Goal: Task Accomplishment & Management: Use online tool/utility

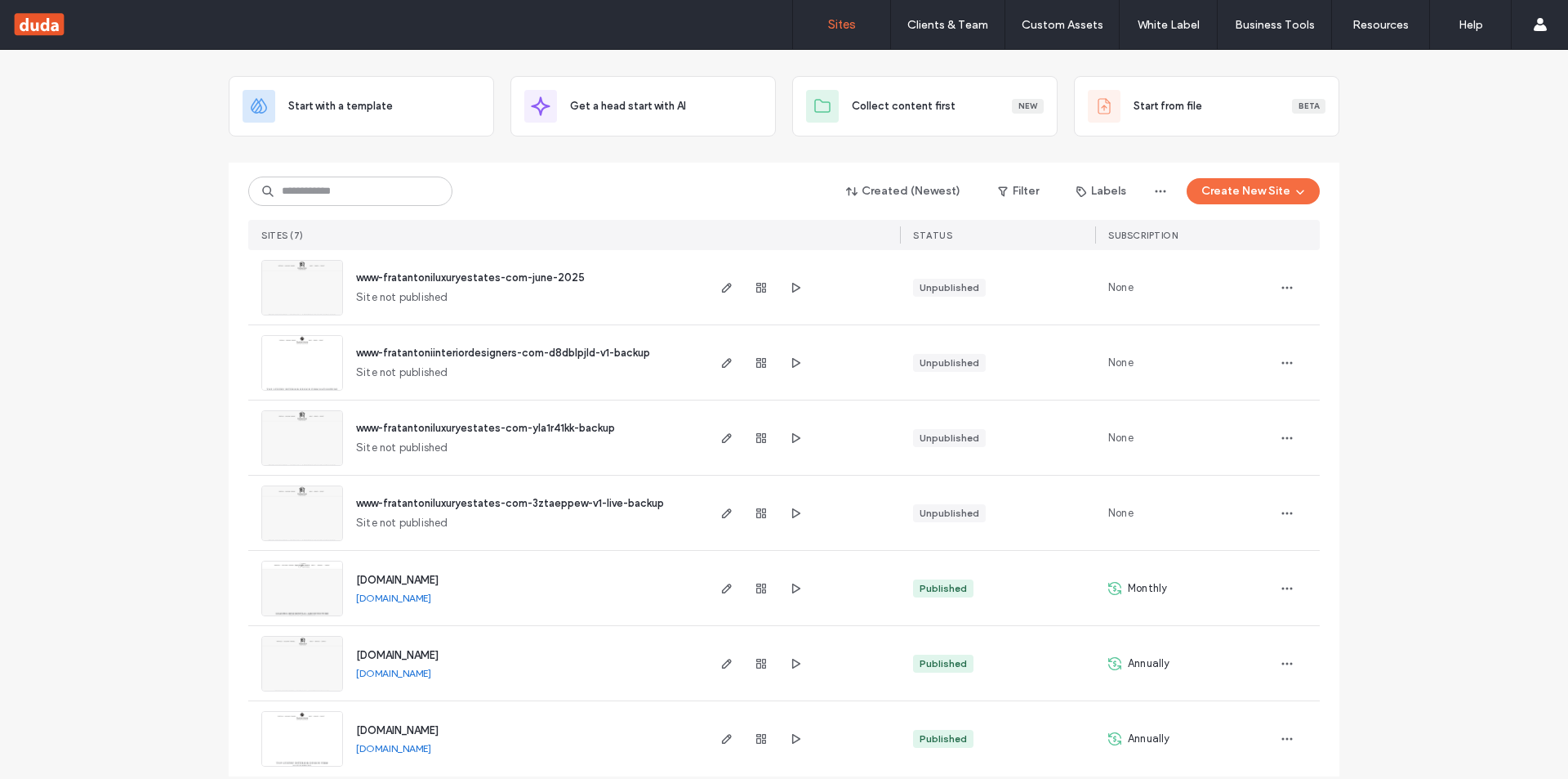
scroll to position [89, 0]
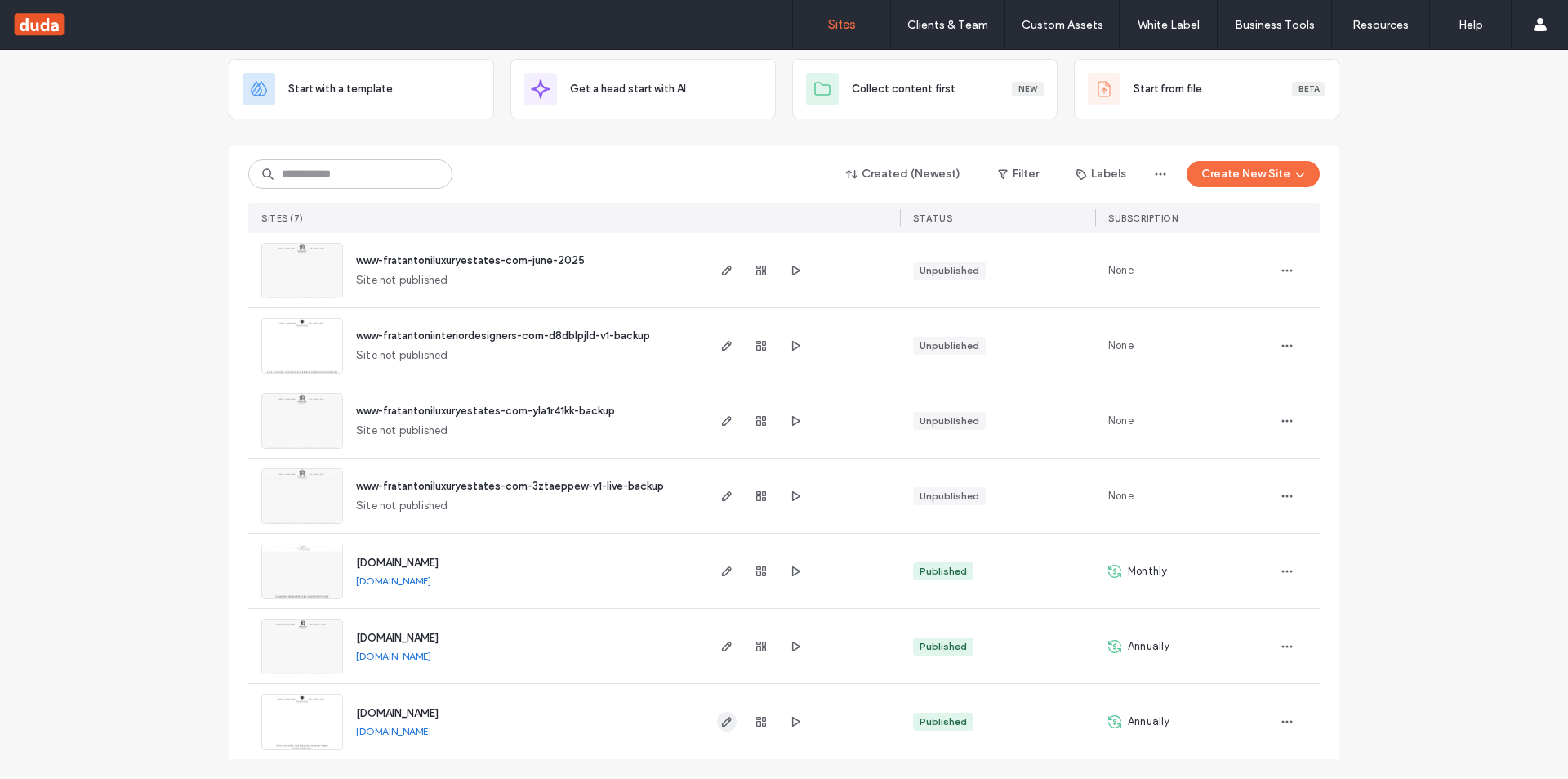
click at [726, 716] on icon "button" at bounding box center [726, 721] width 13 height 13
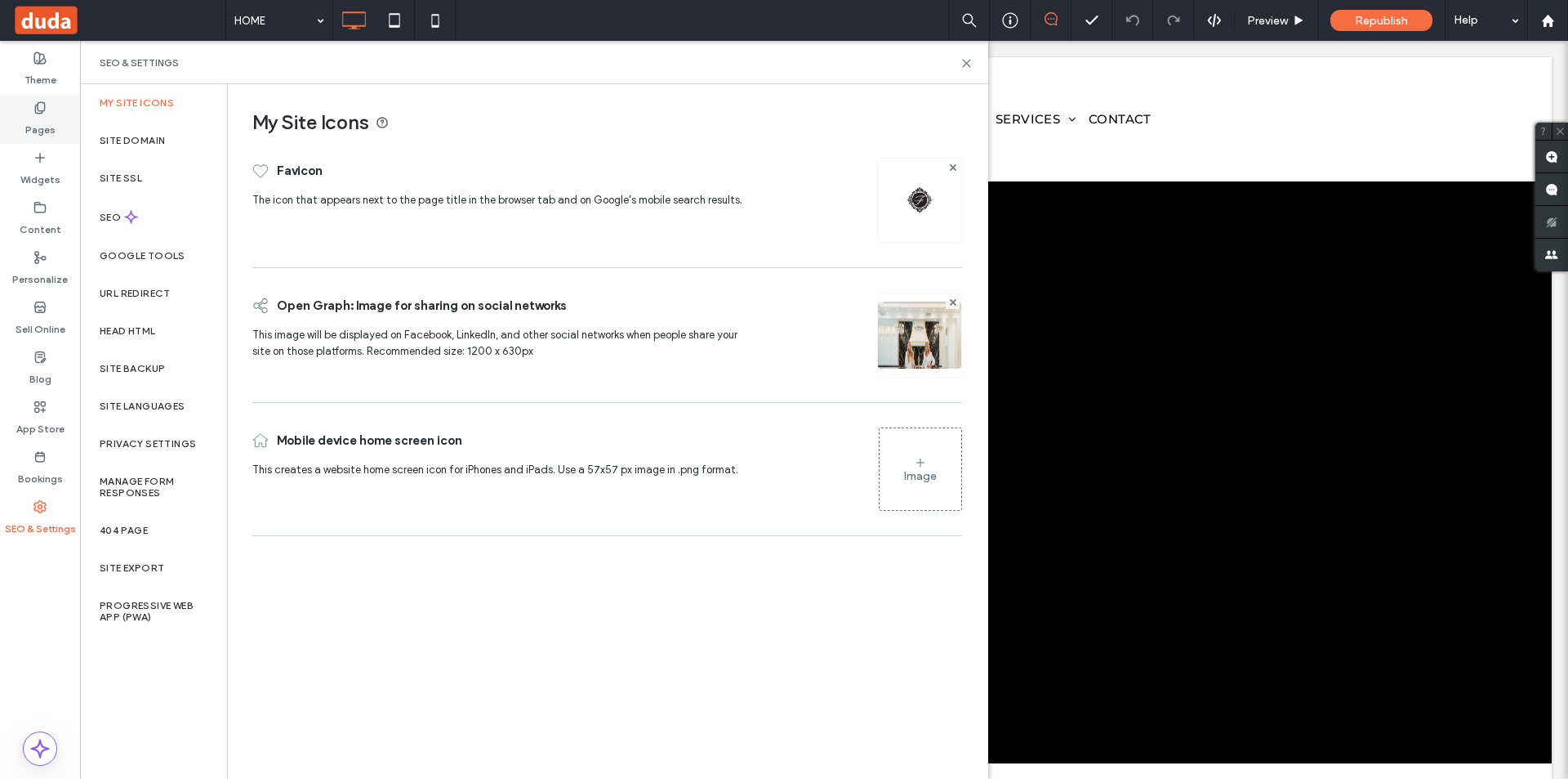
click at [45, 125] on label "Pages" at bounding box center [40, 126] width 30 height 23
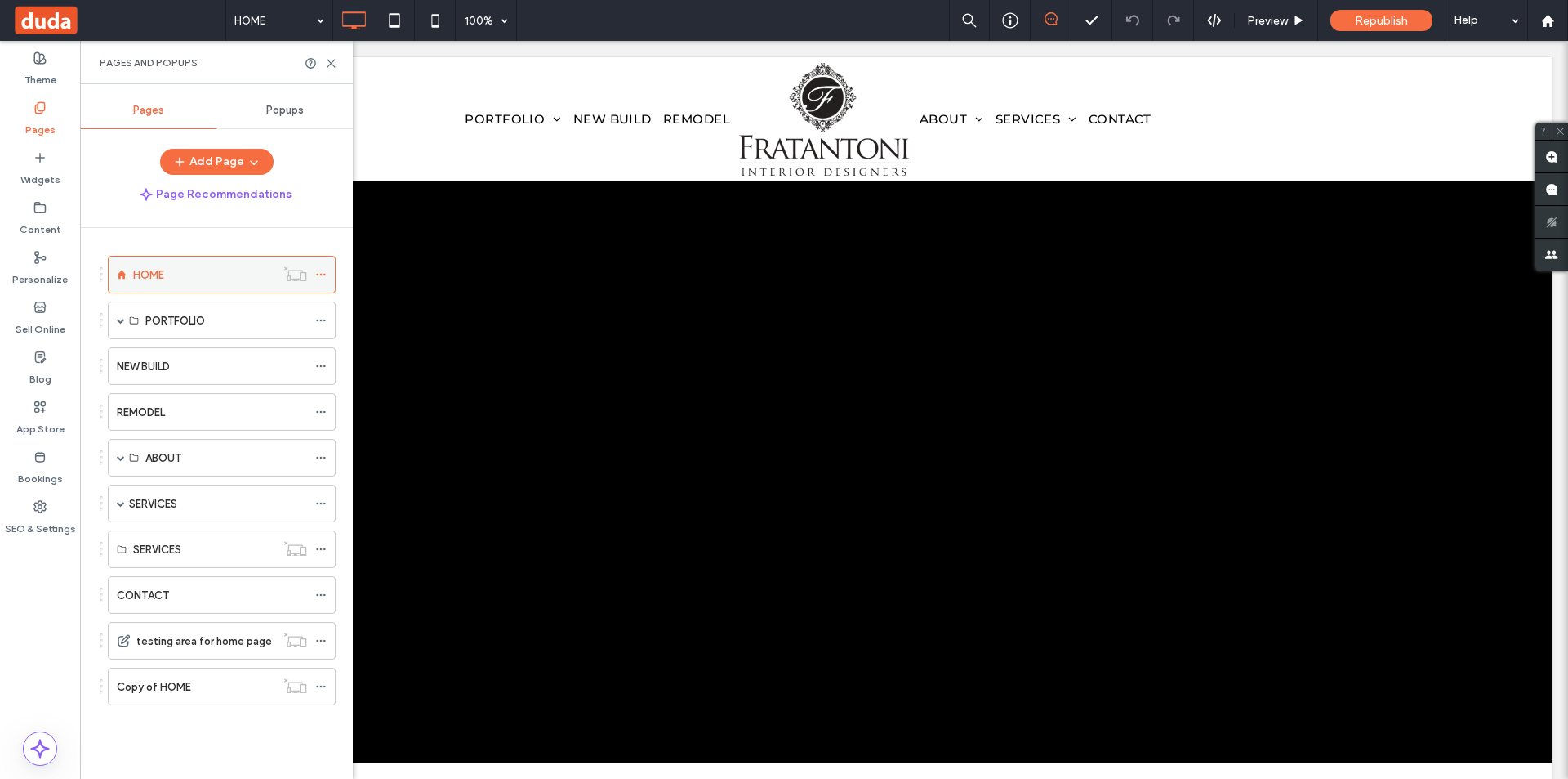
click at [326, 275] on icon at bounding box center [321, 275] width 12 height 12
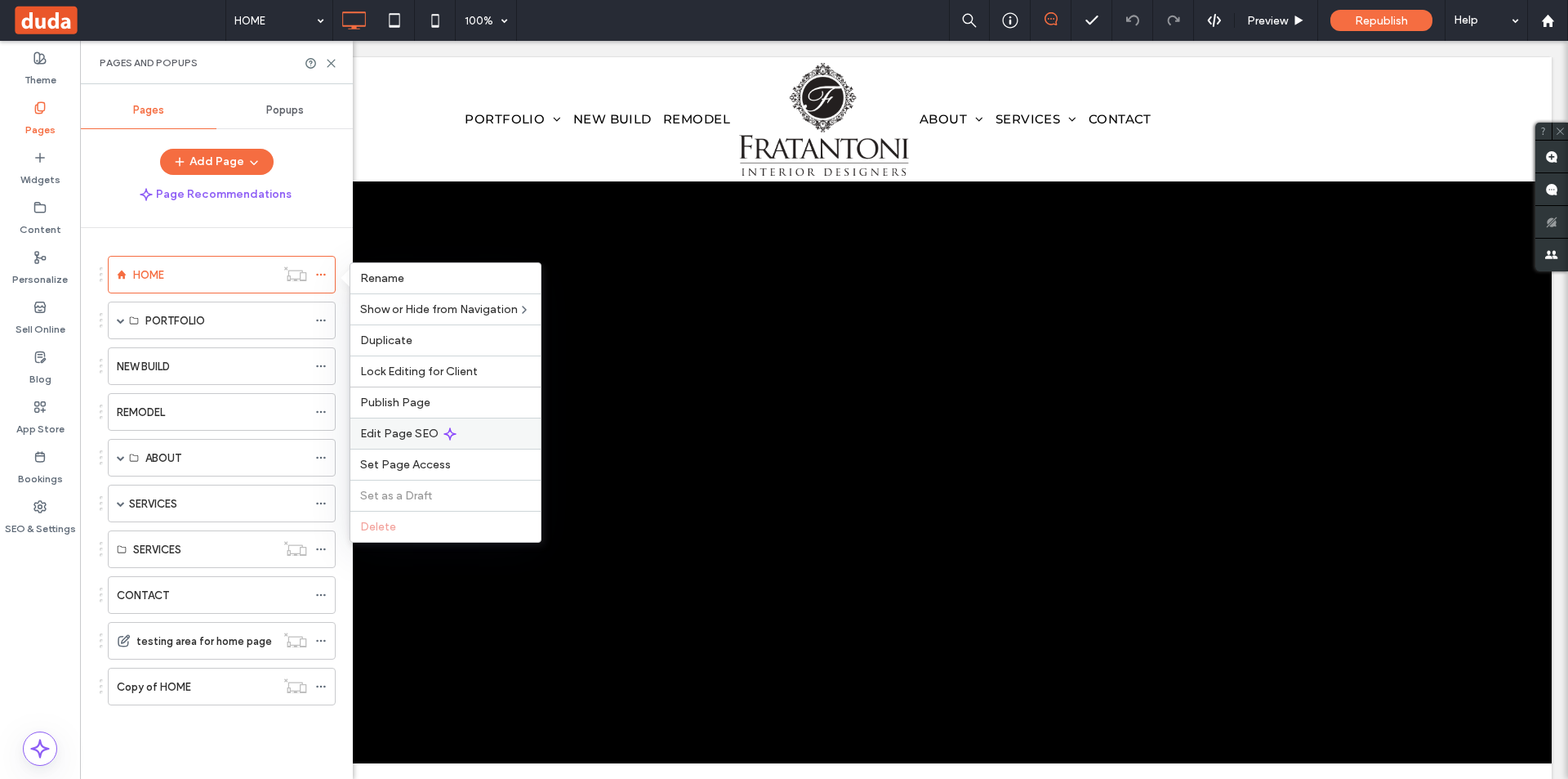
click at [415, 433] on span "Edit Page SEO" at bounding box center [399, 434] width 78 height 14
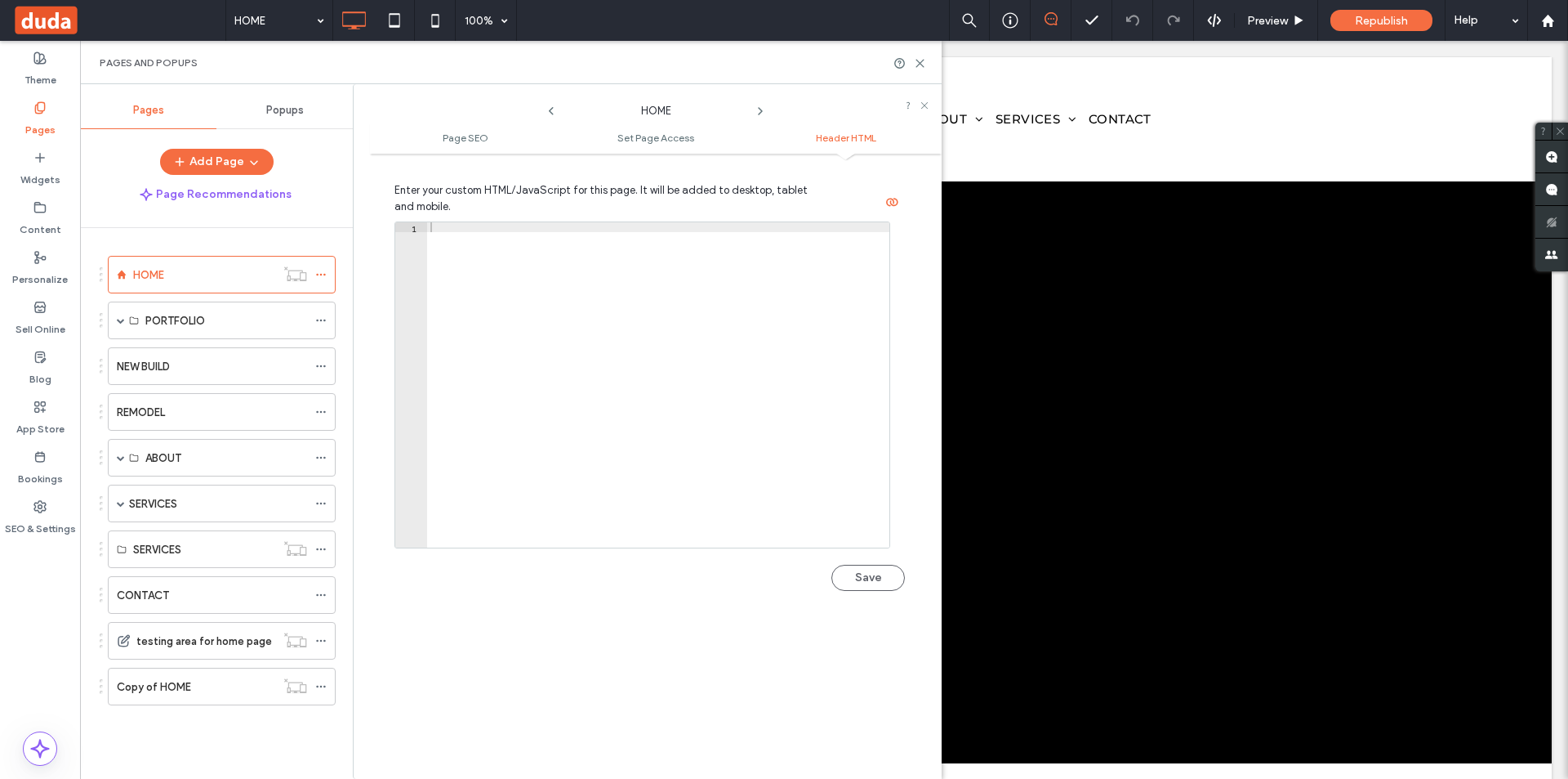
scroll to position [1471, 0]
click at [544, 361] on div at bounding box center [657, 365] width 462 height 344
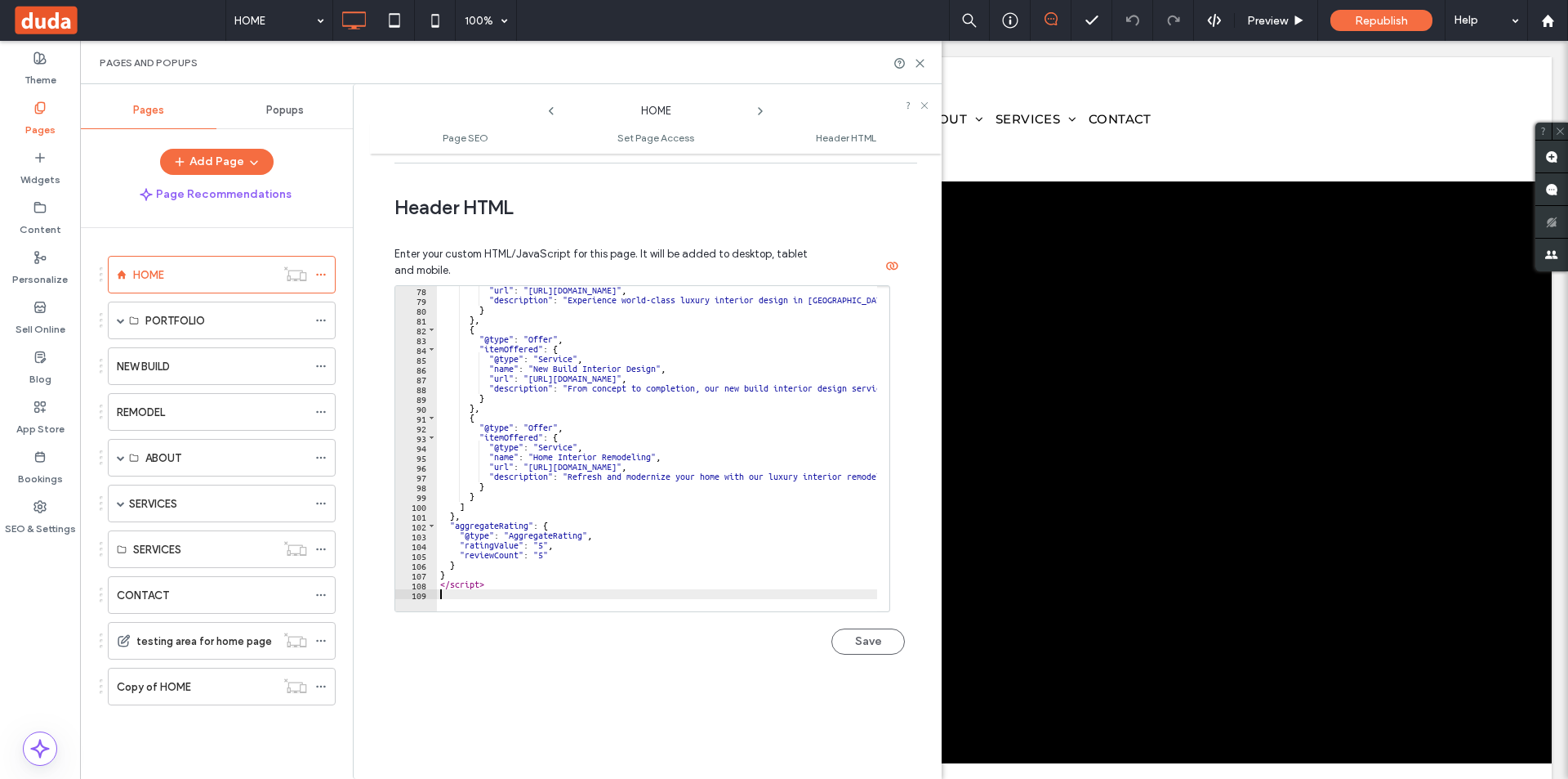
scroll to position [755, 0]
click at [872, 643] on button "Save" at bounding box center [868, 641] width 74 height 26
click at [1371, 15] on span "Republish" at bounding box center [1381, 21] width 53 height 14
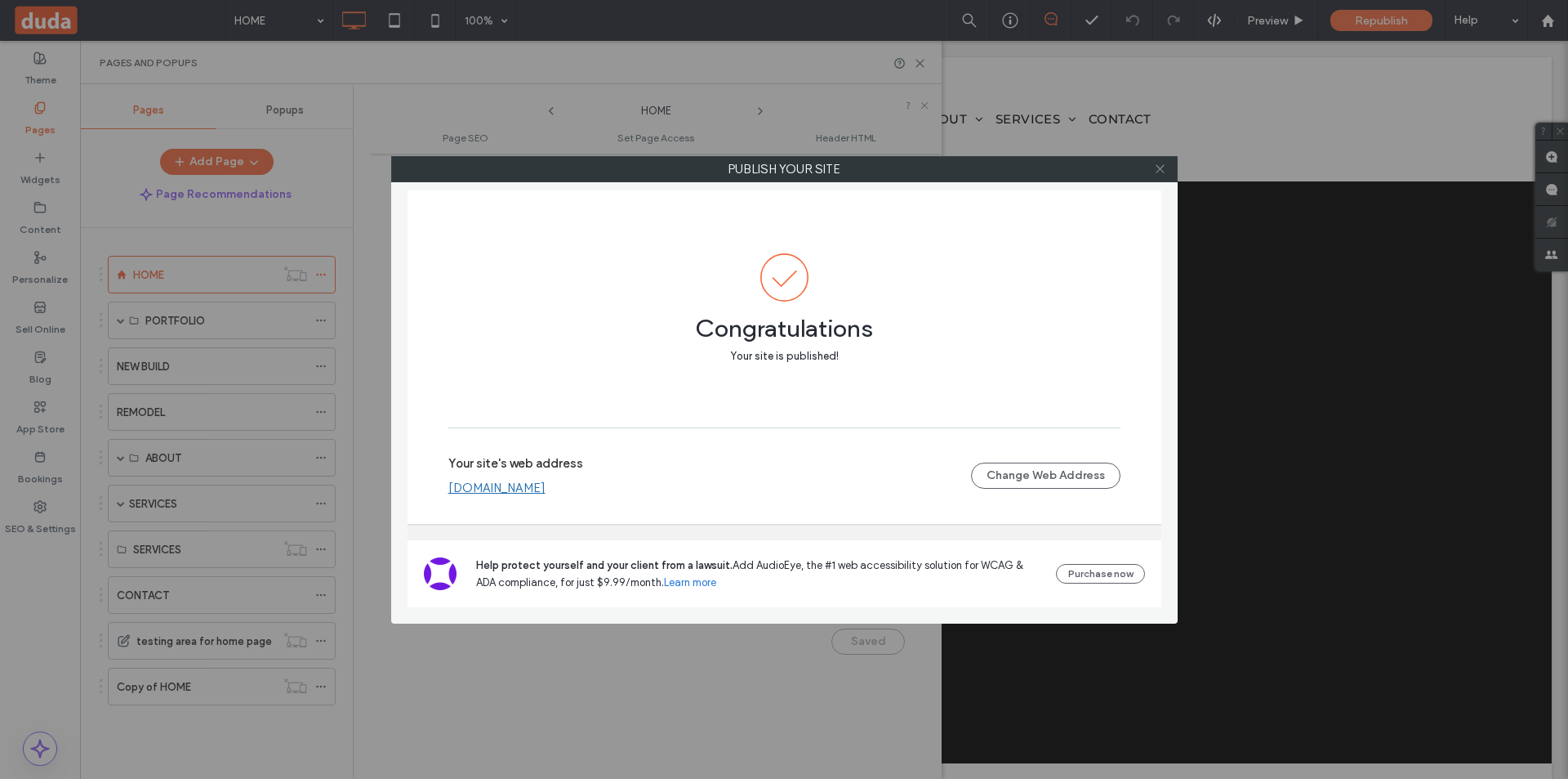
click at [1154, 168] on icon at bounding box center [1160, 169] width 12 height 12
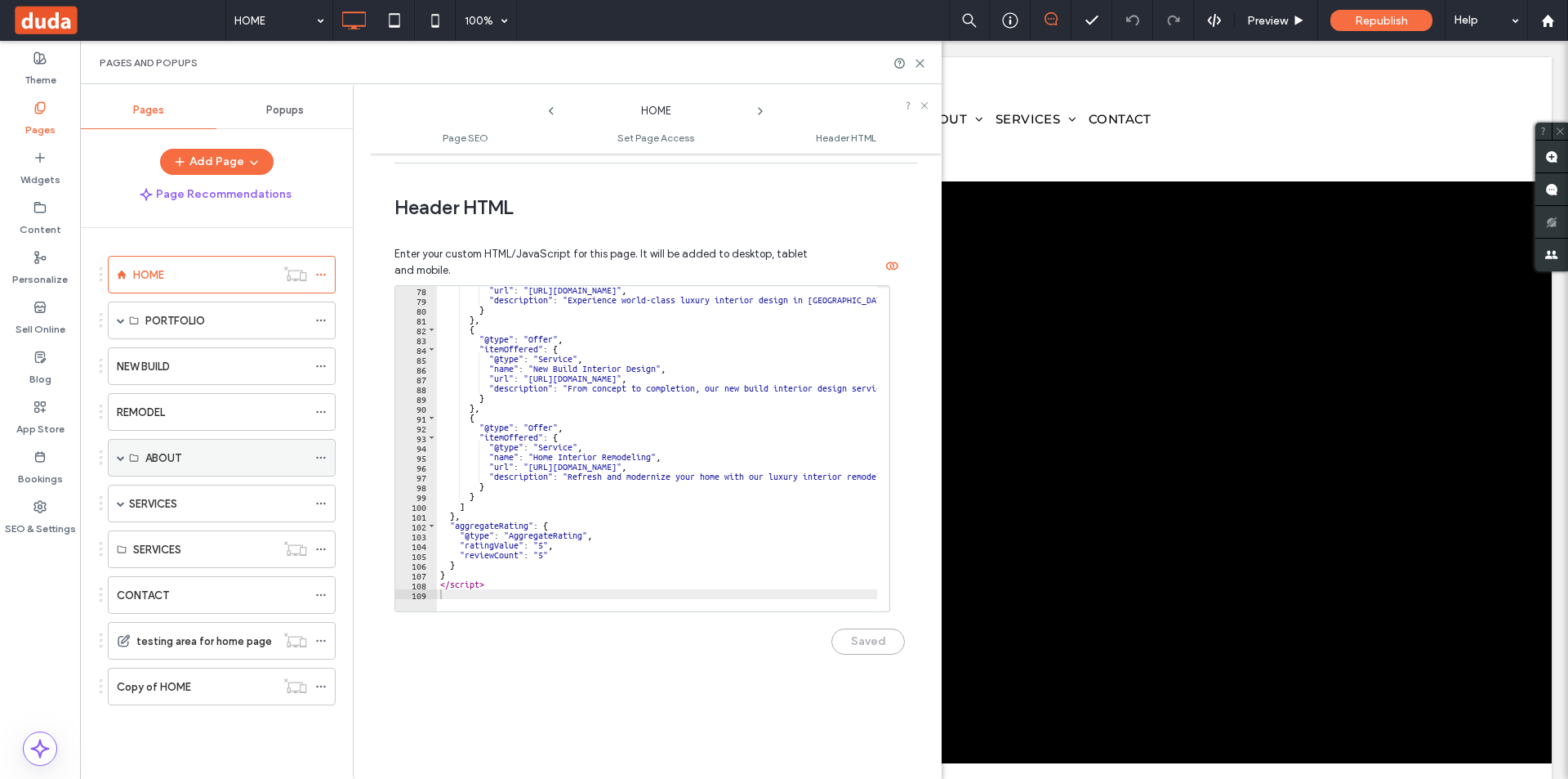
click at [229, 457] on div "ABOUT" at bounding box center [226, 457] width 162 height 17
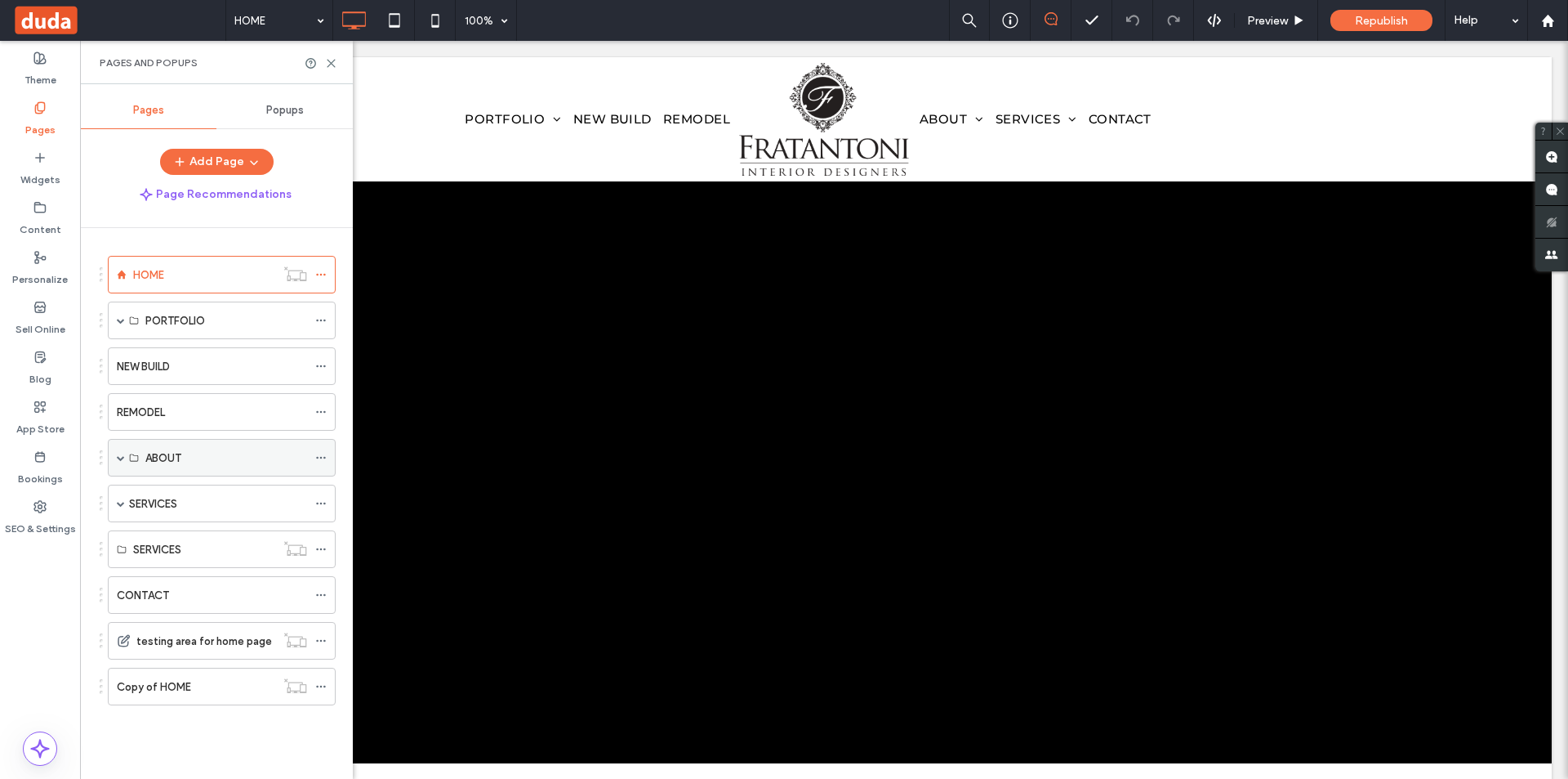
click at [117, 454] on span at bounding box center [121, 457] width 8 height 8
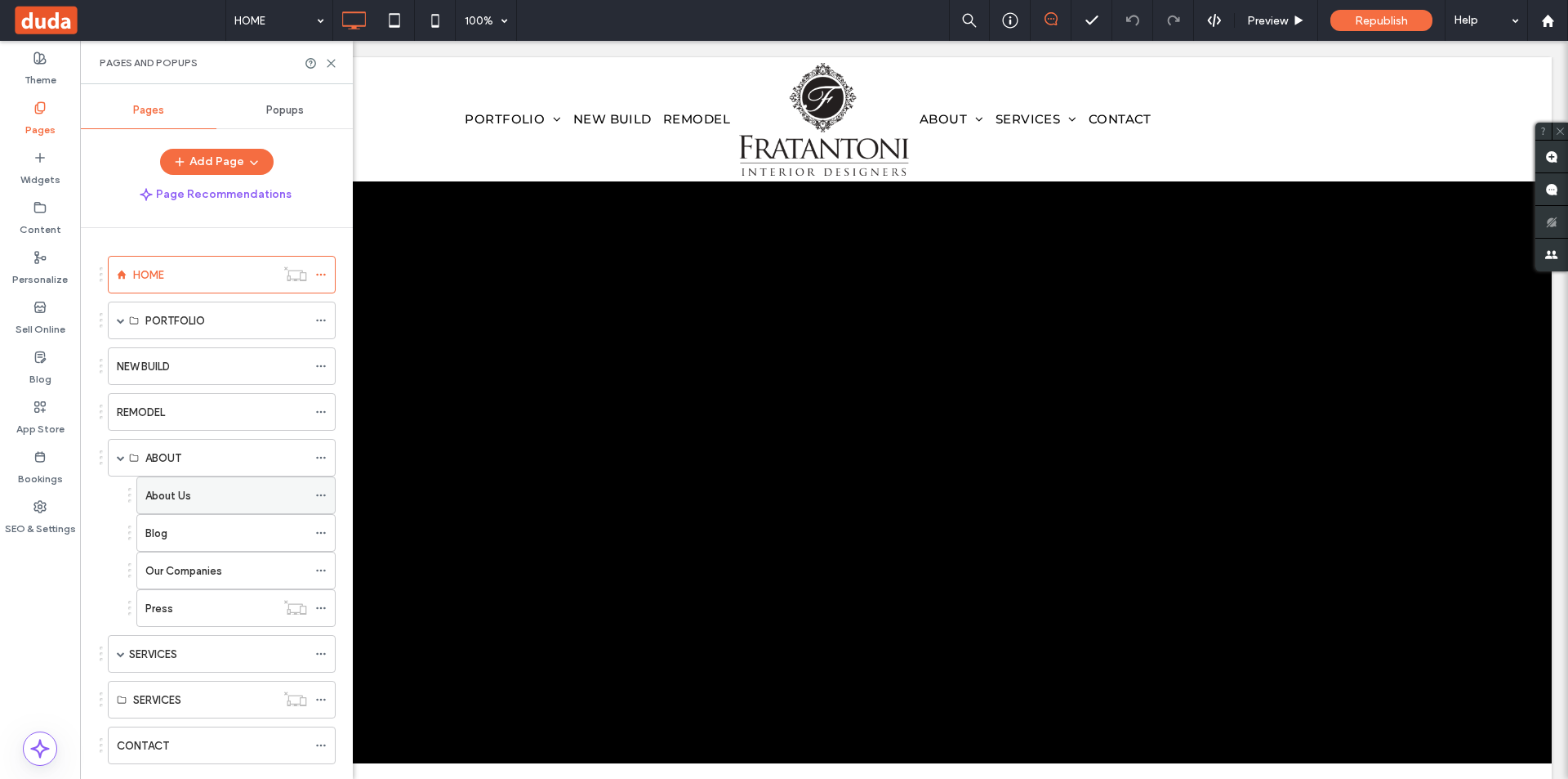
click at [329, 493] on div at bounding box center [325, 494] width 20 height 25
click at [322, 495] on icon at bounding box center [321, 495] width 12 height 12
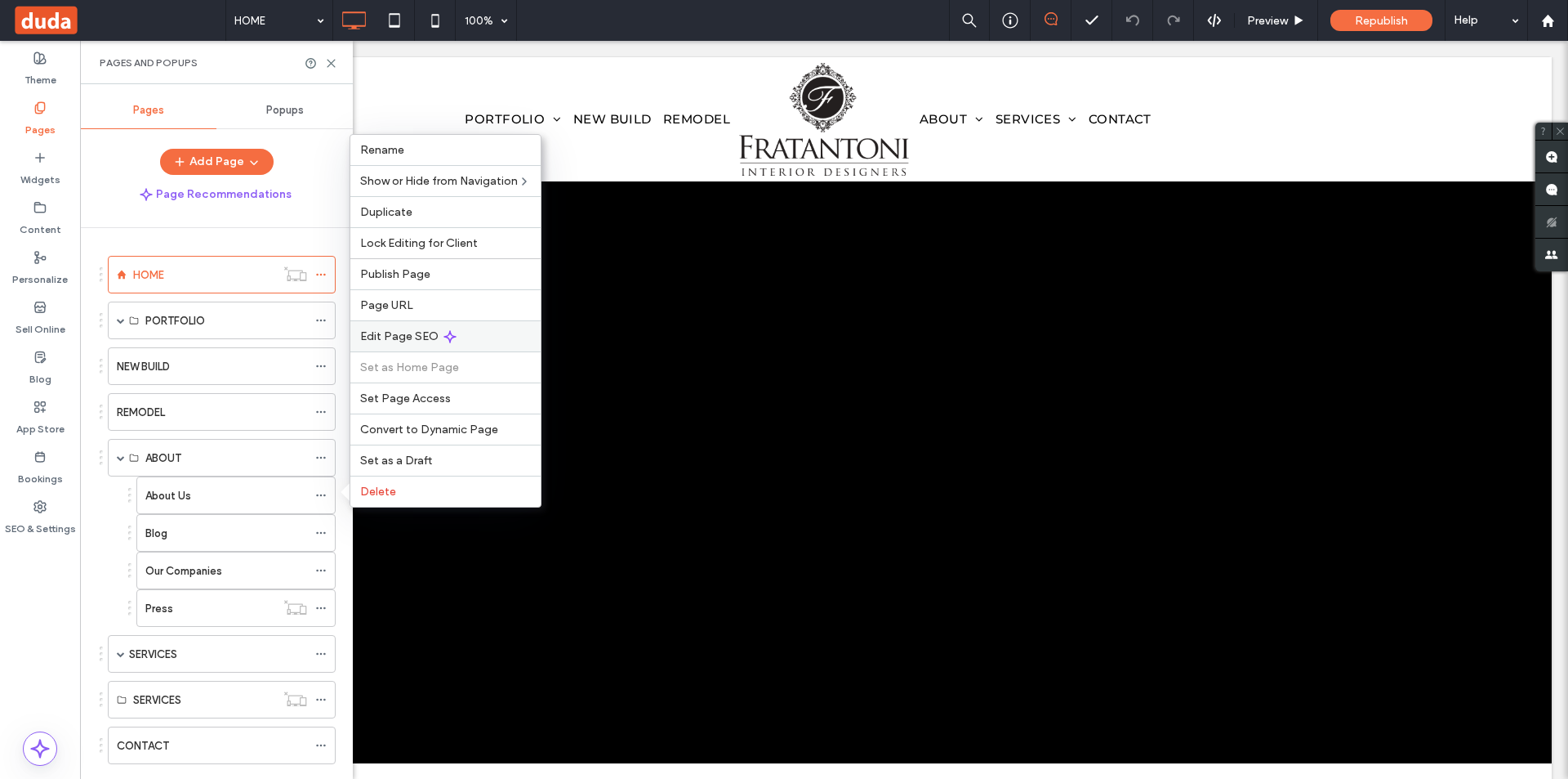
click at [413, 342] on span "Edit Page SEO" at bounding box center [399, 337] width 78 height 14
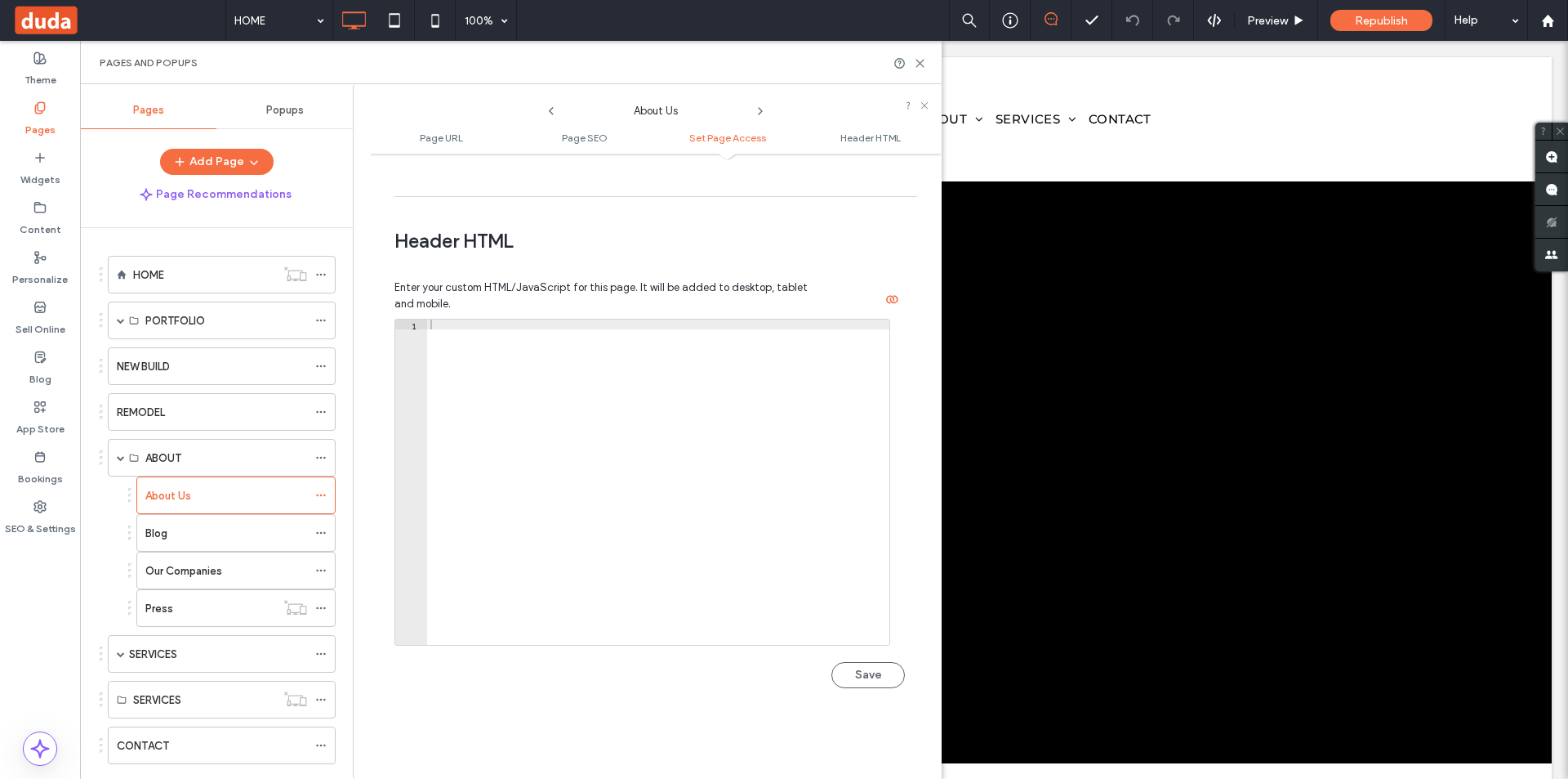
scroll to position [1471, 0]
click at [525, 382] on div at bounding box center [657, 483] width 462 height 344
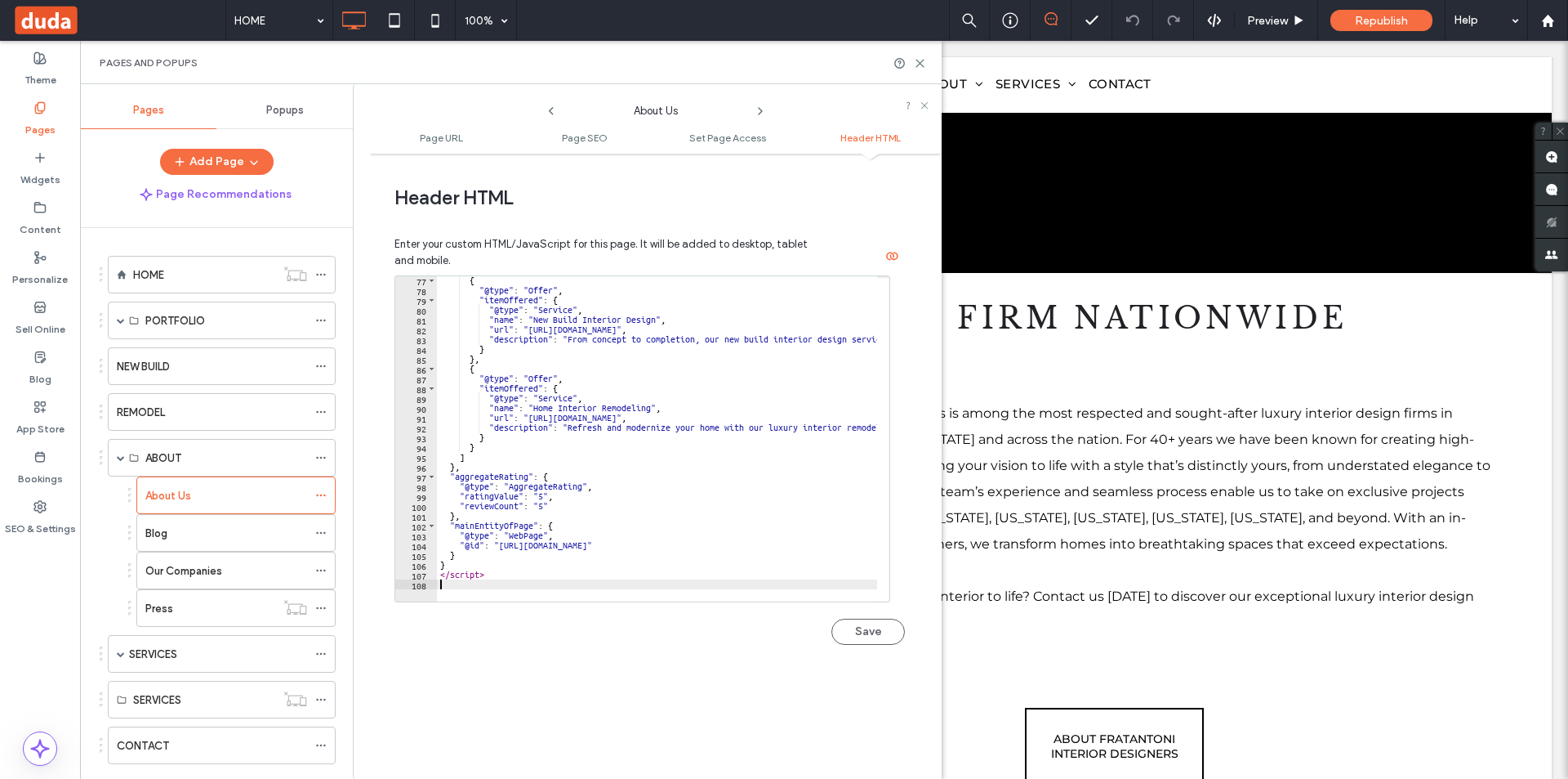
scroll to position [746, 0]
click at [869, 632] on button "Save" at bounding box center [868, 631] width 74 height 26
click at [663, 449] on div "{ "@type" : "Offer" , "itemOffered" : { "@type" : "Service" , "name" : "New Bui…" at bounding box center [935, 441] width 996 height 333
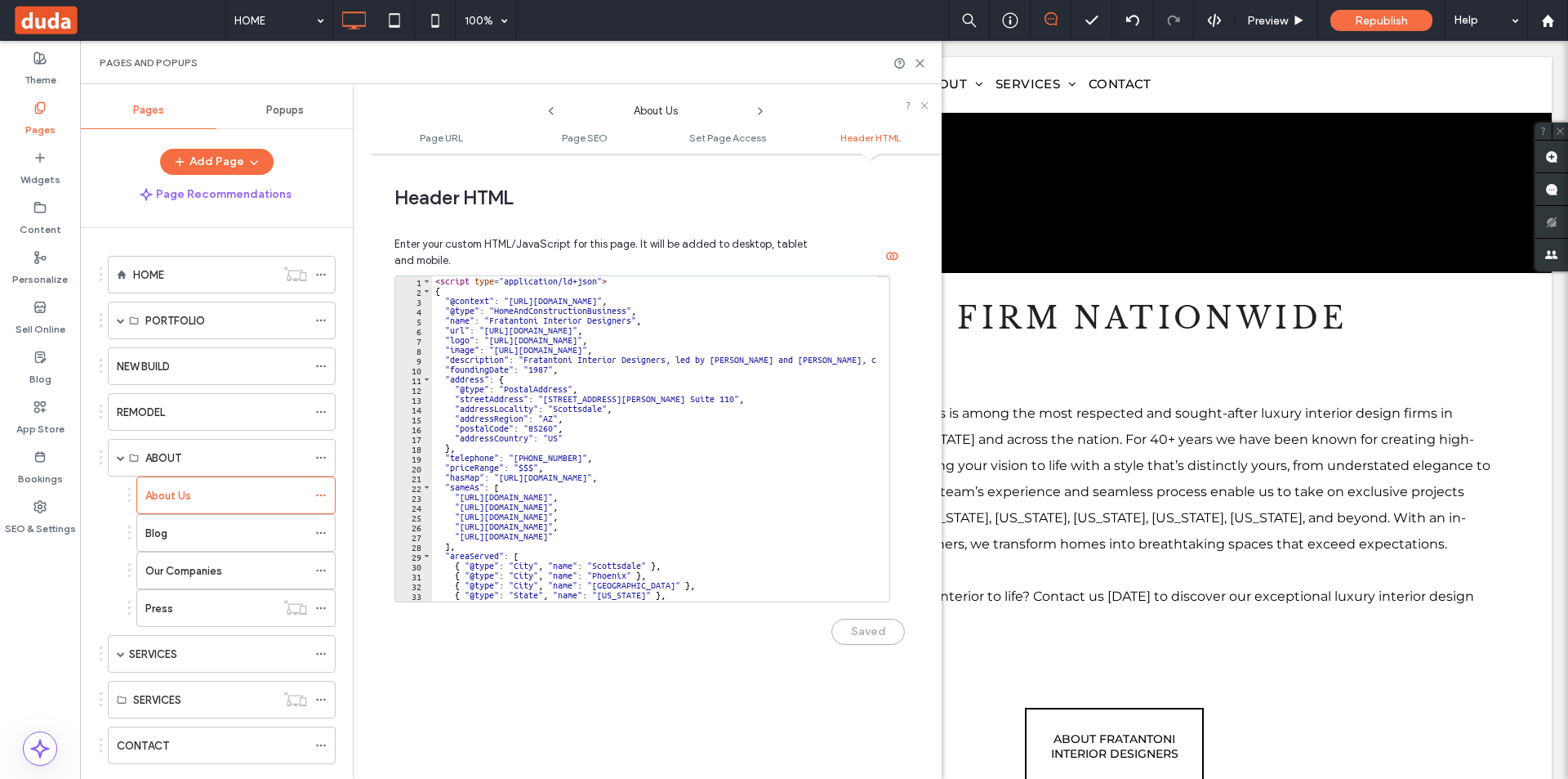
scroll to position [0, 0]
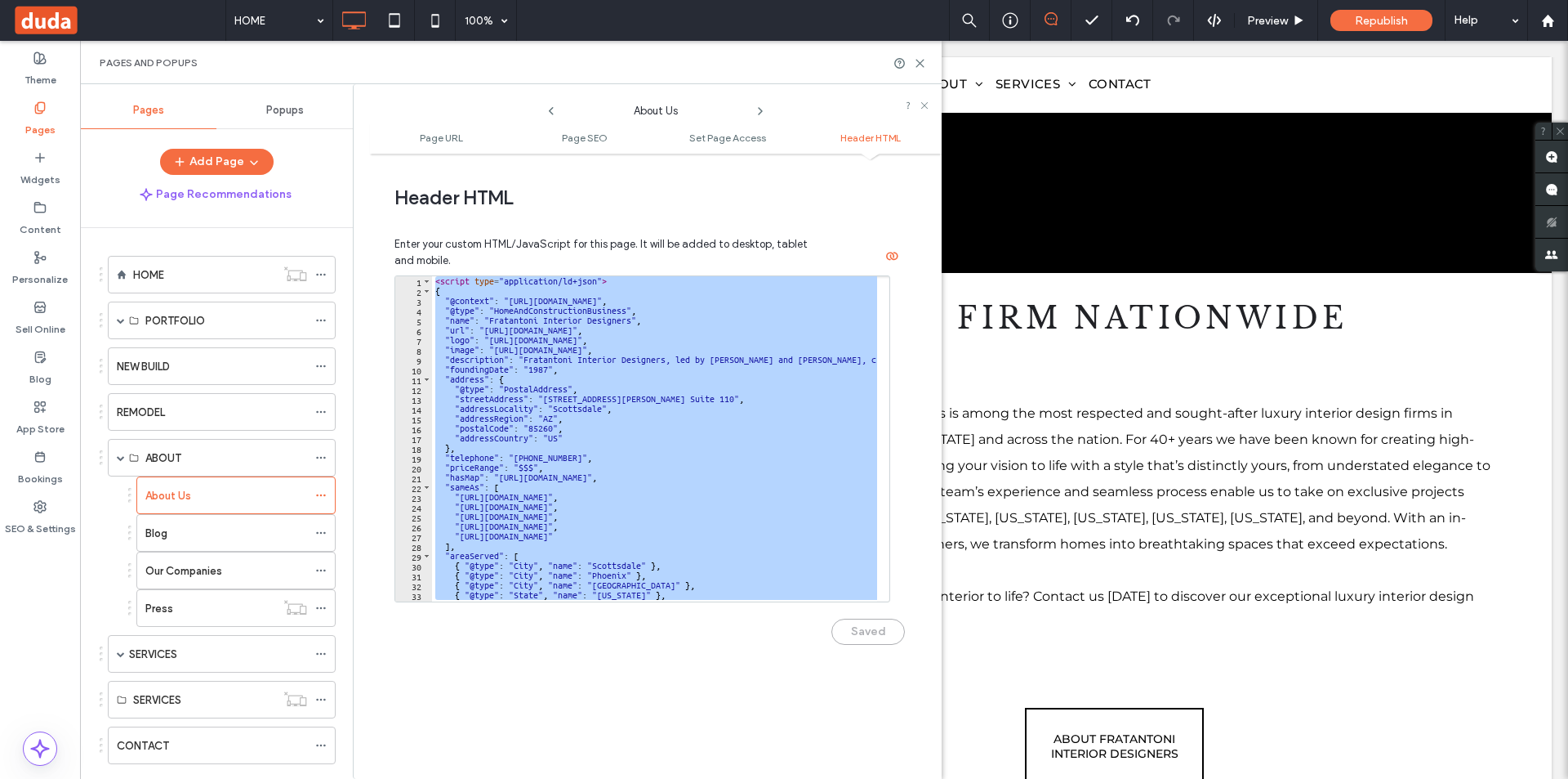
click at [549, 459] on div "< script type = "application/ld+json" > { "@context" : "https://schema.org" , "…" at bounding box center [654, 438] width 445 height 325
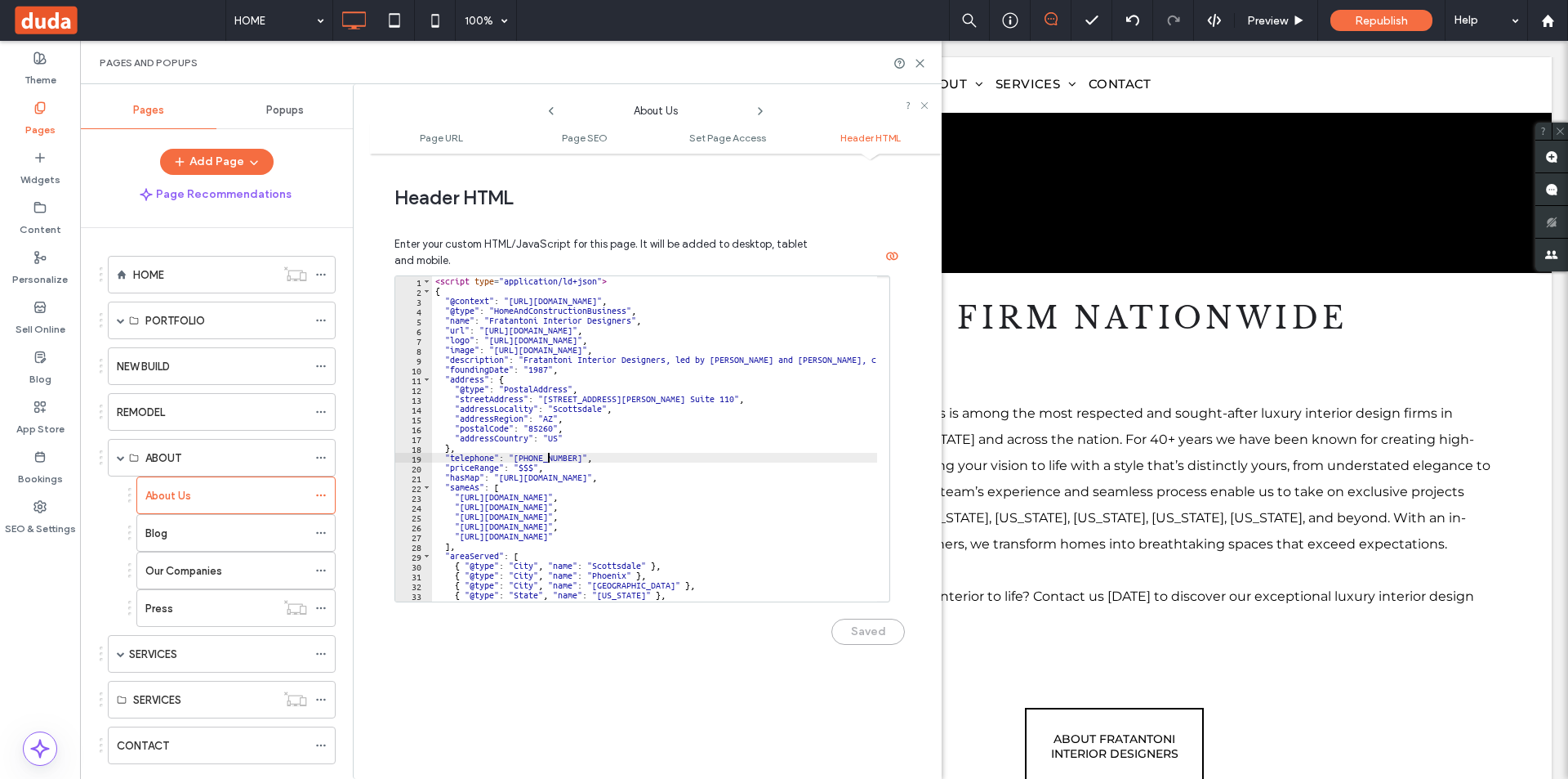
click at [668, 463] on div "< script type = "application/ld+json" > { "@context" : "https://schema.org" , "…" at bounding box center [930, 441] width 996 height 333
paste textarea "Cursor at row 20"
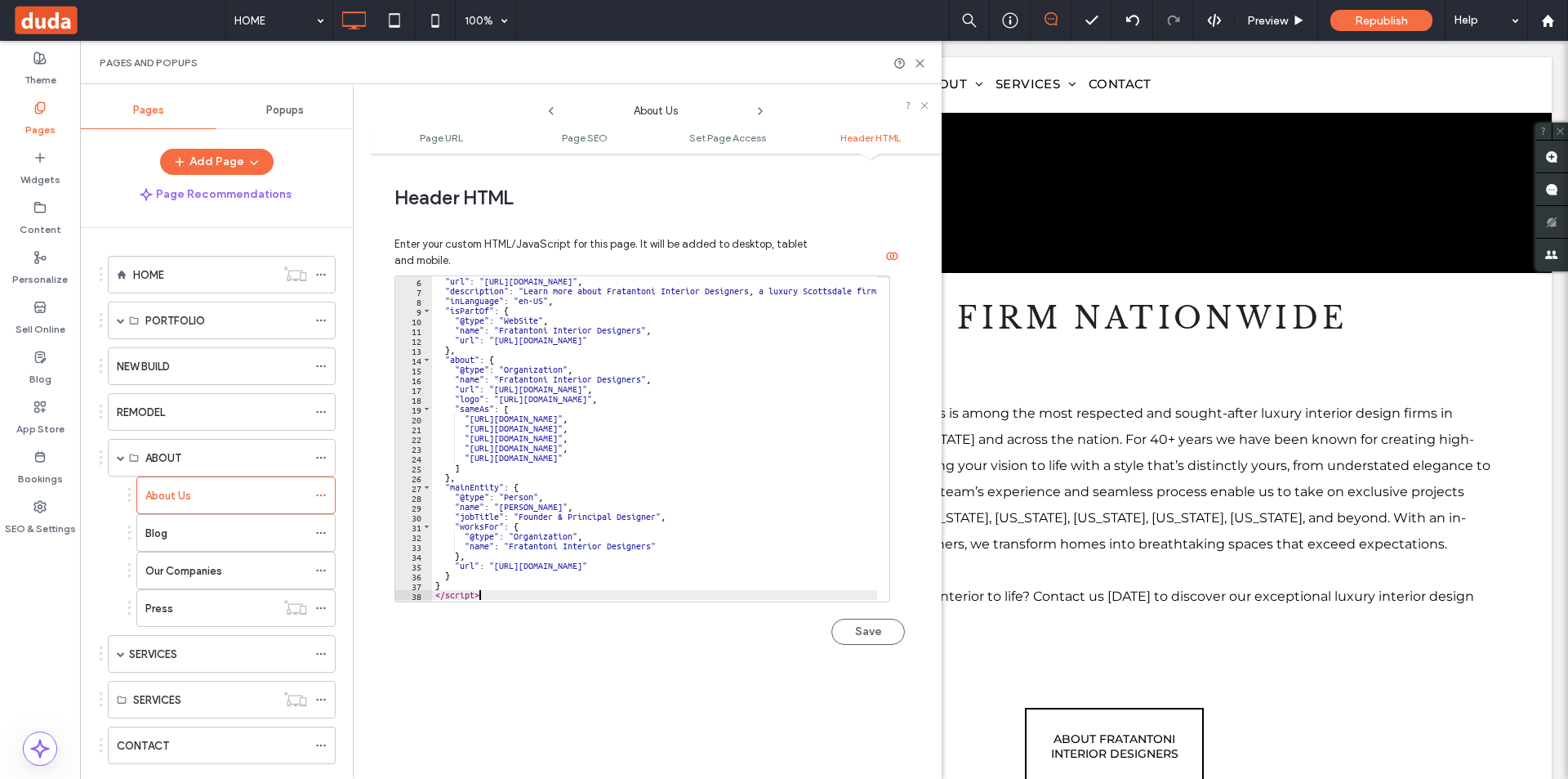
scroll to position [60, 0]
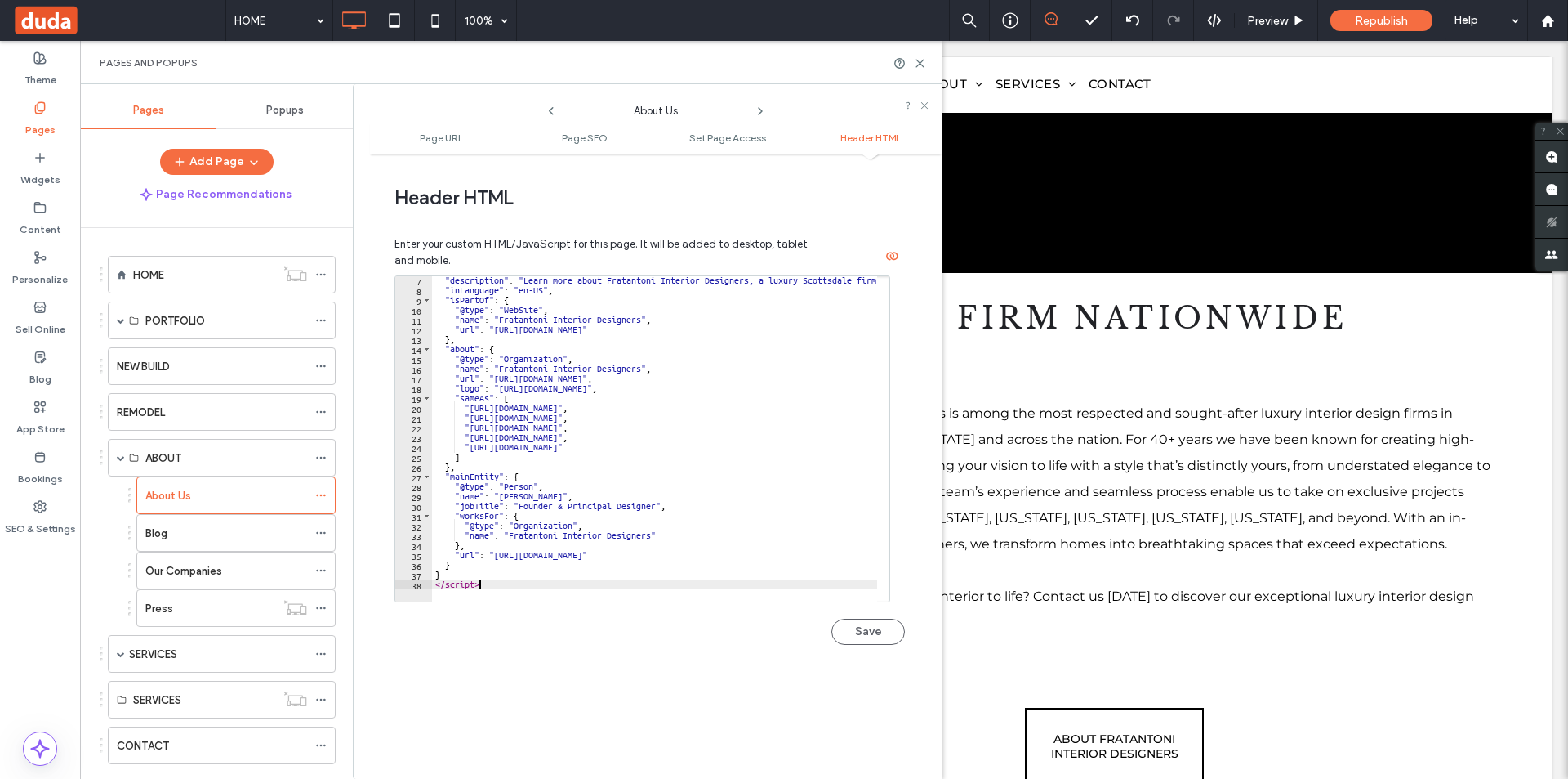
click at [876, 631] on button "Save" at bounding box center [868, 631] width 74 height 26
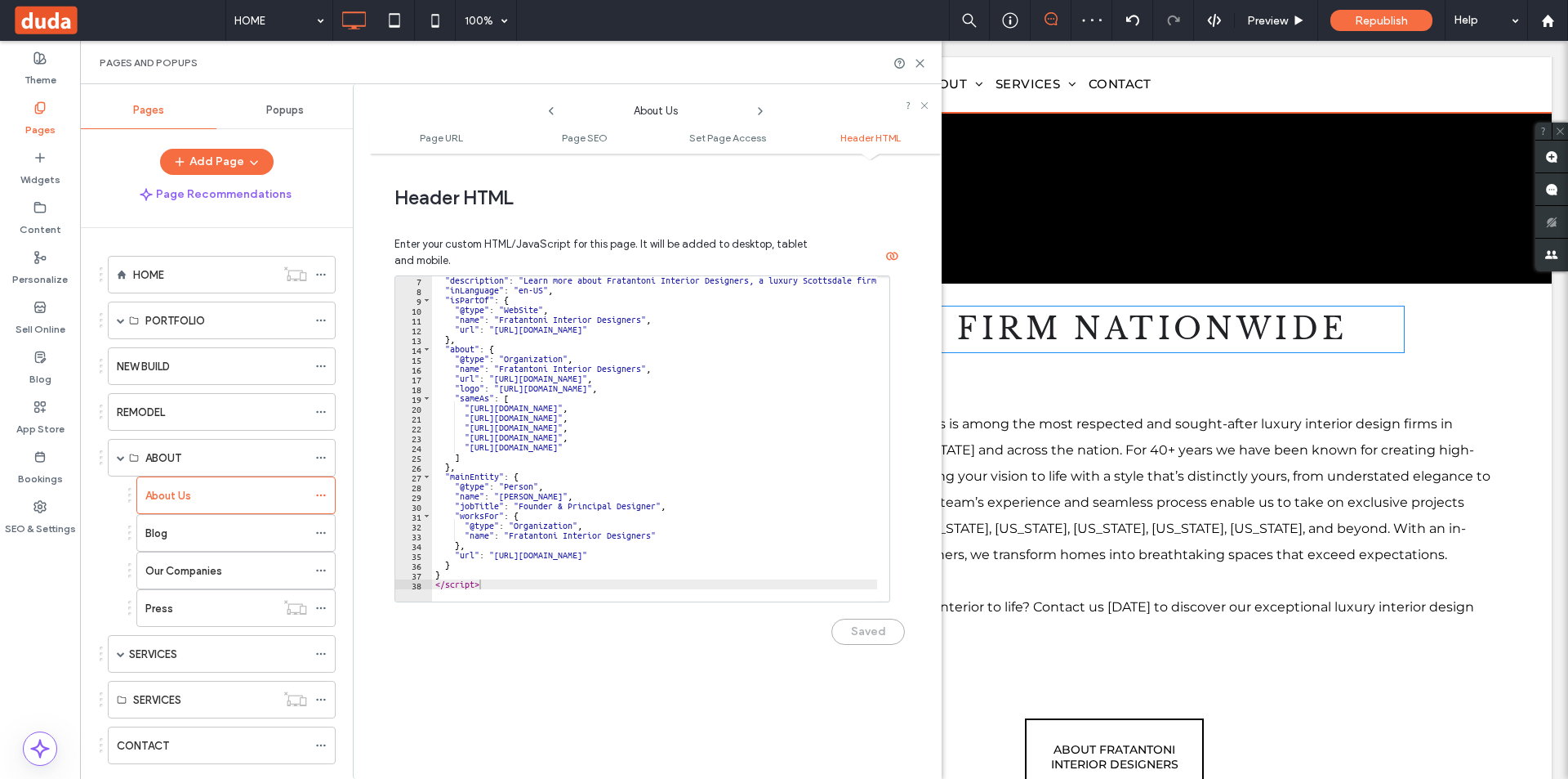
scroll to position [408, 0]
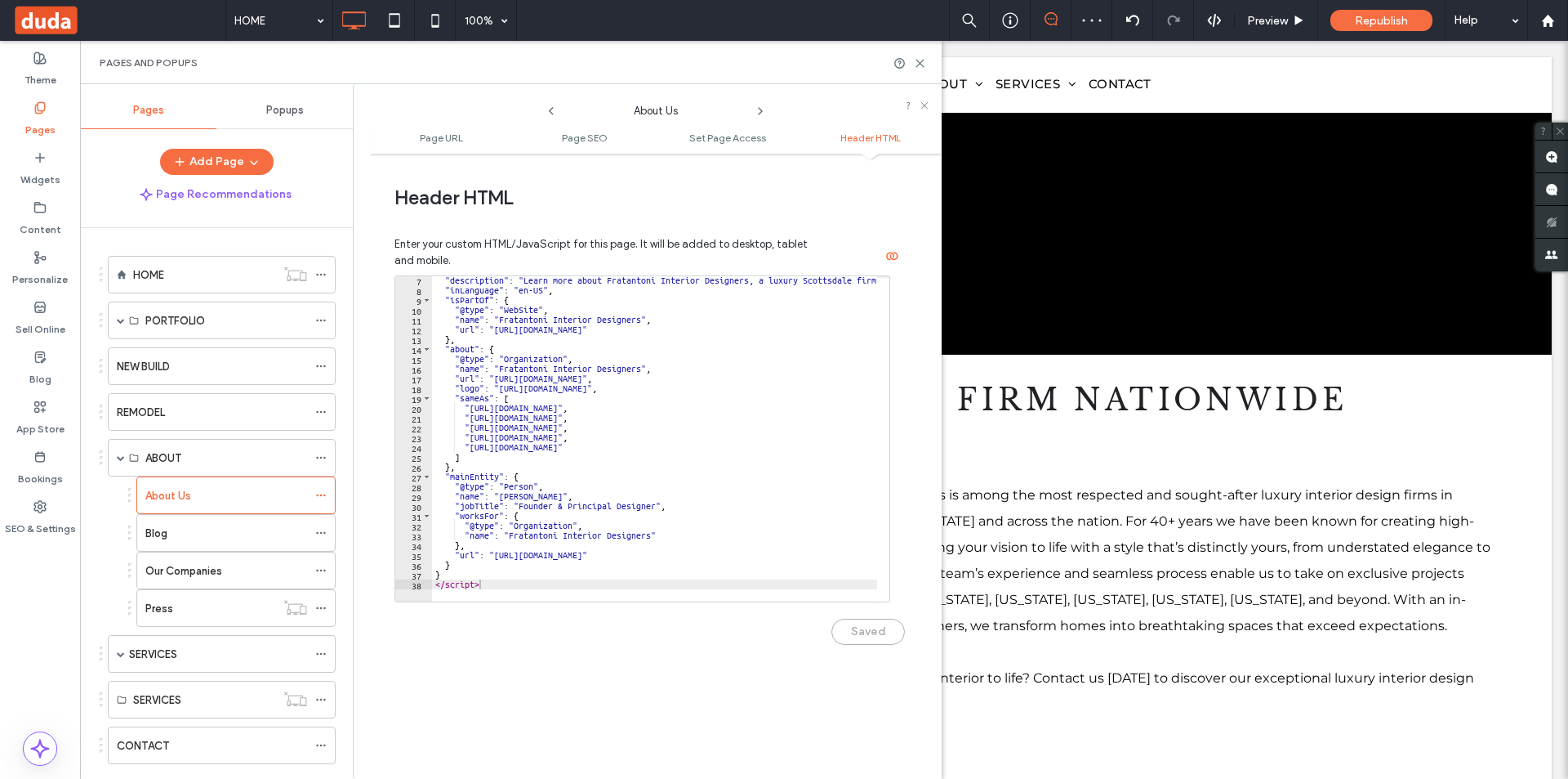
click at [1393, 13] on div "Republish" at bounding box center [1381, 21] width 102 height 22
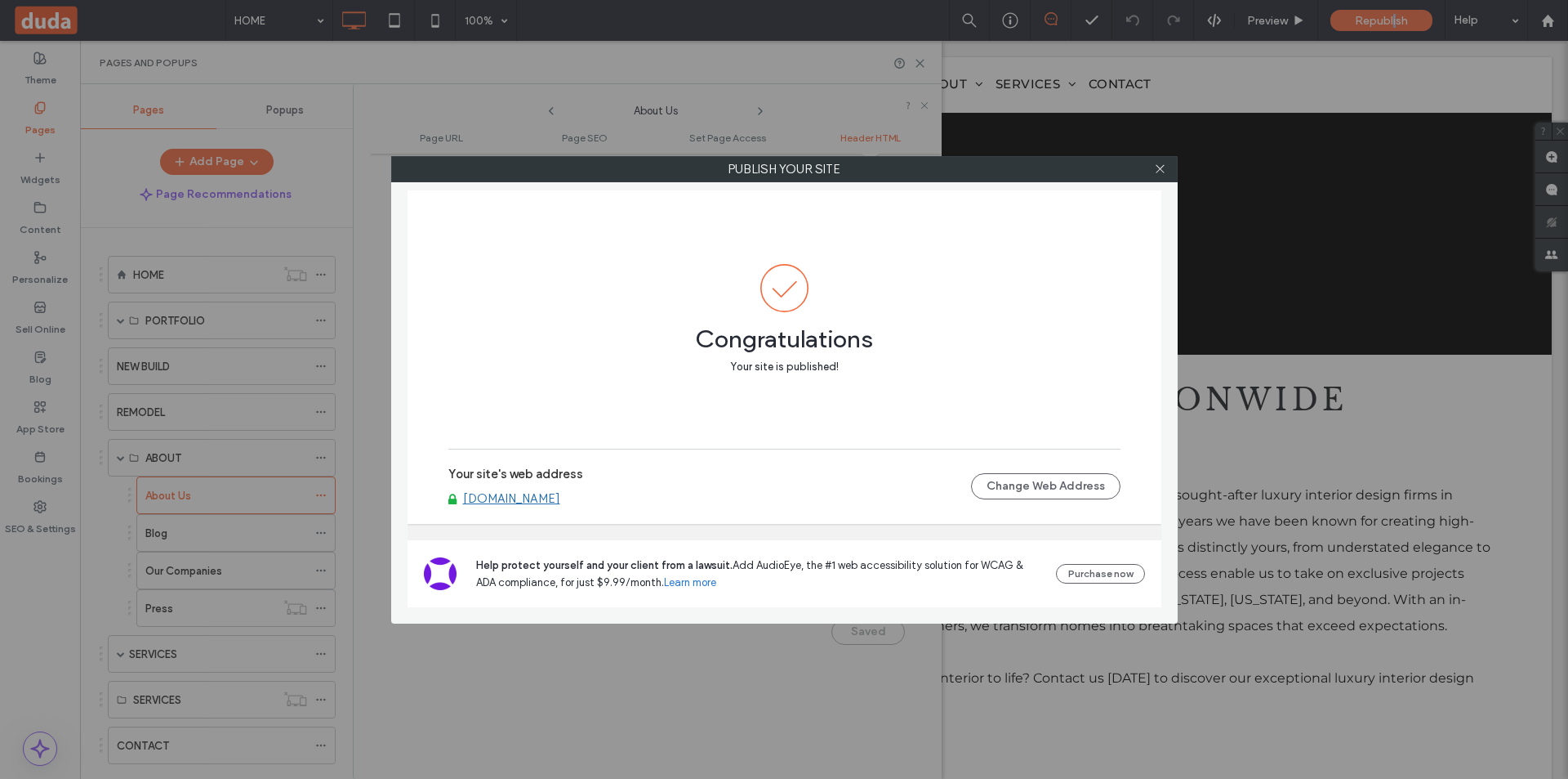
click at [1150, 168] on div at bounding box center [1160, 169] width 25 height 25
drag, startPoint x: 1163, startPoint y: 164, endPoint x: 1155, endPoint y: 131, distance: 34.0
click at [1162, 164] on icon at bounding box center [1160, 169] width 12 height 12
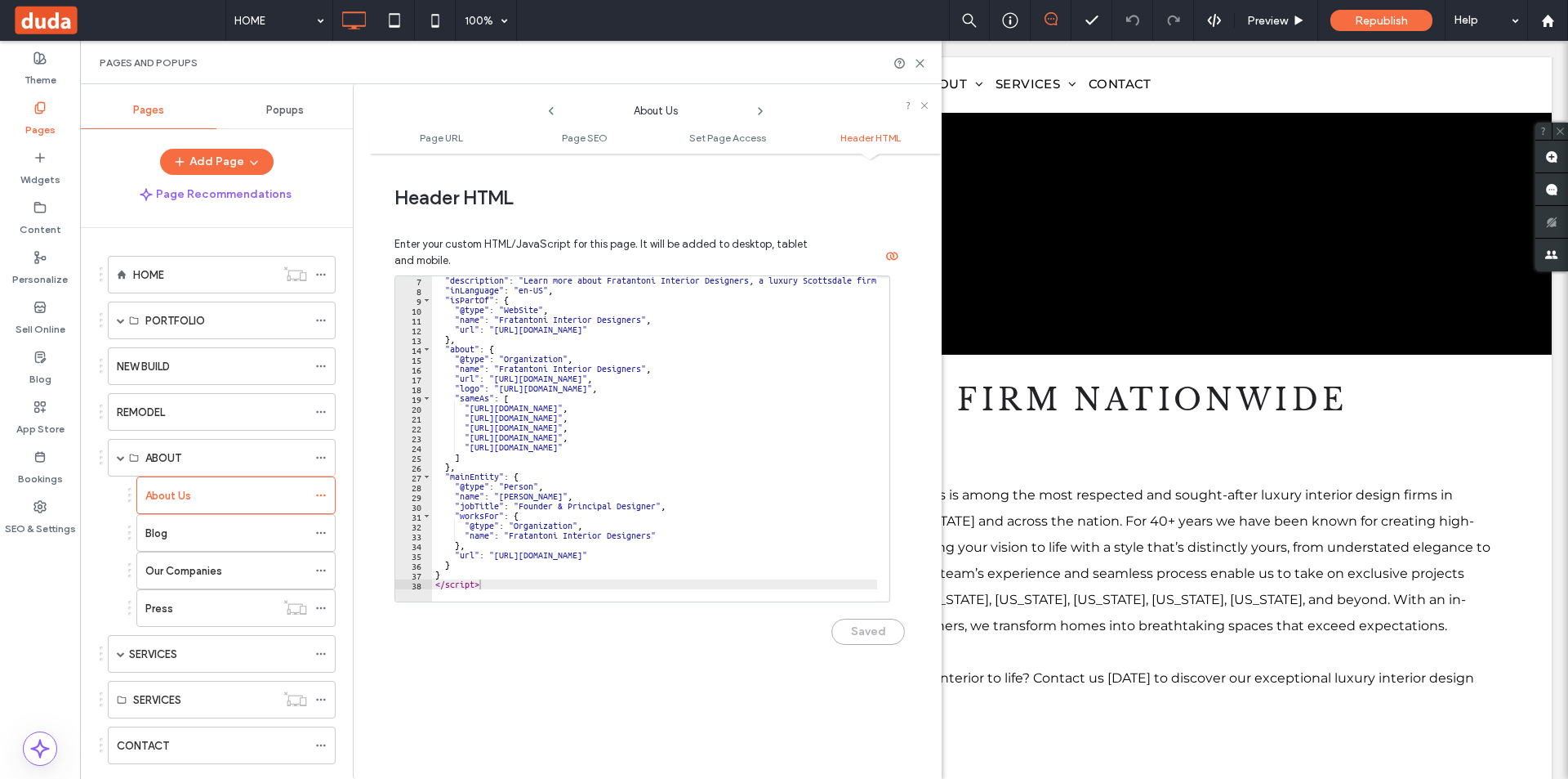
click at [764, 414] on div ""description" : "Learn more about Fratantoni Interior Designers, a luxury Scott…" at bounding box center [758, 441] width 653 height 333
paste textarea "Cursor at row 21"
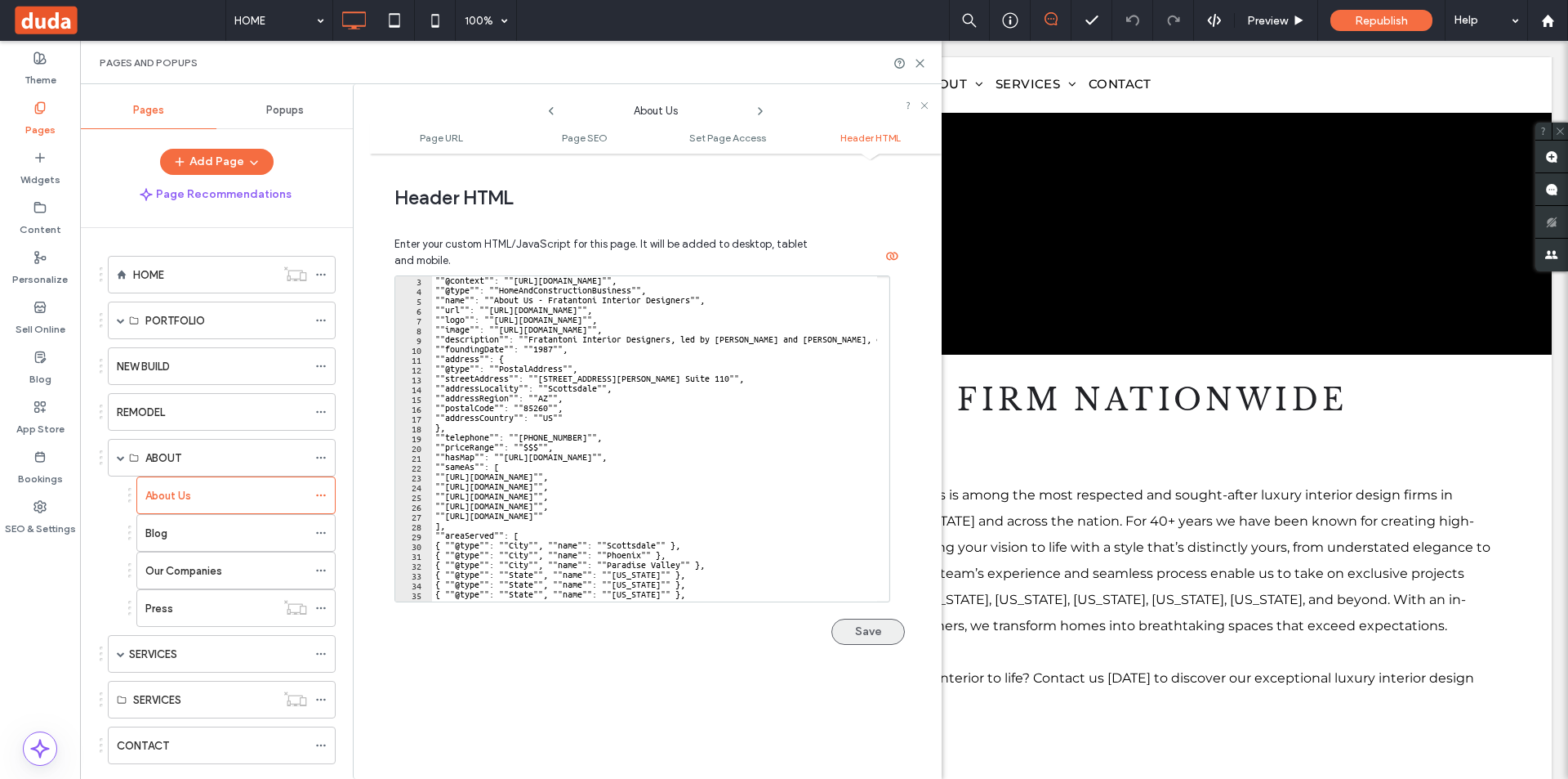
scroll to position [21, 0]
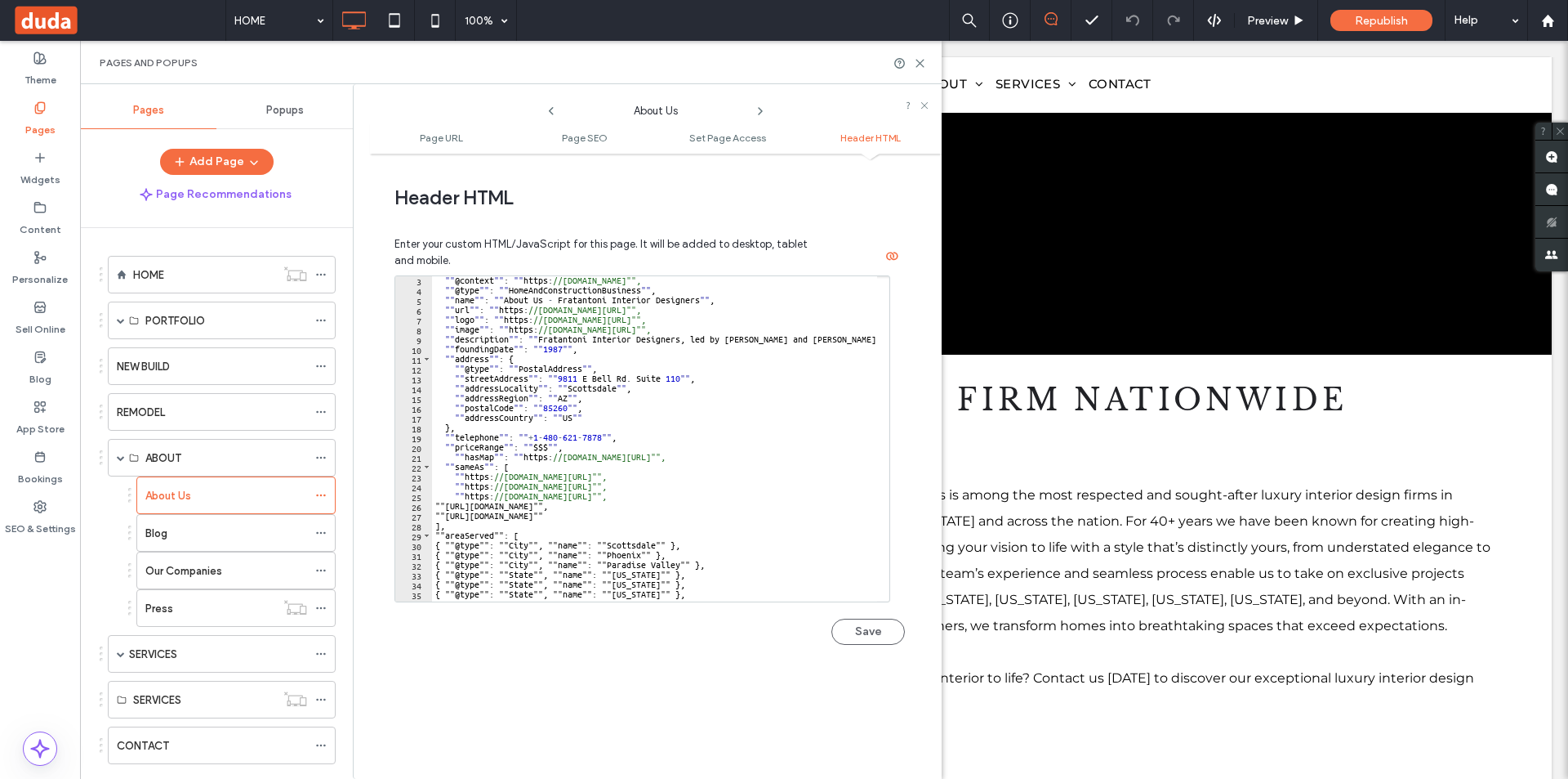
click at [869, 628] on button "Save" at bounding box center [868, 631] width 74 height 26
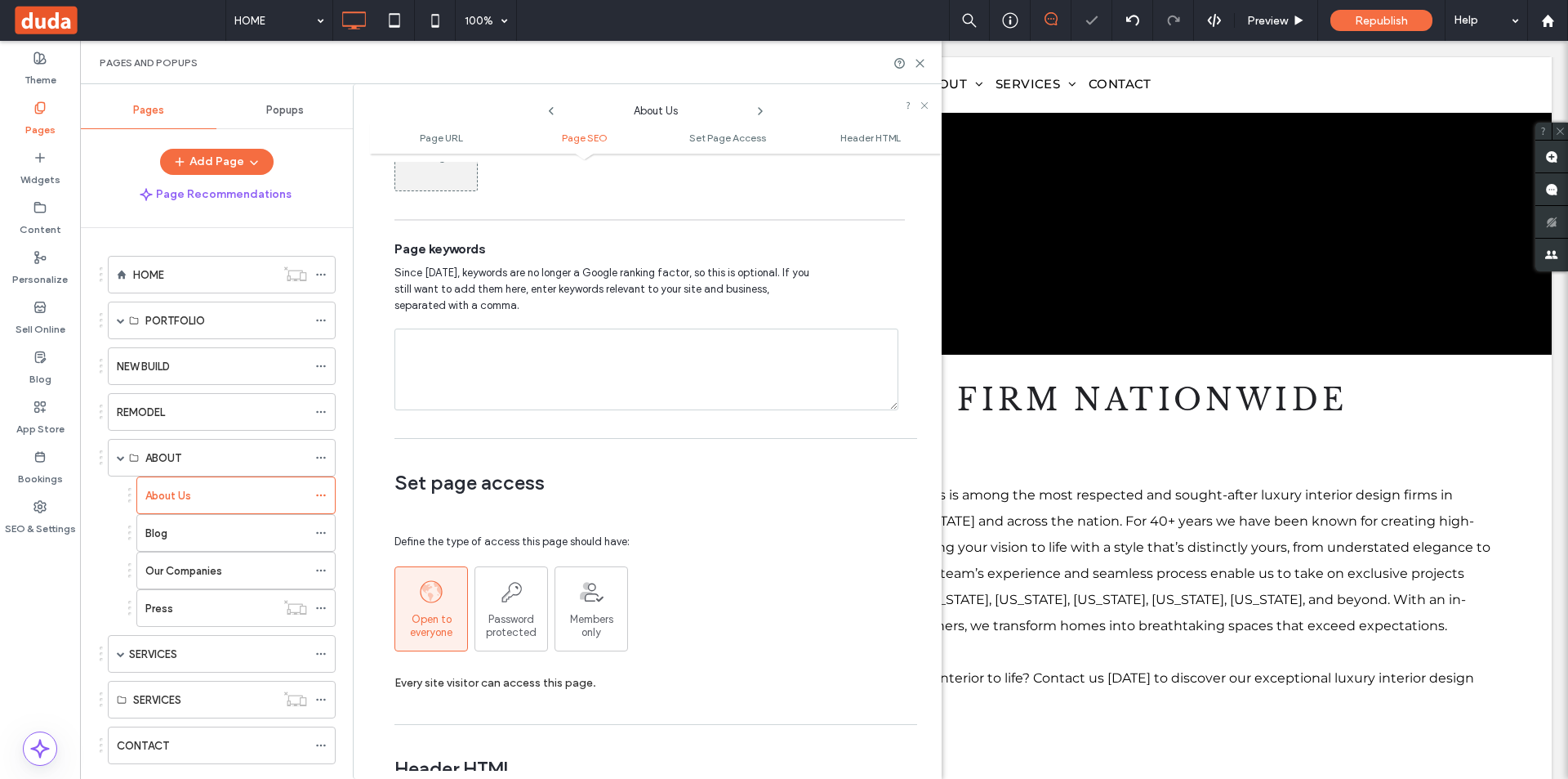
scroll to position [147, 0]
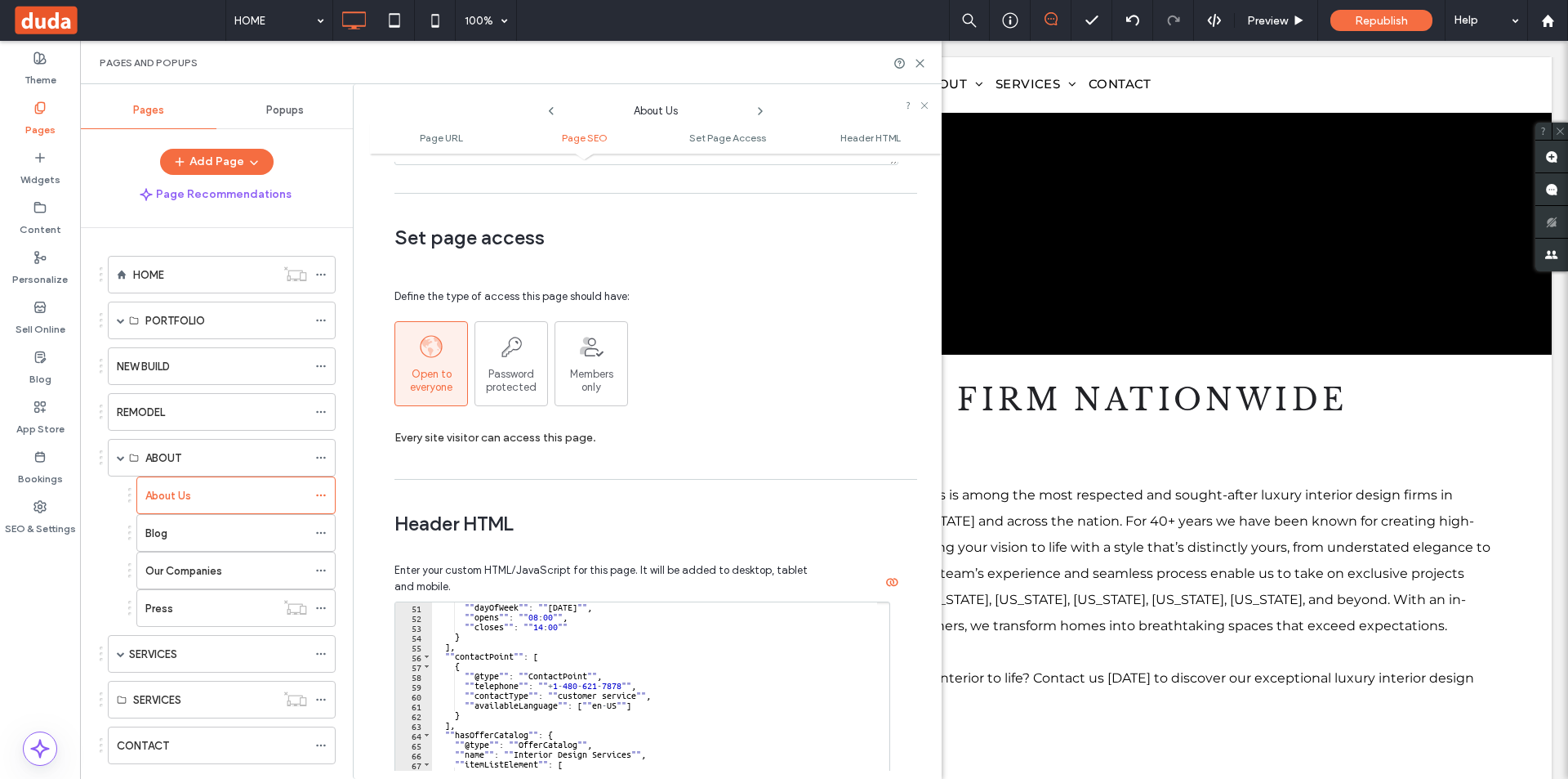
click at [661, 666] on div """ dayOfWeek "" : "" Friday "" , "" opens "" : "" 08 : 00 "" , "" closes "" : "…" at bounding box center [939, 768] width 1016 height 333
type textarea "********* *"
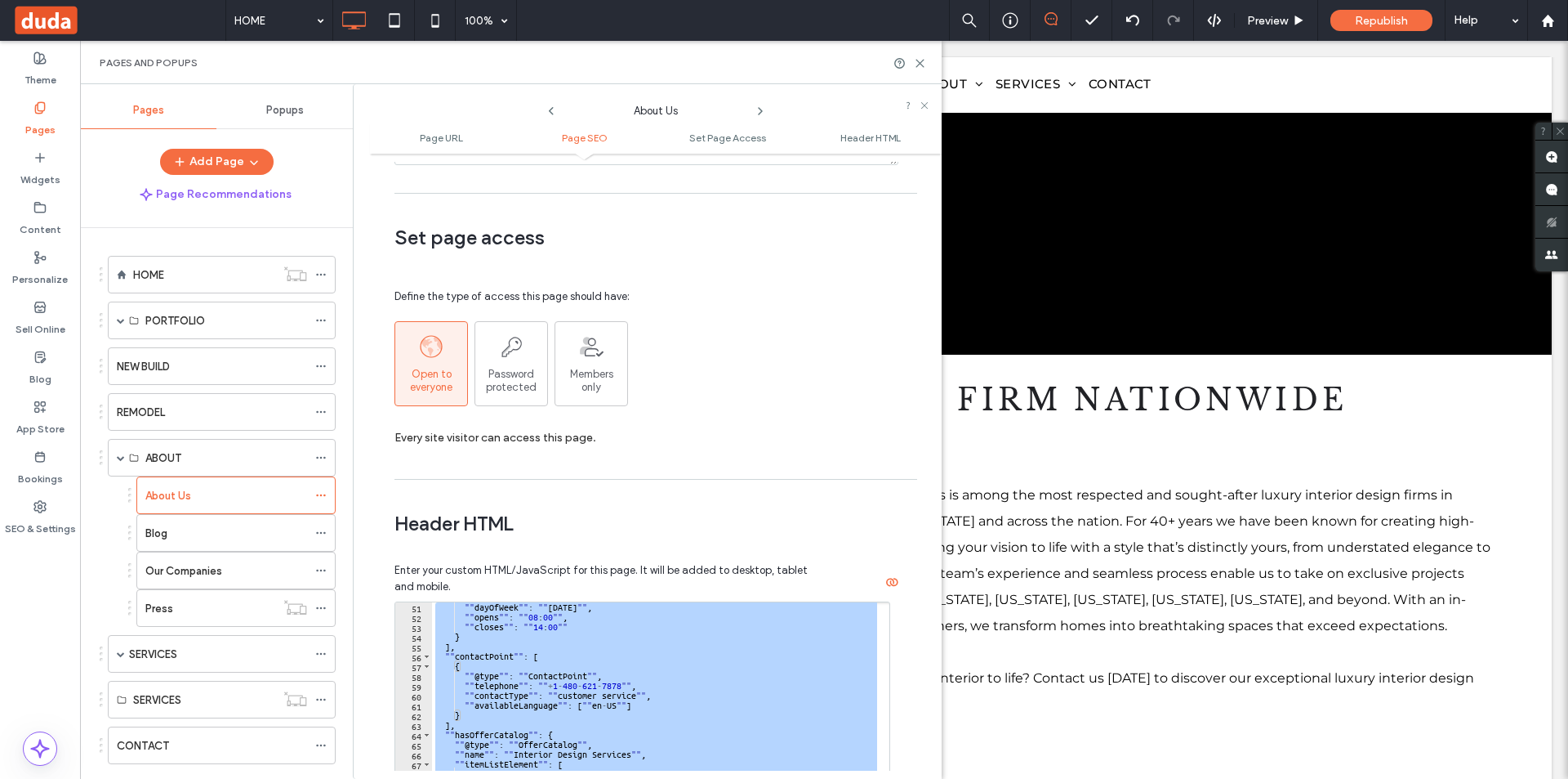
paste textarea "Cursor at row 104"
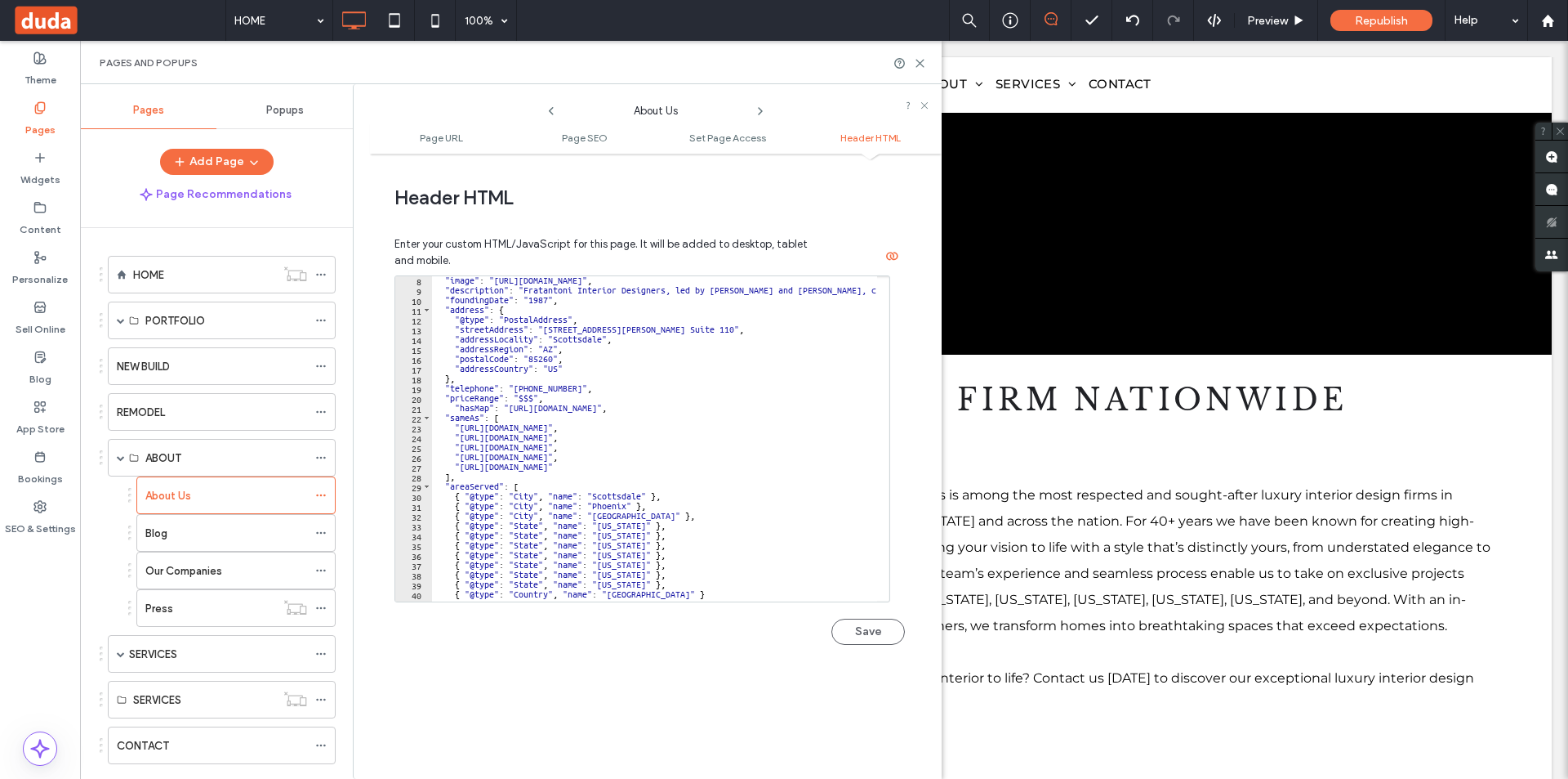
scroll to position [70, 0]
click at [861, 620] on button "Save" at bounding box center [868, 631] width 74 height 26
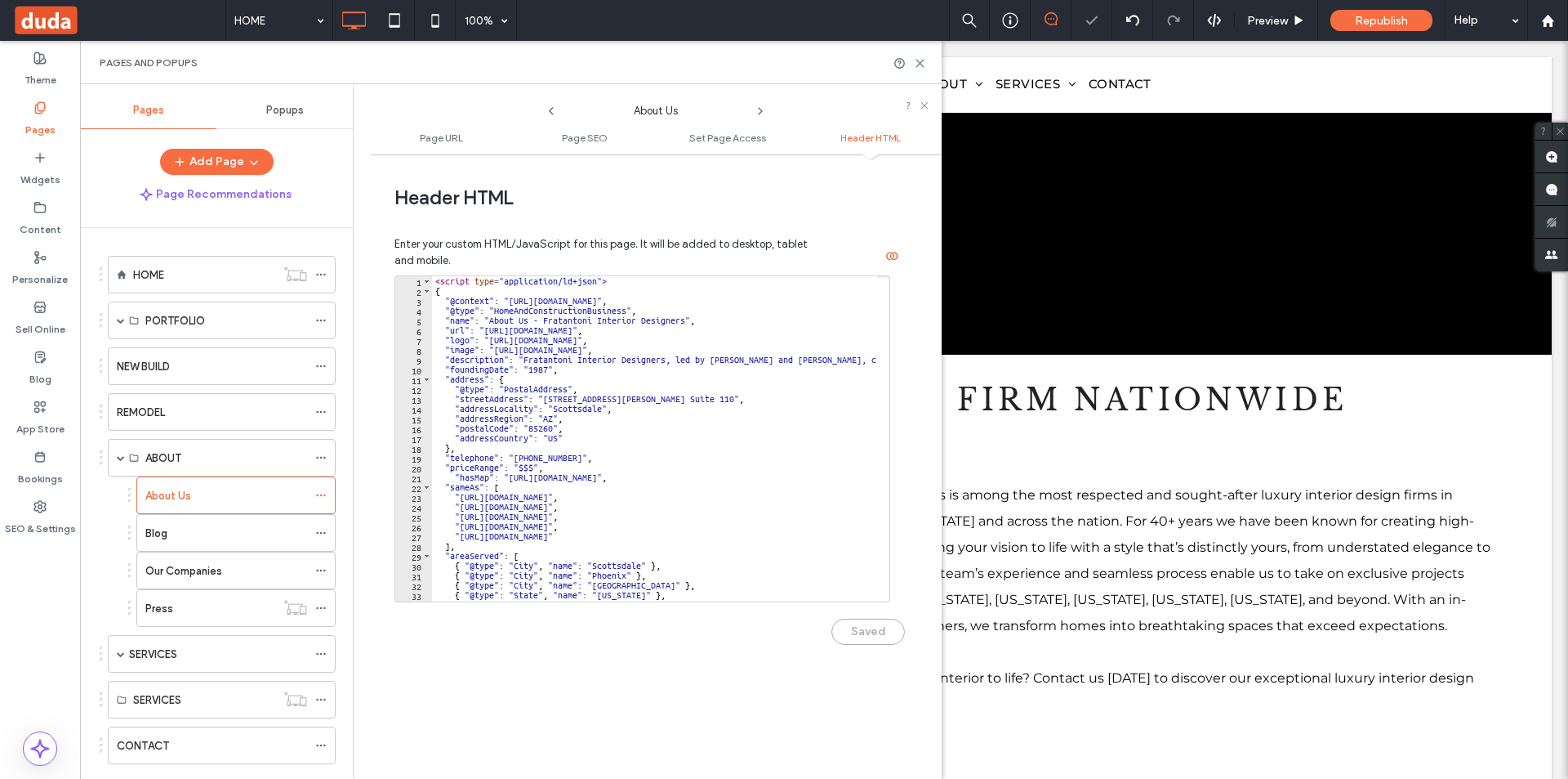
scroll to position [1098, 0]
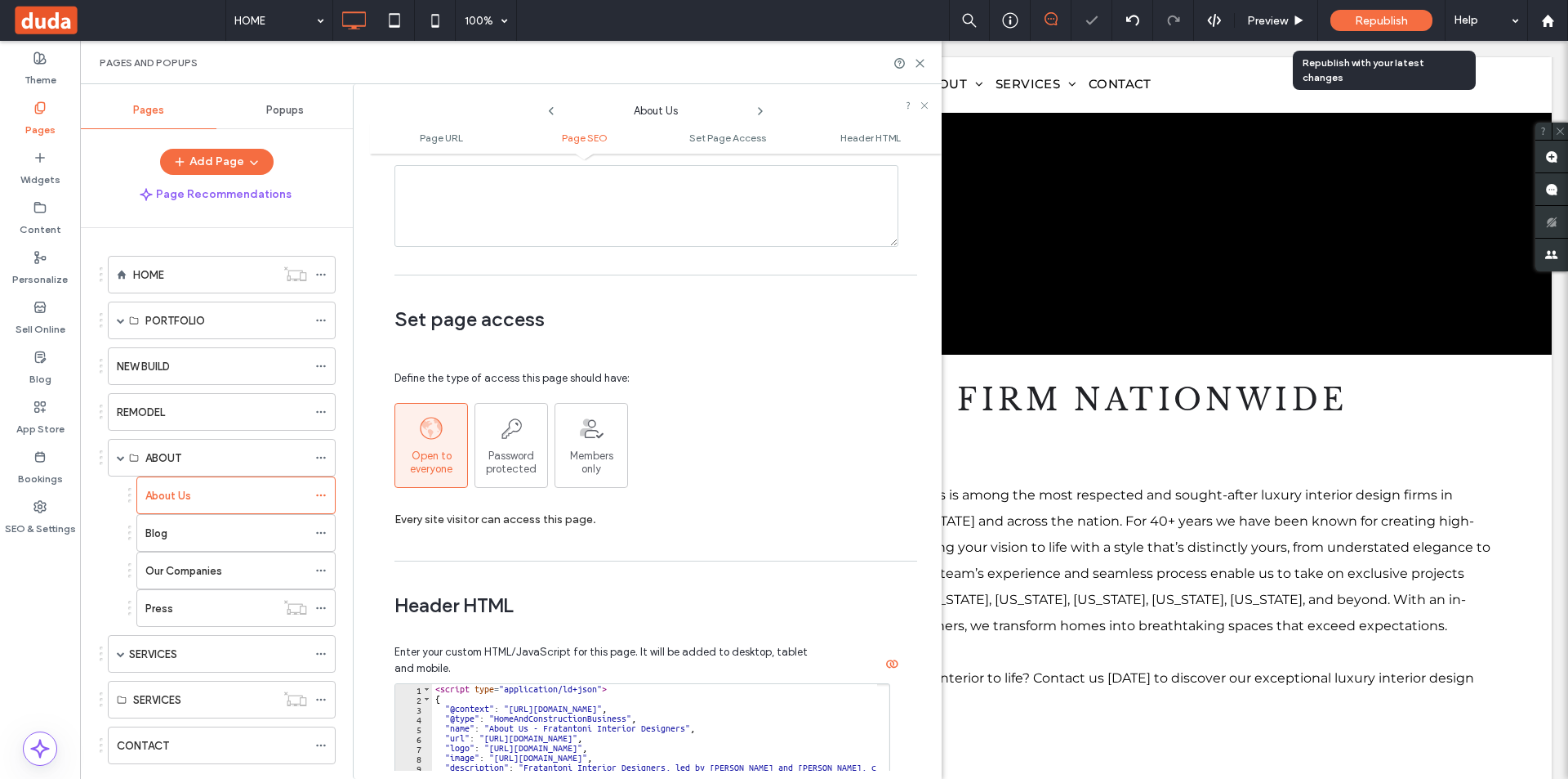
drag, startPoint x: 1361, startPoint y: 22, endPoint x: 1335, endPoint y: 36, distance: 29.5
click at [1362, 22] on span "Republish" at bounding box center [1381, 21] width 53 height 14
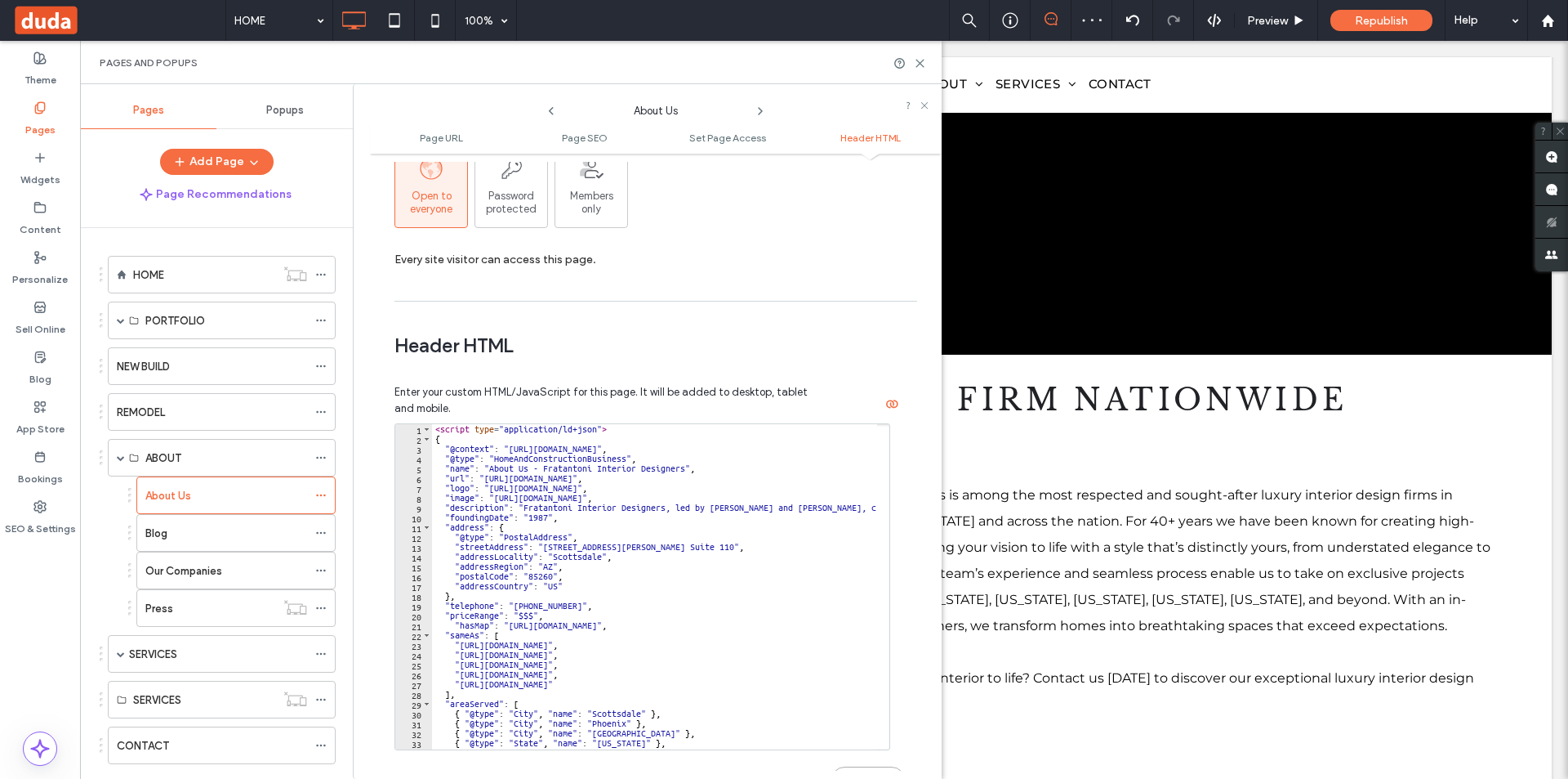
scroll to position [1506, 0]
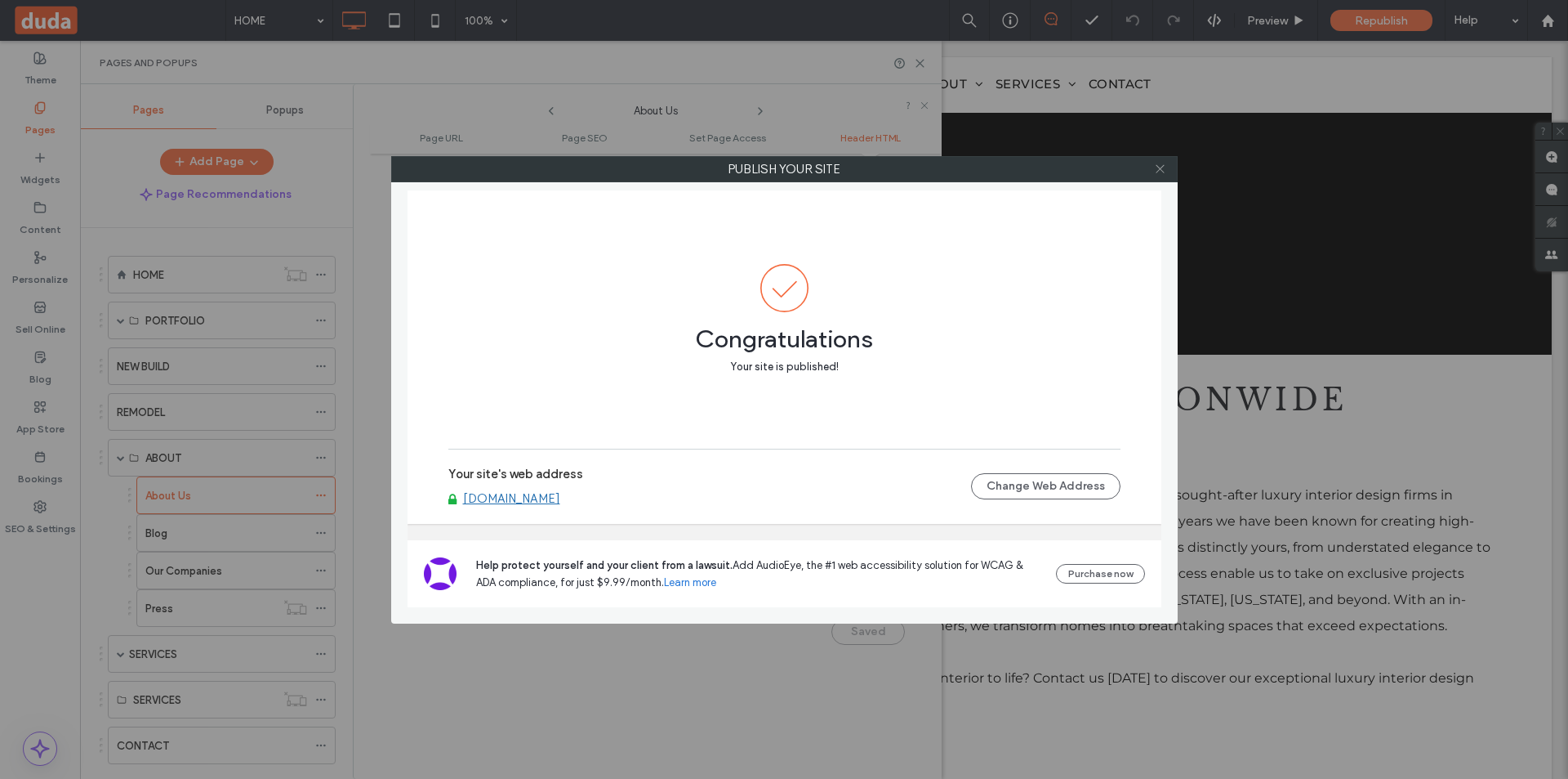
click at [1164, 164] on icon at bounding box center [1160, 169] width 12 height 12
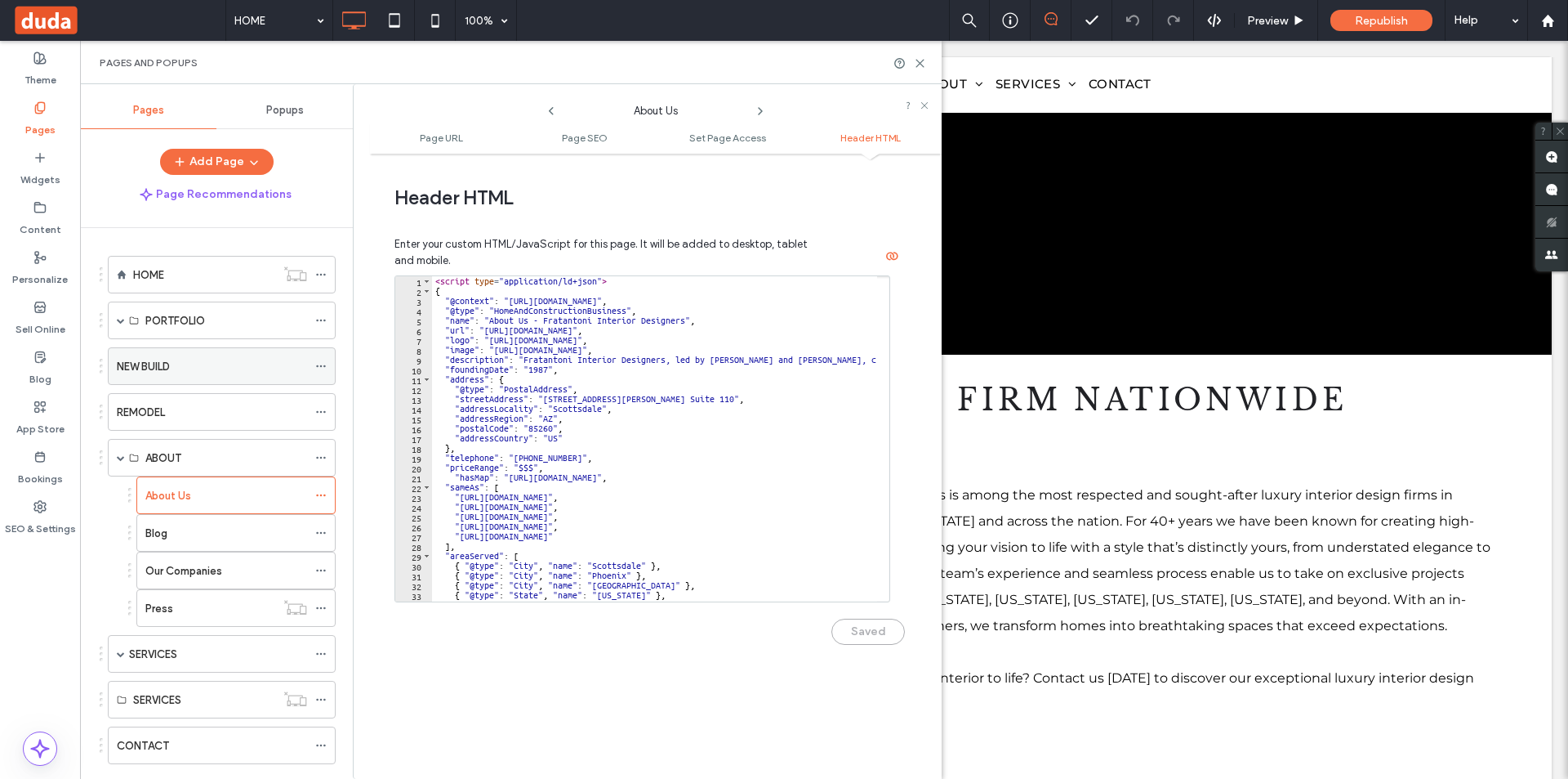
click at [318, 361] on icon at bounding box center [321, 366] width 12 height 12
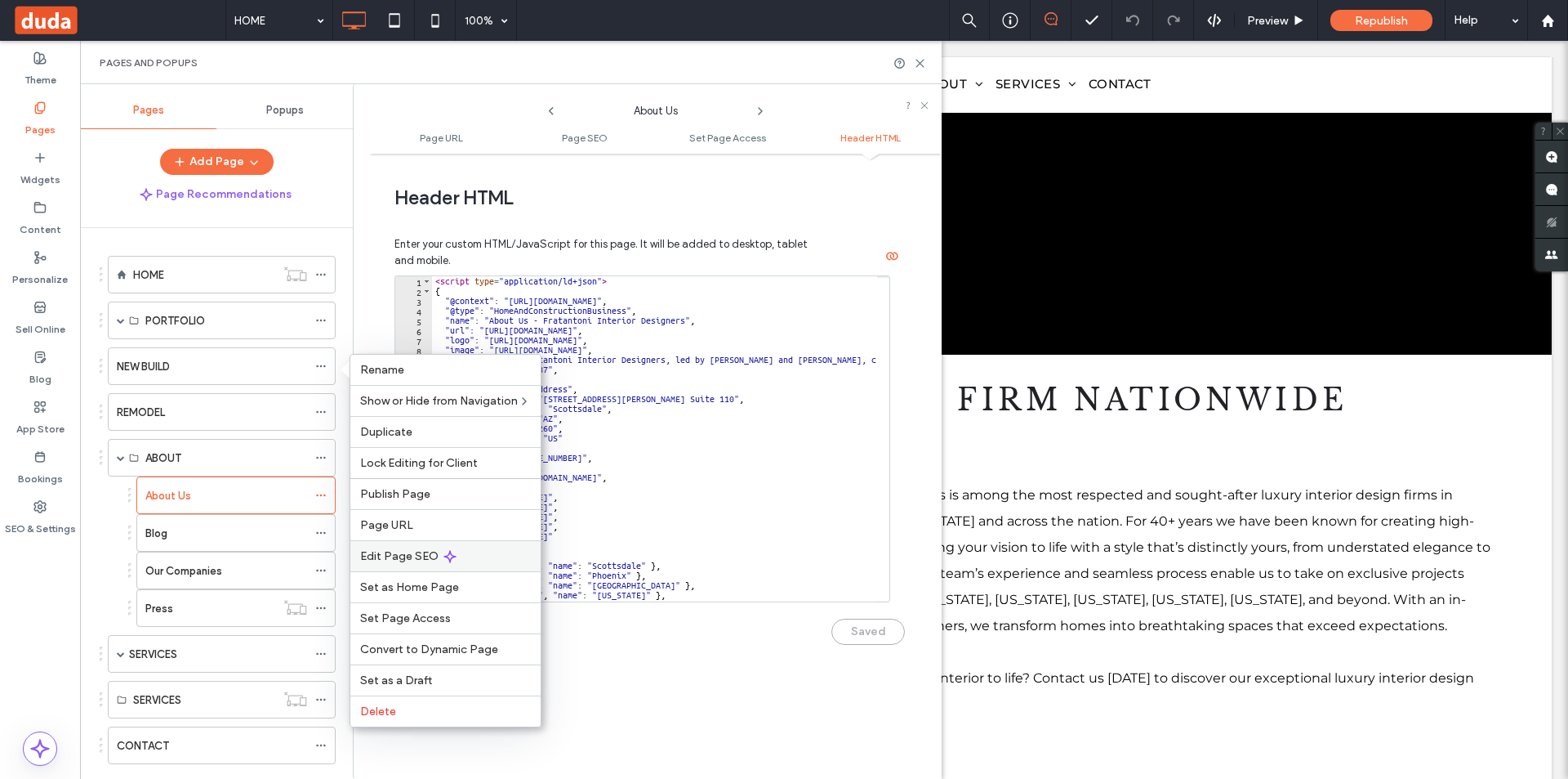
click at [420, 556] on span "Edit Page SEO" at bounding box center [399, 556] width 78 height 14
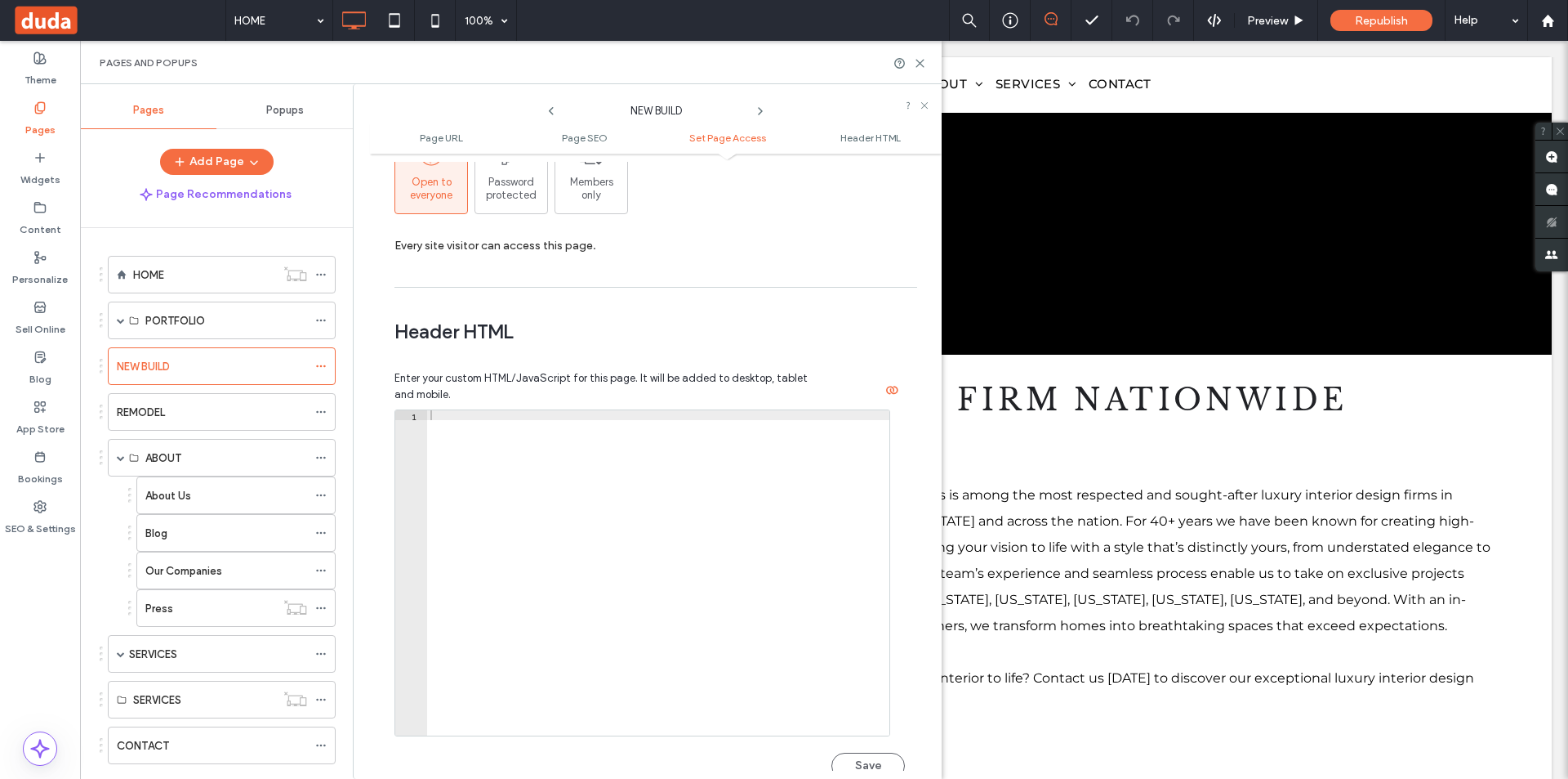
scroll to position [1389, 0]
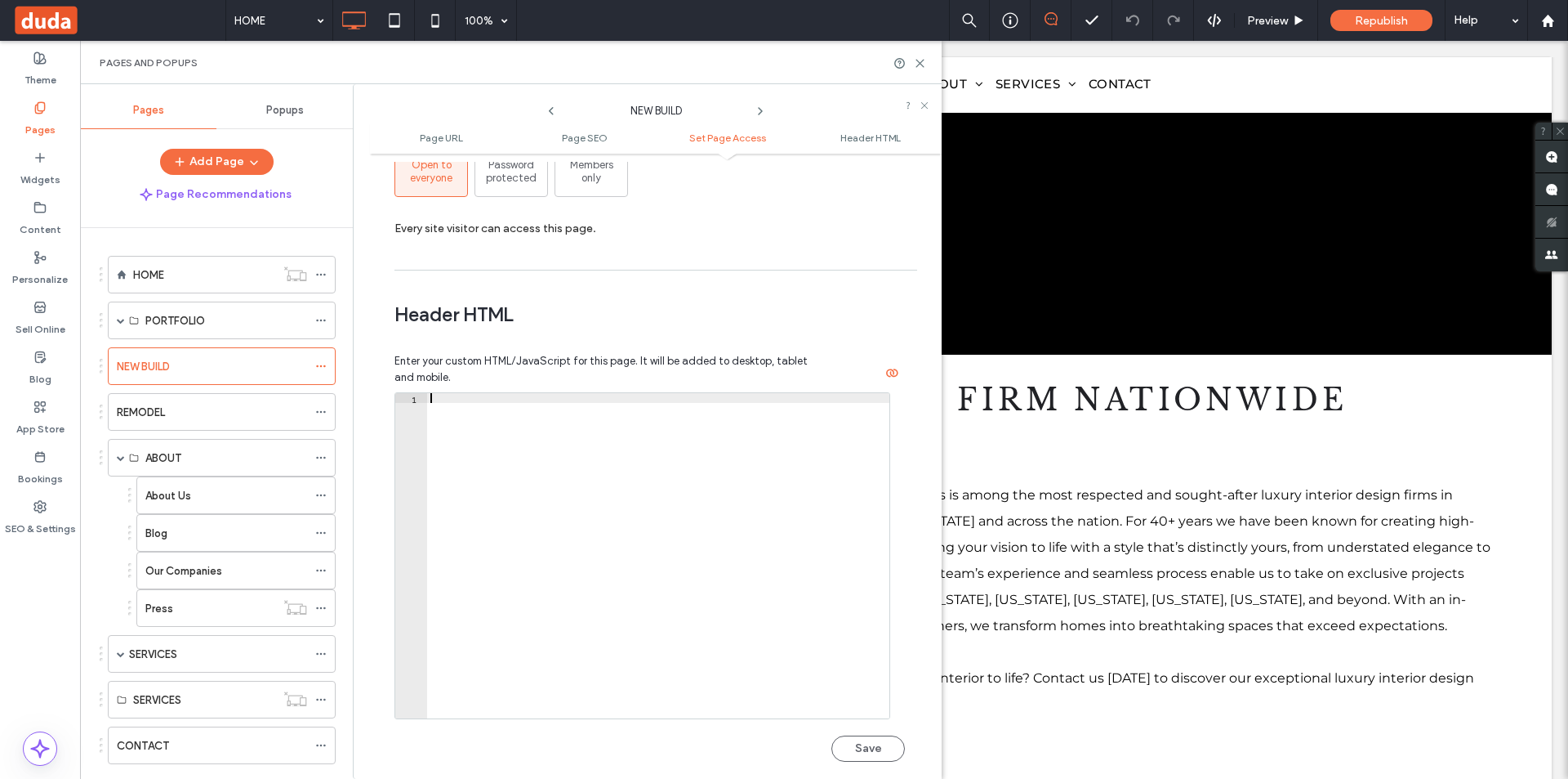
click at [605, 569] on div at bounding box center [657, 565] width 462 height 344
paste textarea "*********"
type textarea "*********"
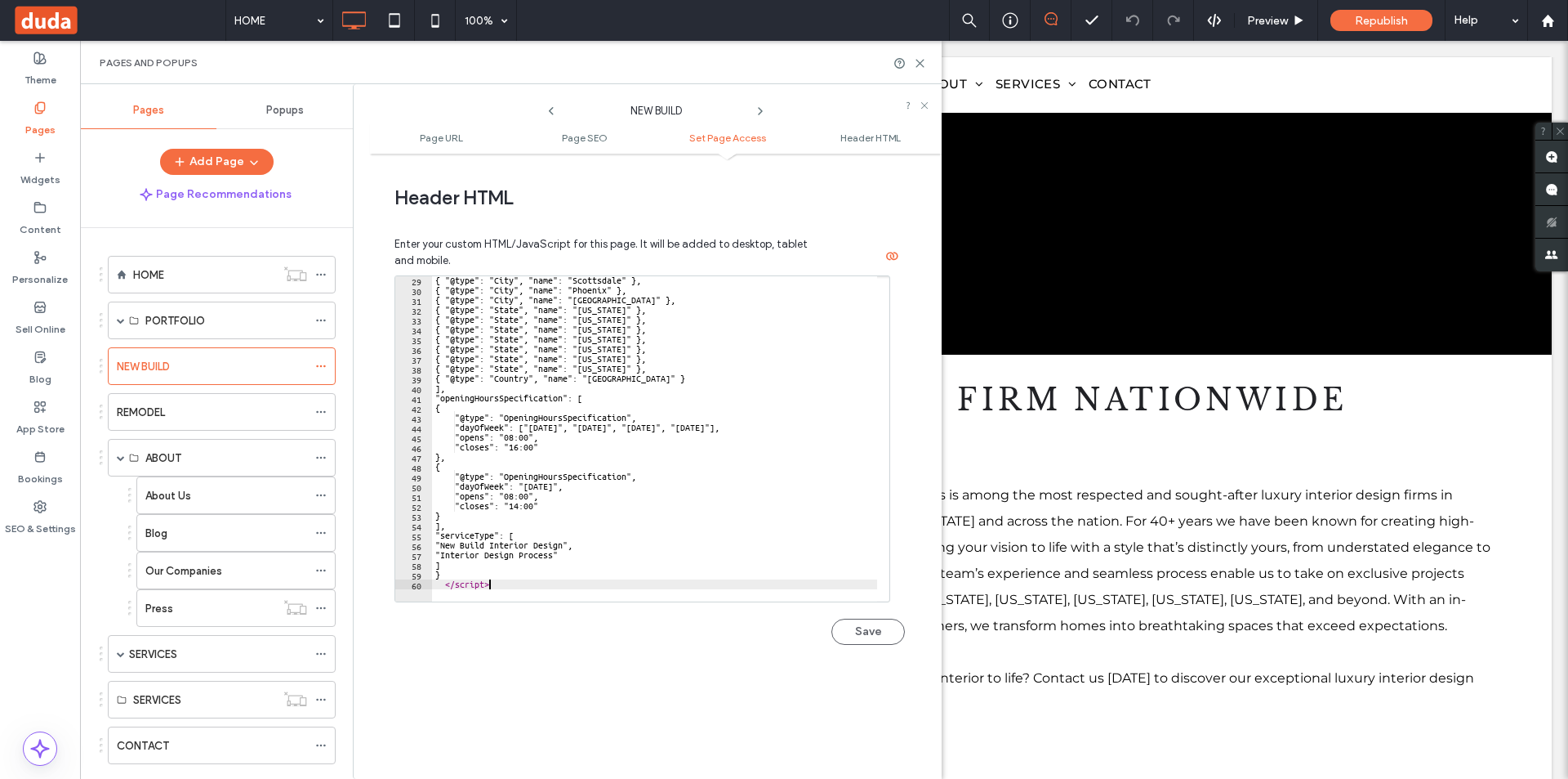
scroll to position [1506, 0]
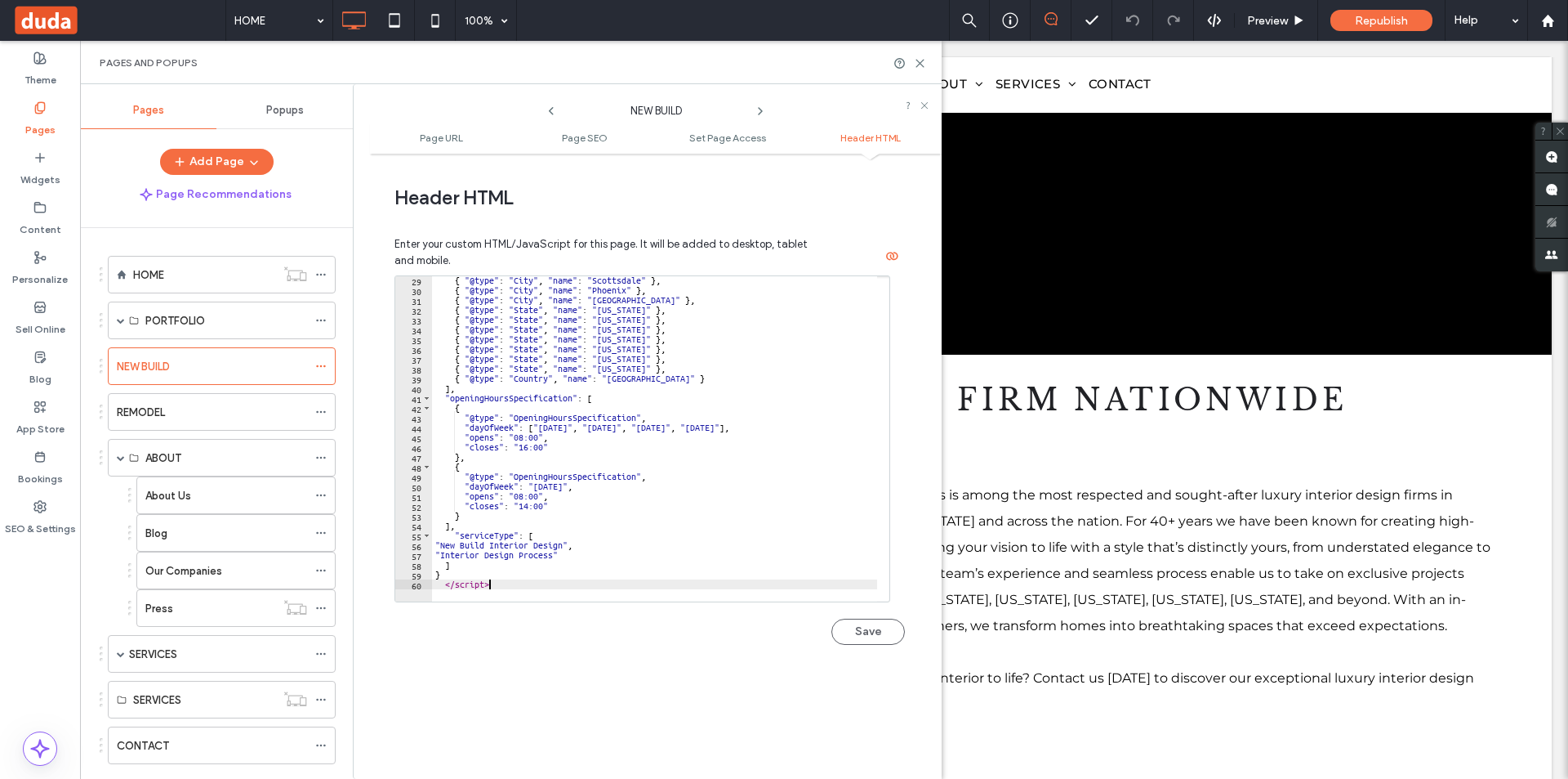
click at [860, 632] on button "Save" at bounding box center [868, 631] width 74 height 26
click at [1386, 24] on span "Republish" at bounding box center [1381, 21] width 53 height 14
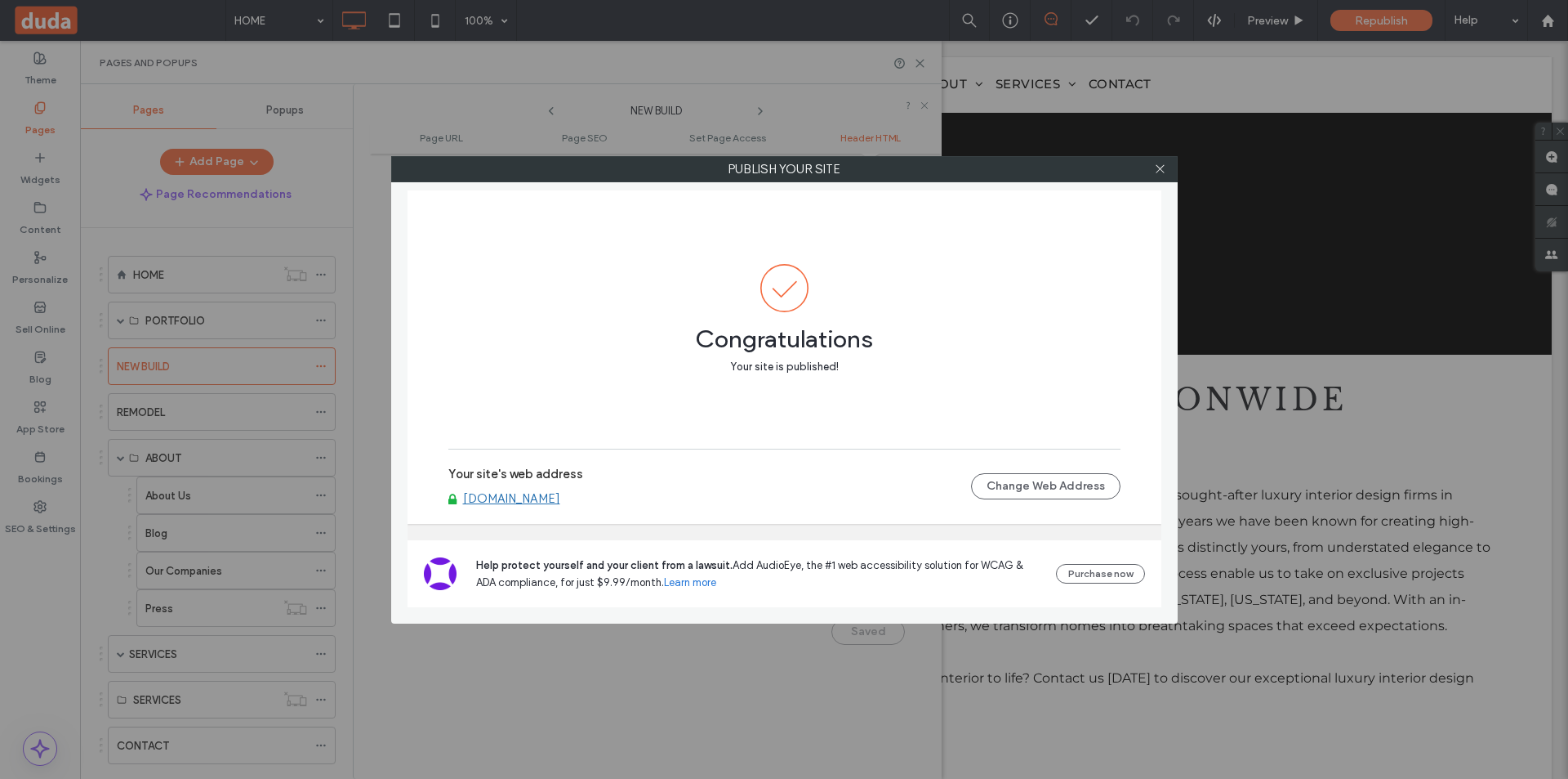
click at [1157, 166] on icon at bounding box center [1160, 169] width 12 height 12
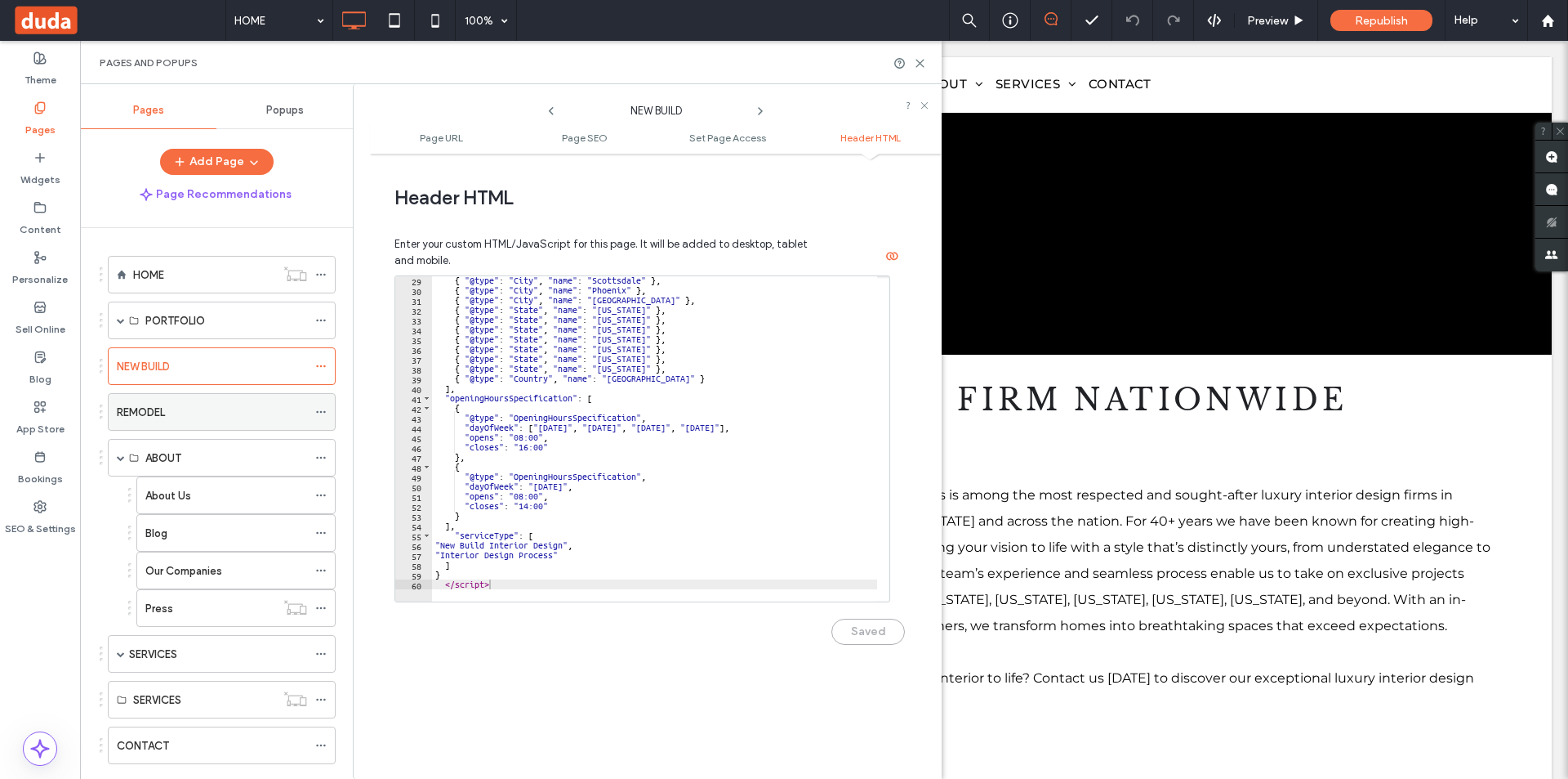
click at [319, 412] on icon at bounding box center [321, 412] width 12 height 12
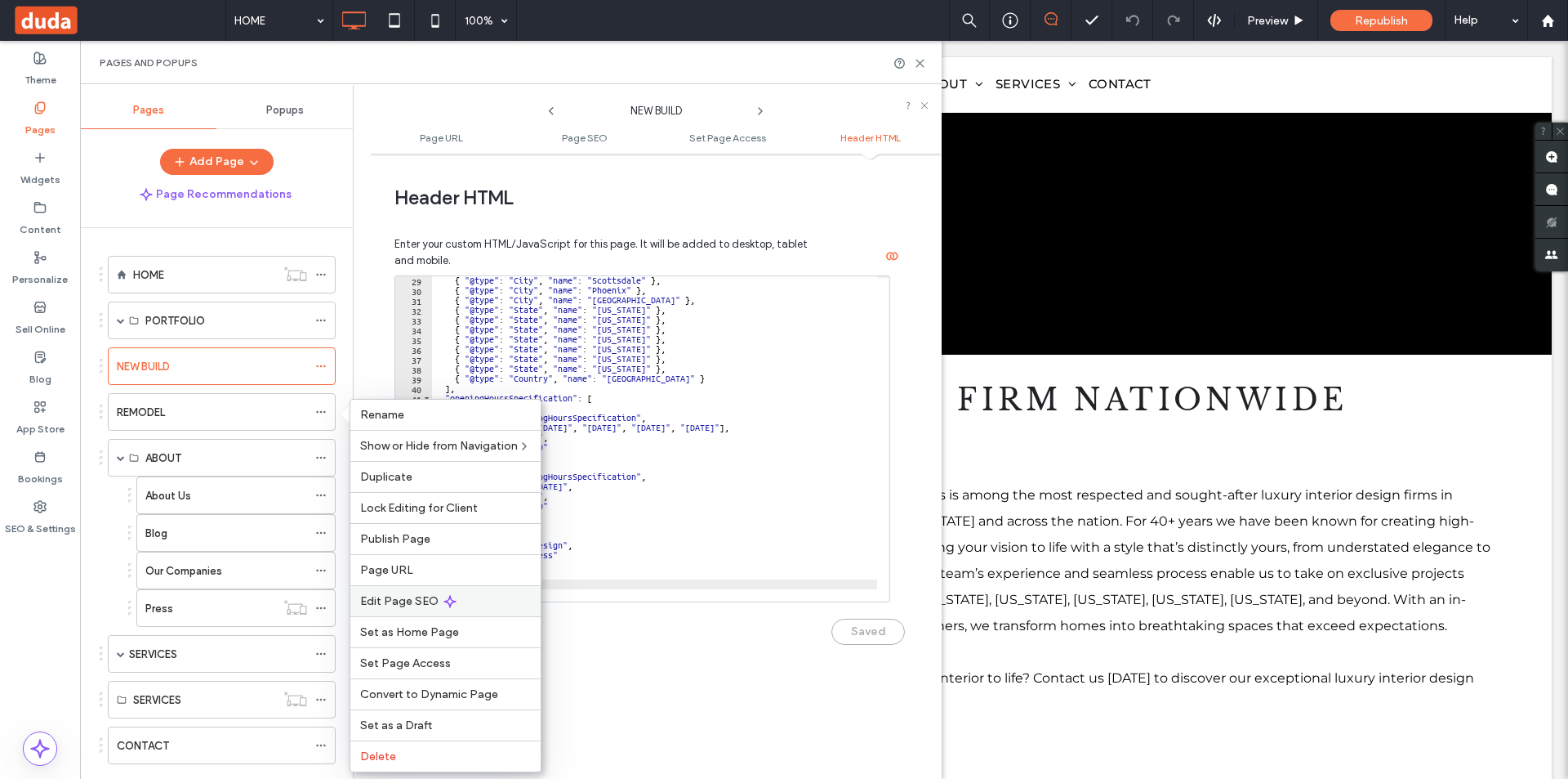
click at [430, 601] on span "Edit Page SEO" at bounding box center [399, 600] width 78 height 14
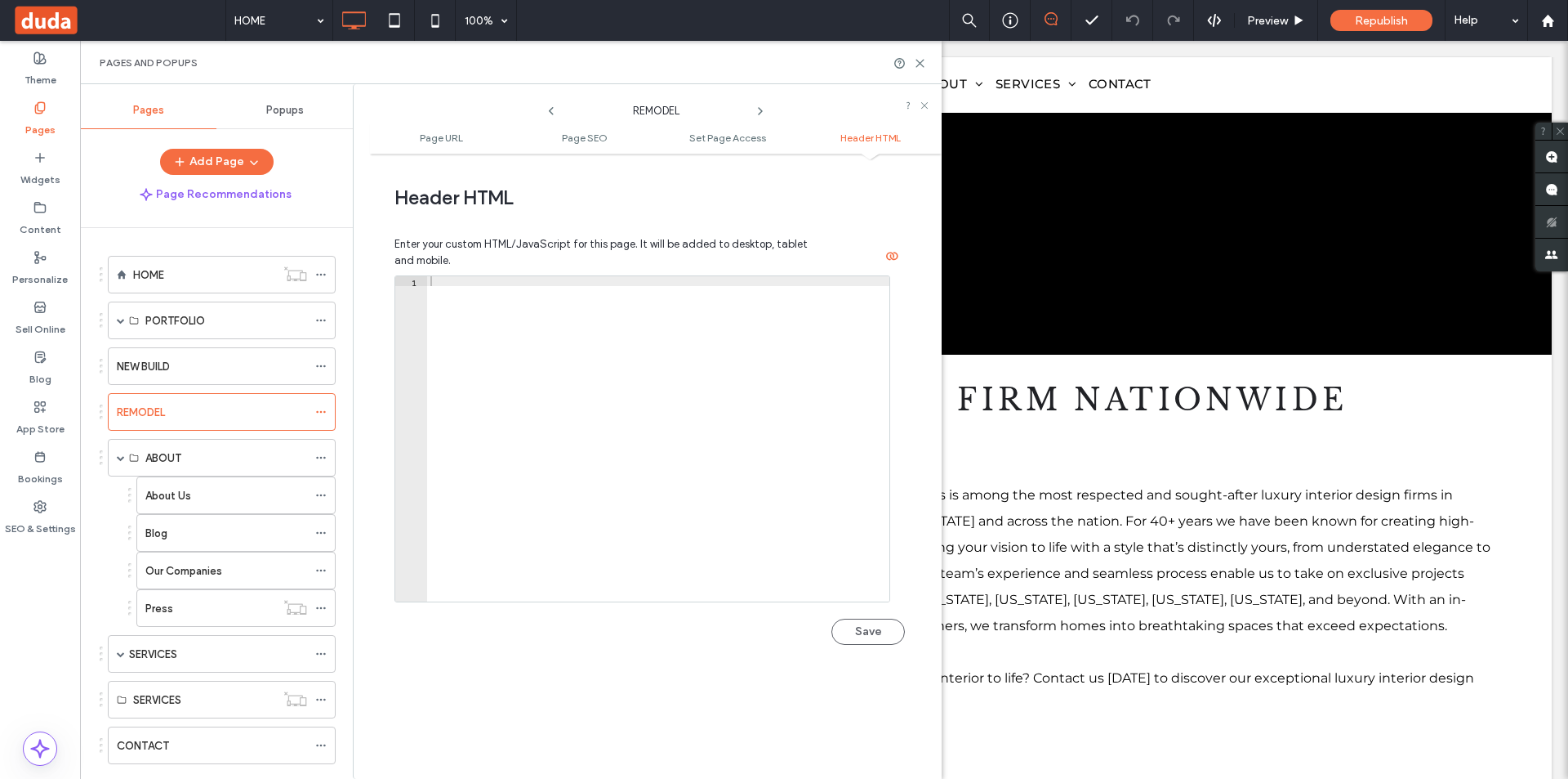
click at [558, 420] on div at bounding box center [657, 447] width 462 height 344
paste textarea "*********"
type textarea "*********"
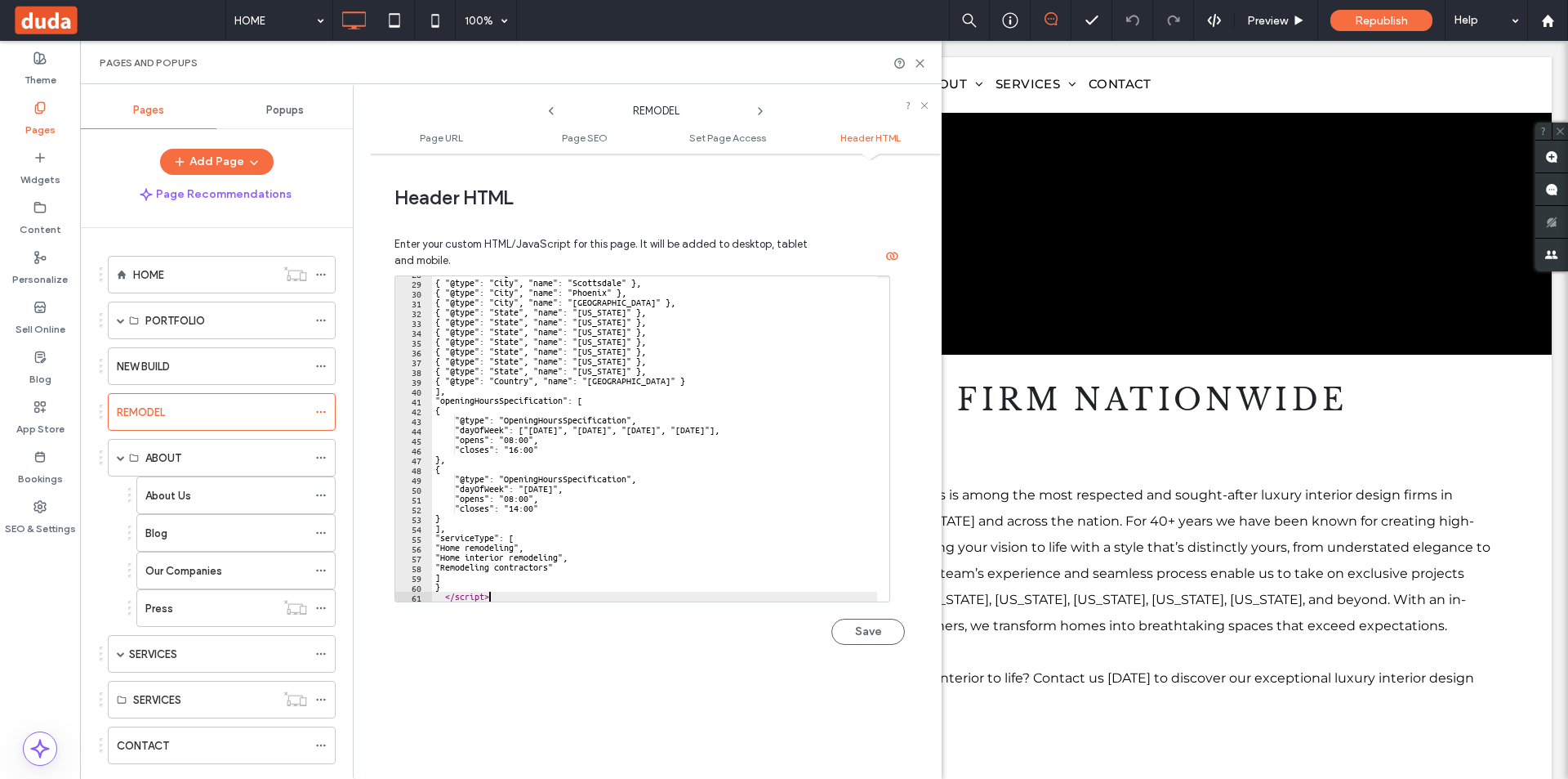
click at [879, 625] on button "Save" at bounding box center [868, 631] width 74 height 26
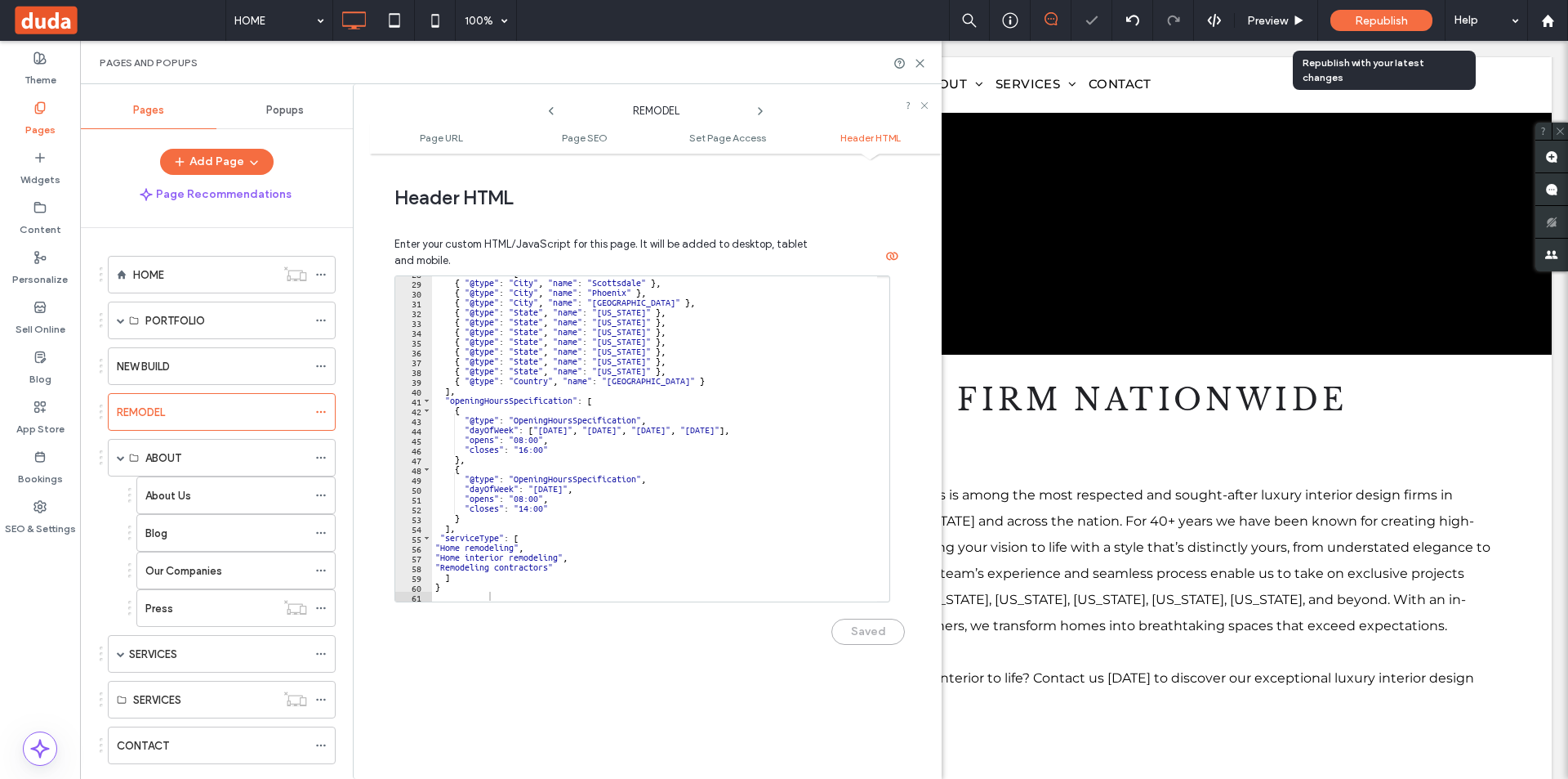
click at [1391, 22] on span "Republish" at bounding box center [1381, 21] width 53 height 14
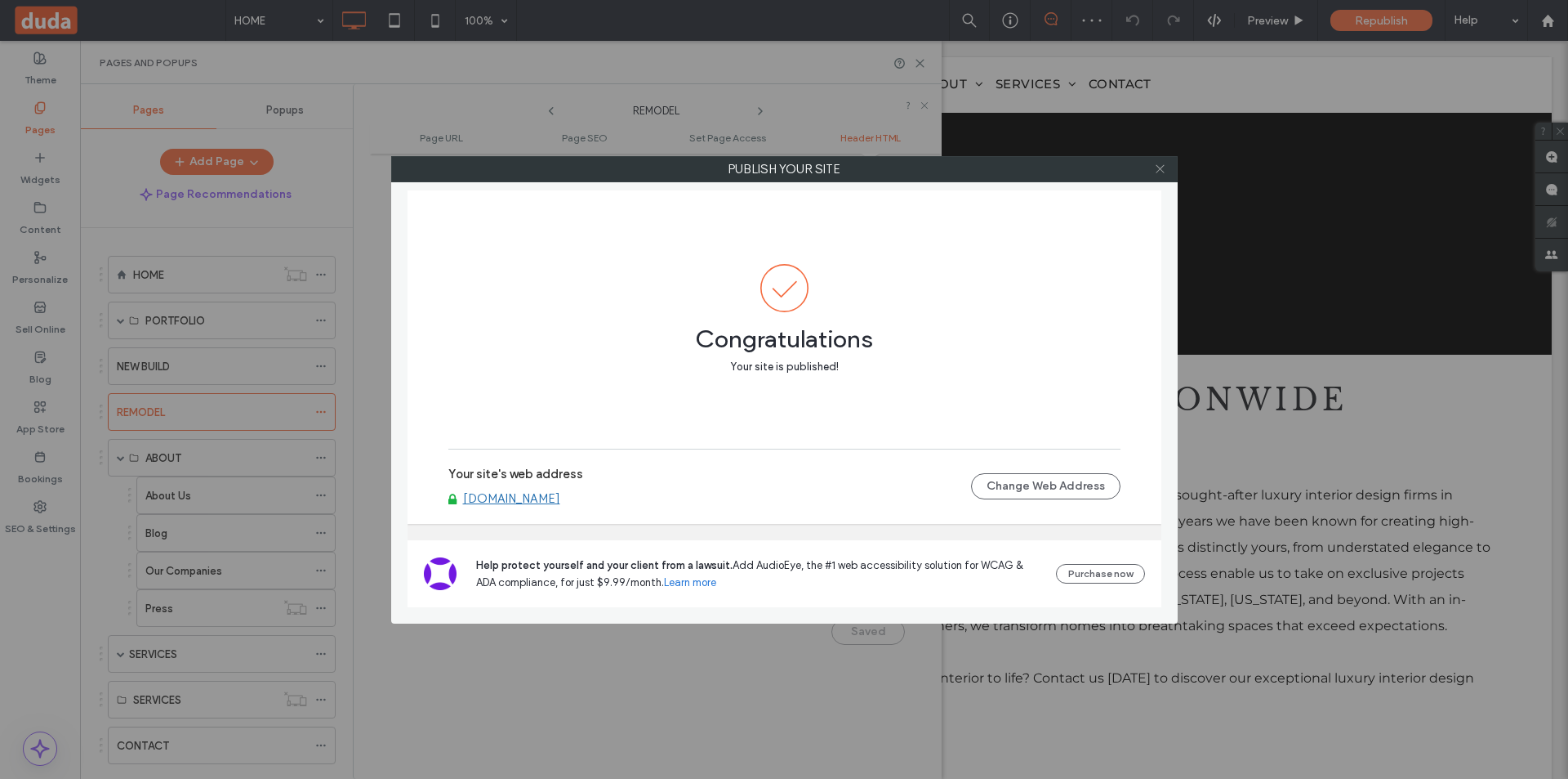
click at [1164, 168] on icon at bounding box center [1160, 169] width 12 height 12
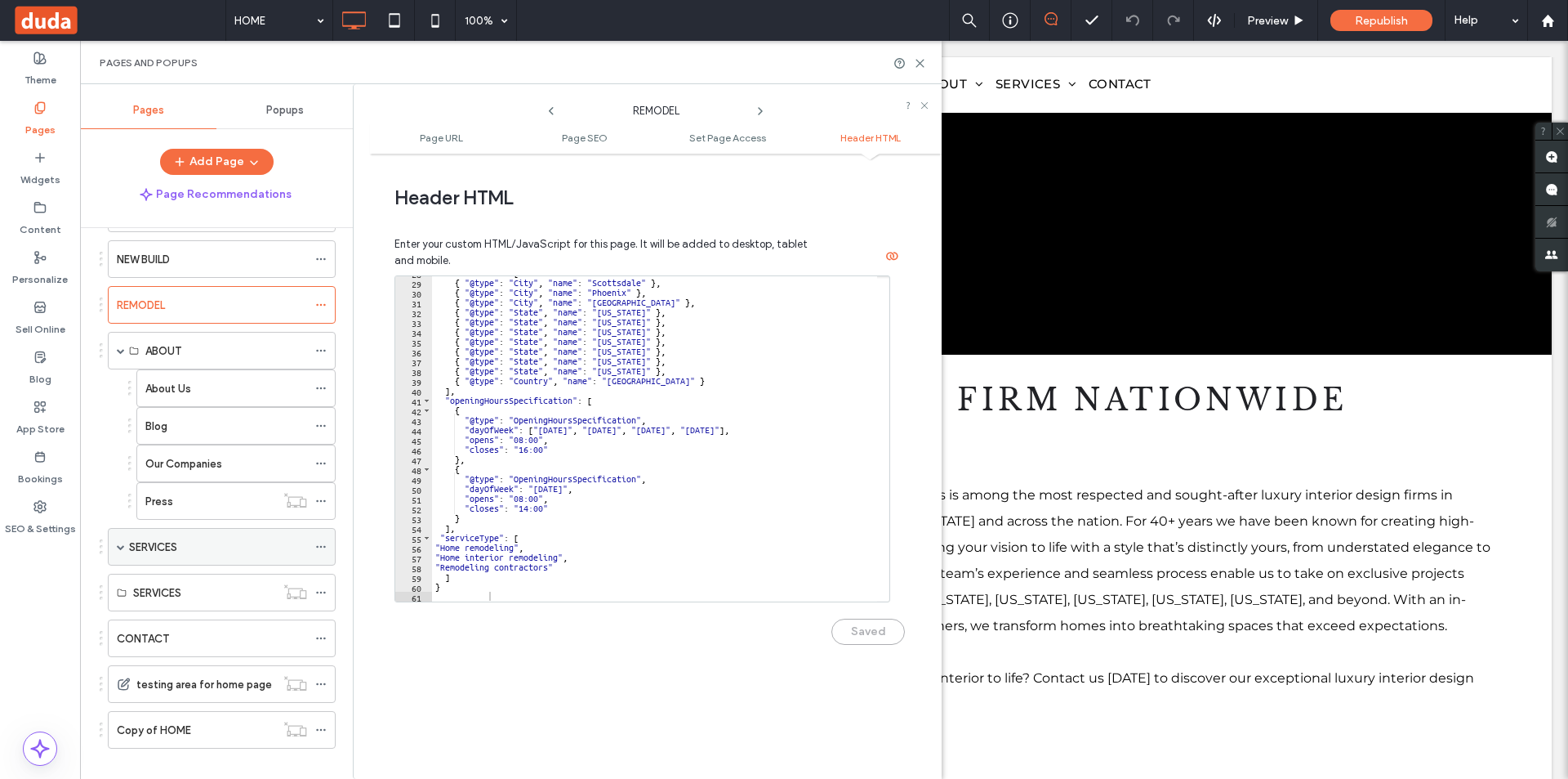
scroll to position [126, 0]
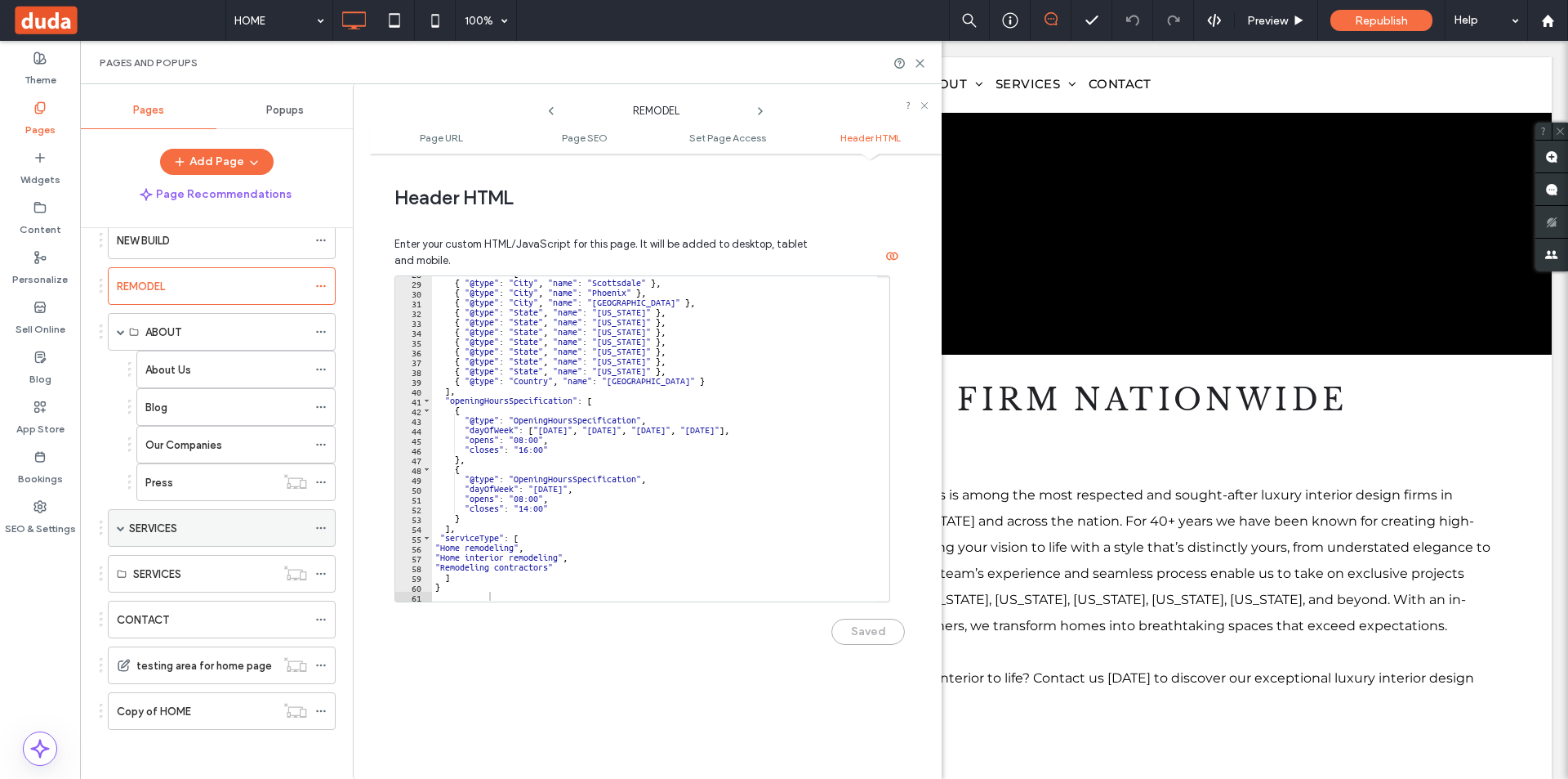
click at [325, 526] on icon at bounding box center [321, 528] width 12 height 12
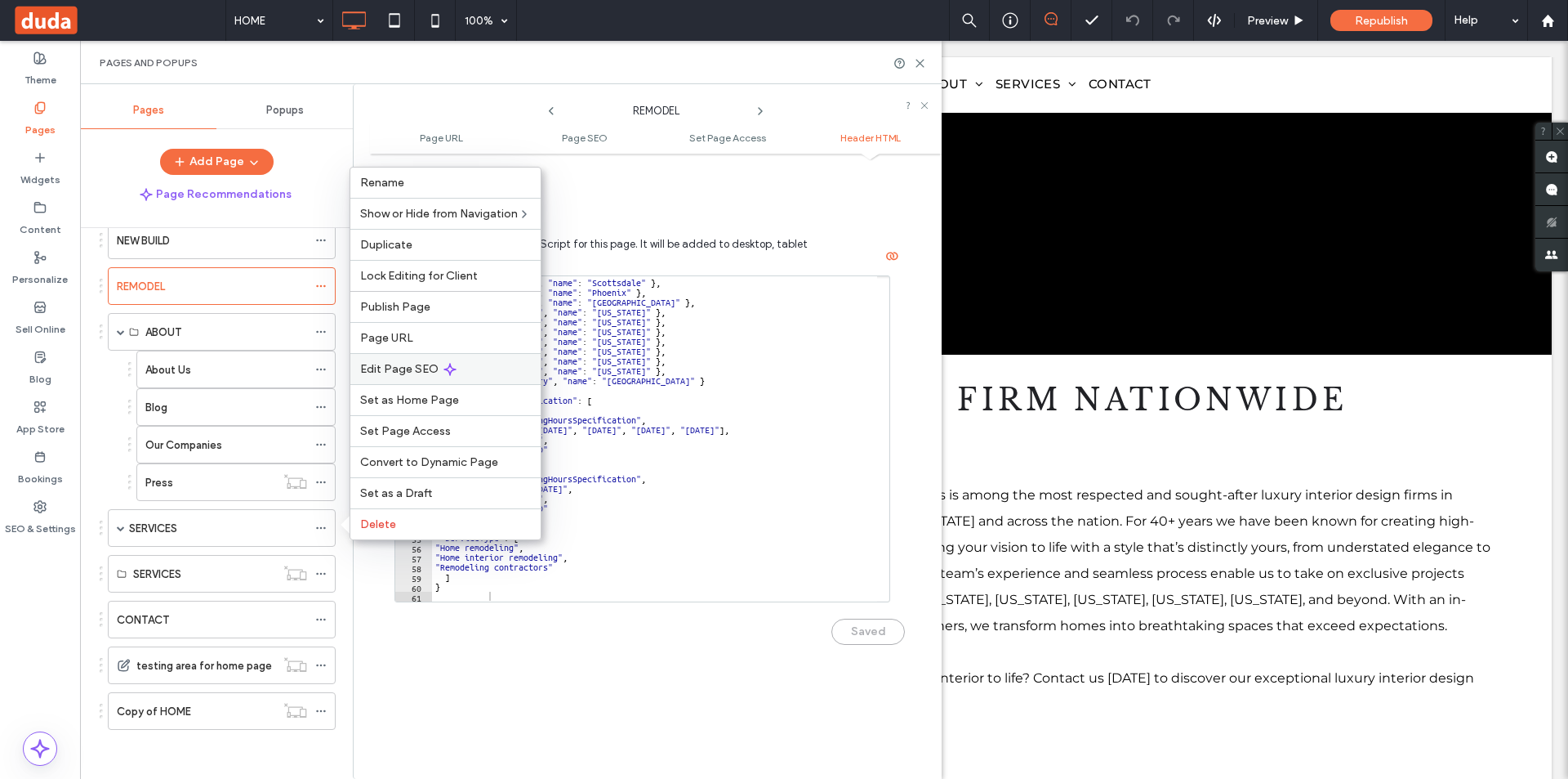
click at [419, 364] on span "Edit Page SEO" at bounding box center [399, 369] width 78 height 14
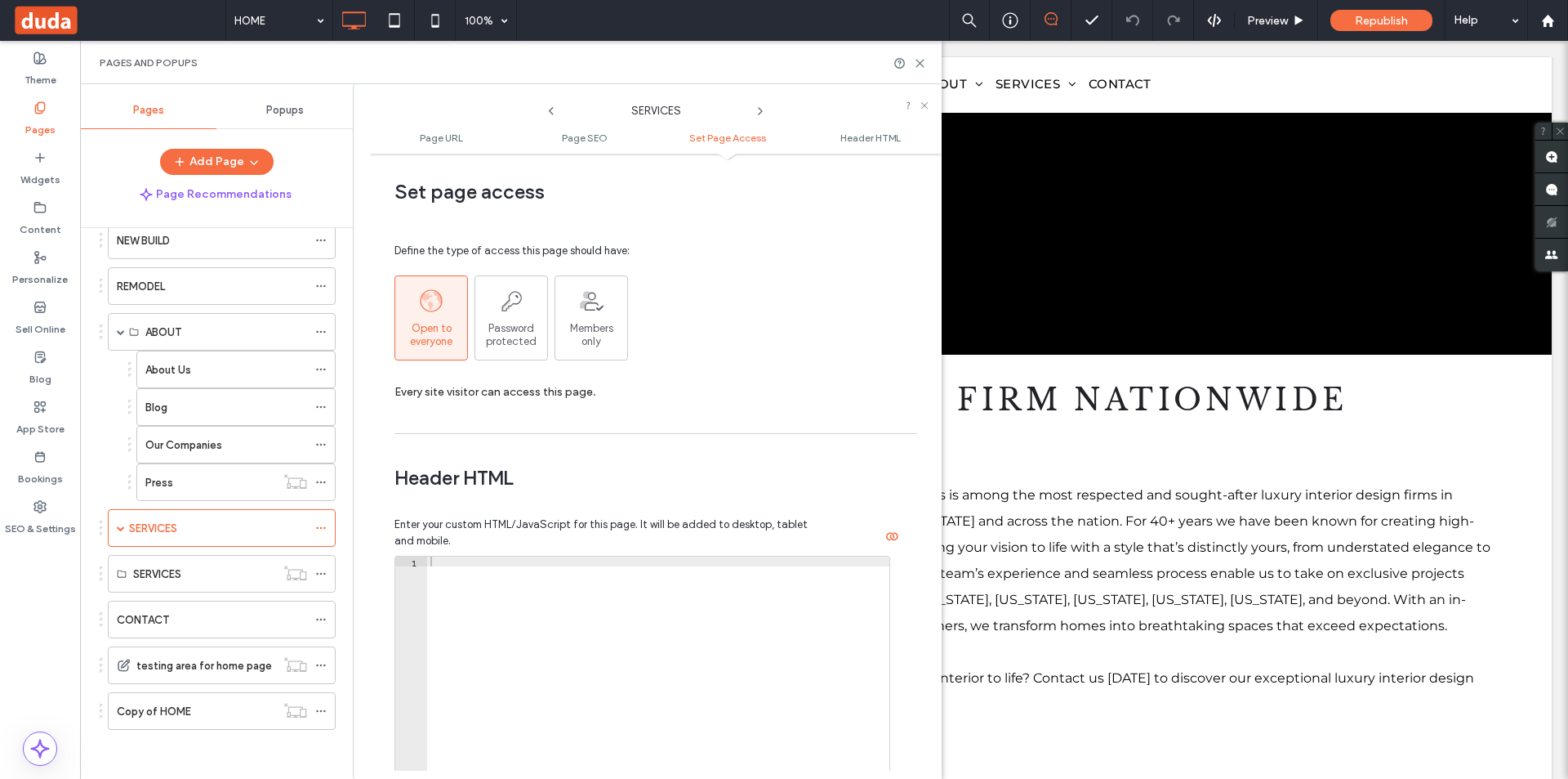
scroll to position [1506, 0]
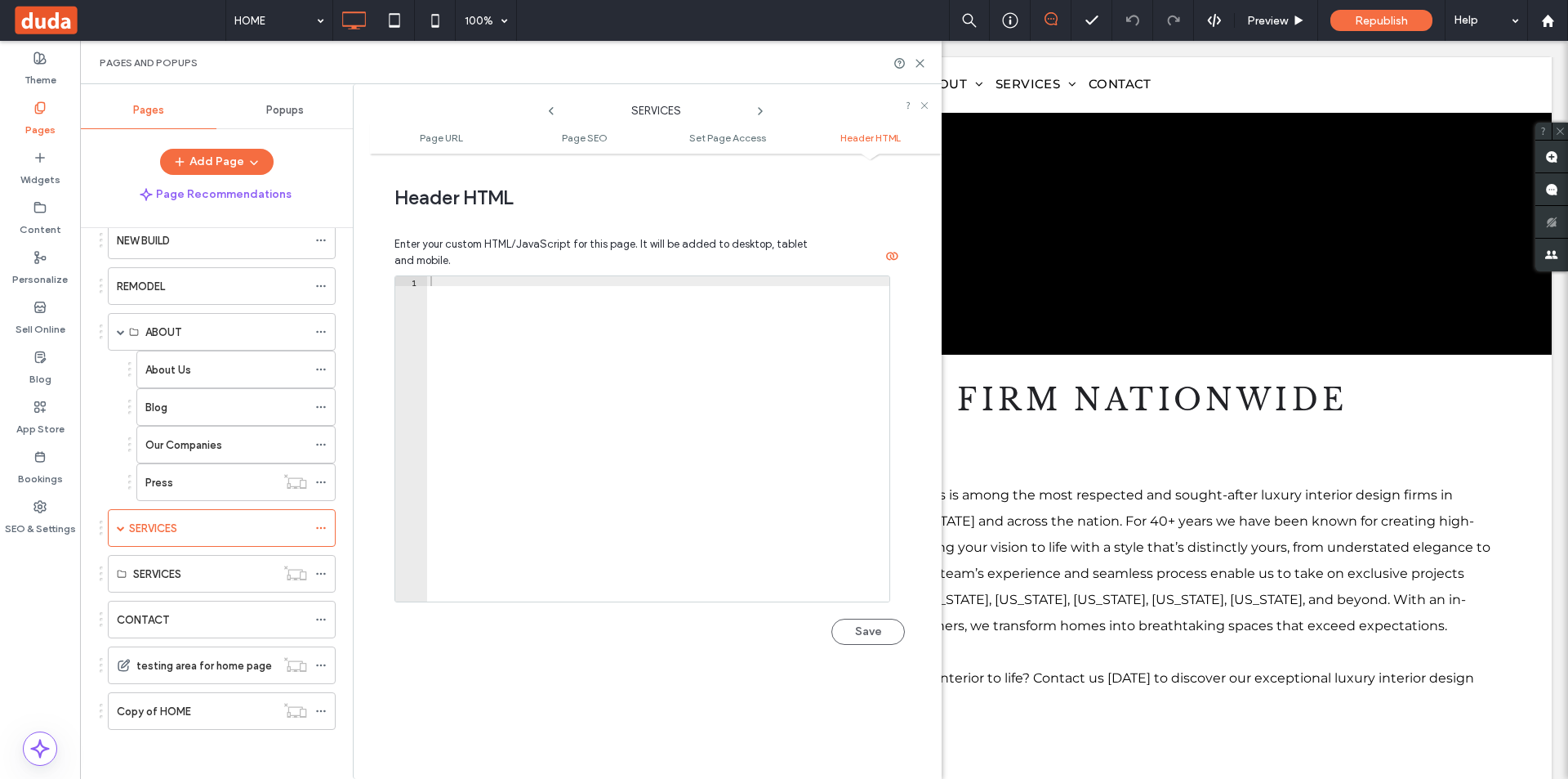
click at [531, 494] on div at bounding box center [657, 447] width 462 height 344
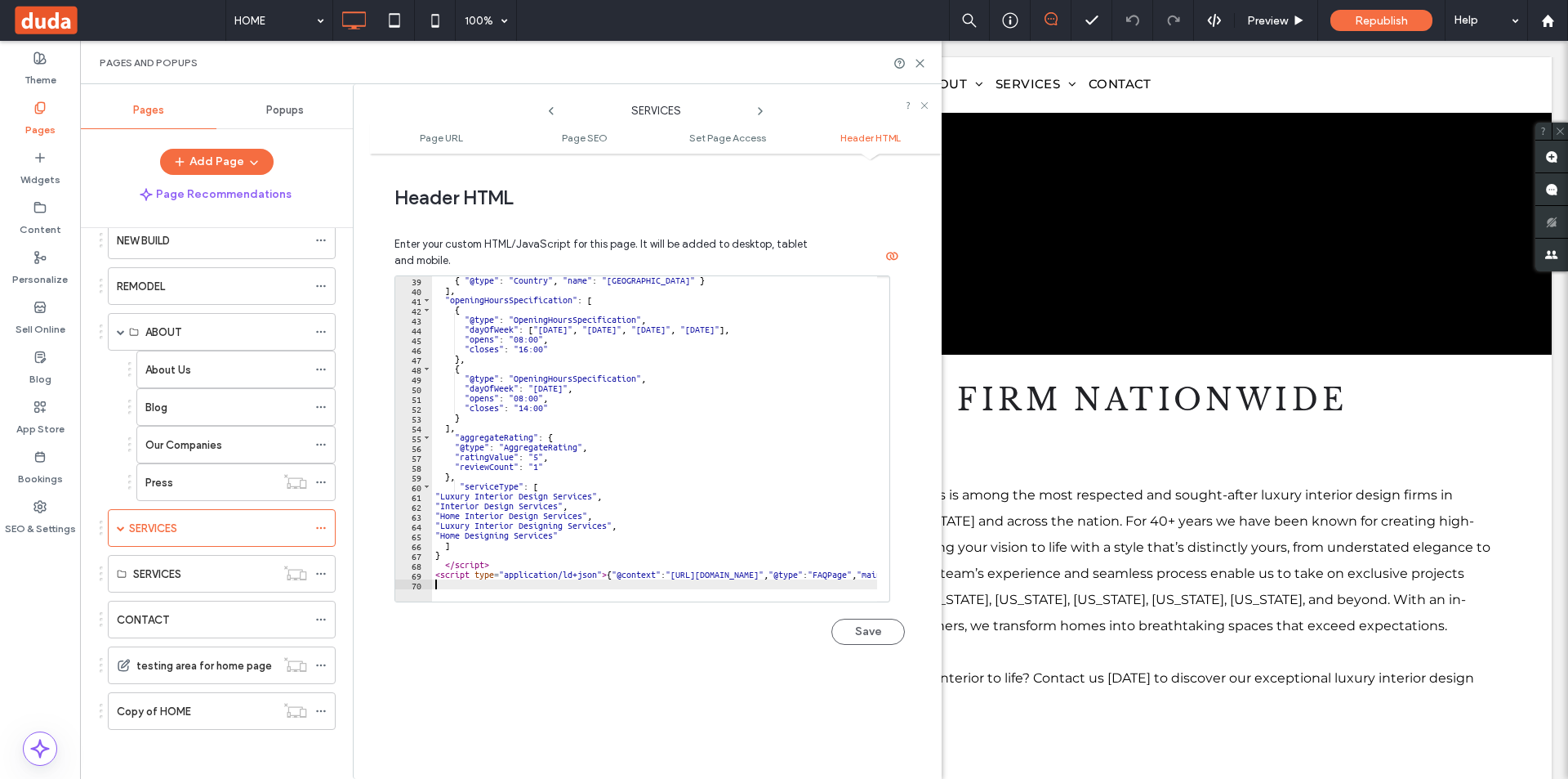
scroll to position [374, 0]
click at [866, 635] on button "Save" at bounding box center [868, 631] width 74 height 26
click at [868, 636] on div "Saved" at bounding box center [649, 623] width 510 height 42
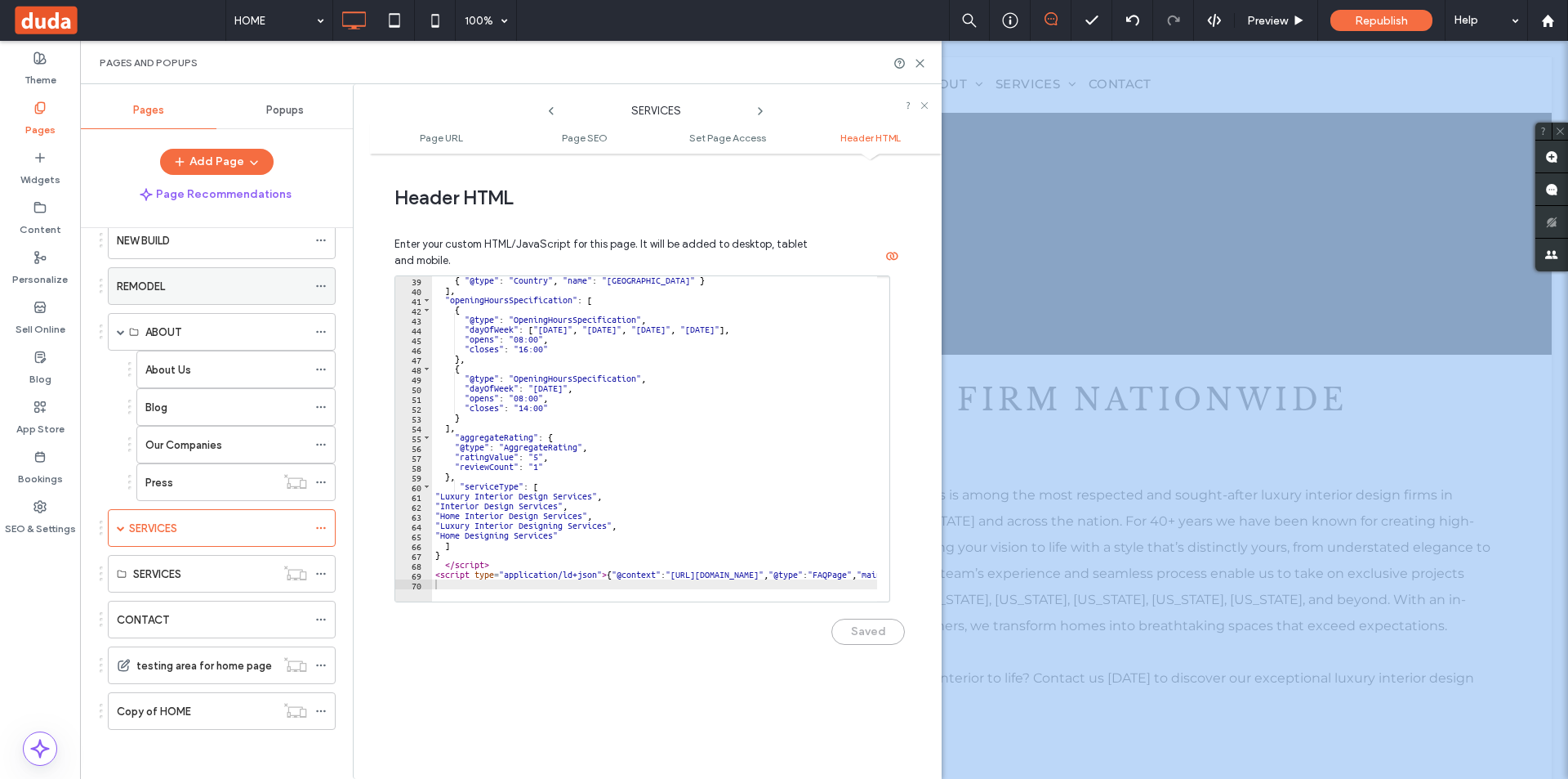
click at [323, 284] on icon at bounding box center [321, 286] width 12 height 12
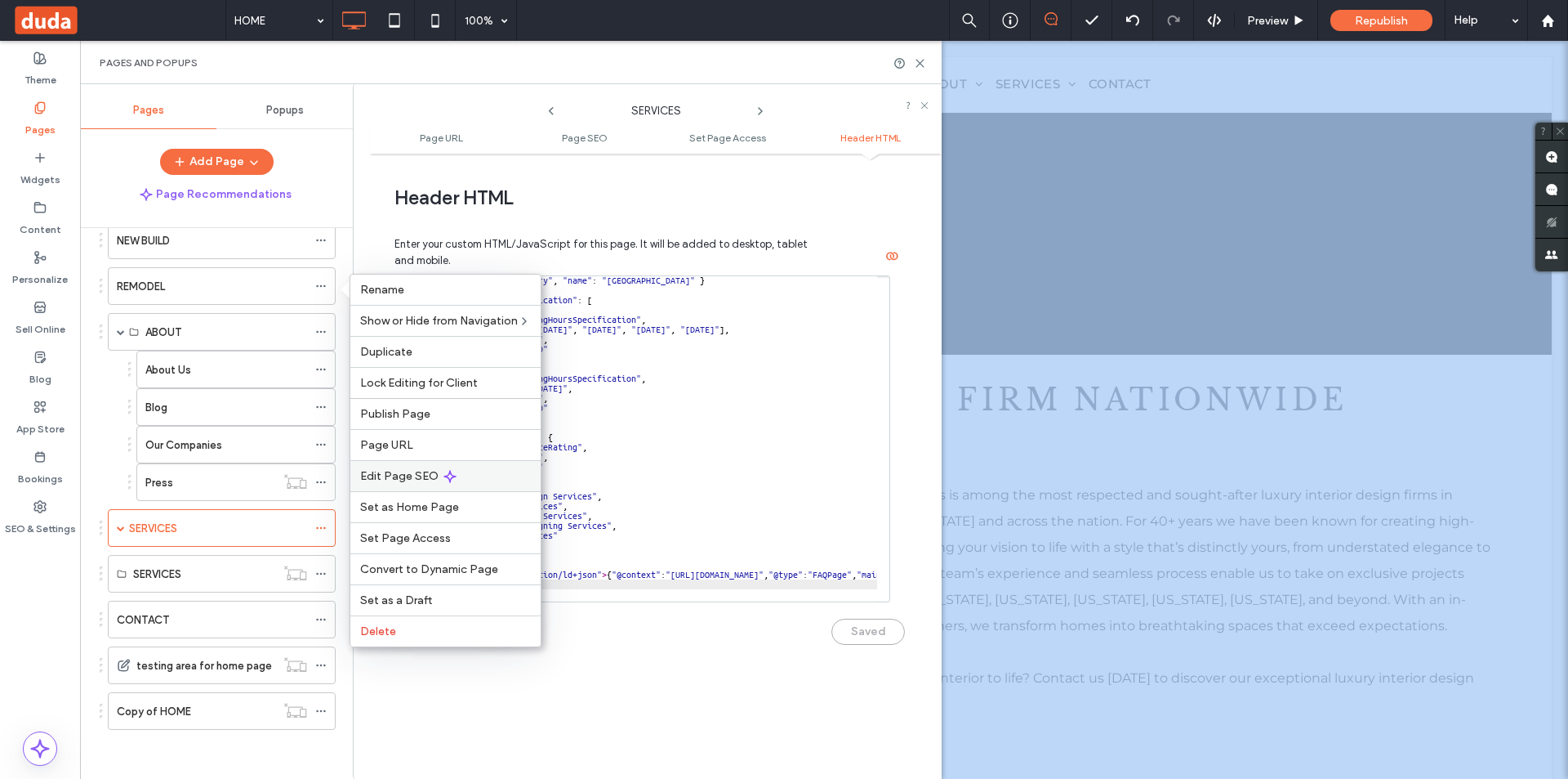
click at [427, 470] on span "Edit Page SEO" at bounding box center [399, 476] width 78 height 14
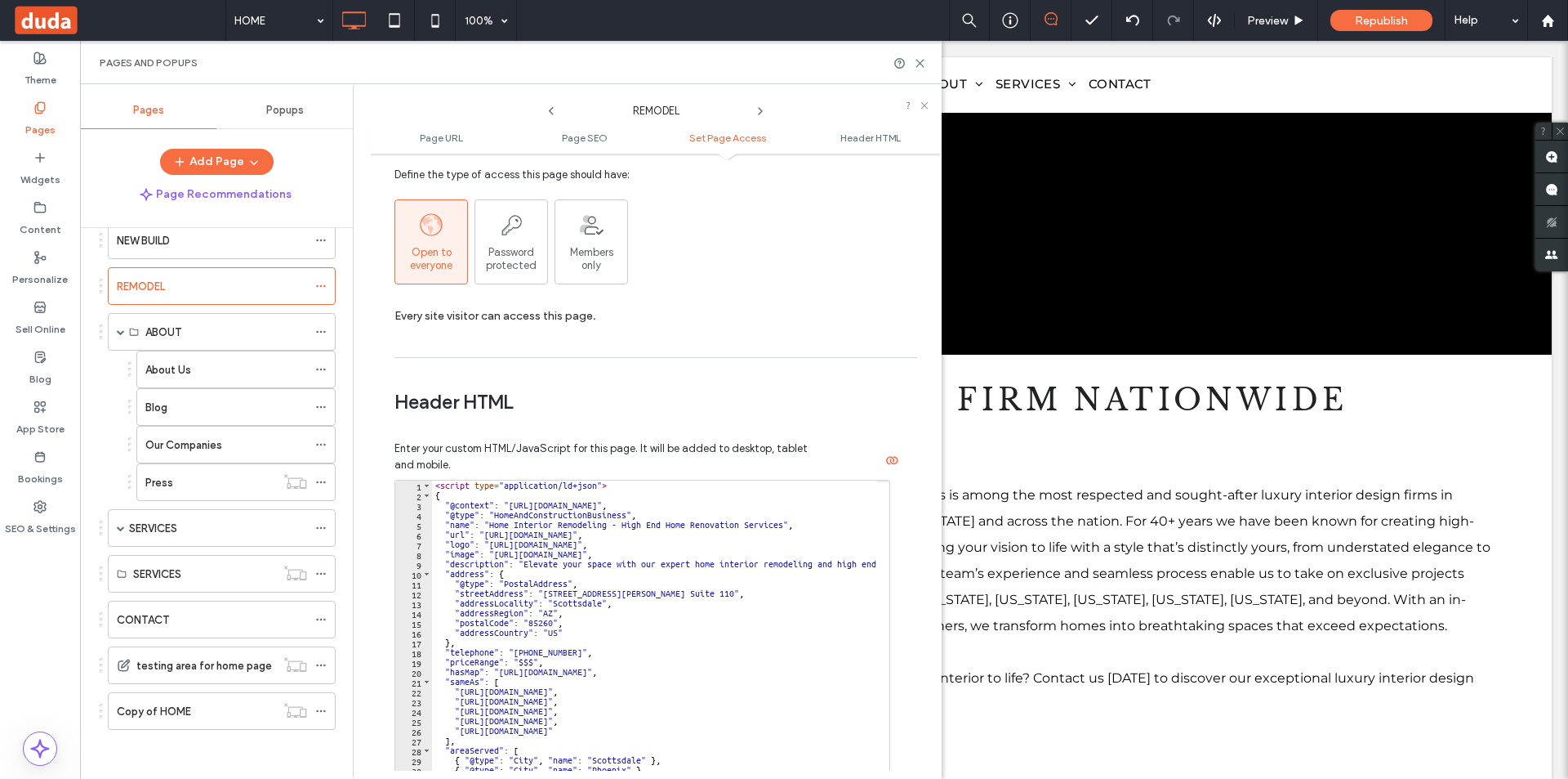
scroll to position [1307, 0]
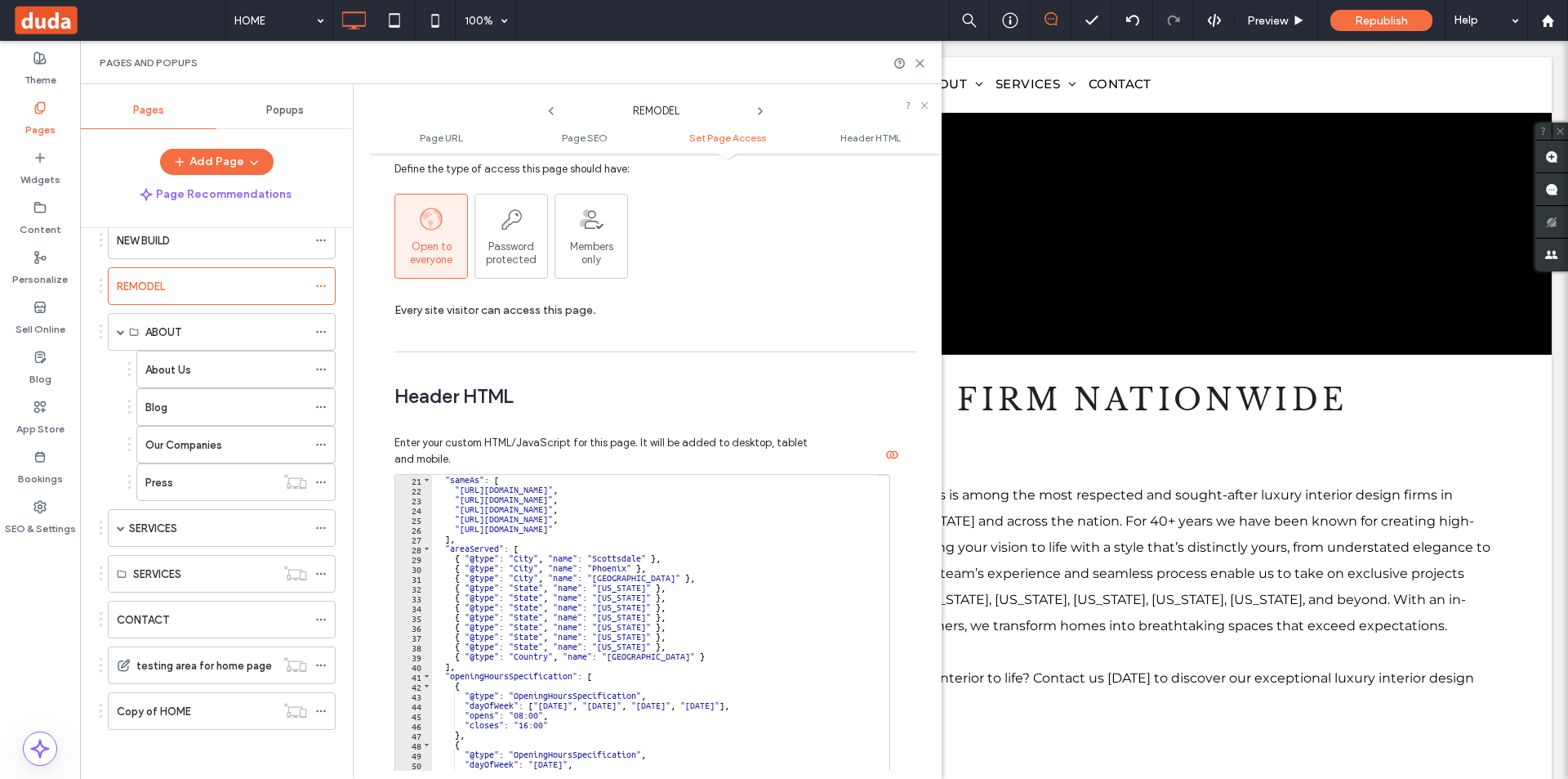
click at [616, 553] on div ""sameAs" : [ "https://www.instagram.com/fratantoni_interior_designers/" , "http…" at bounding box center [861, 641] width 859 height 333
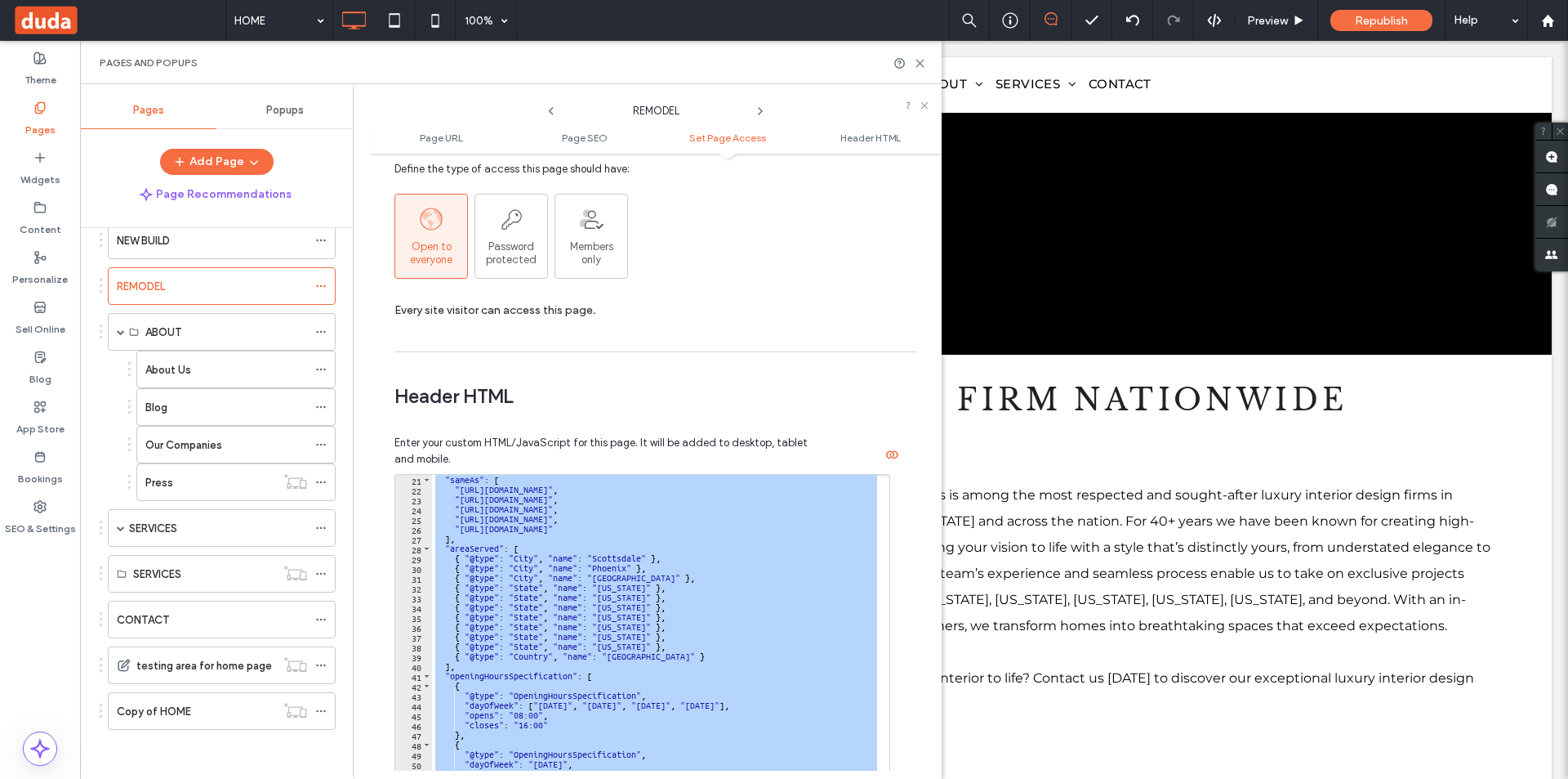
paste textarea "Cursor at row 61"
type textarea "*********"
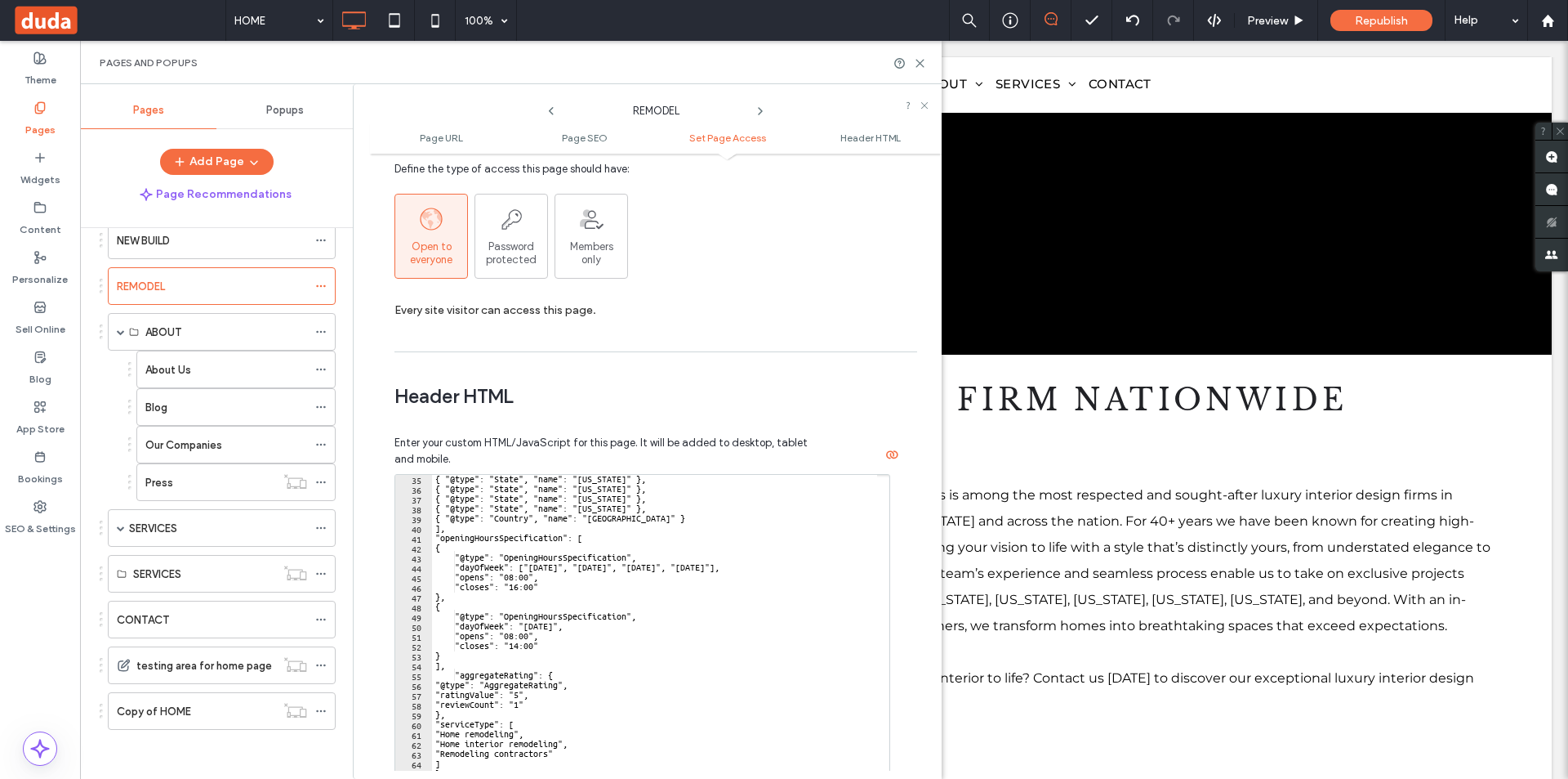
scroll to position [1506, 0]
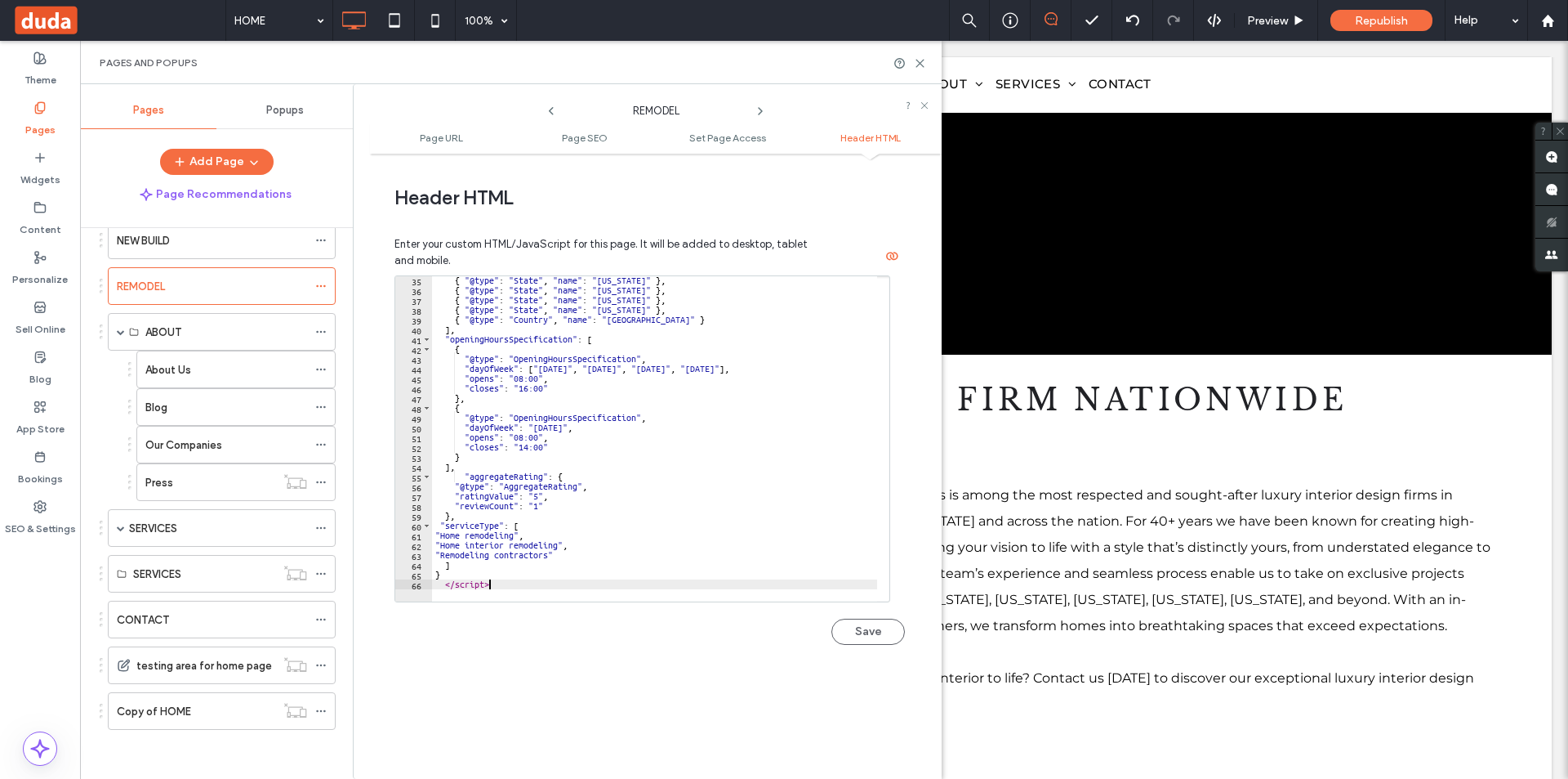
click at [869, 636] on button "Save" at bounding box center [868, 631] width 74 height 26
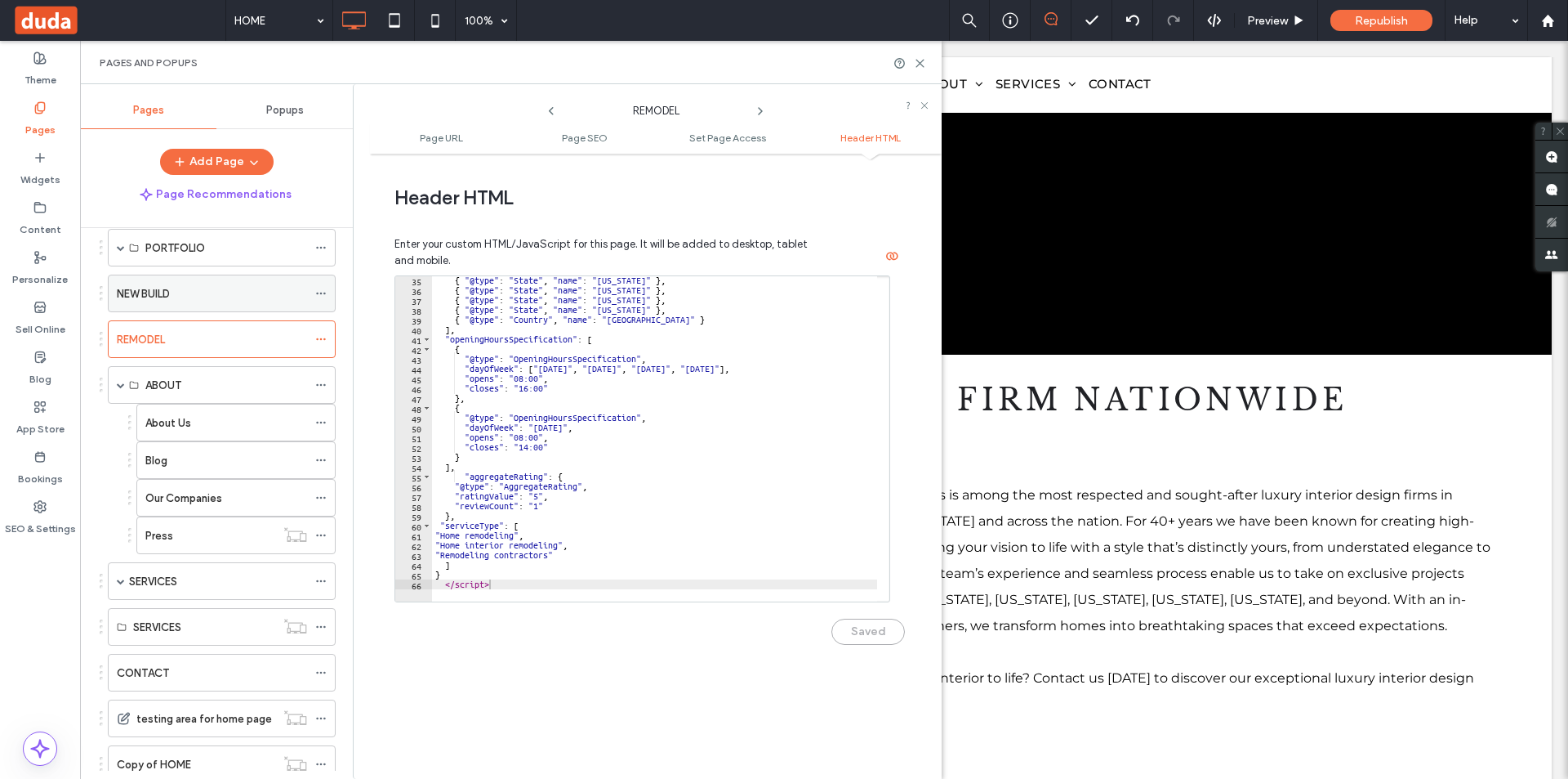
scroll to position [44, 0]
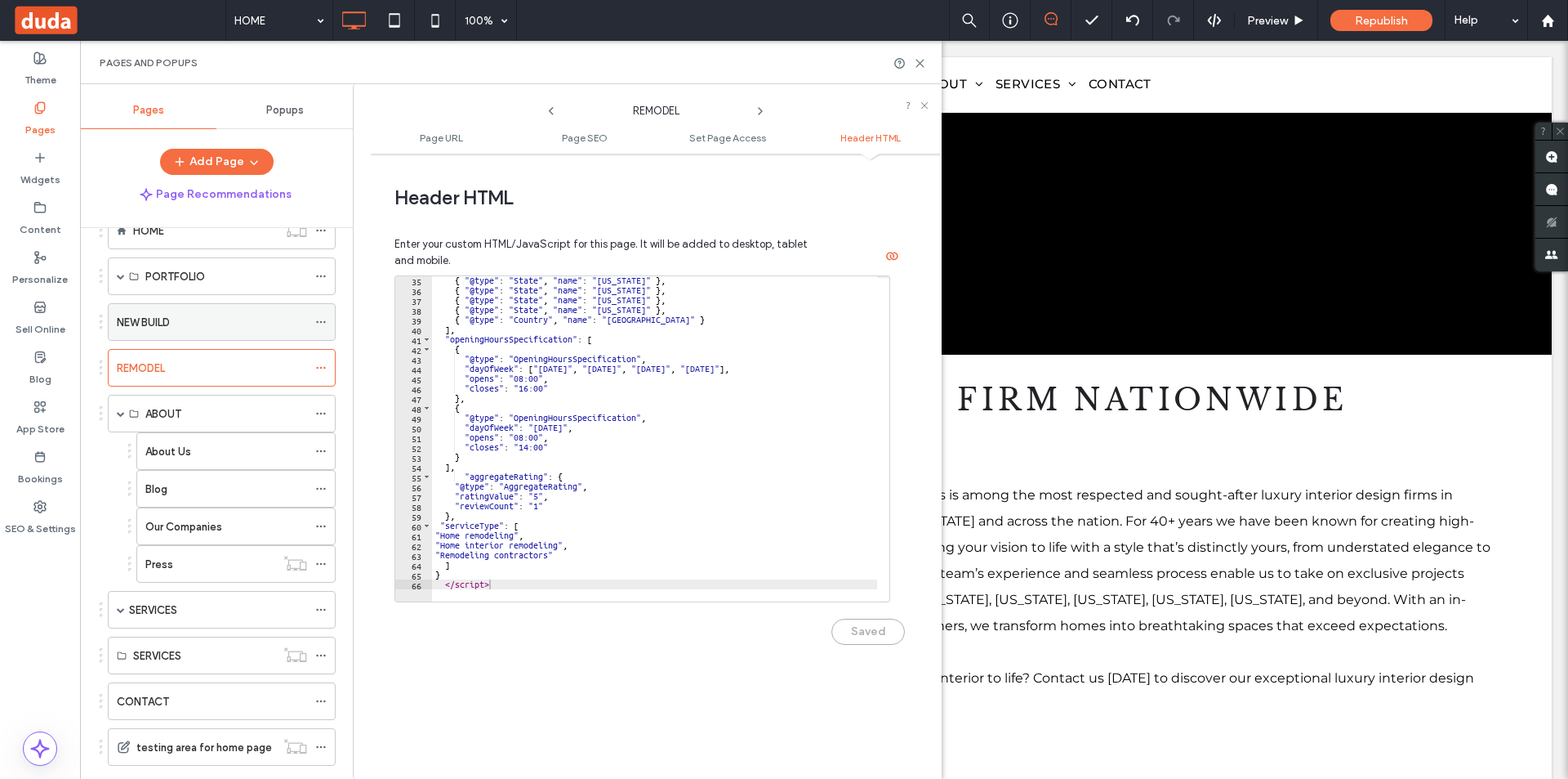
click at [317, 324] on icon at bounding box center [321, 322] width 12 height 12
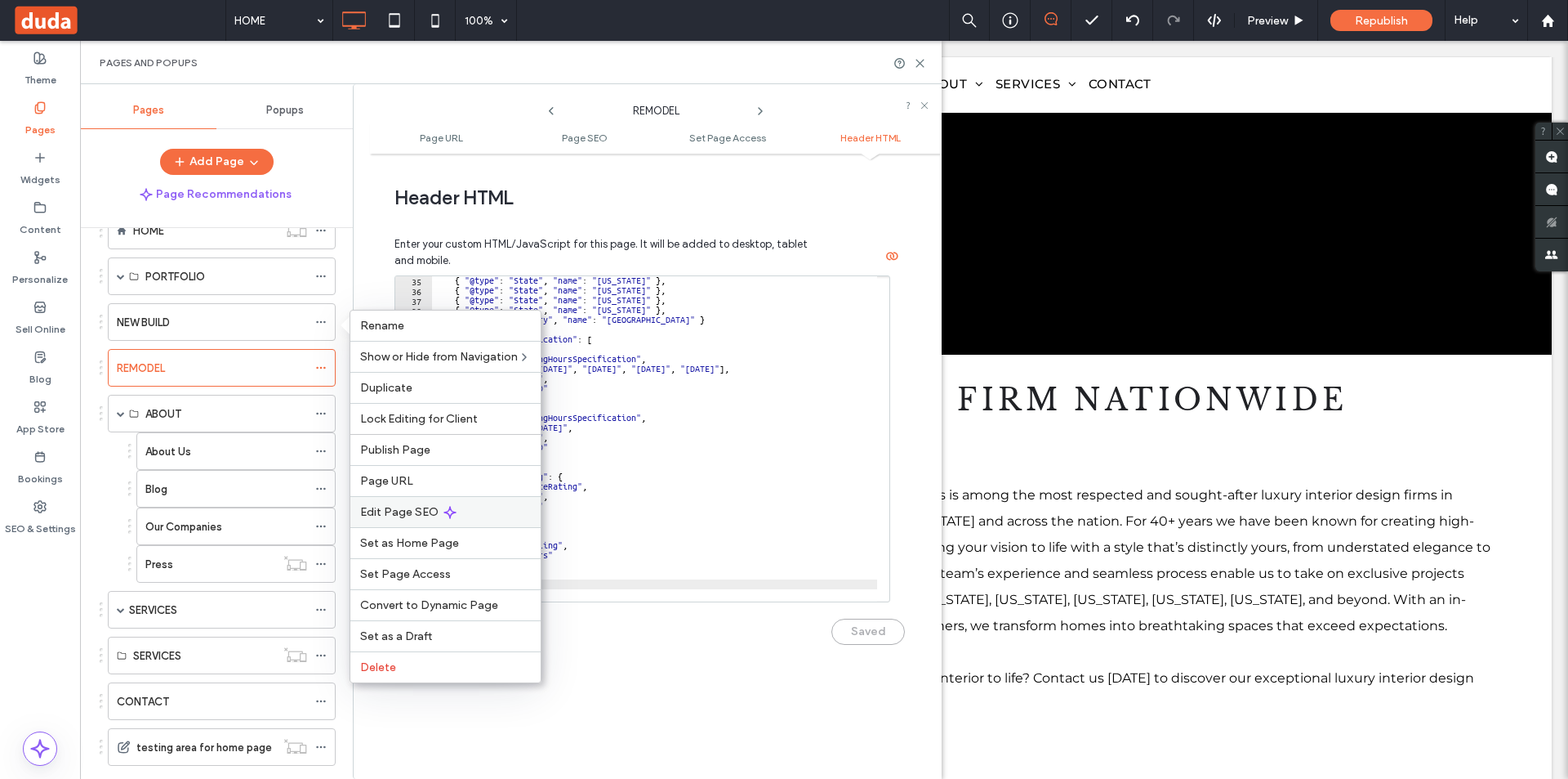
click at [432, 514] on span "Edit Page SEO" at bounding box center [399, 512] width 78 height 14
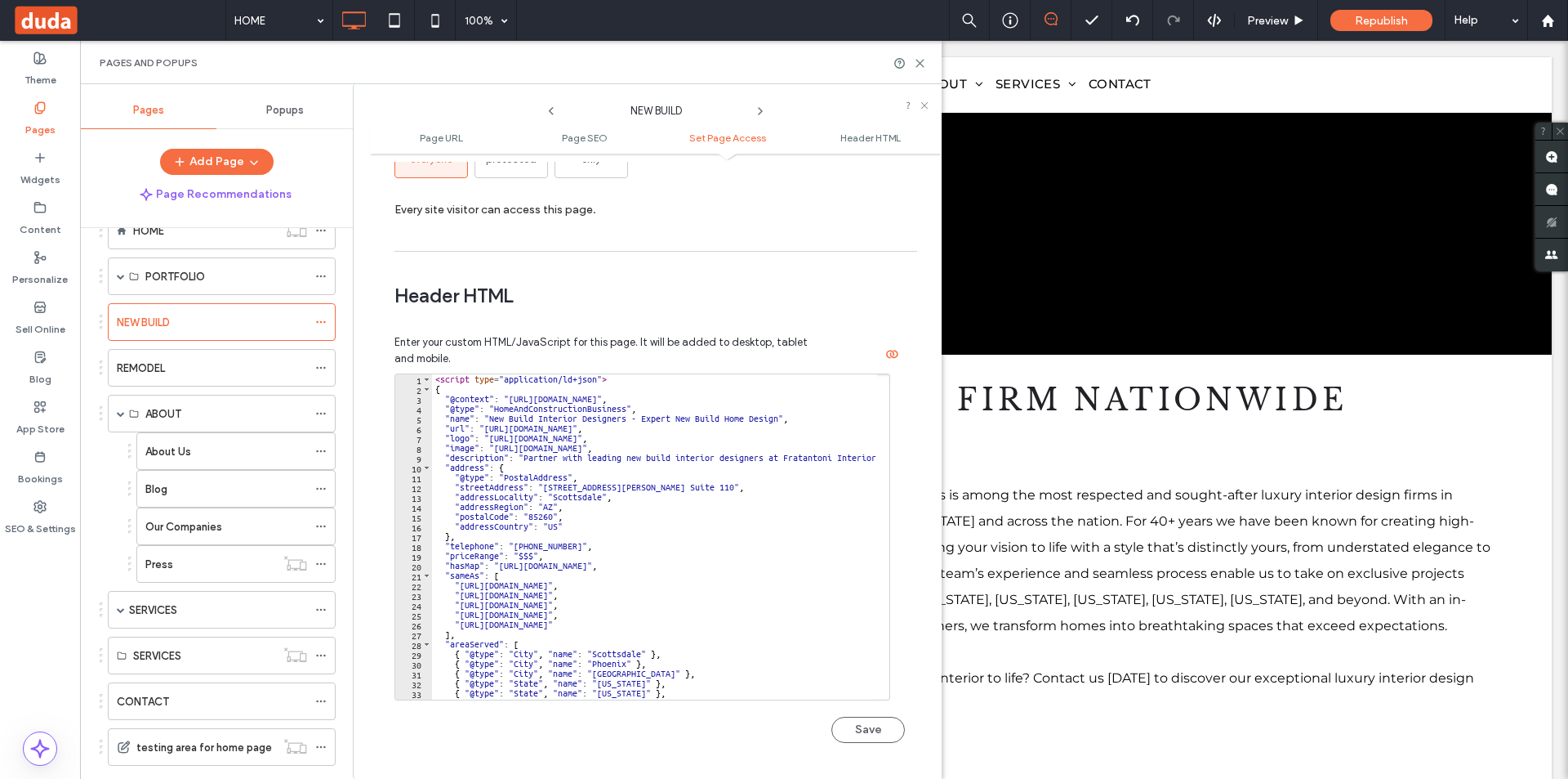
scroll to position [1506, 0]
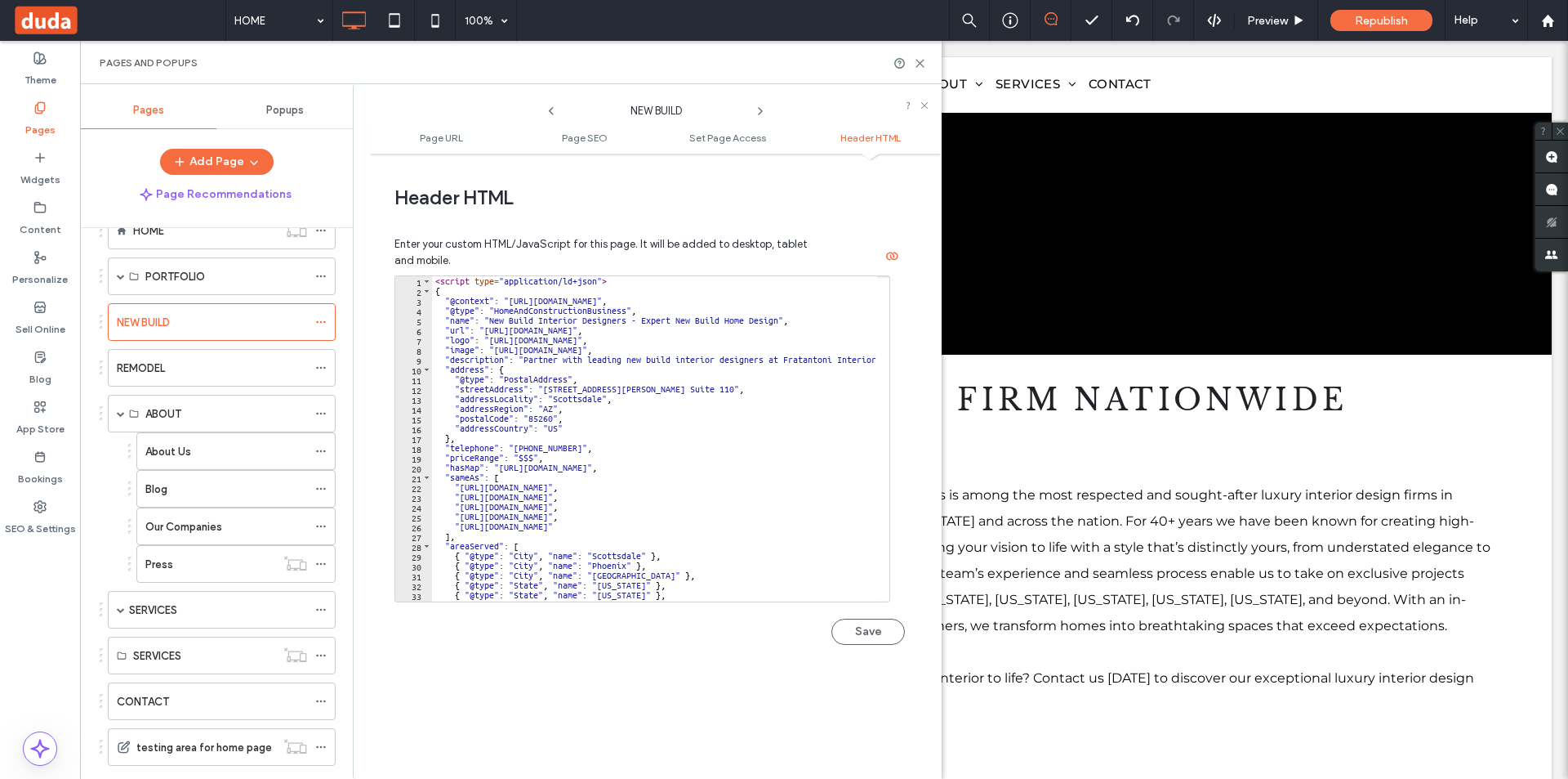
click at [602, 468] on div "< script type = "application/ld+json" > { "@context" : "https://schema.org" , "…" at bounding box center [873, 441] width 884 height 333
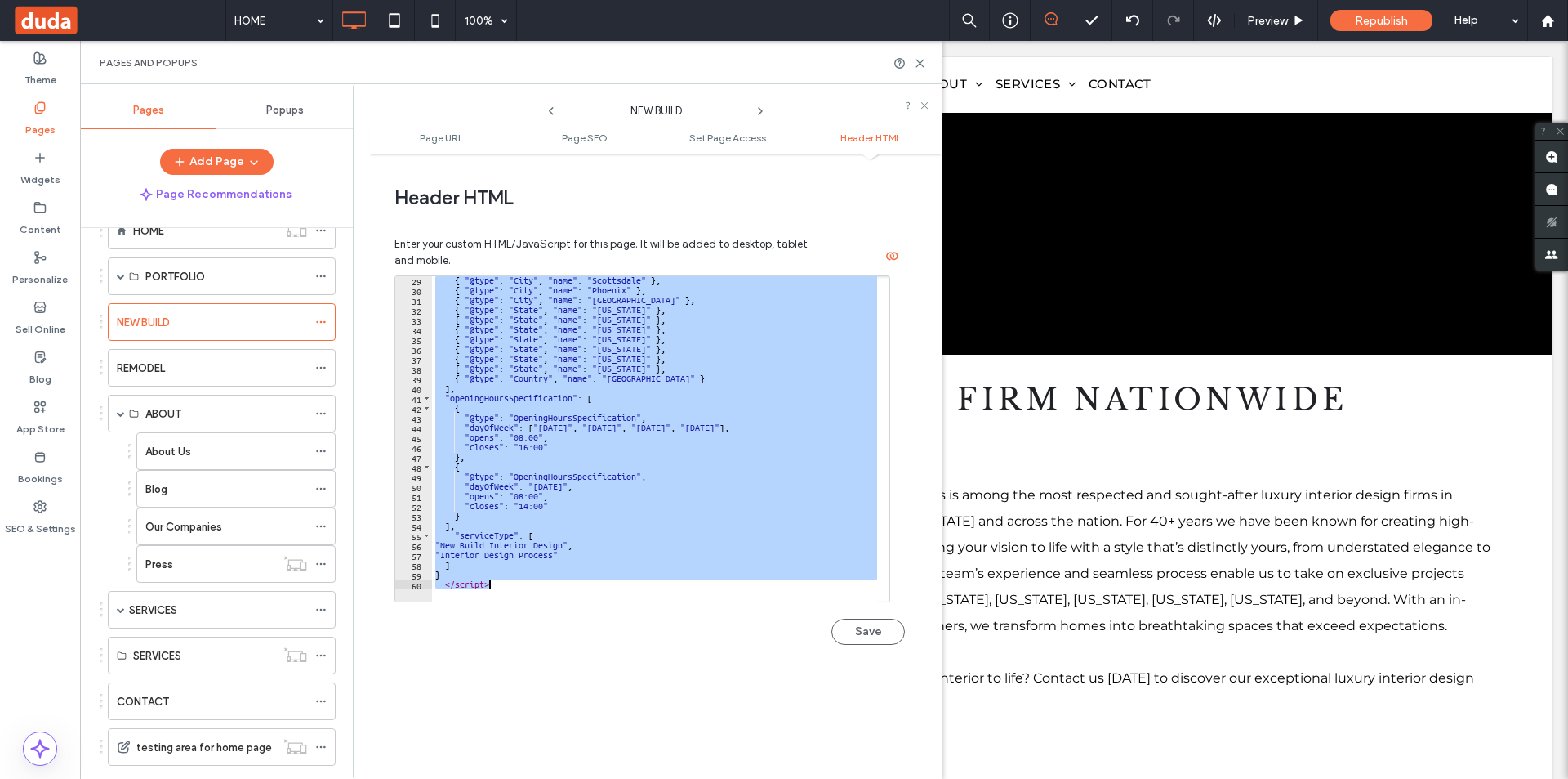
paste textarea "Cursor at row 60"
type textarea "*********"
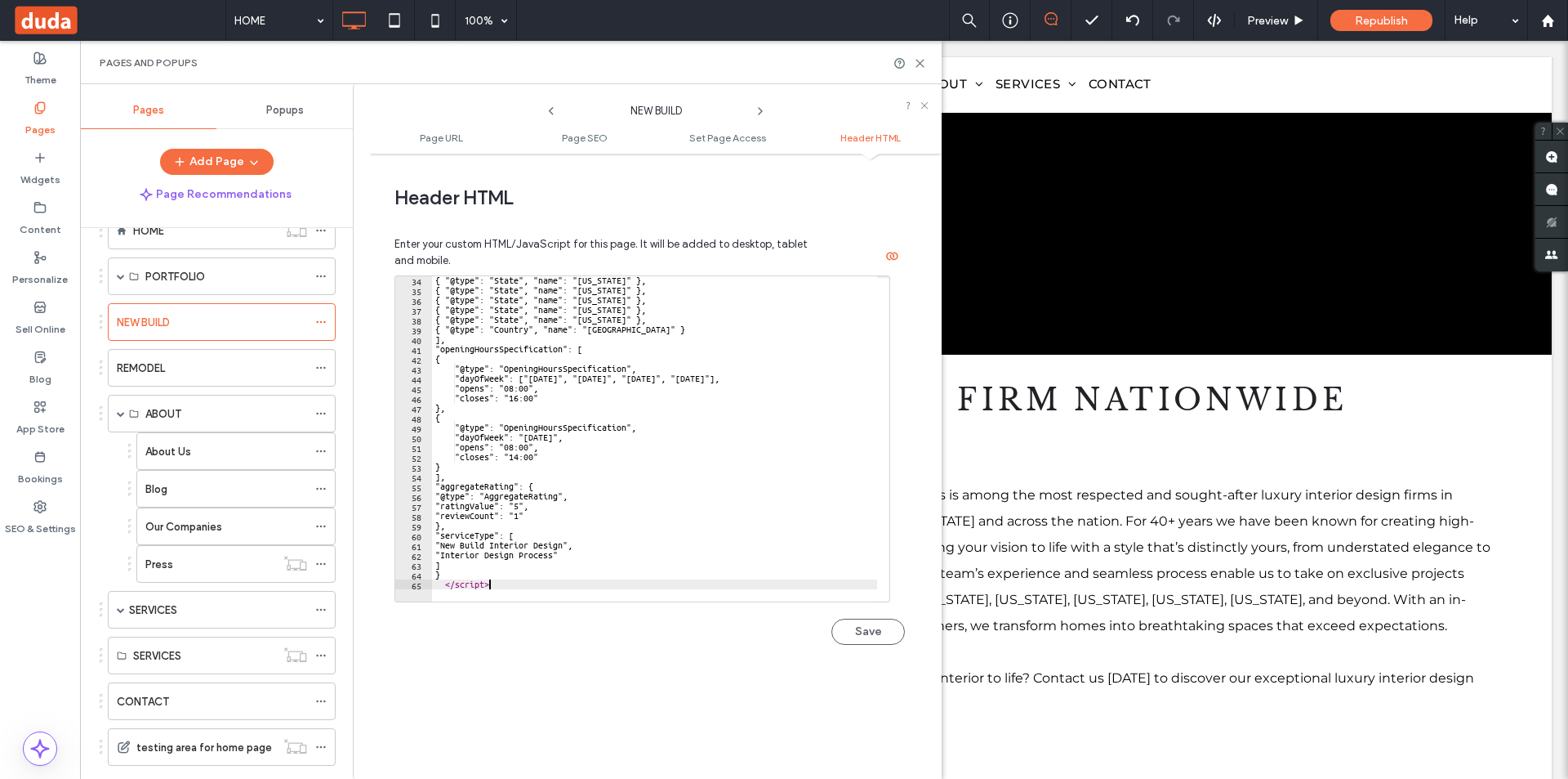
click at [855, 629] on button "Save" at bounding box center [868, 631] width 74 height 26
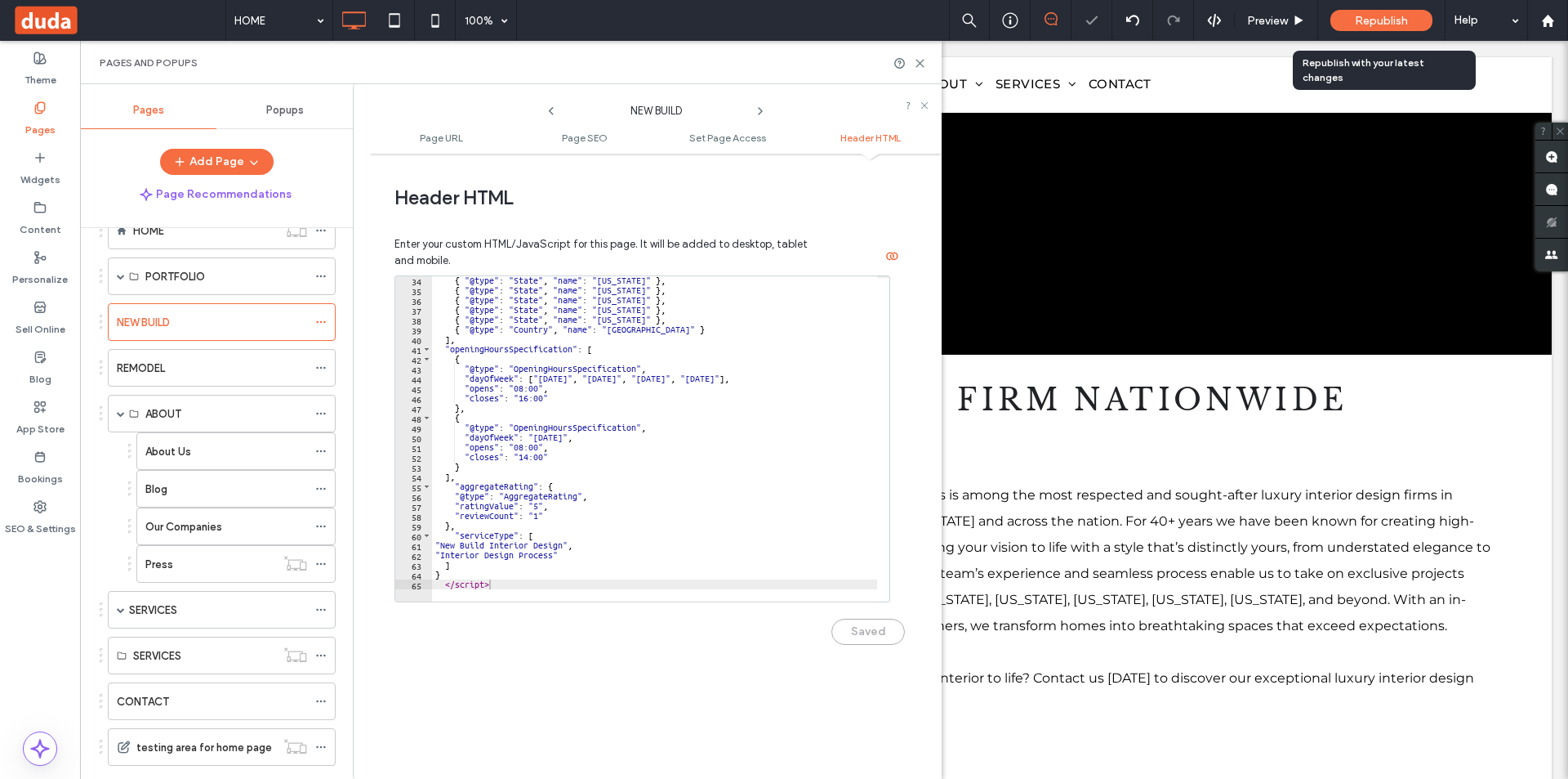
click at [1369, 26] on span "Republish" at bounding box center [1381, 21] width 53 height 14
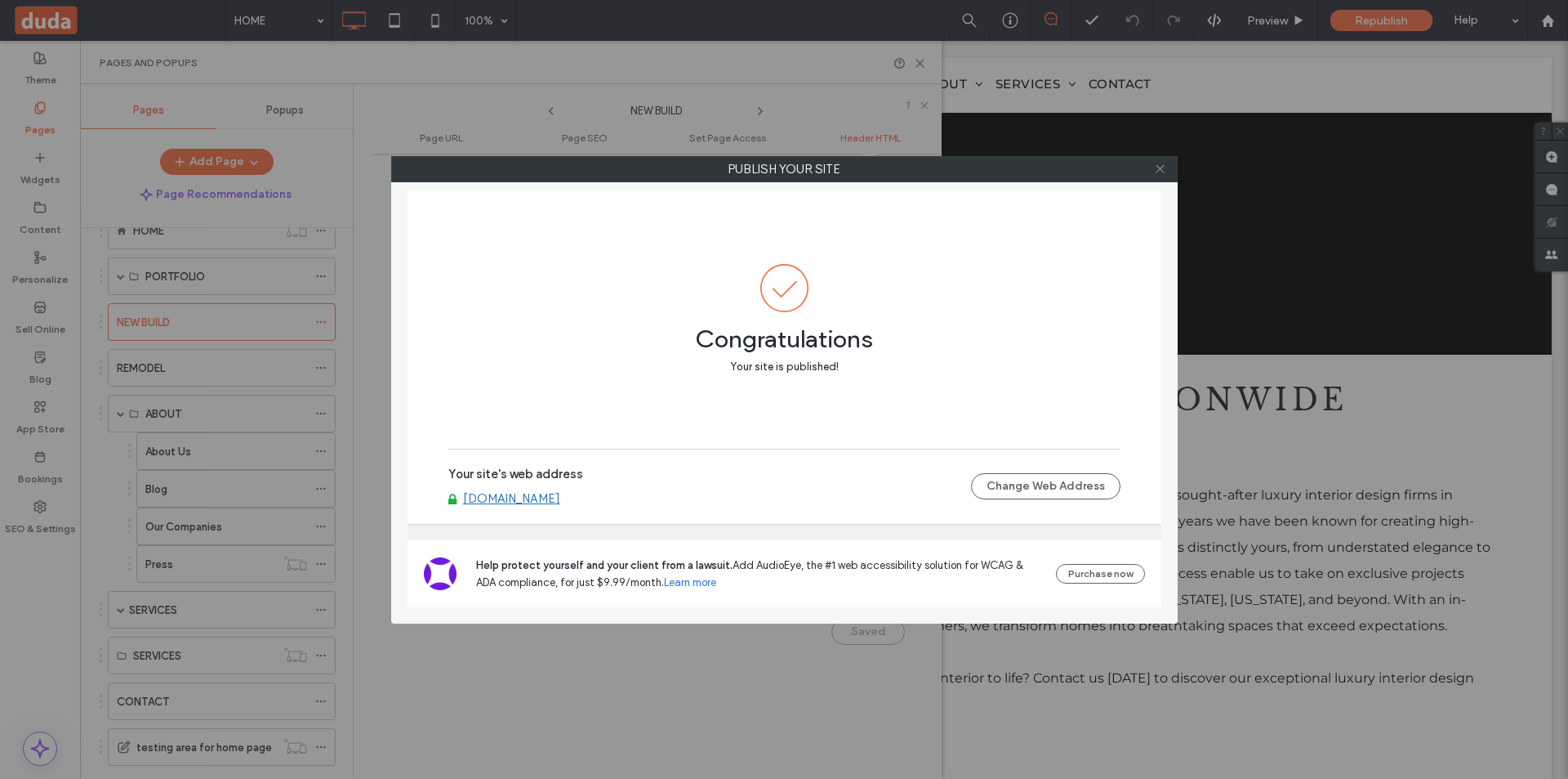
drag, startPoint x: 1164, startPoint y: 166, endPoint x: 1085, endPoint y: 182, distance: 80.6
click at [1163, 166] on icon at bounding box center [1160, 169] width 12 height 12
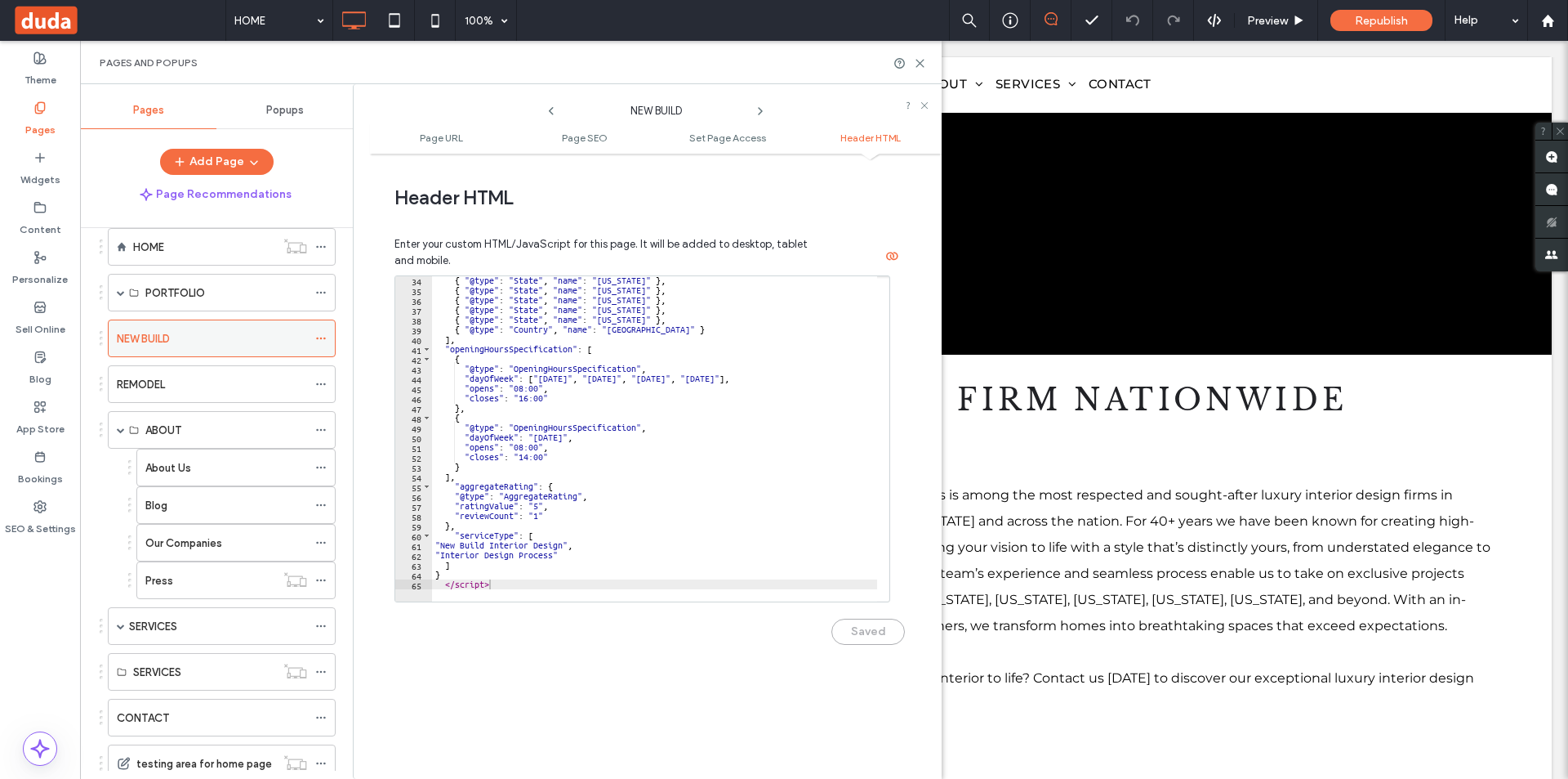
scroll to position [0, 0]
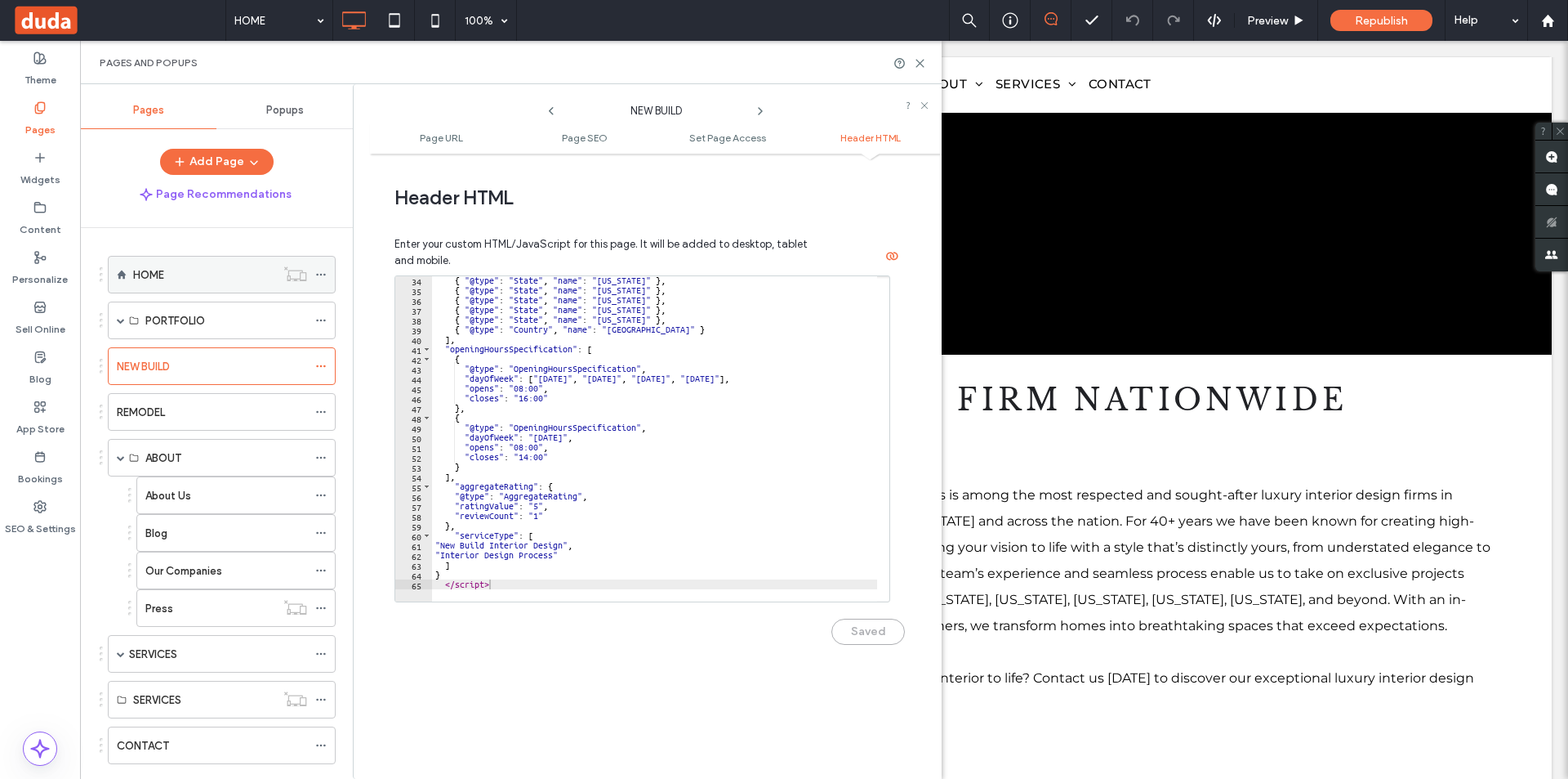
click at [317, 271] on icon at bounding box center [321, 275] width 12 height 12
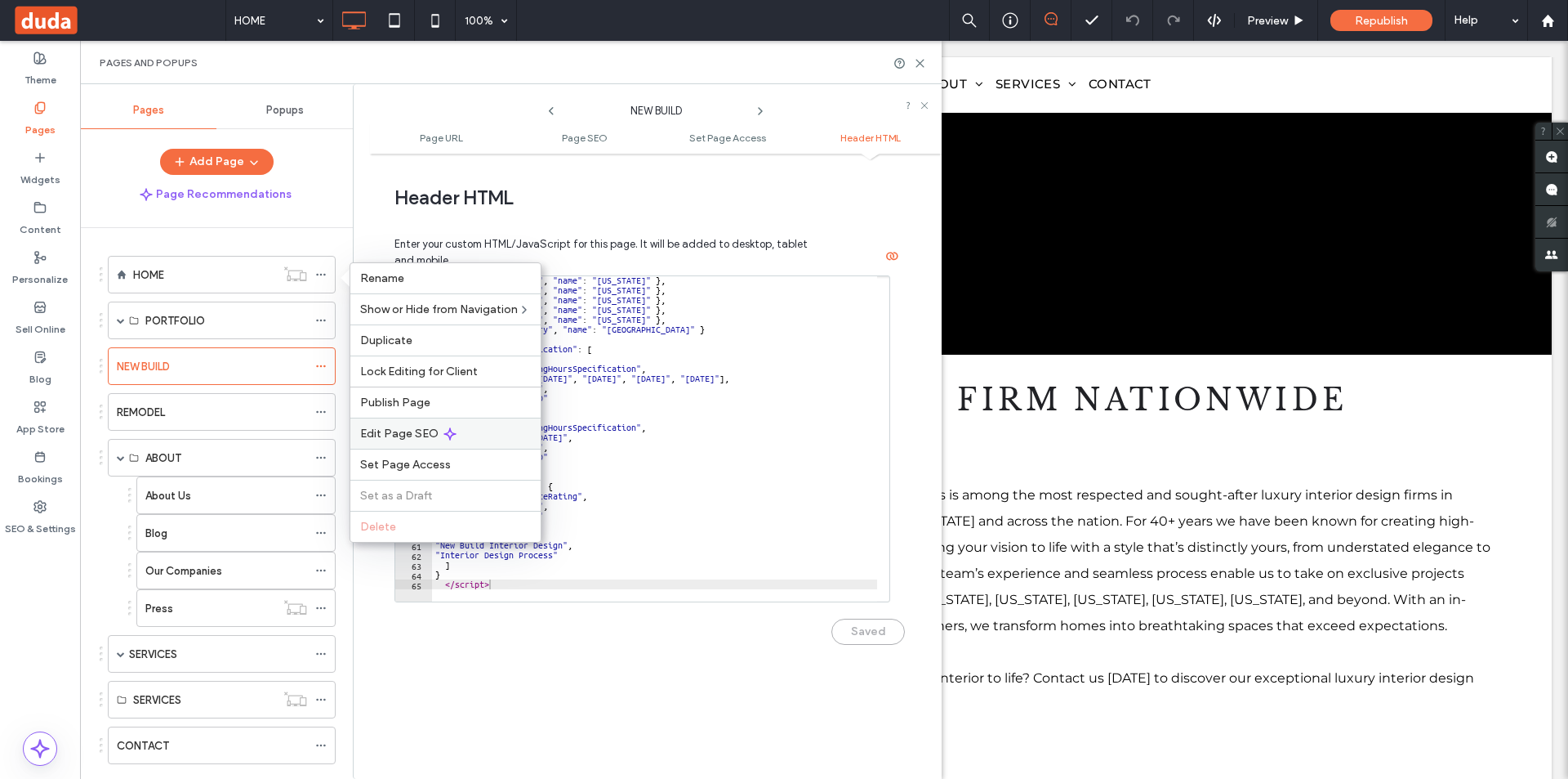
click at [429, 432] on span "Edit Page SEO" at bounding box center [399, 434] width 78 height 14
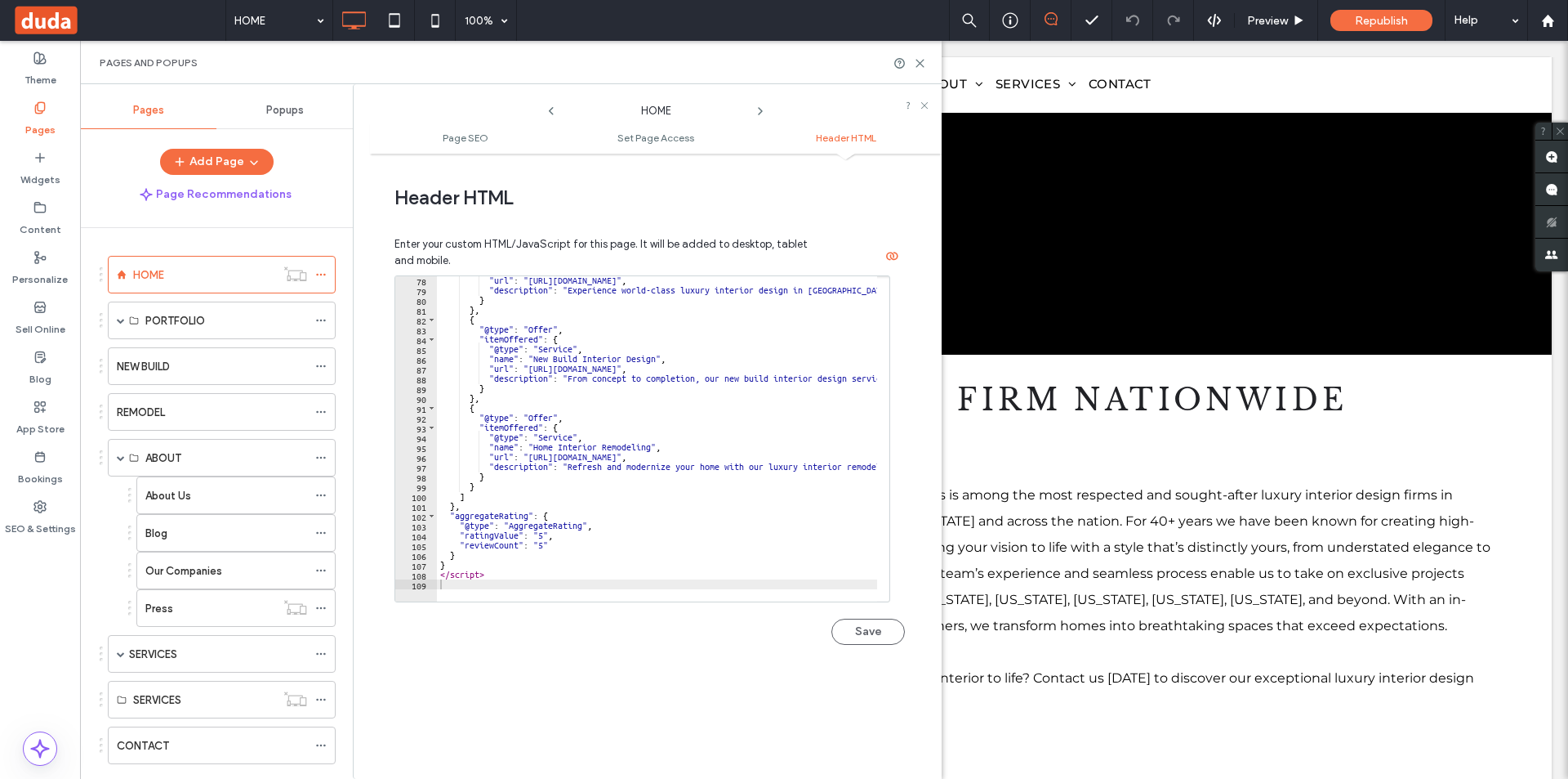
scroll to position [755, 0]
click at [541, 545] on div ""url" : "https://www.fratantoniinteriordesigners.com/services" , "description" …" at bounding box center [935, 441] width 996 height 333
click at [541, 545] on div ""url" : "https://www.fratantoniinteriordesigners.com/services" , "description" …" at bounding box center [656, 438] width 440 height 325
type textarea "**********"
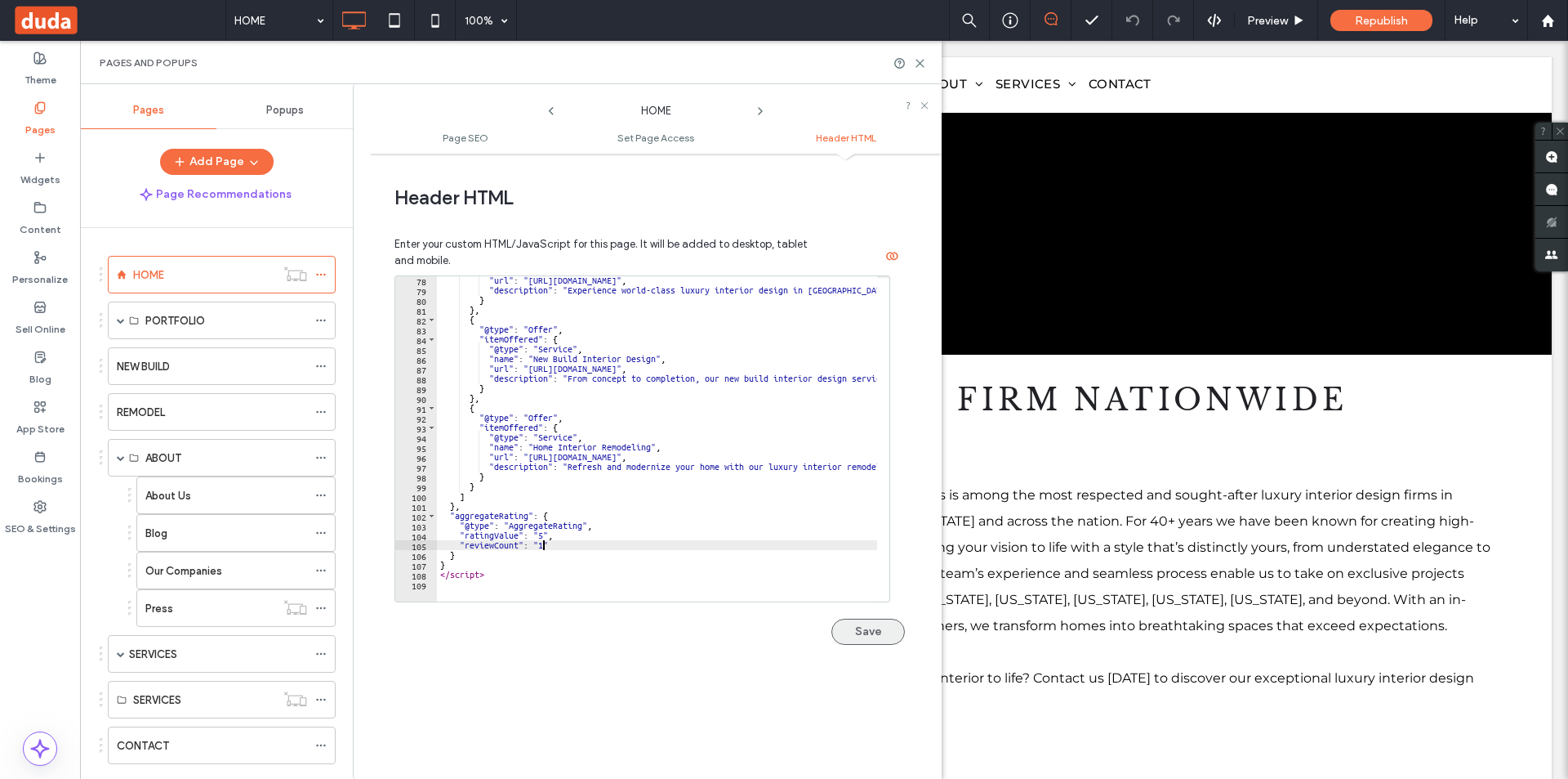
click at [856, 632] on button "Save" at bounding box center [868, 631] width 74 height 26
click at [868, 637] on div "Saved" at bounding box center [649, 623] width 510 height 42
click at [1359, 28] on div "Republish" at bounding box center [1381, 21] width 102 height 22
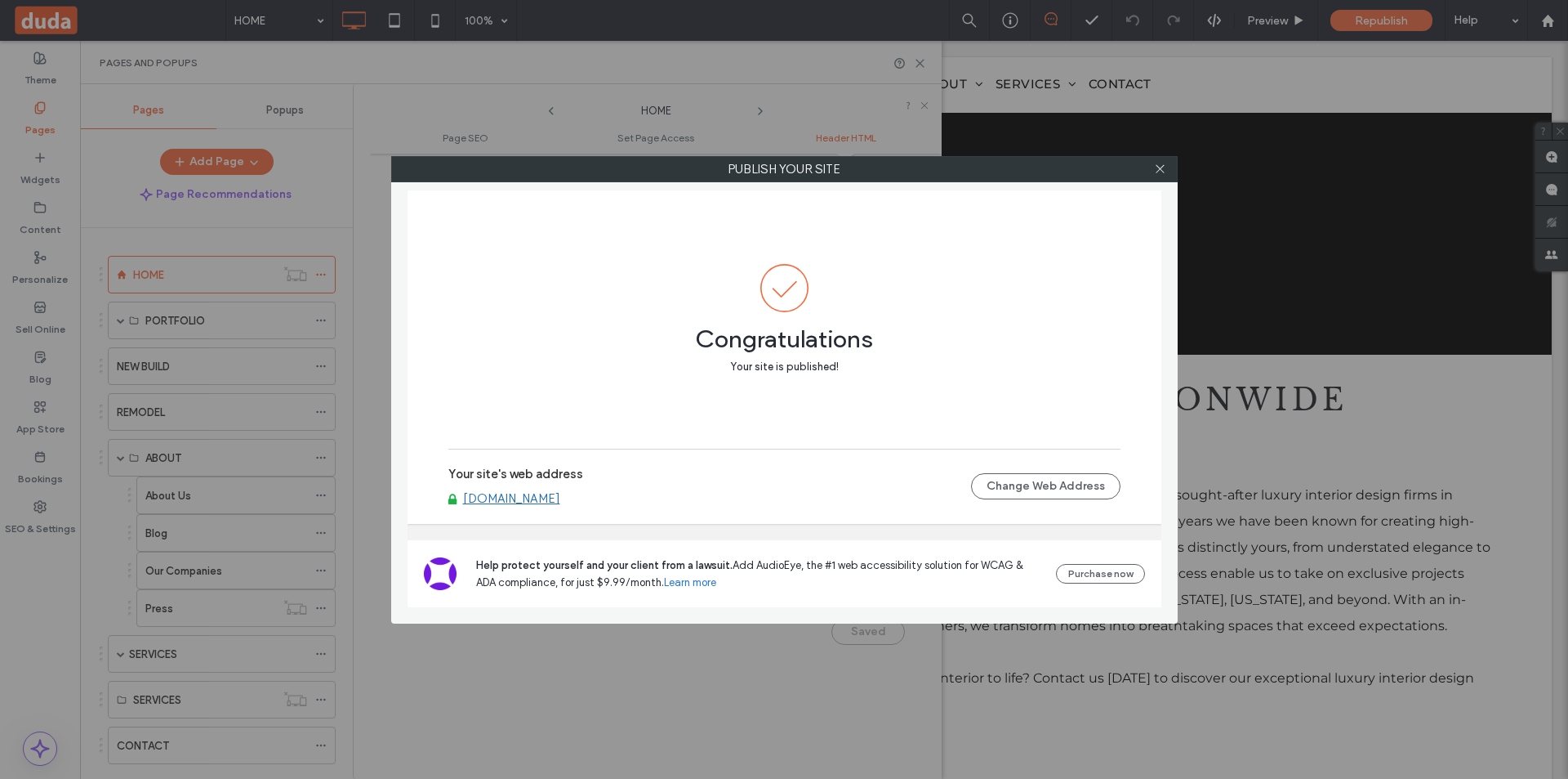
click at [1161, 169] on icon at bounding box center [1160, 169] width 12 height 12
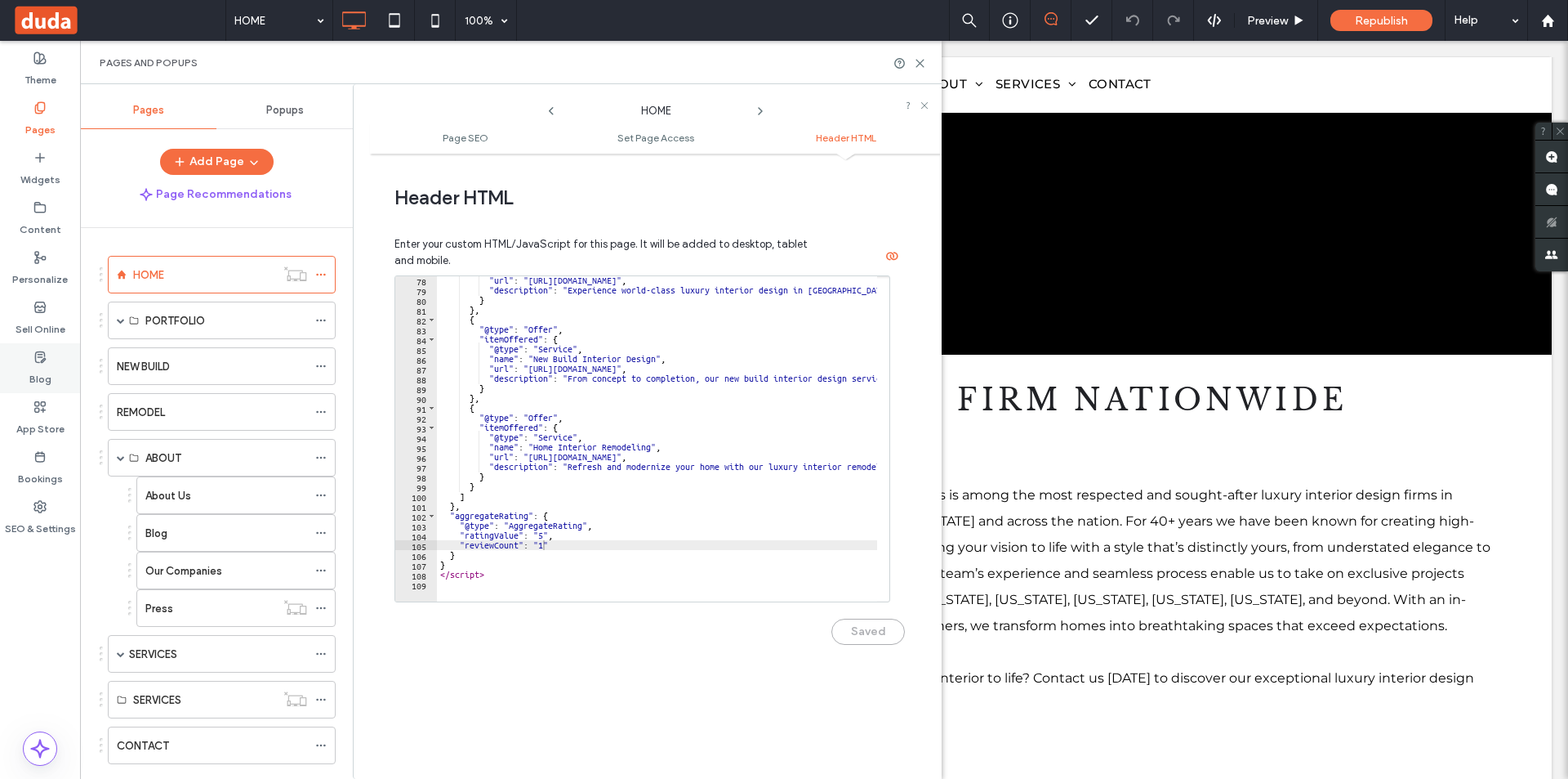
click at [44, 369] on label "Blog" at bounding box center [40, 375] width 22 height 23
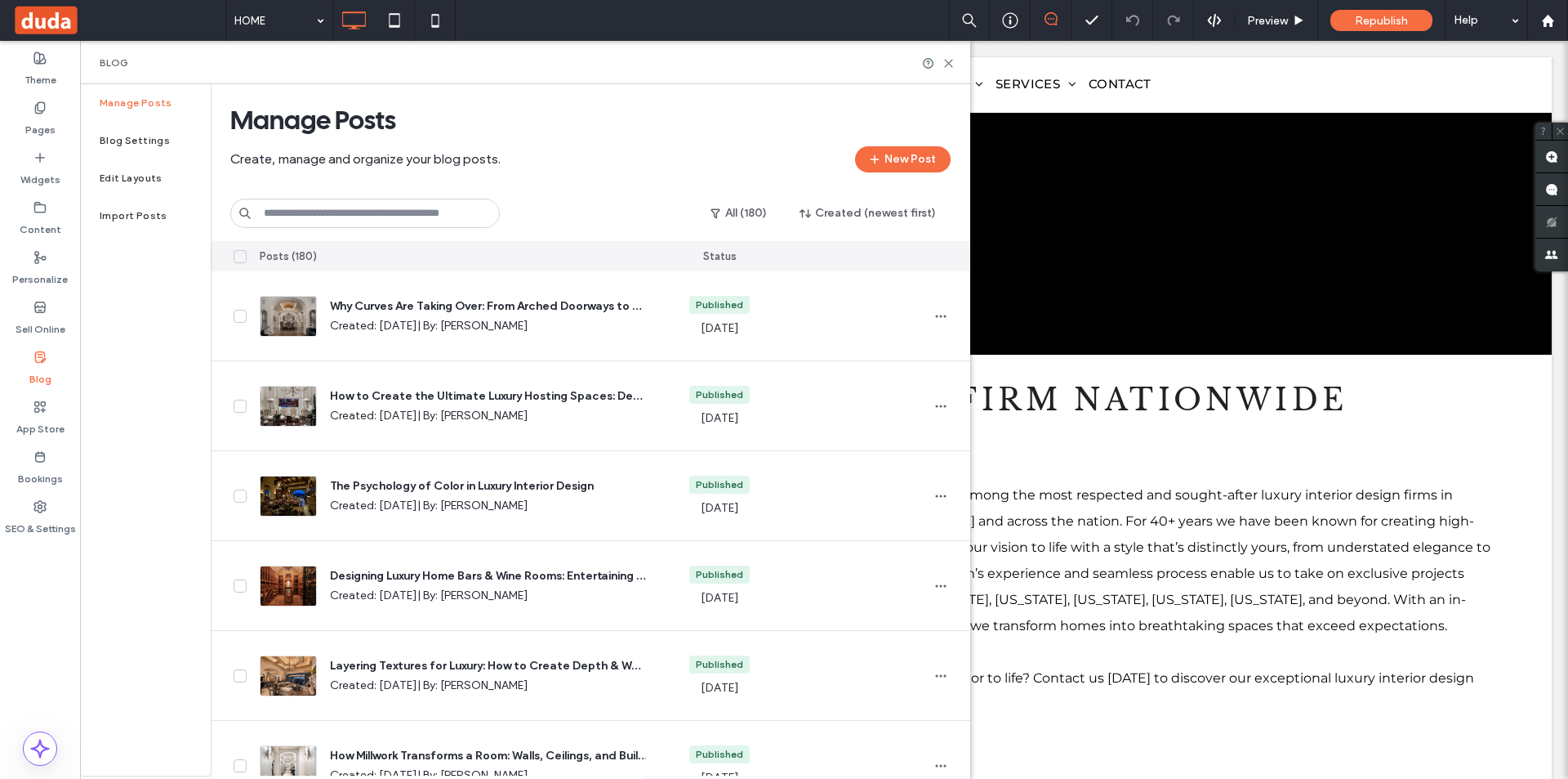
click at [339, 209] on input at bounding box center [365, 213] width 270 height 29
paste input "**********"
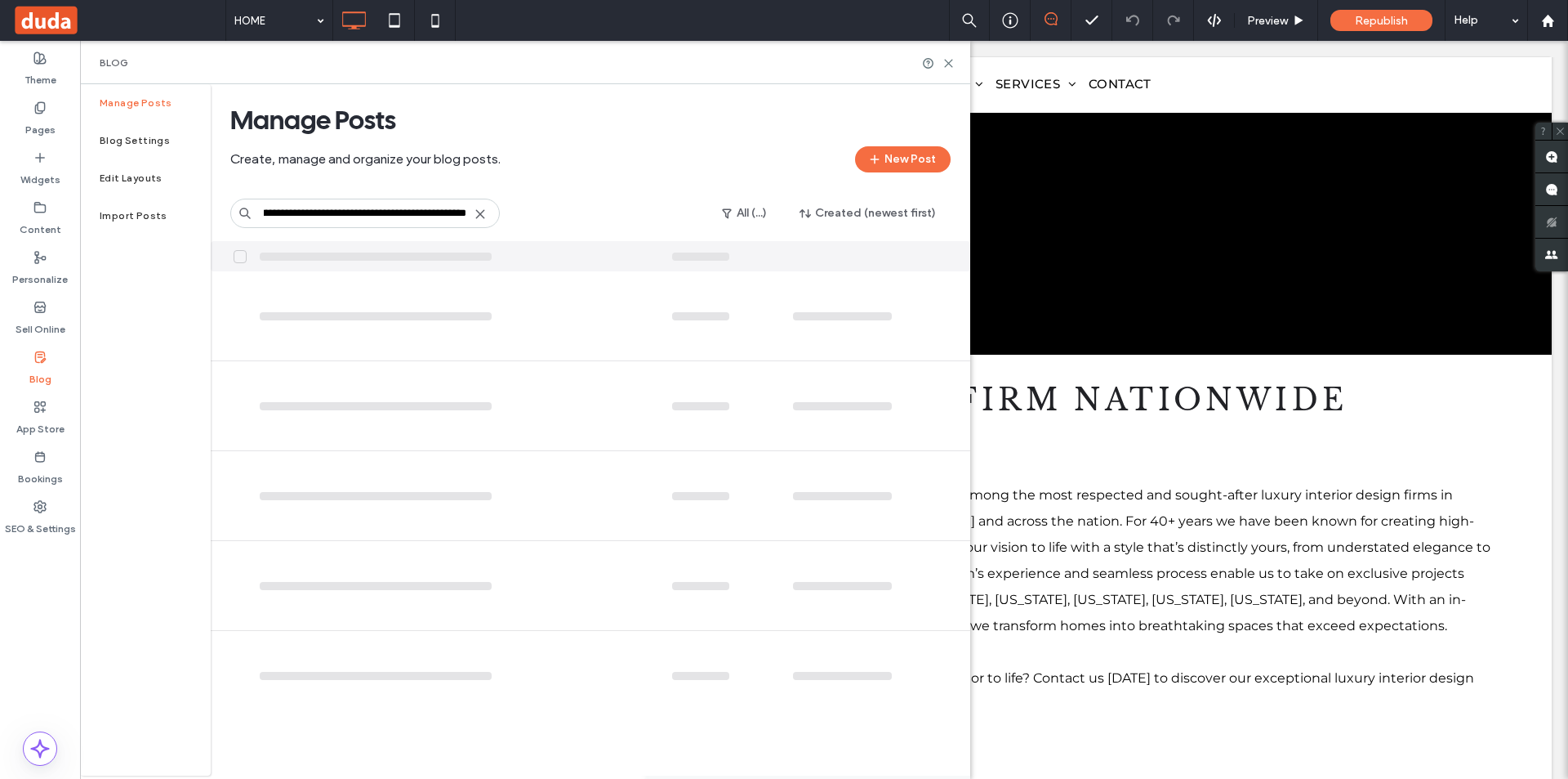
type input "**********"
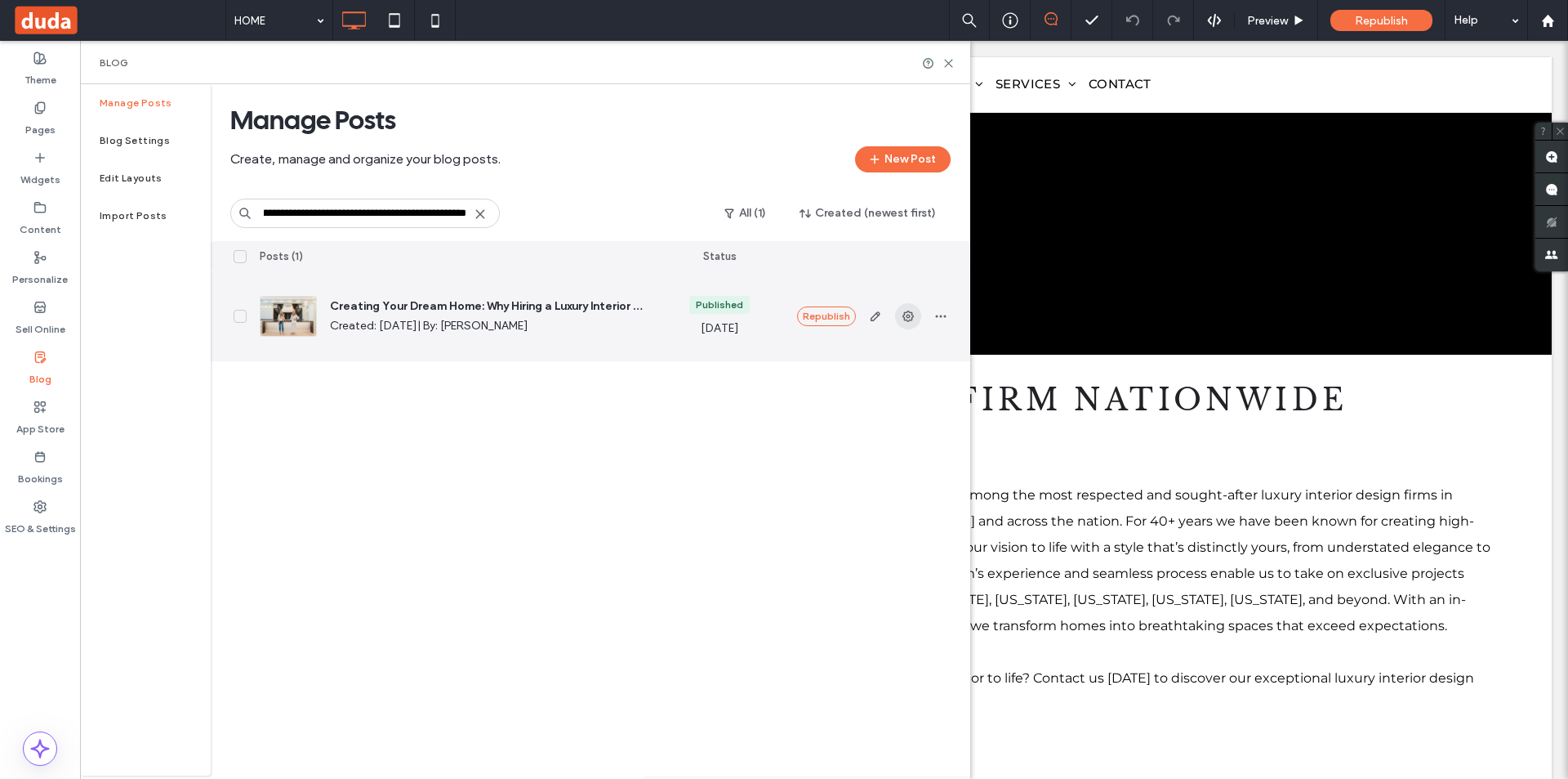
click at [911, 317] on use "button" at bounding box center [908, 316] width 12 height 12
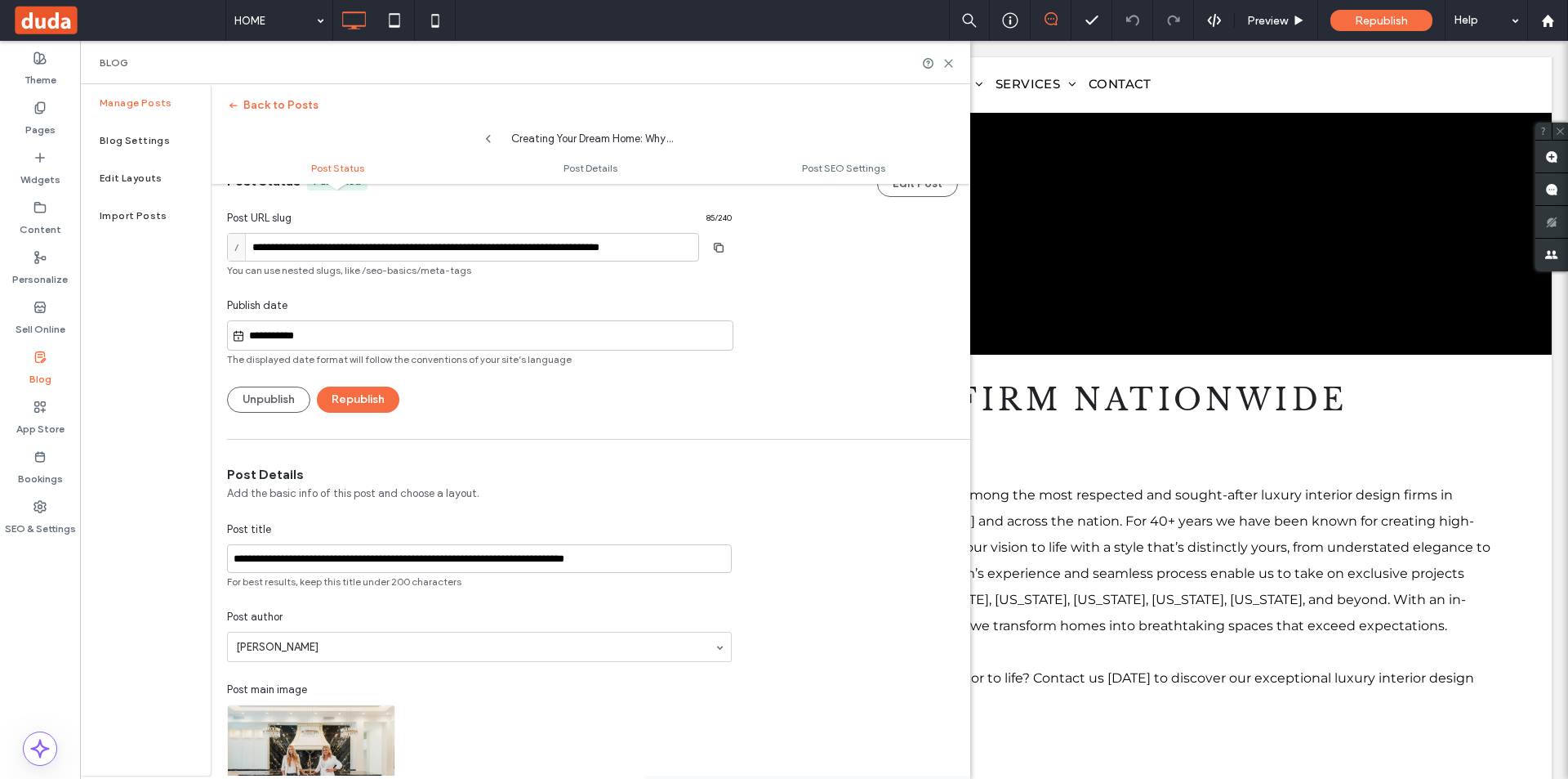
scroll to position [0, 0]
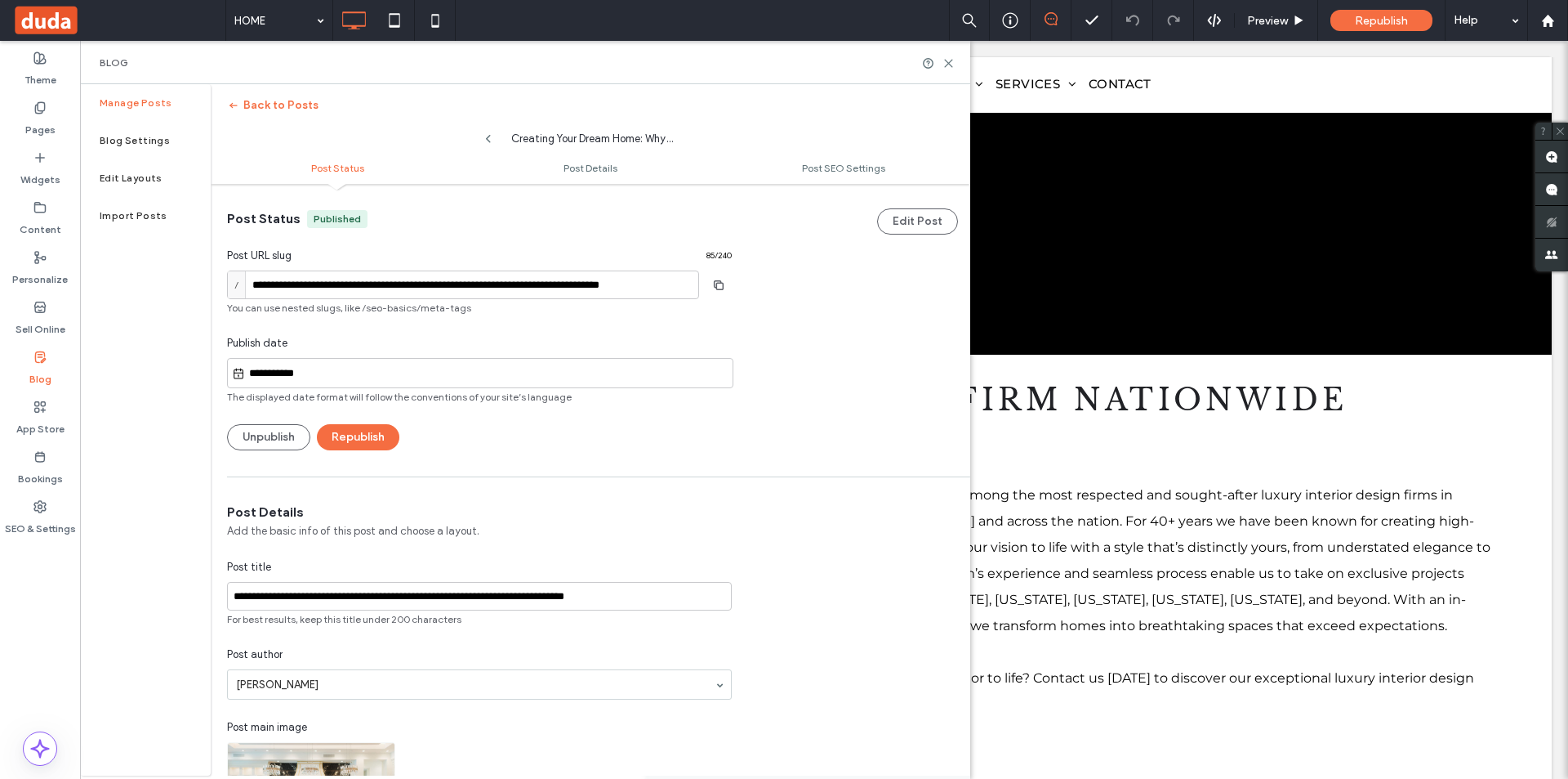
click at [509, 136] on div "Creating Your Dream Home: Why Hiring a Luxury Interior Designer is a Game Chang…" at bounding box center [593, 134] width 196 height 25
click at [492, 139] on icon at bounding box center [487, 138] width 13 height 13
click at [488, 139] on use at bounding box center [487, 138] width 5 height 8
click at [249, 106] on button "Back to Posts" at bounding box center [272, 105] width 91 height 26
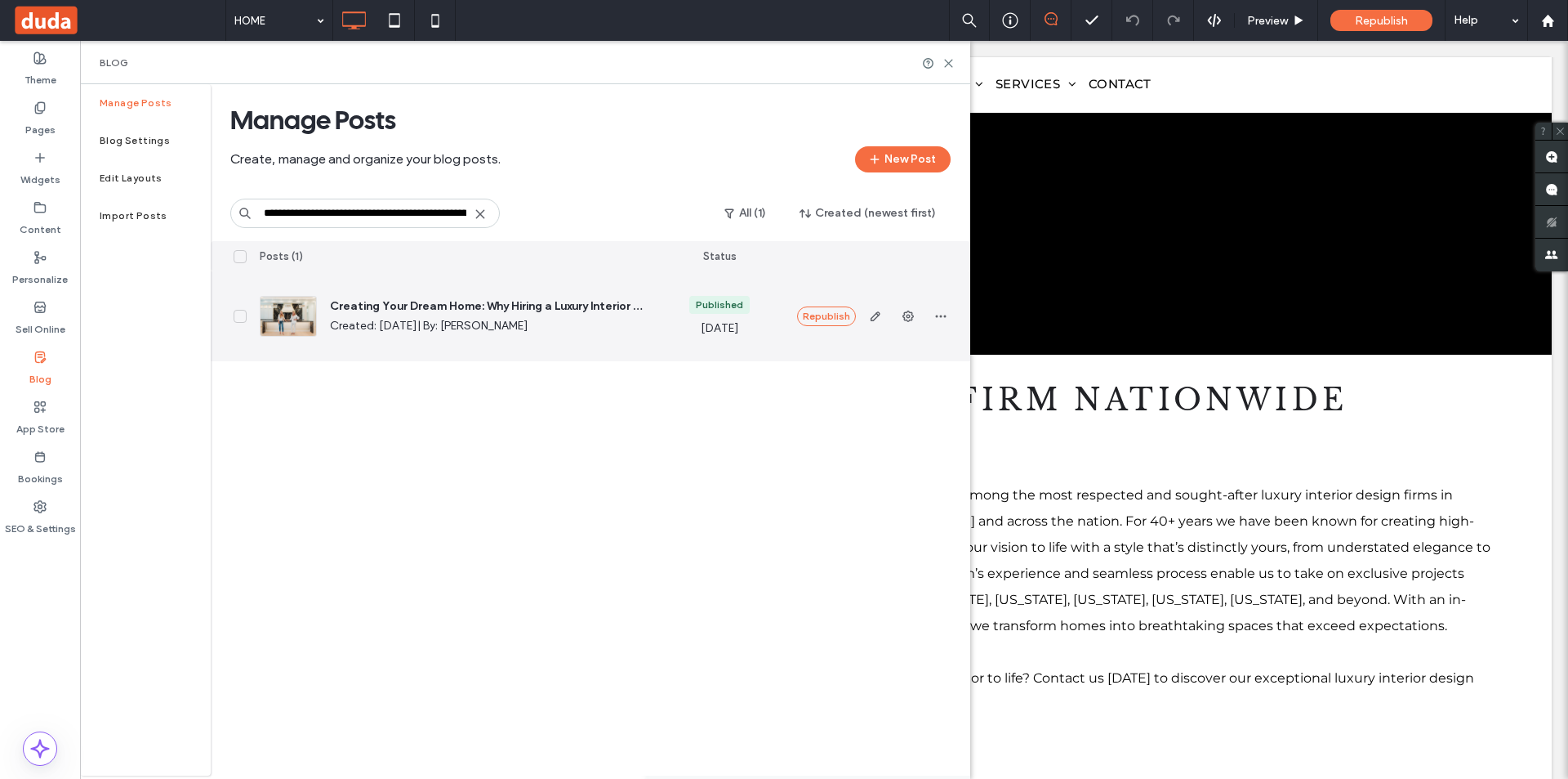
click at [454, 328] on span "| By: Jessica Fratantoni" at bounding box center [472, 326] width 111 height 14
click at [871, 319] on icon "button" at bounding box center [875, 316] width 13 height 13
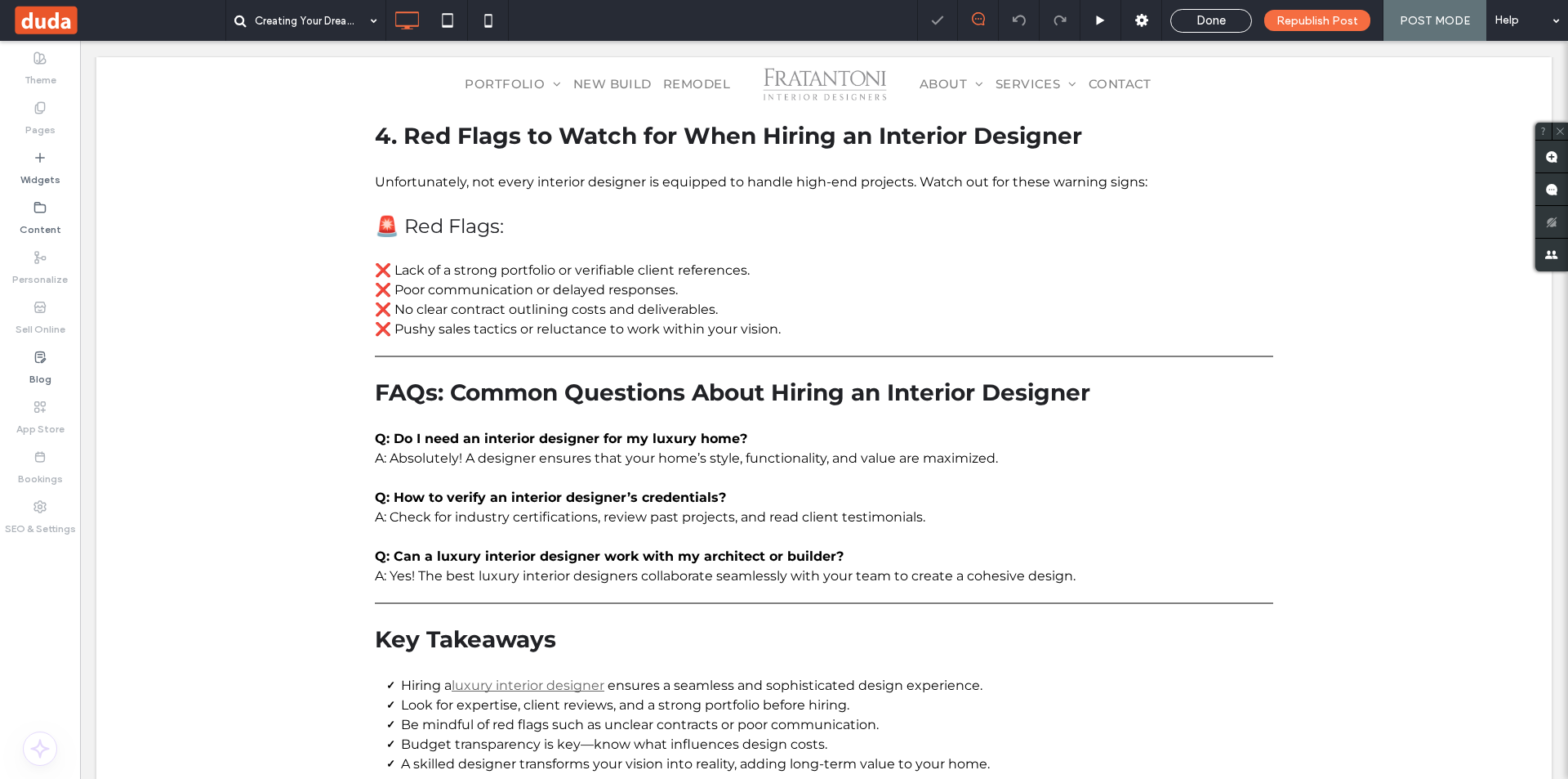
scroll to position [2056, 0]
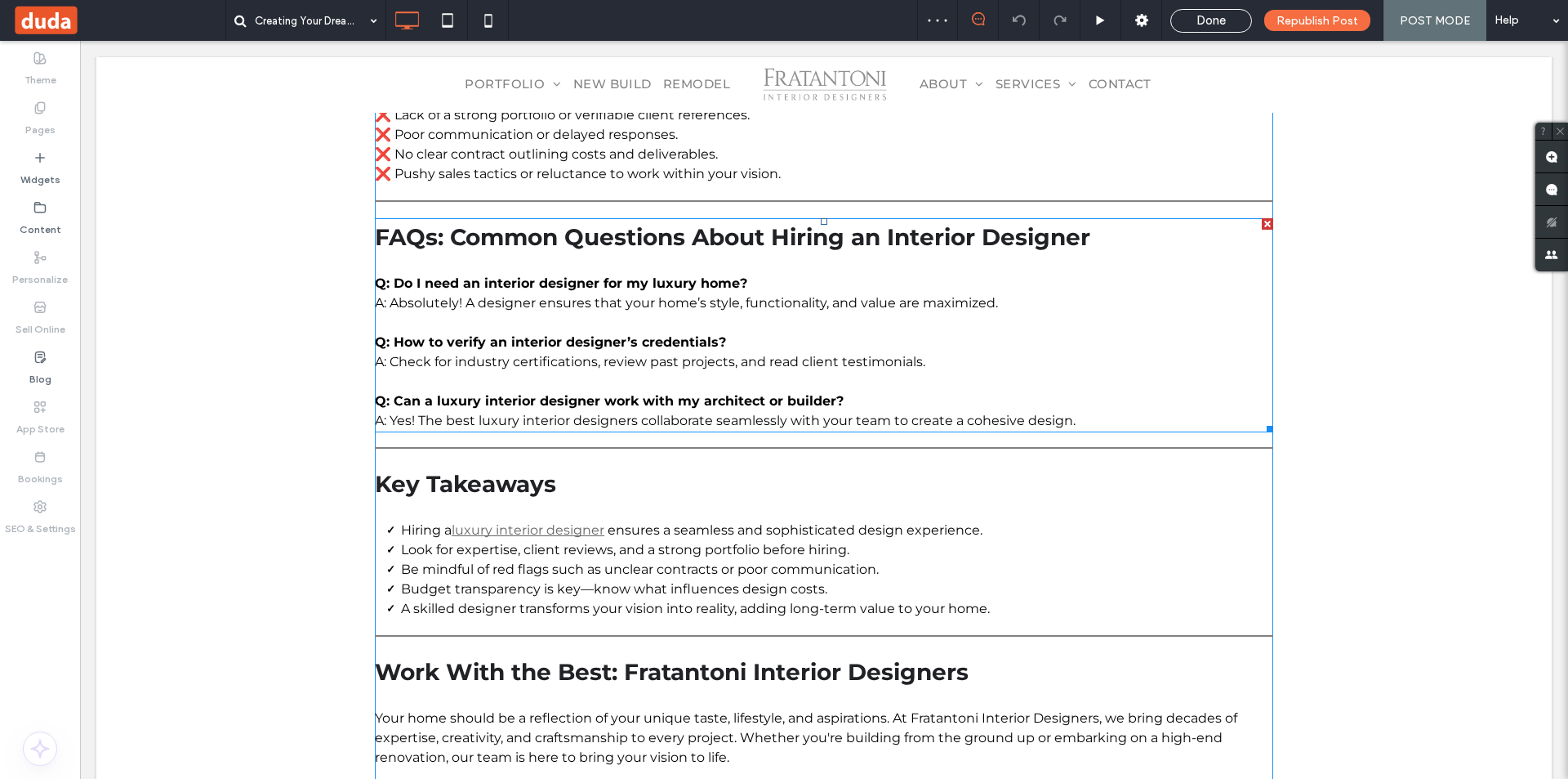
click at [779, 429] on p "A: Yes! The best luxury interior designers collaborate seamlessly with your tea…" at bounding box center [824, 421] width 898 height 20
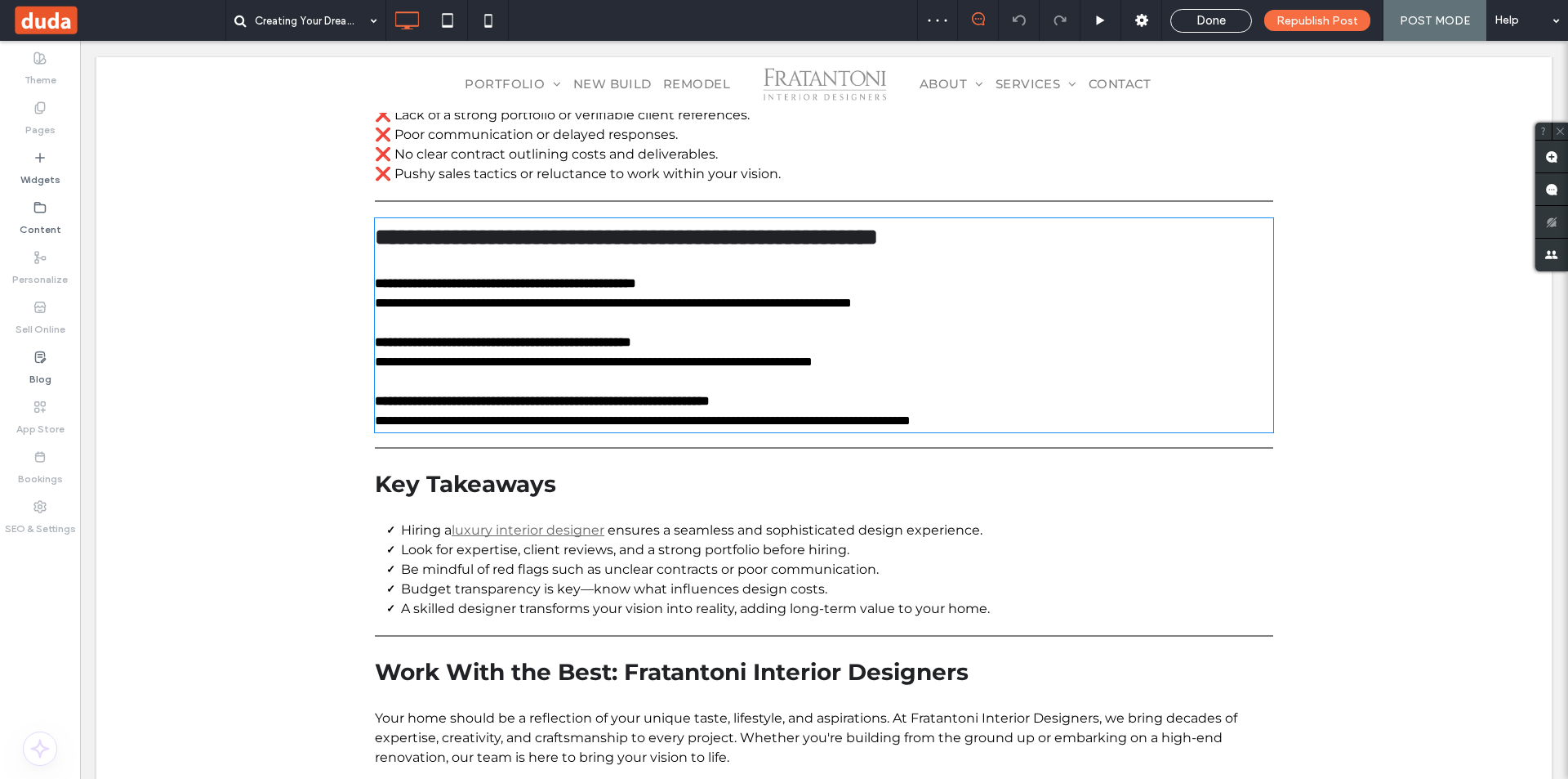
type input "**********"
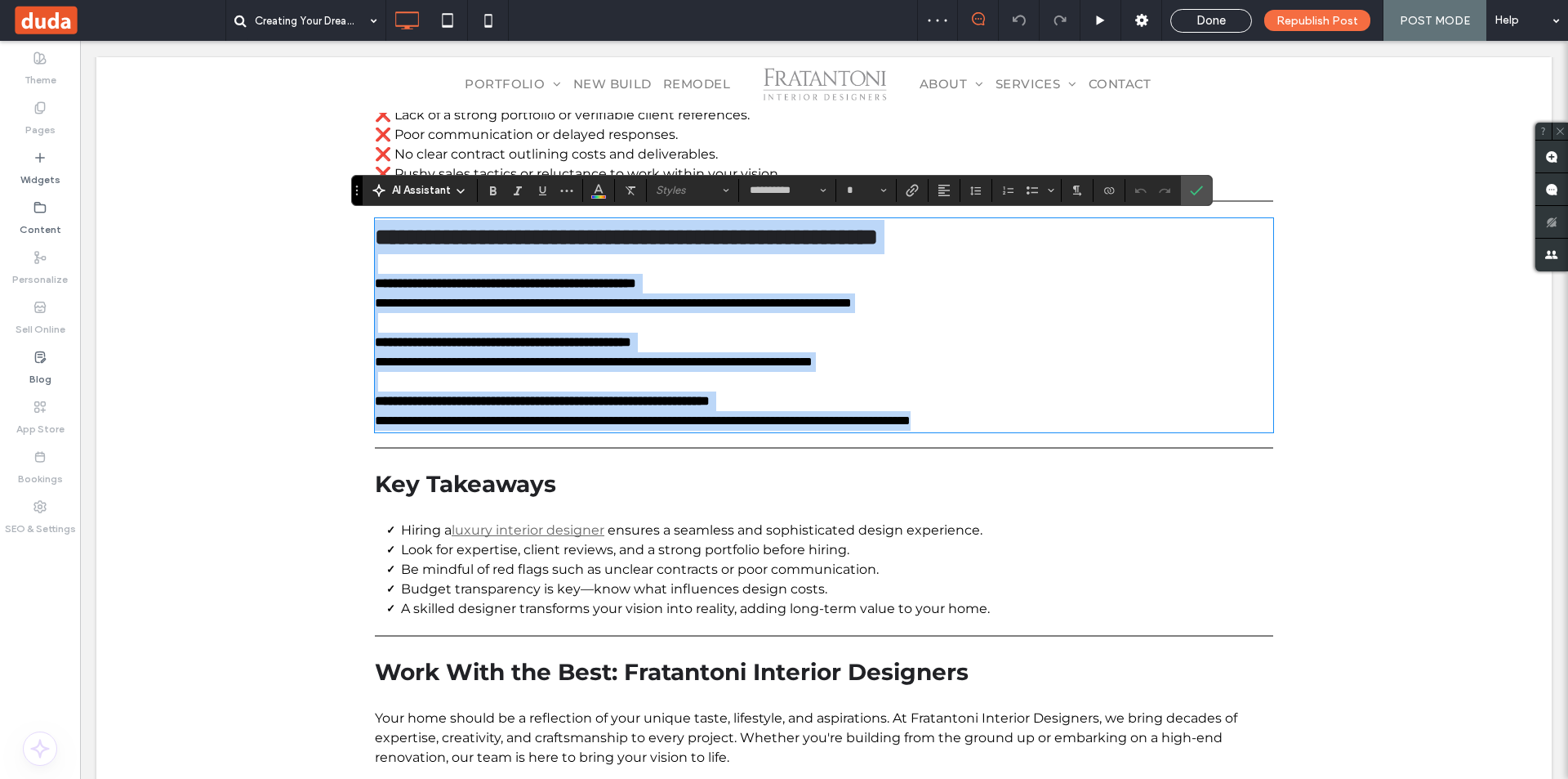
click at [1081, 348] on p "**********" at bounding box center [824, 342] width 898 height 20
type input "**"
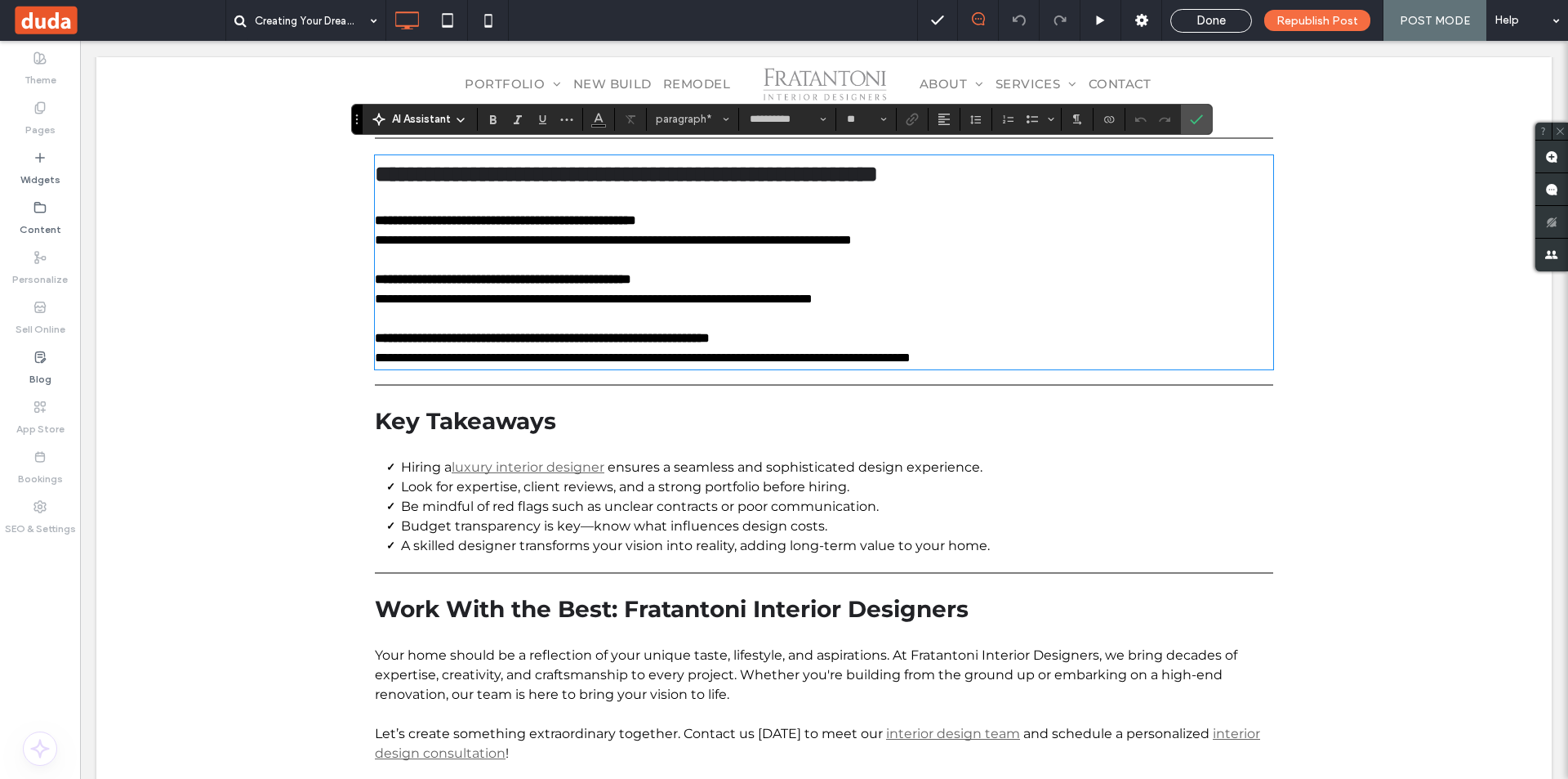
scroll to position [2138, 0]
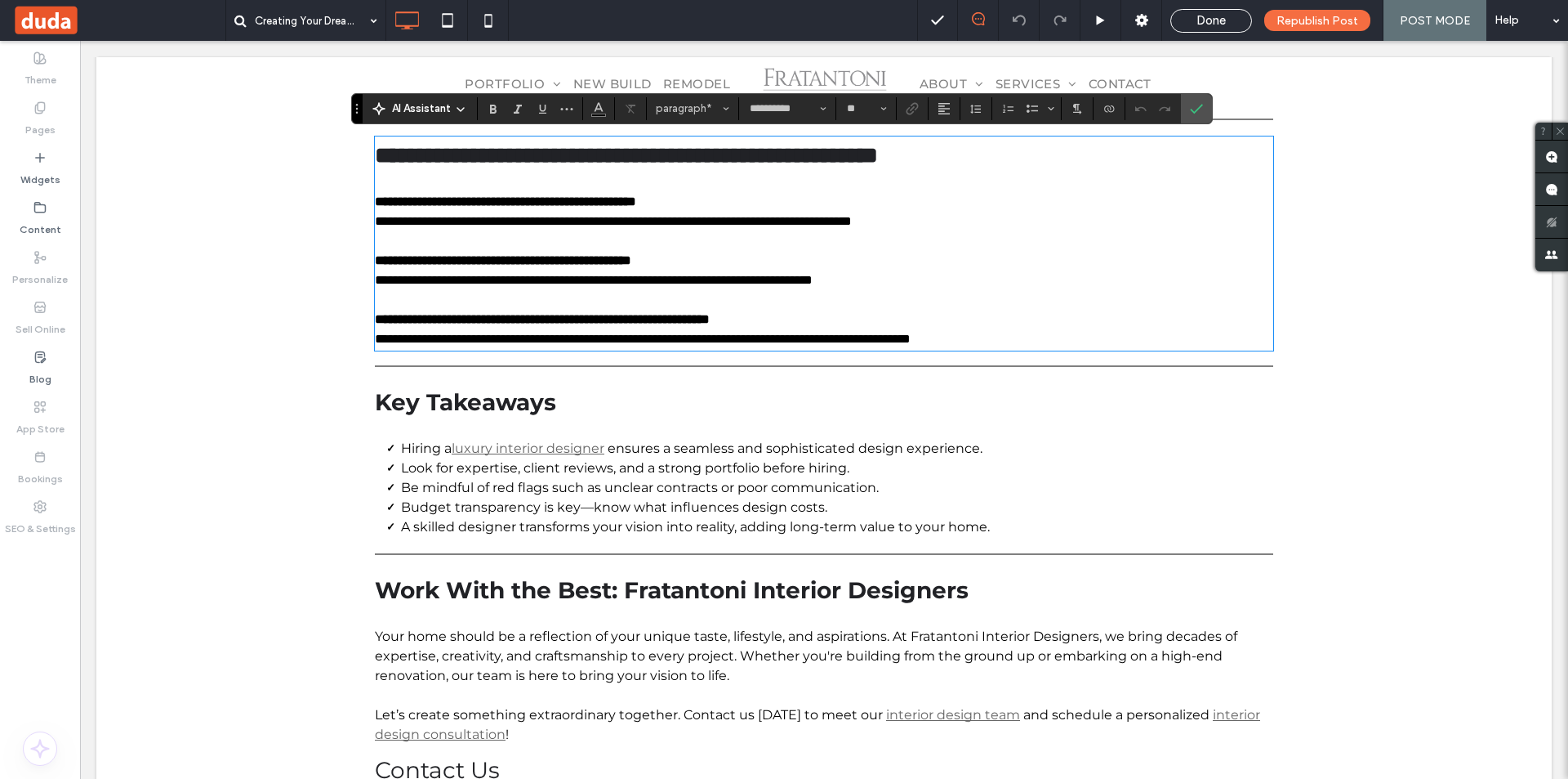
drag, startPoint x: 910, startPoint y: 268, endPoint x: 726, endPoint y: 269, distance: 184.0
click at [726, 269] on p "**********" at bounding box center [824, 261] width 898 height 20
click at [1149, 25] on icon at bounding box center [1141, 20] width 17 height 17
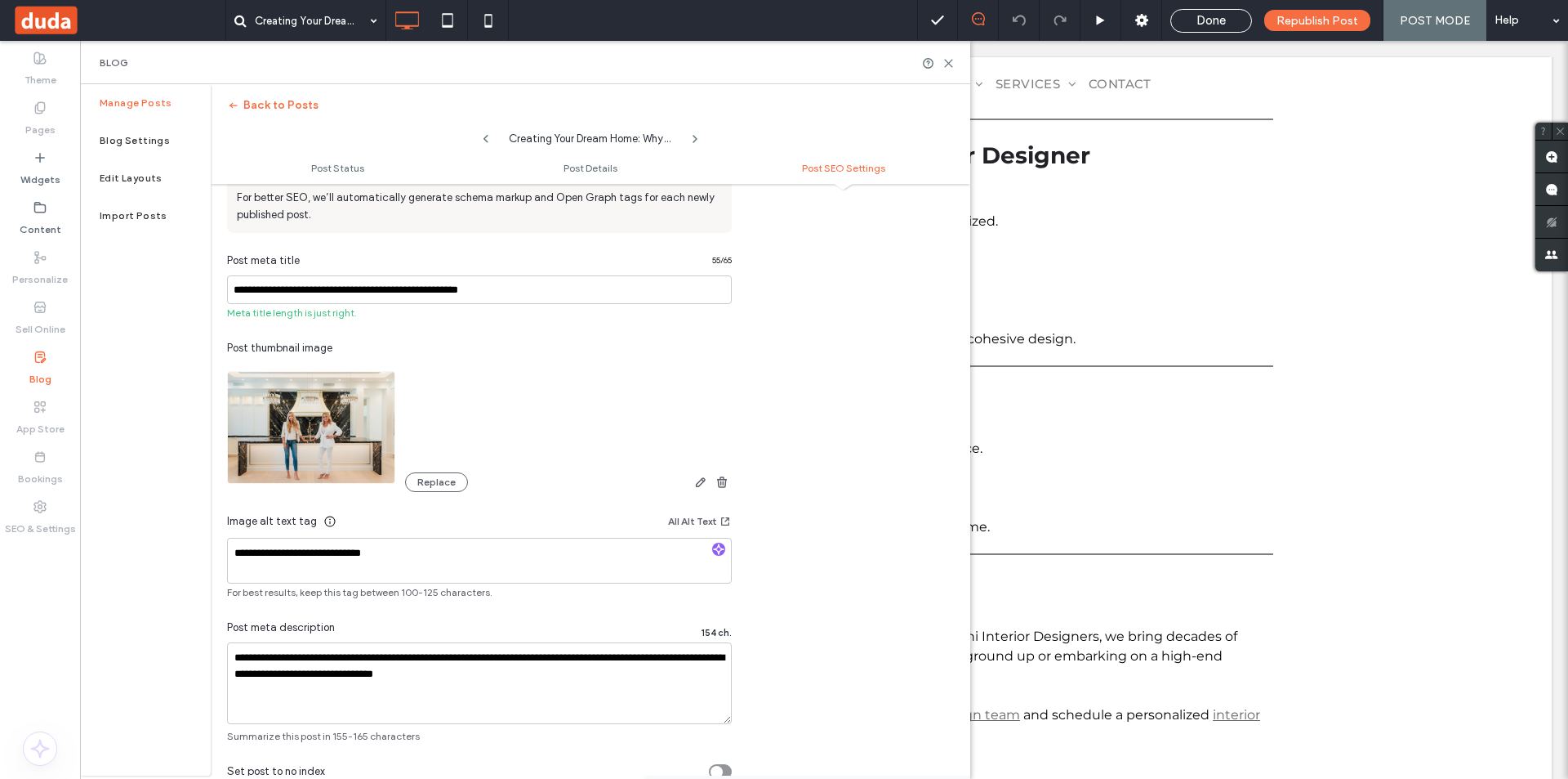
scroll to position [961, 0]
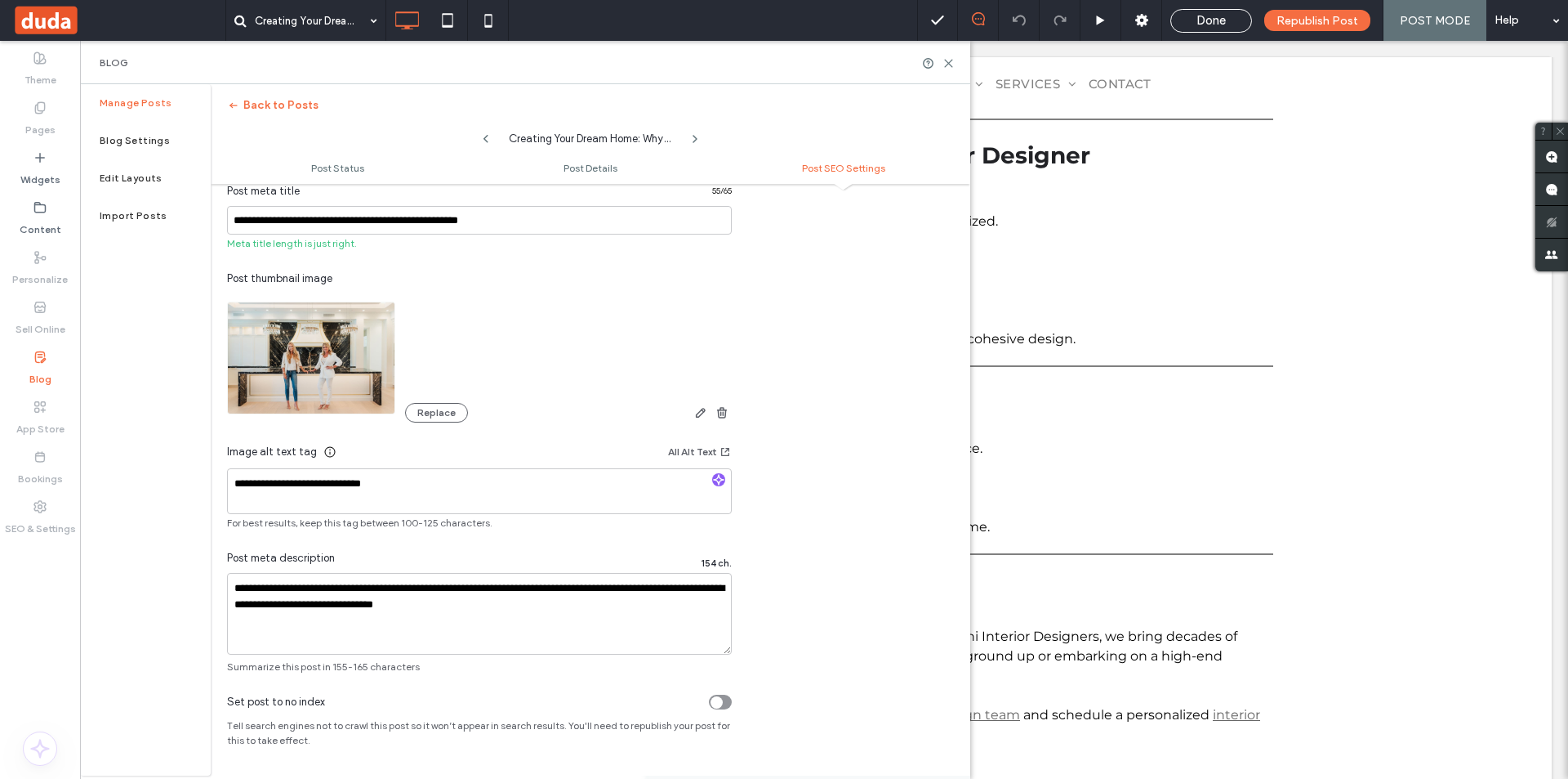
click at [953, 66] on icon at bounding box center [948, 63] width 12 height 12
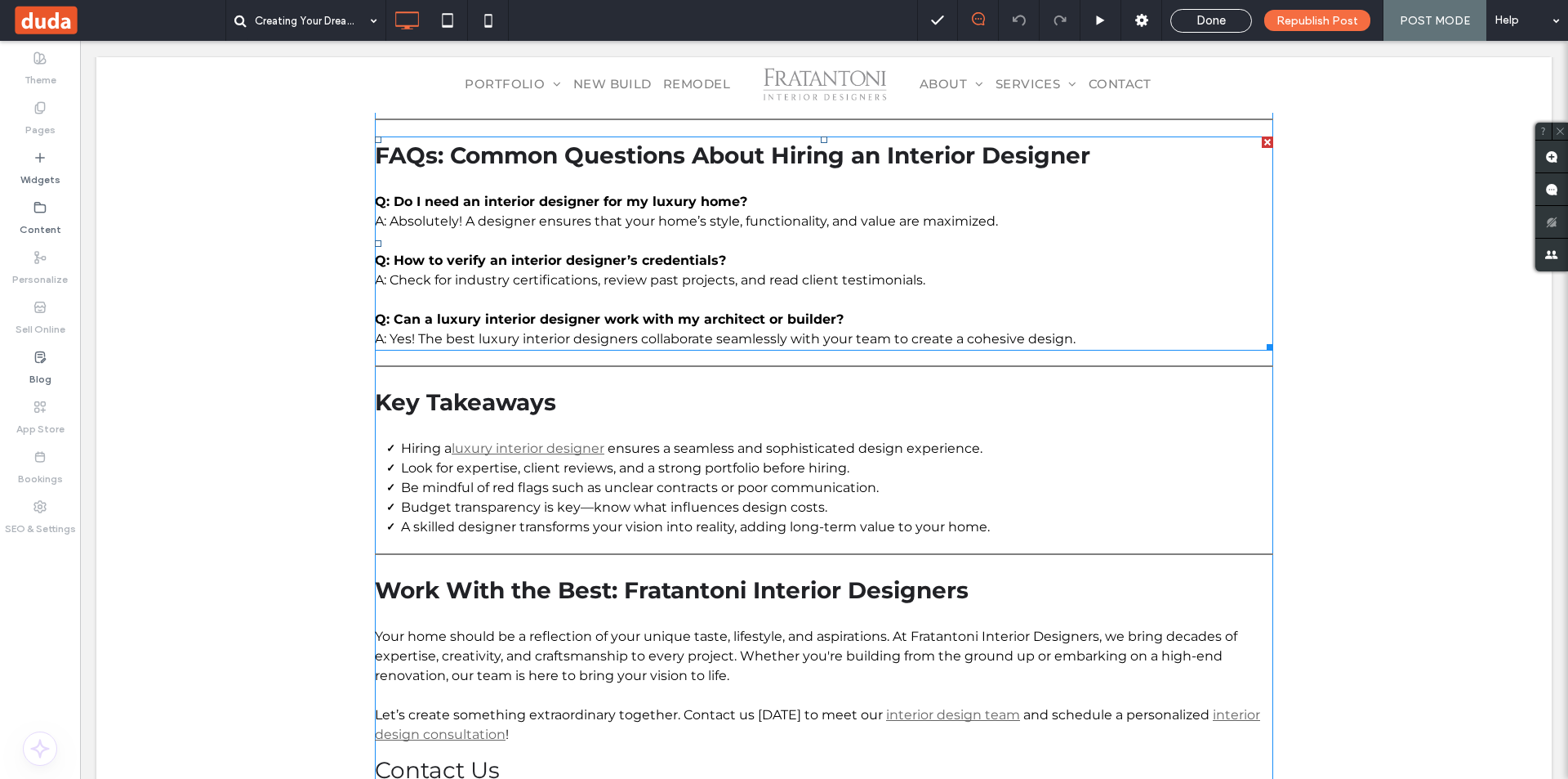
click at [757, 330] on p "A: Yes! The best luxury interior designers collaborate seamlessly with your tea…" at bounding box center [824, 339] width 898 height 20
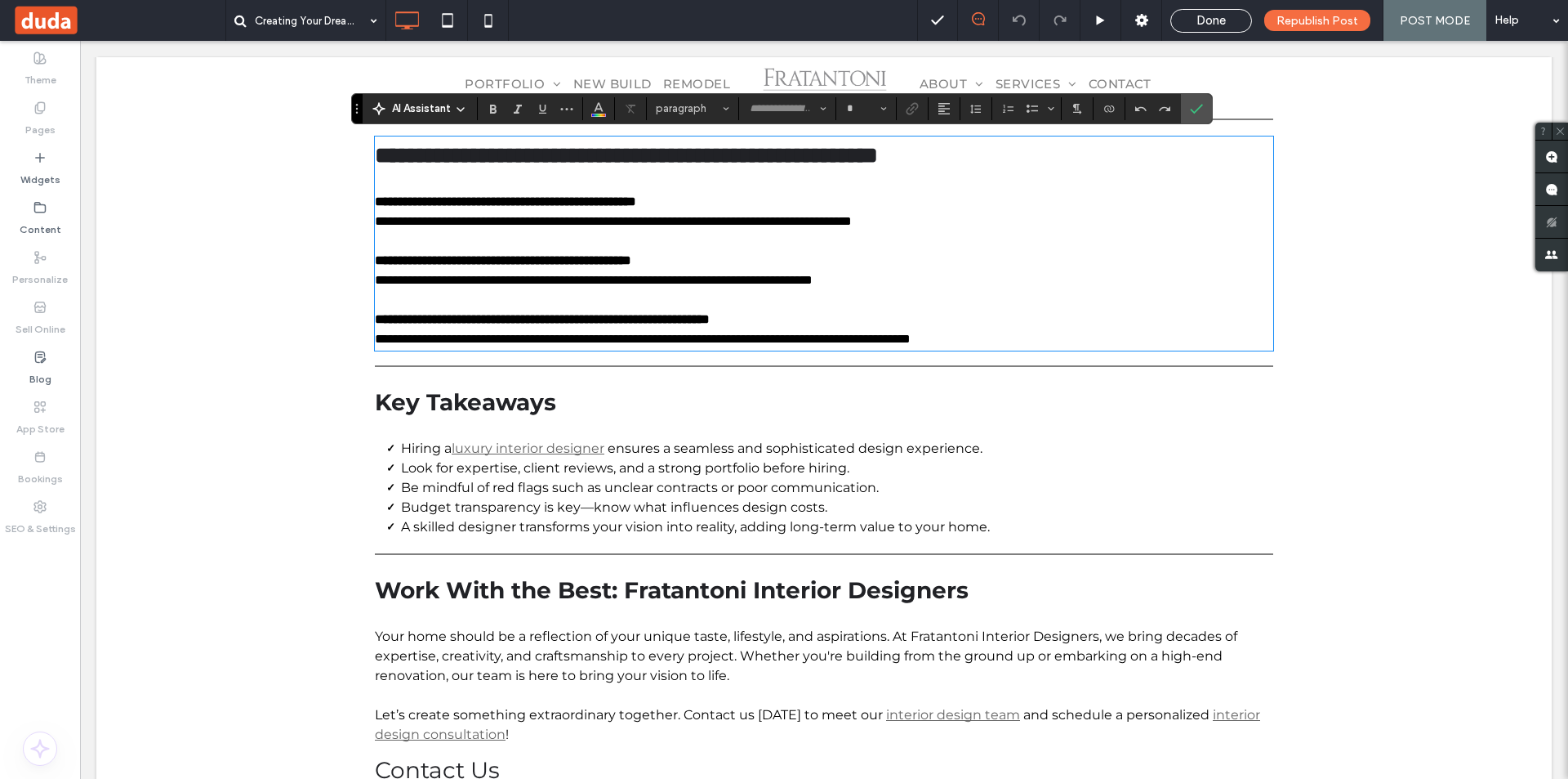
type input "**********"
type input "**"
click at [44, 178] on label "Widgets" at bounding box center [40, 175] width 40 height 23
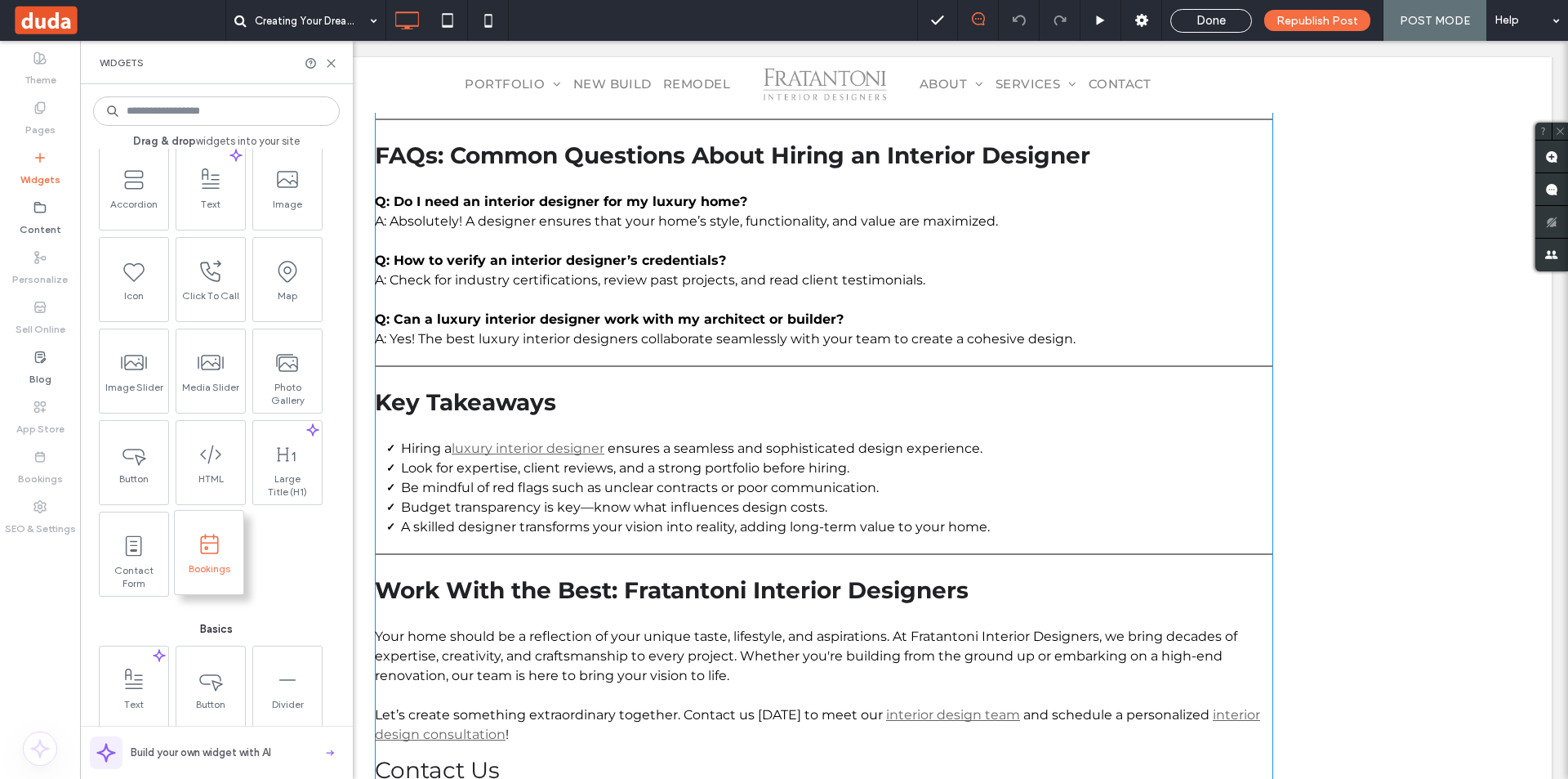
scroll to position [81, 0]
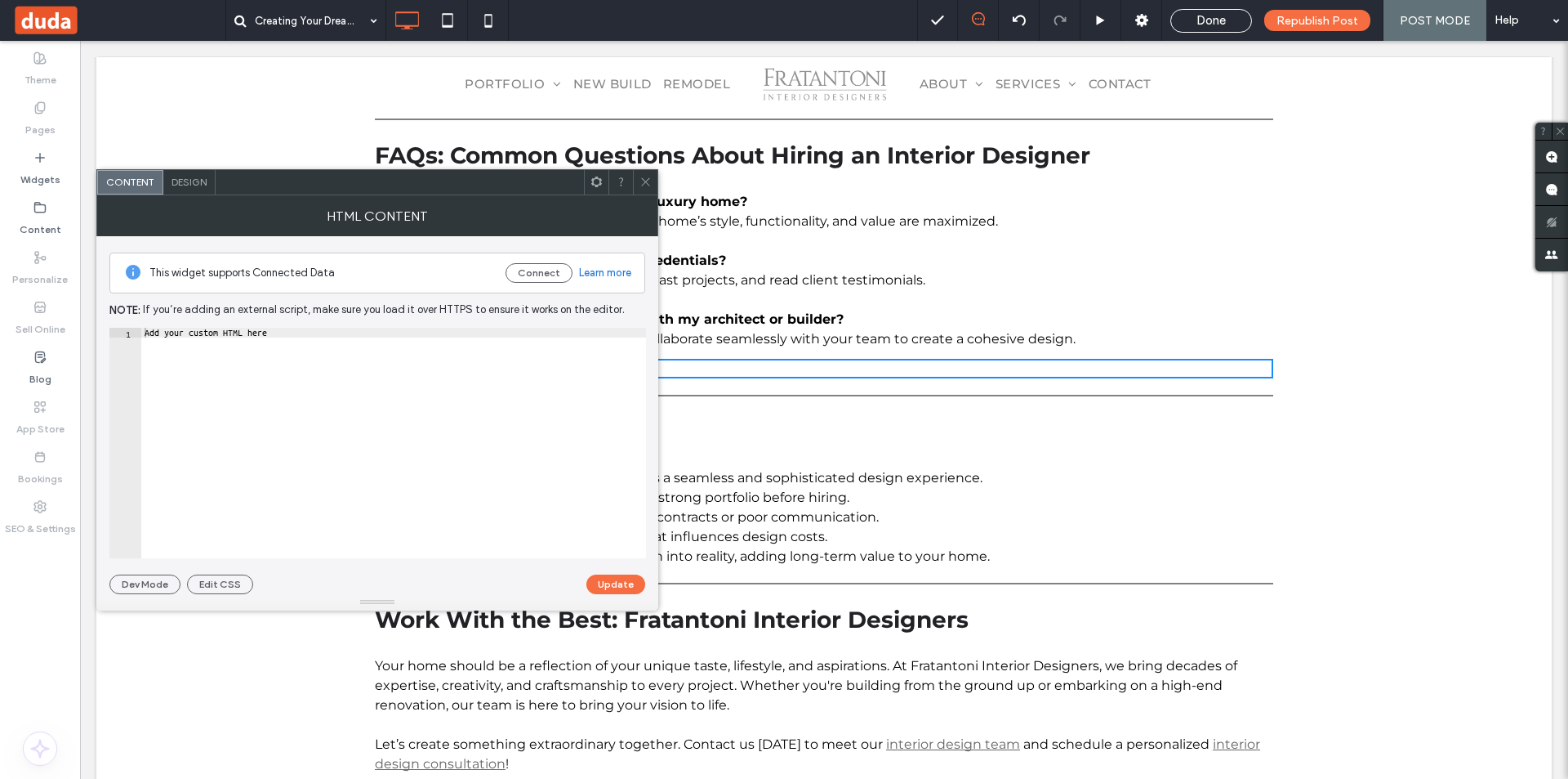
type textarea "**********"
click at [246, 481] on div "Add your custom HTML here" at bounding box center [393, 452] width 505 height 250
paste textarea "Cursor at row 1"
click at [622, 585] on button "Update" at bounding box center [616, 584] width 59 height 20
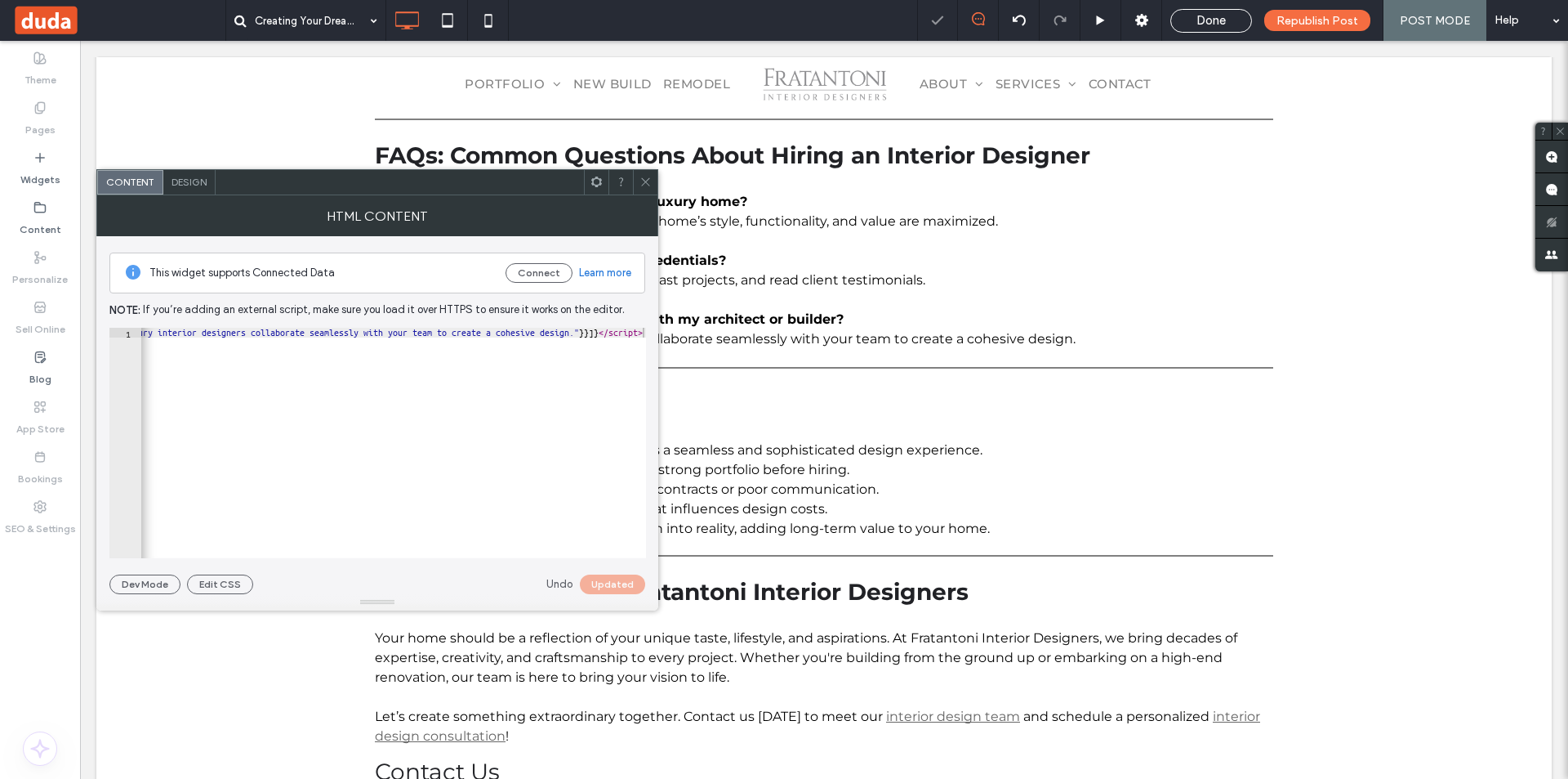
click at [646, 189] on span at bounding box center [645, 182] width 12 height 25
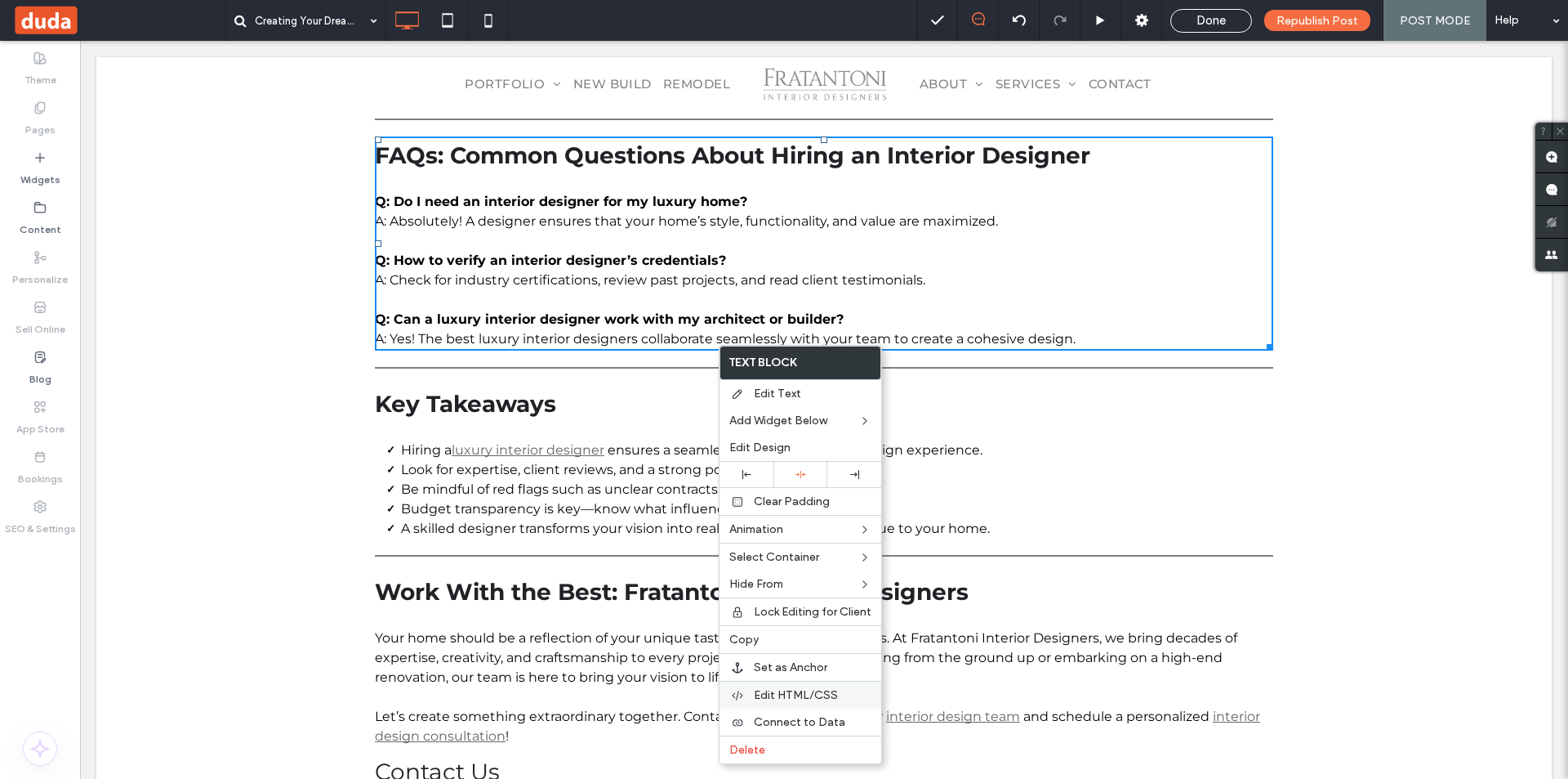
click at [820, 695] on span "Edit HTML/CSS" at bounding box center [796, 695] width 84 height 14
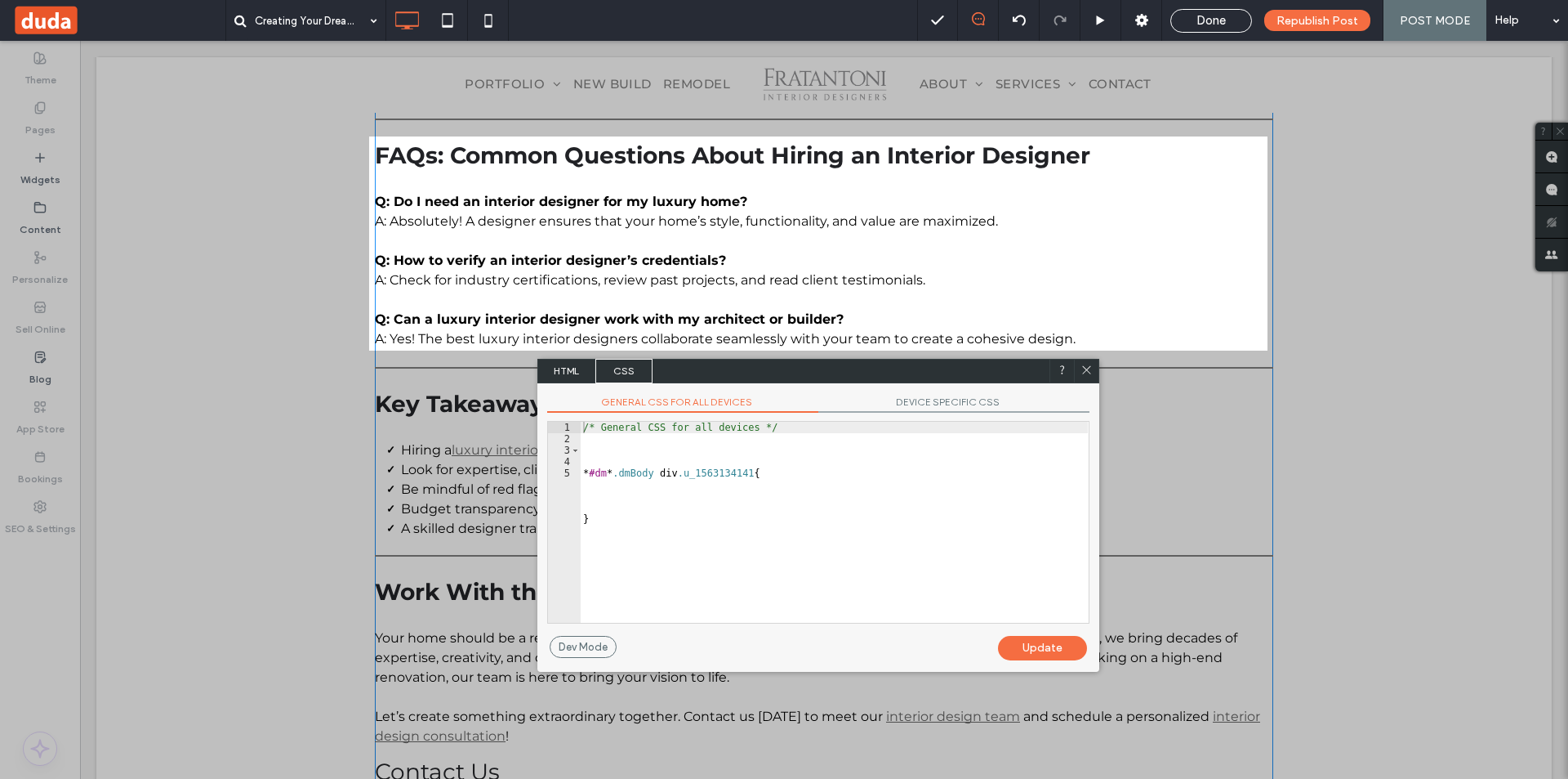
click at [568, 373] on span "HTML" at bounding box center [567, 371] width 57 height 25
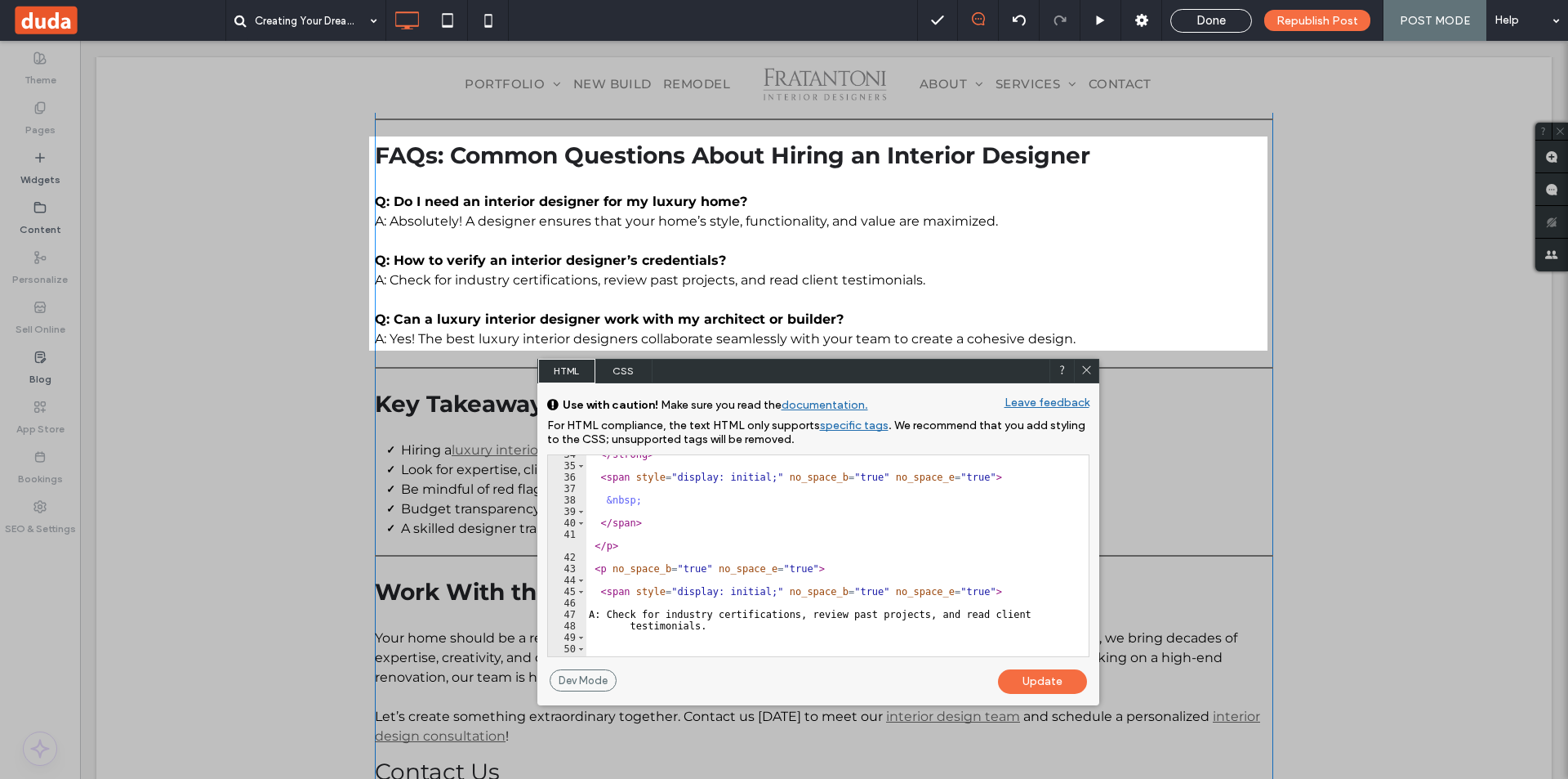
scroll to position [599, 0]
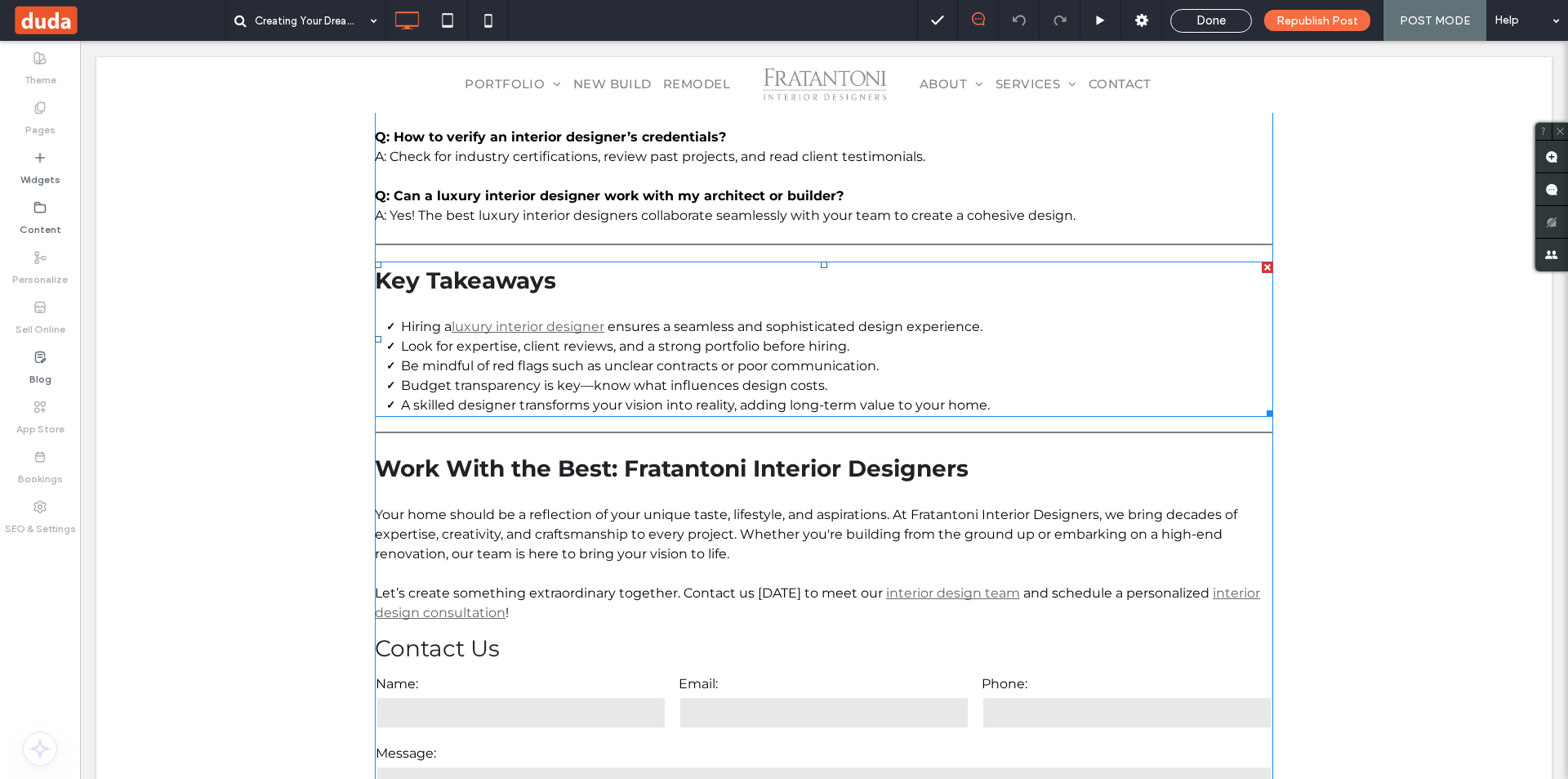
scroll to position [2043, 0]
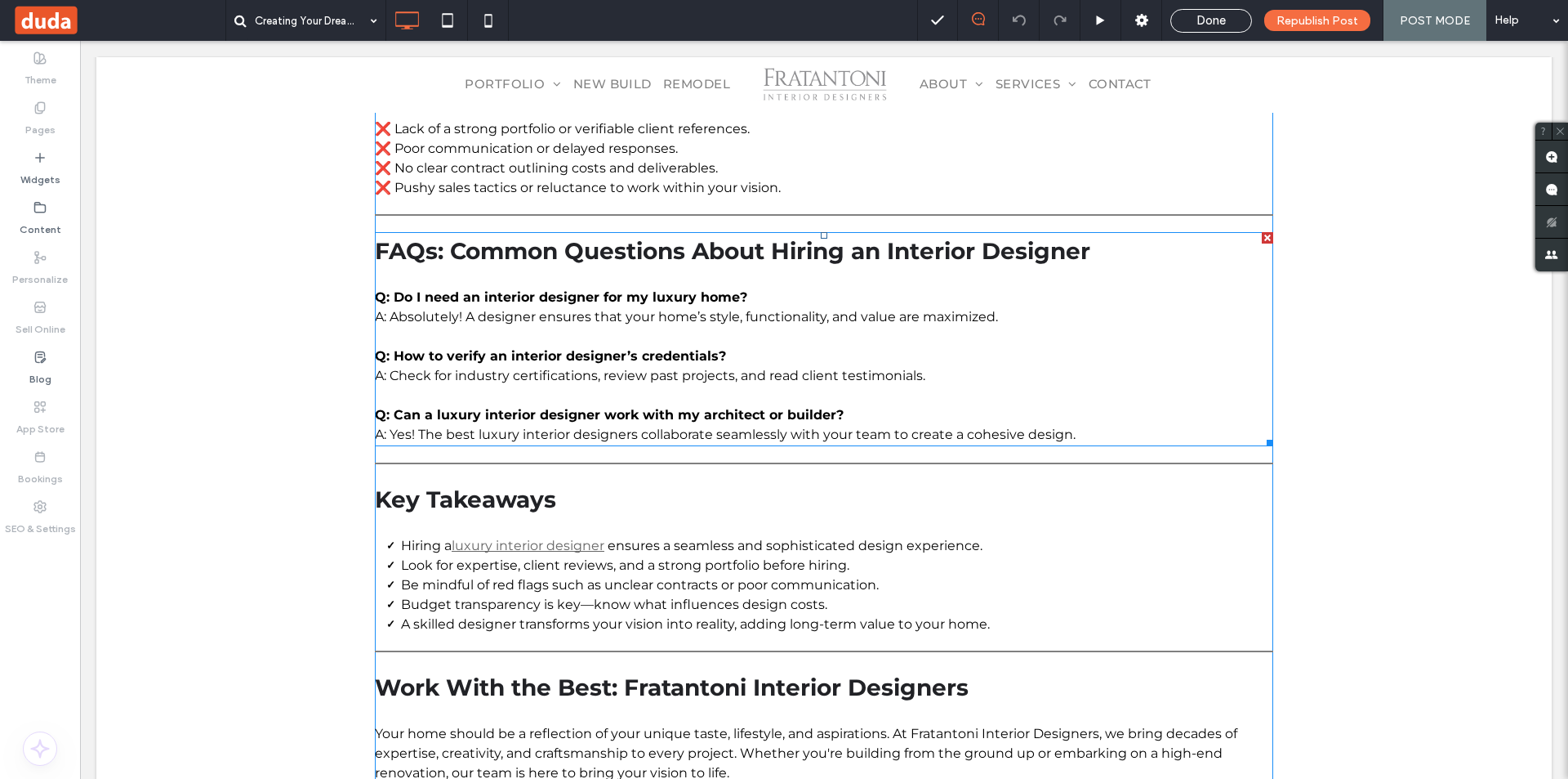
click at [643, 344] on div "FAQs: Common Questions About Hiring an Interior Designer Q: Do I need an interi…" at bounding box center [824, 338] width 898 height 214
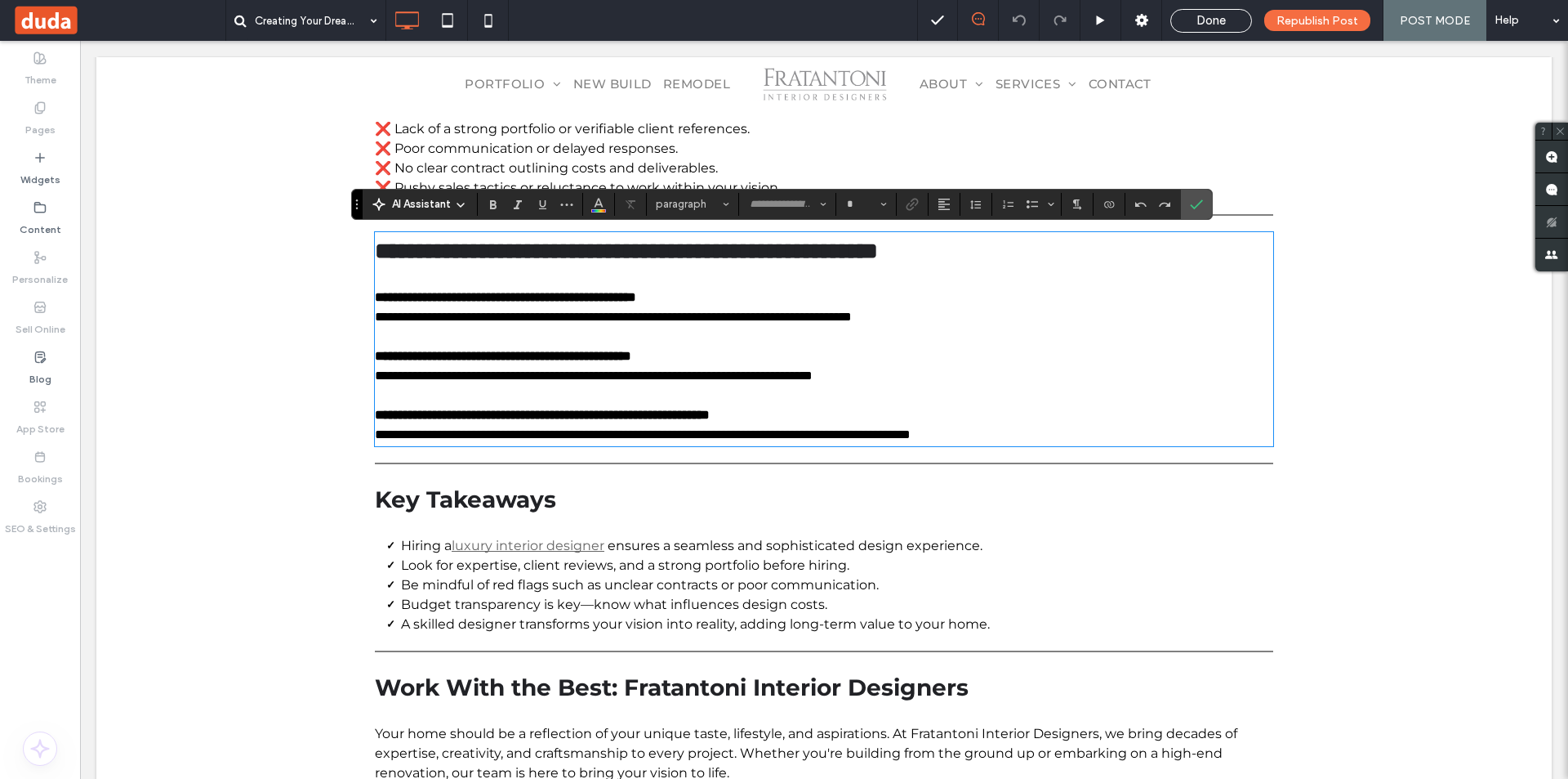
type input "**********"
type input "**"
click at [784, 445] on div "**********" at bounding box center [824, 338] width 898 height 214
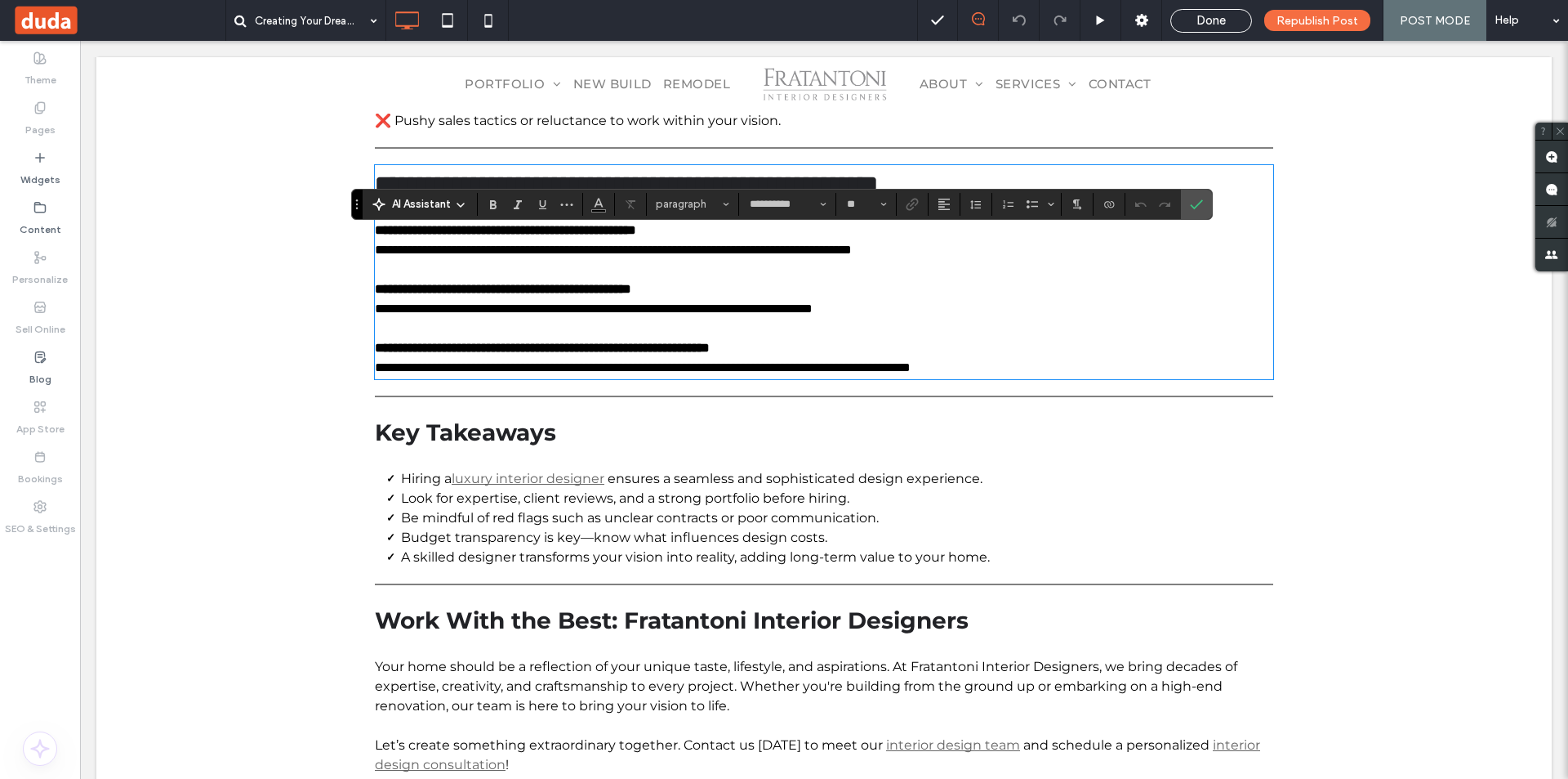
scroll to position [2124, 0]
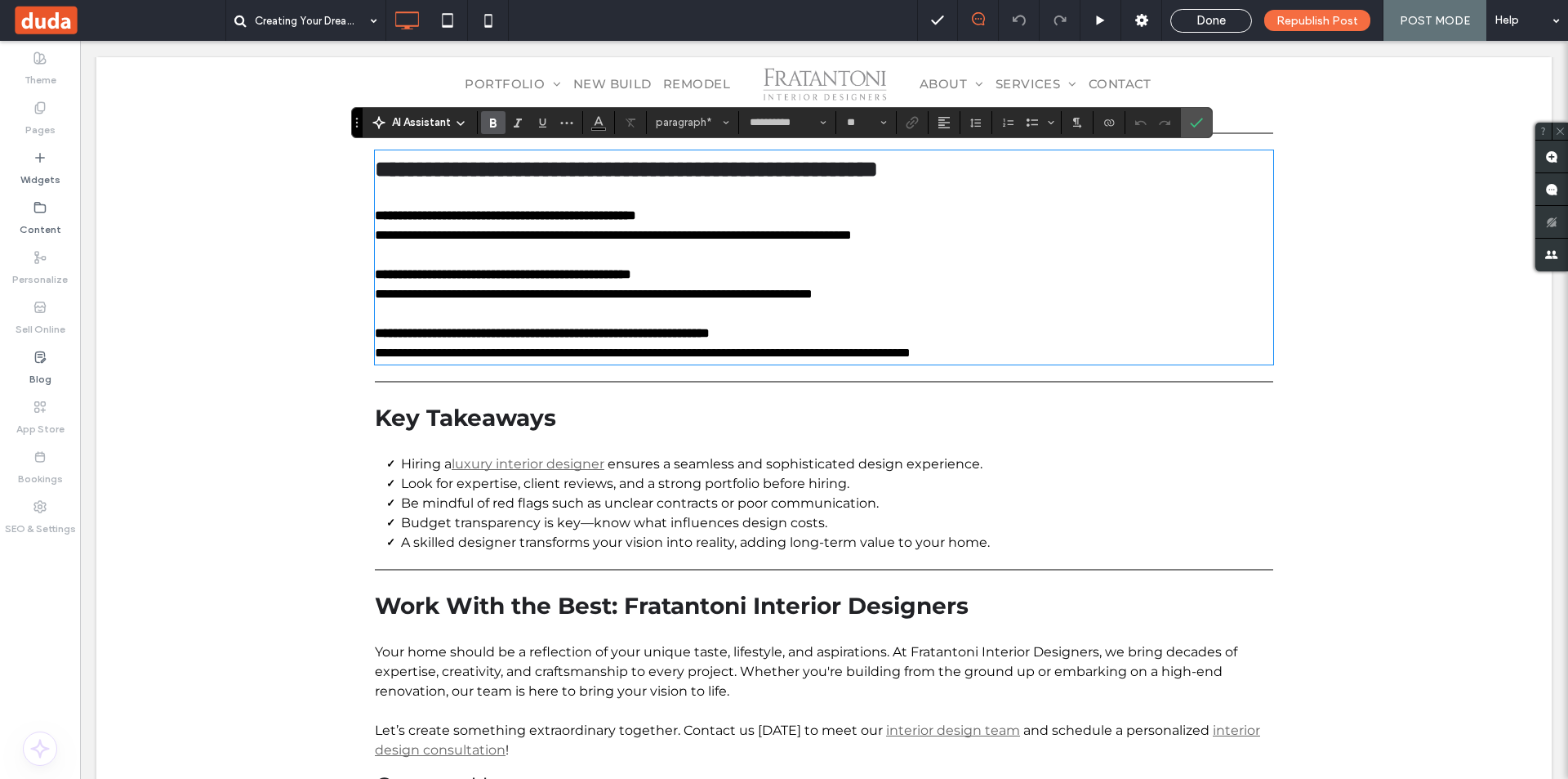
click at [710, 339] on strong "**********" at bounding box center [541, 333] width 334 height 12
click at [689, 457] on span "ensures a seamless and sophisticated design experience." at bounding box center [795, 464] width 375 height 16
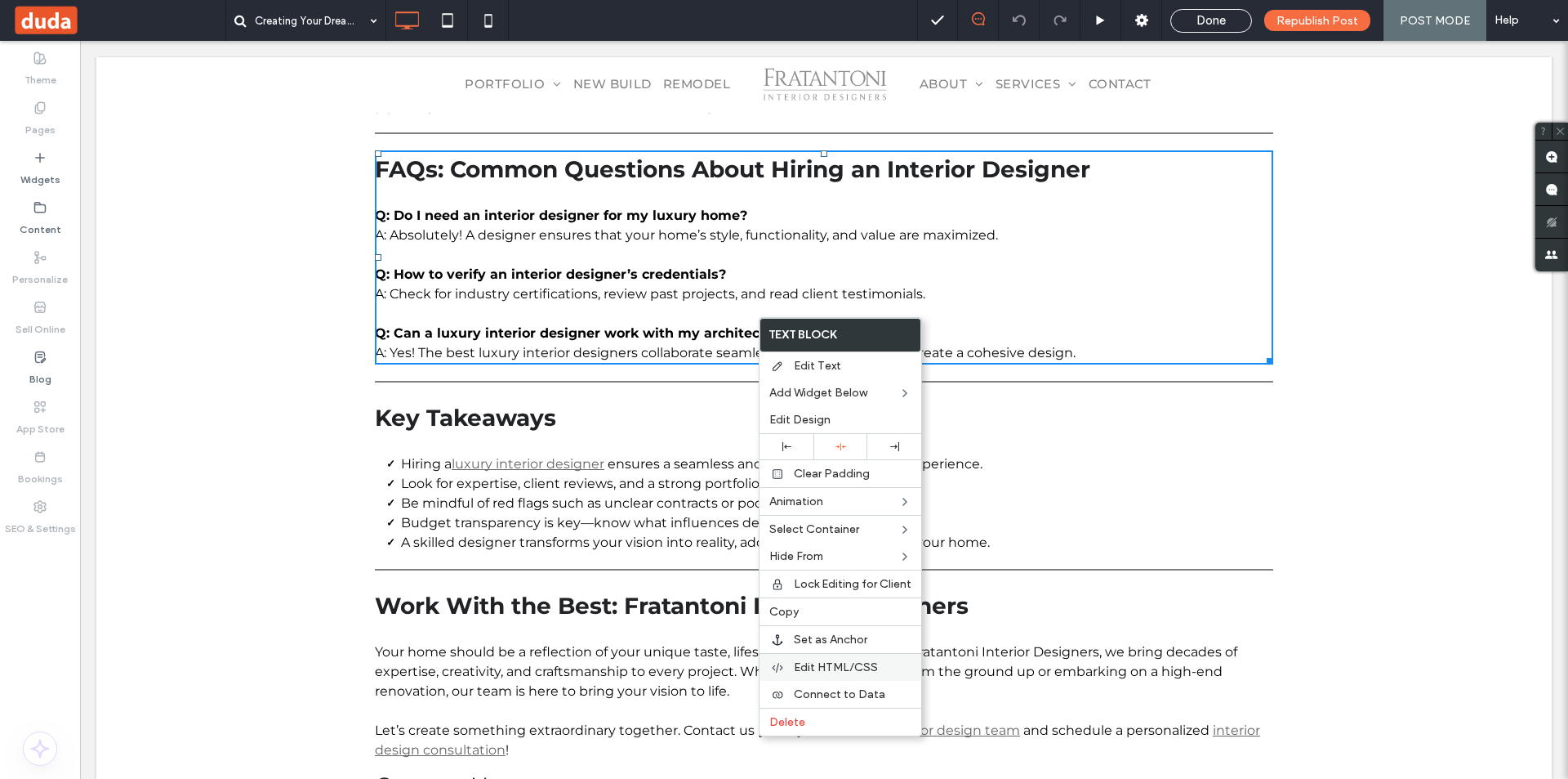
click at [864, 663] on span "Edit HTML/CSS" at bounding box center [835, 667] width 84 height 14
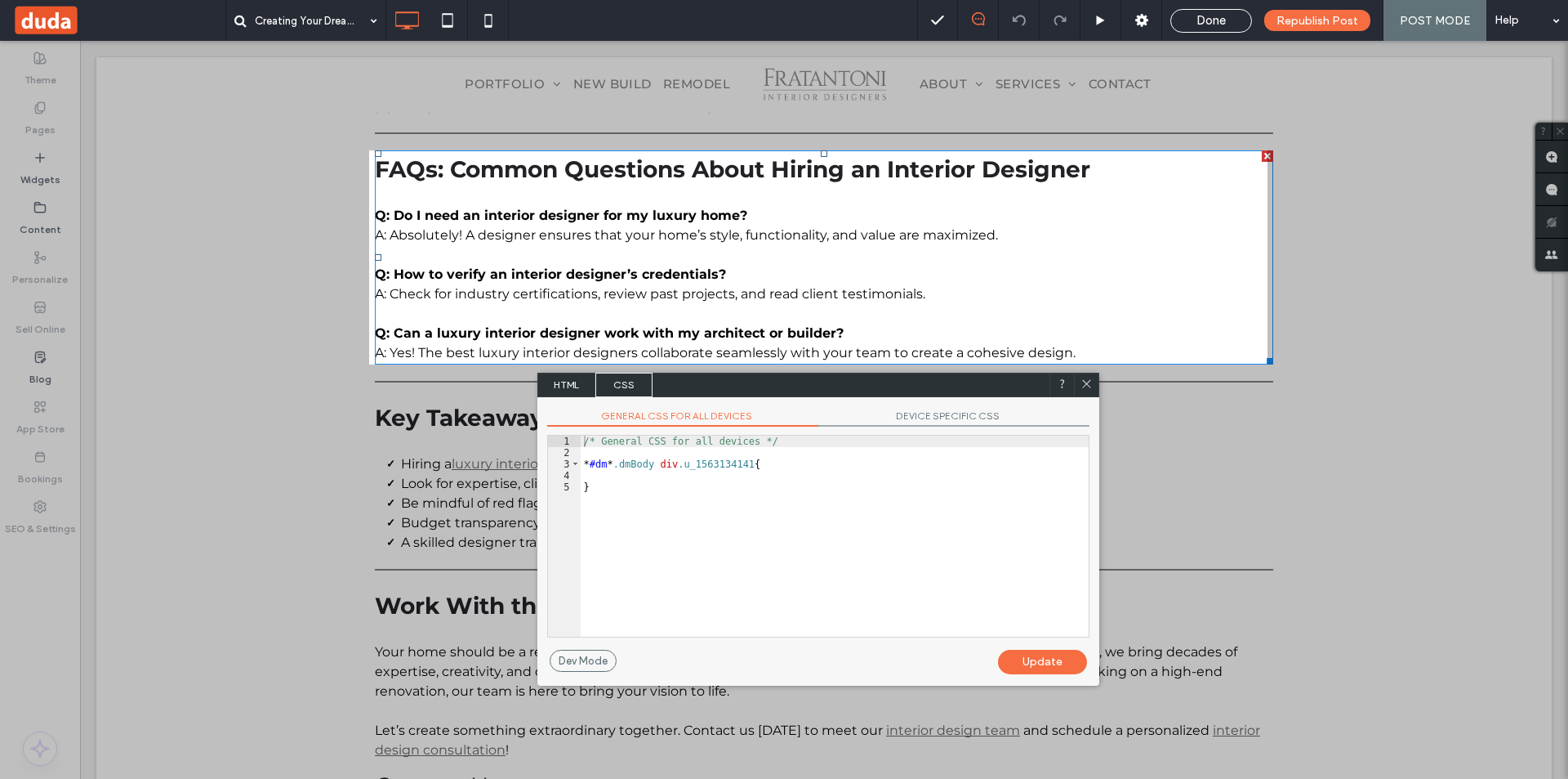
click at [565, 383] on span "HTML" at bounding box center [567, 385] width 57 height 25
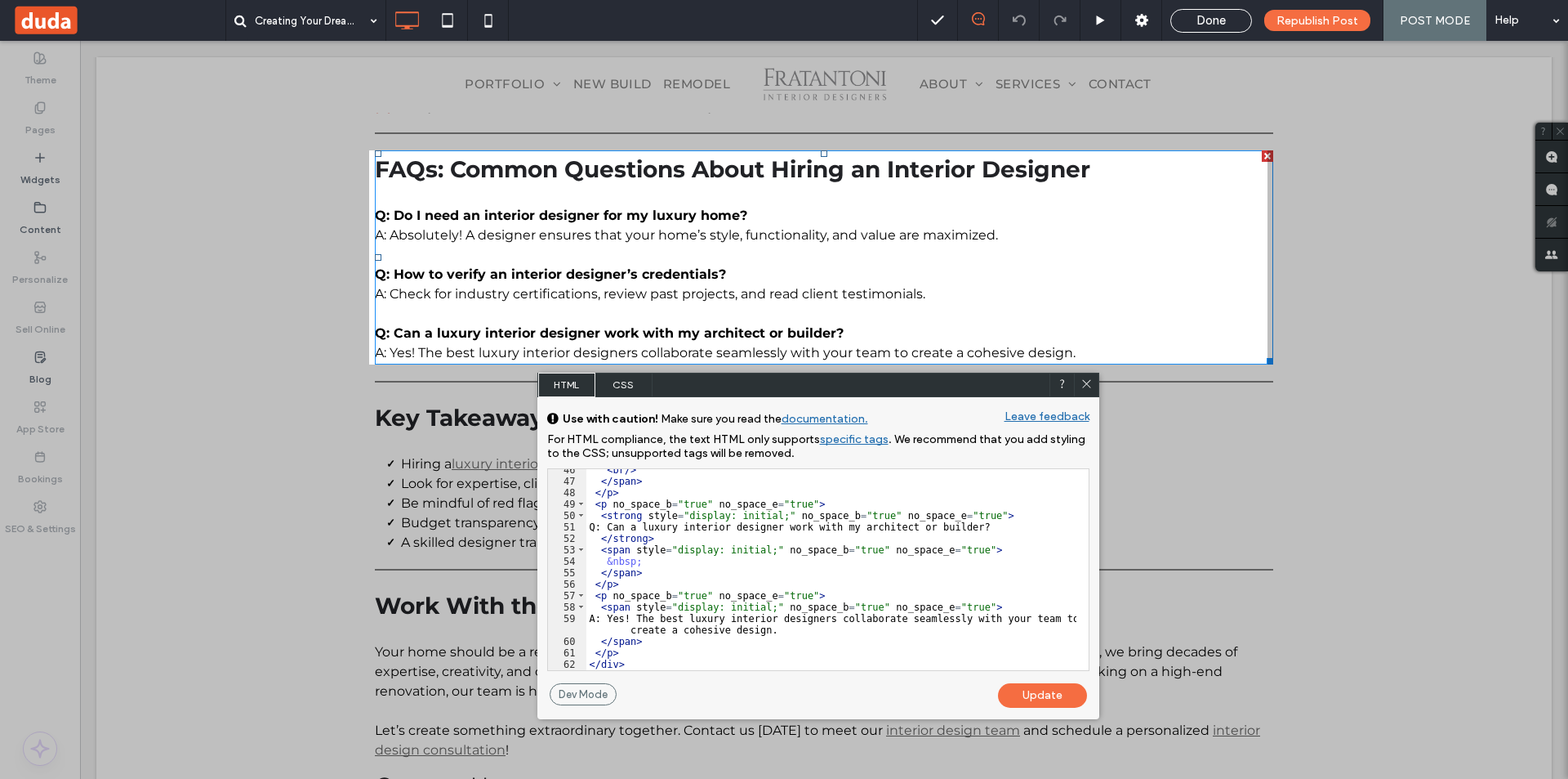
scroll to position [599, 0]
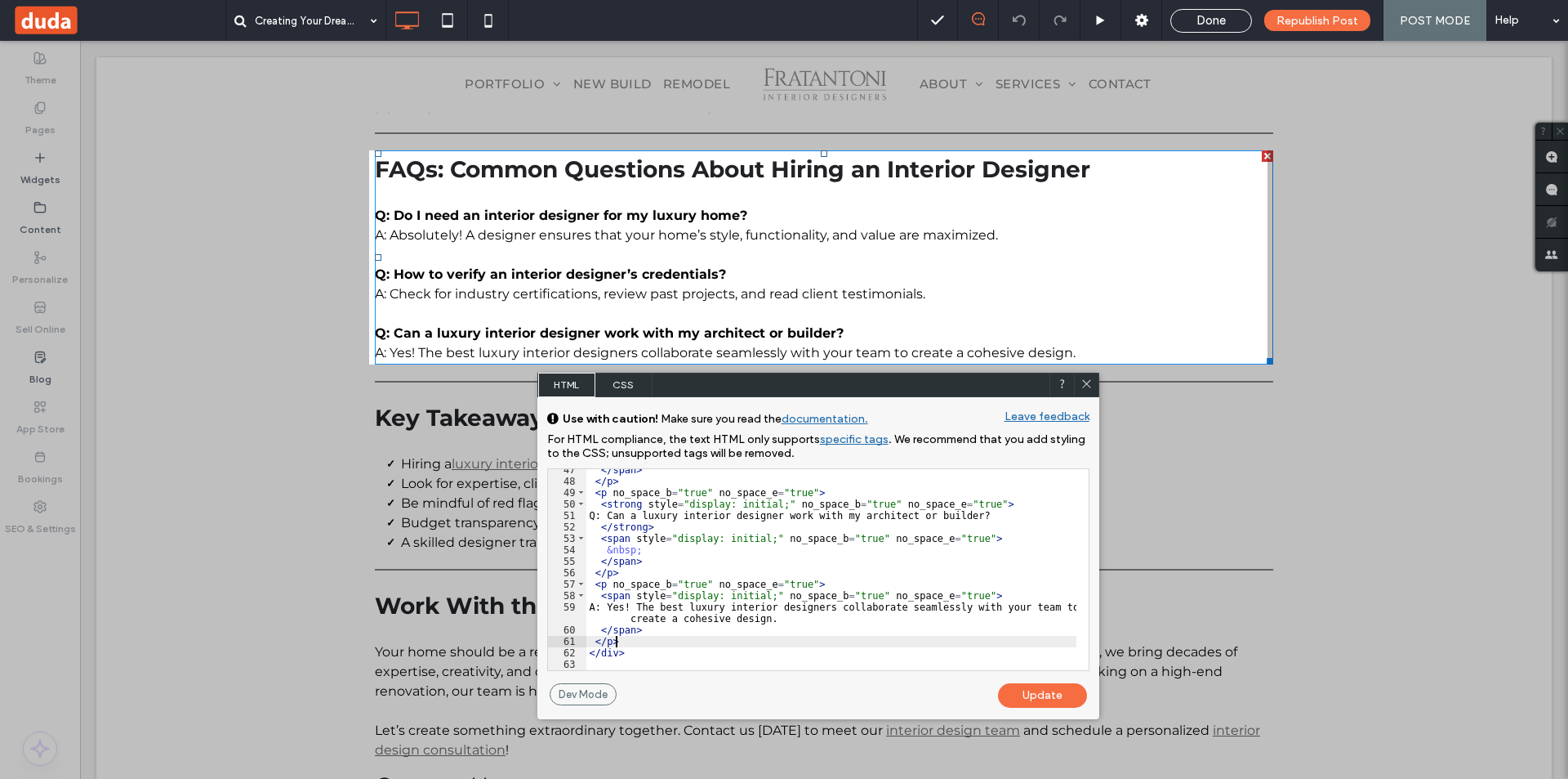
click at [639, 646] on div "</ span > </ p > < p no_space_b = "true" no_space_e = "true" > < strong style =…" at bounding box center [832, 576] width 490 height 224
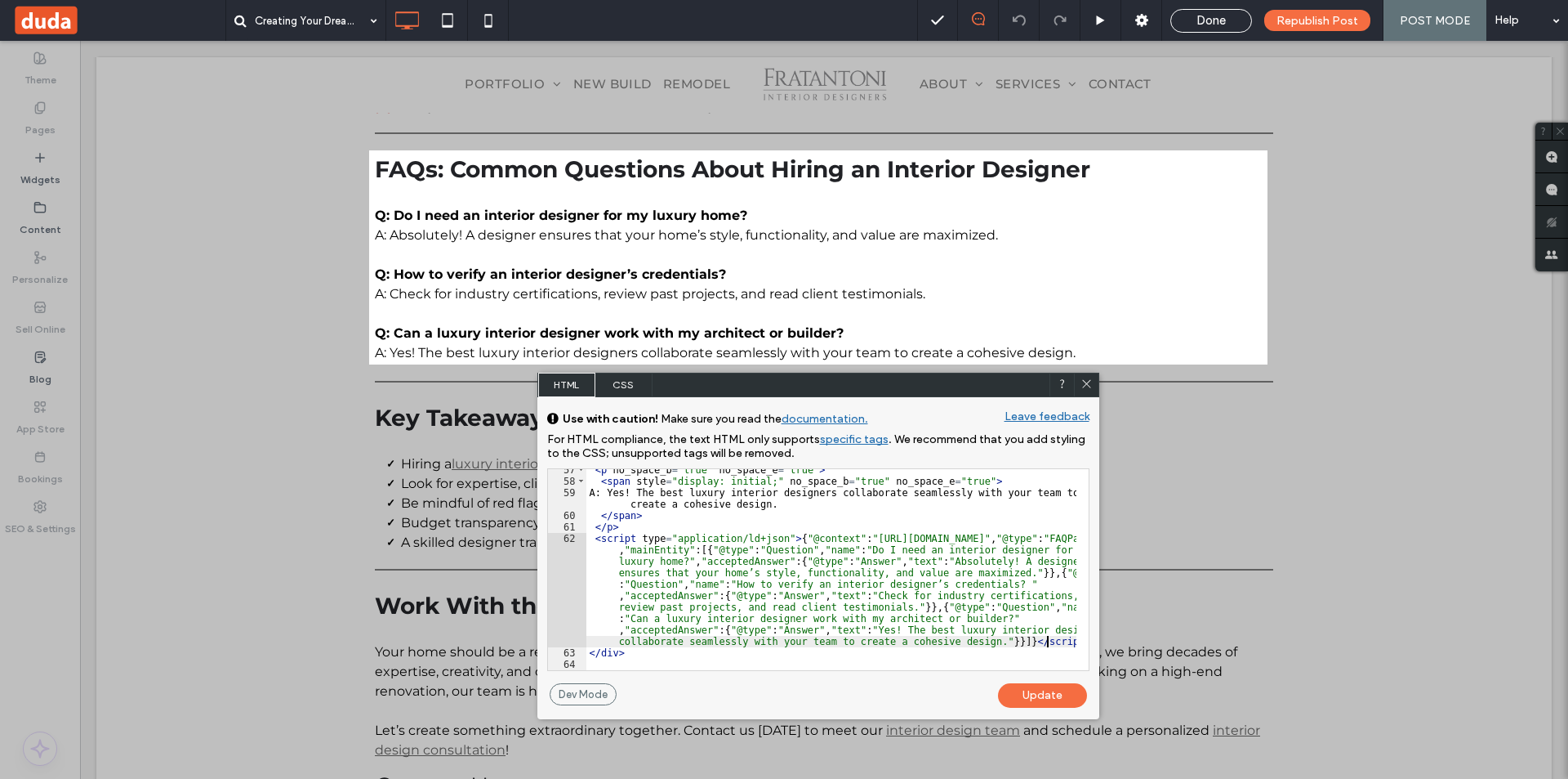
scroll to position [714, 0]
click at [1056, 695] on div "Update" at bounding box center [1042, 695] width 89 height 25
click at [1042, 702] on div "Update" at bounding box center [1042, 695] width 89 height 25
click at [1041, 640] on div "< p no_space_b = "true" no_space_e = "true" > < span style = "display: initial;…" at bounding box center [832, 576] width 490 height 224
click at [974, 488] on div "< p no_space_b = "true" no_space_e = "true" > < span style = "display: initial;…" at bounding box center [832, 576] width 490 height 224
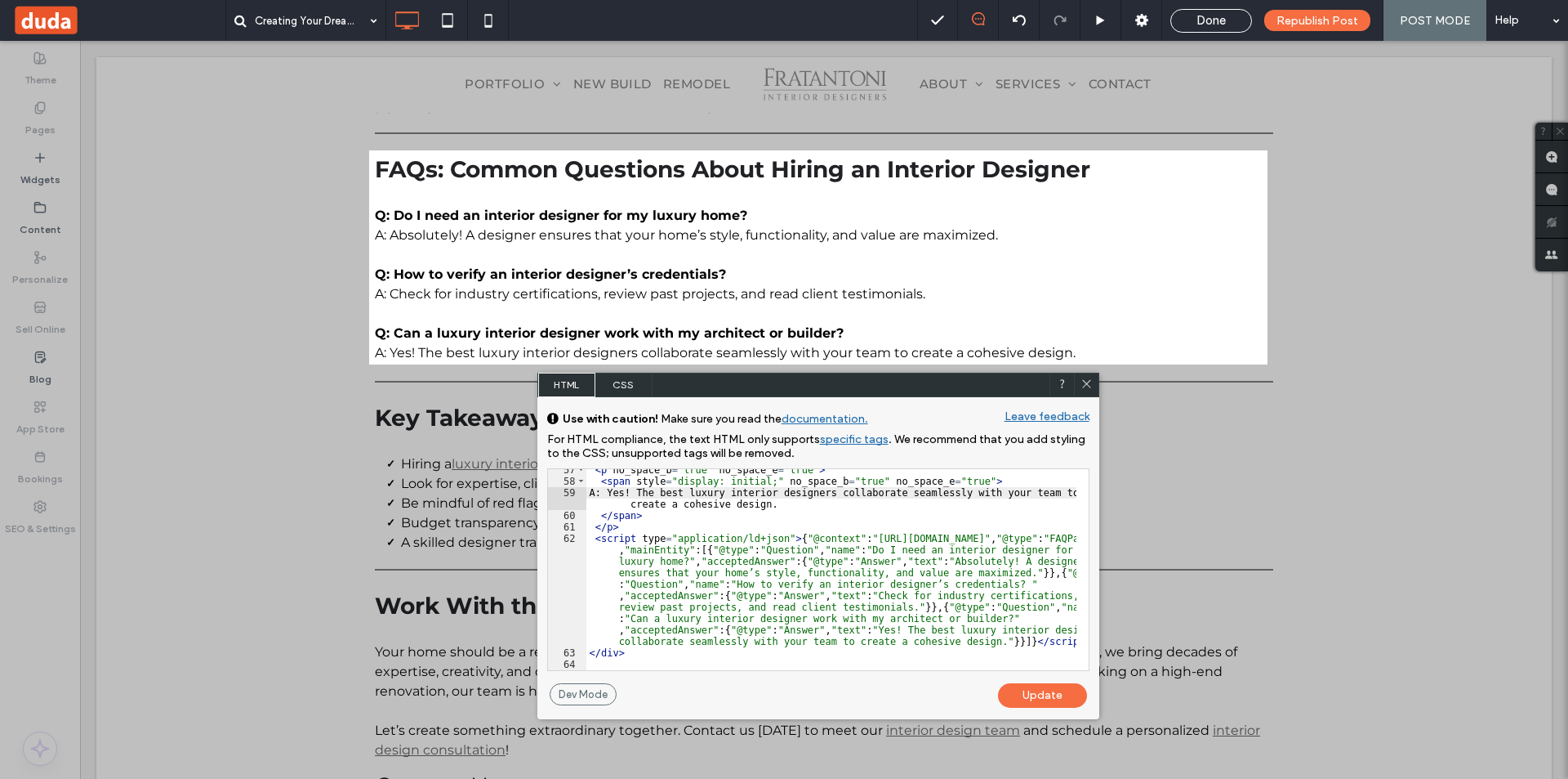
click at [1059, 642] on div "< p no_space_b = "true" no_space_e = "true" > < span style = "display: initial;…" at bounding box center [832, 576] width 490 height 224
type textarea "**"
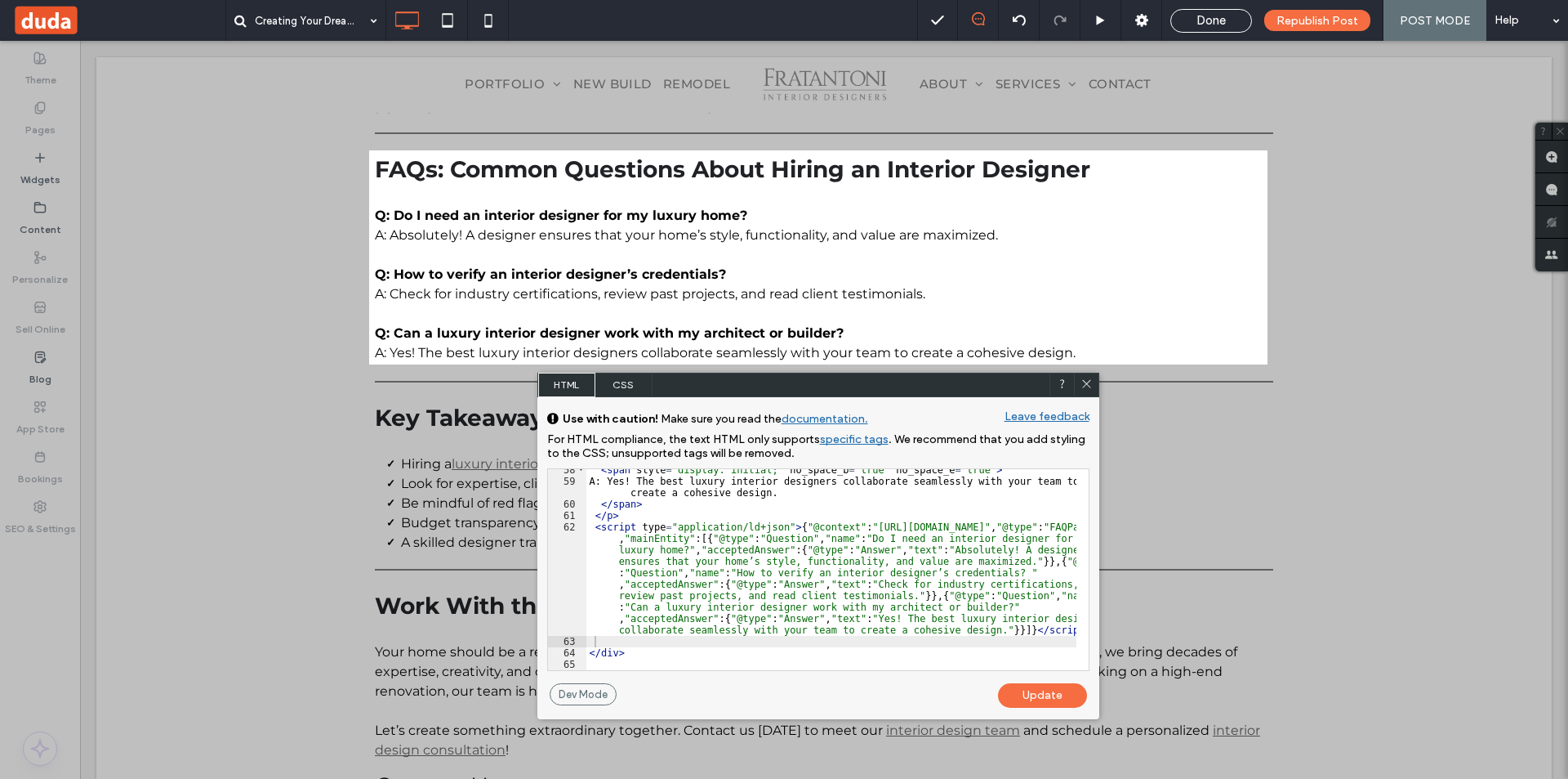
click at [1043, 694] on div "Update" at bounding box center [1042, 695] width 89 height 25
click at [1087, 386] on icon at bounding box center [1087, 384] width 12 height 12
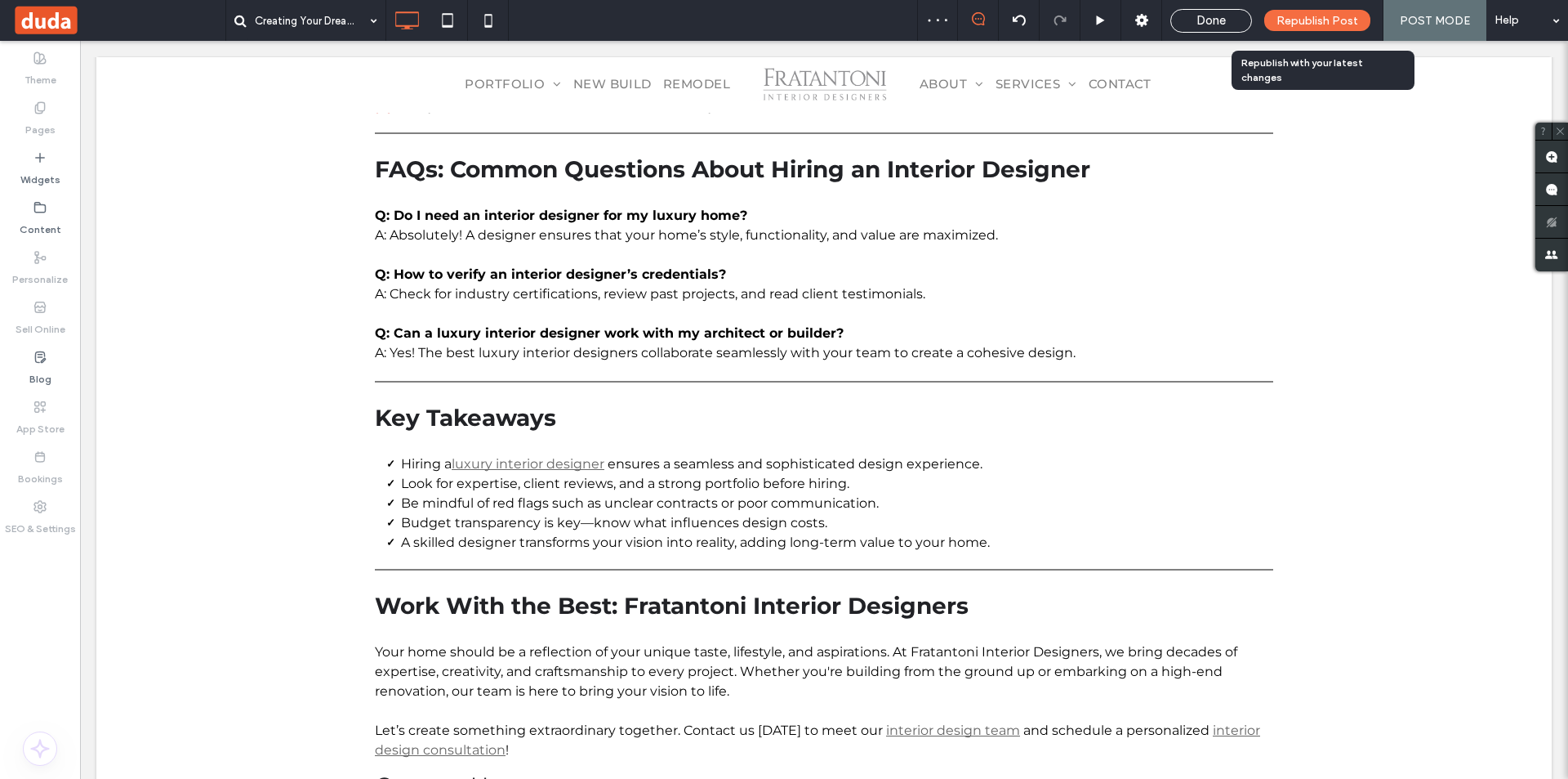
click at [1325, 14] on span "Republish Post" at bounding box center [1316, 21] width 81 height 14
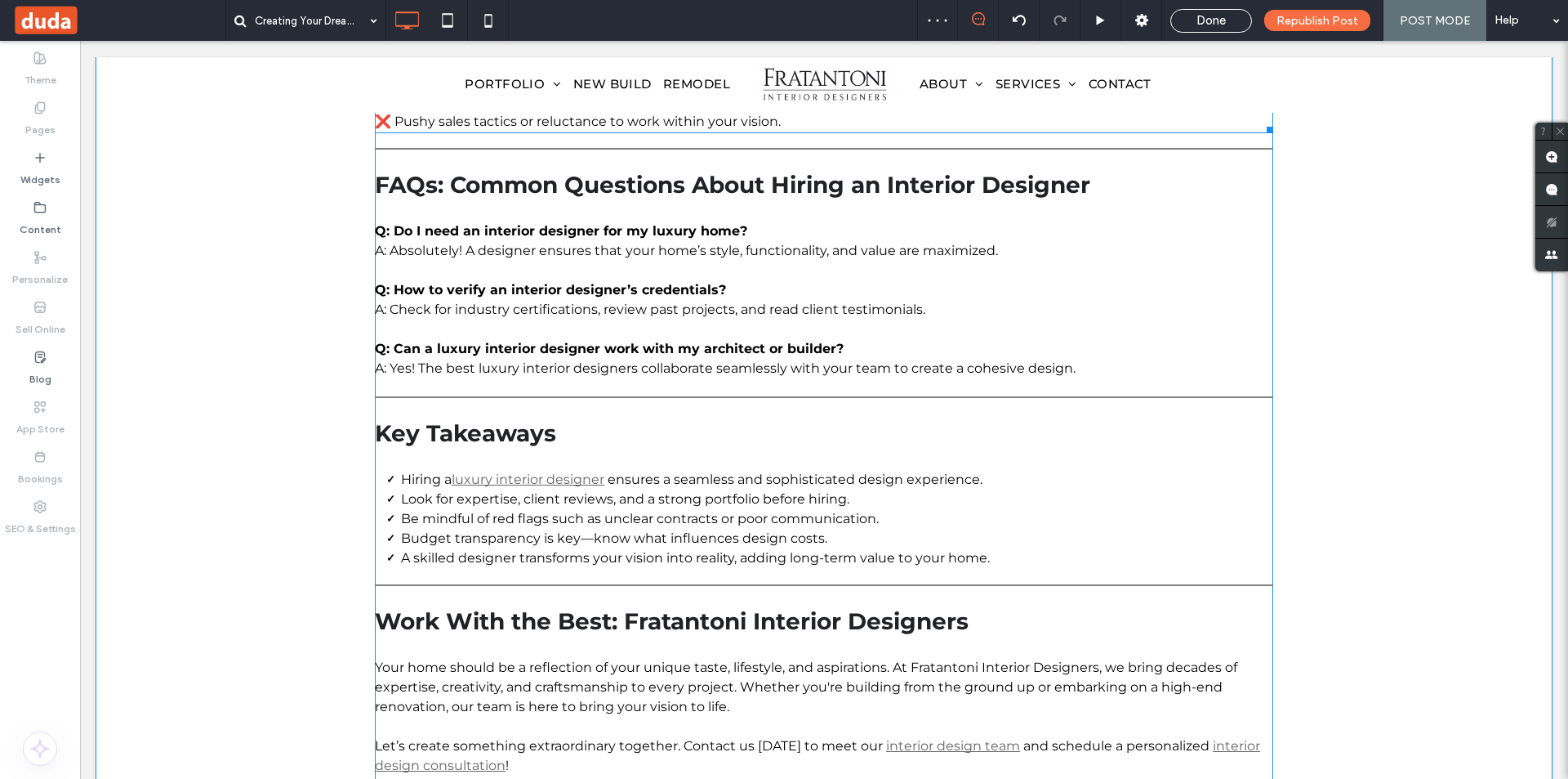
scroll to position [1960, 0]
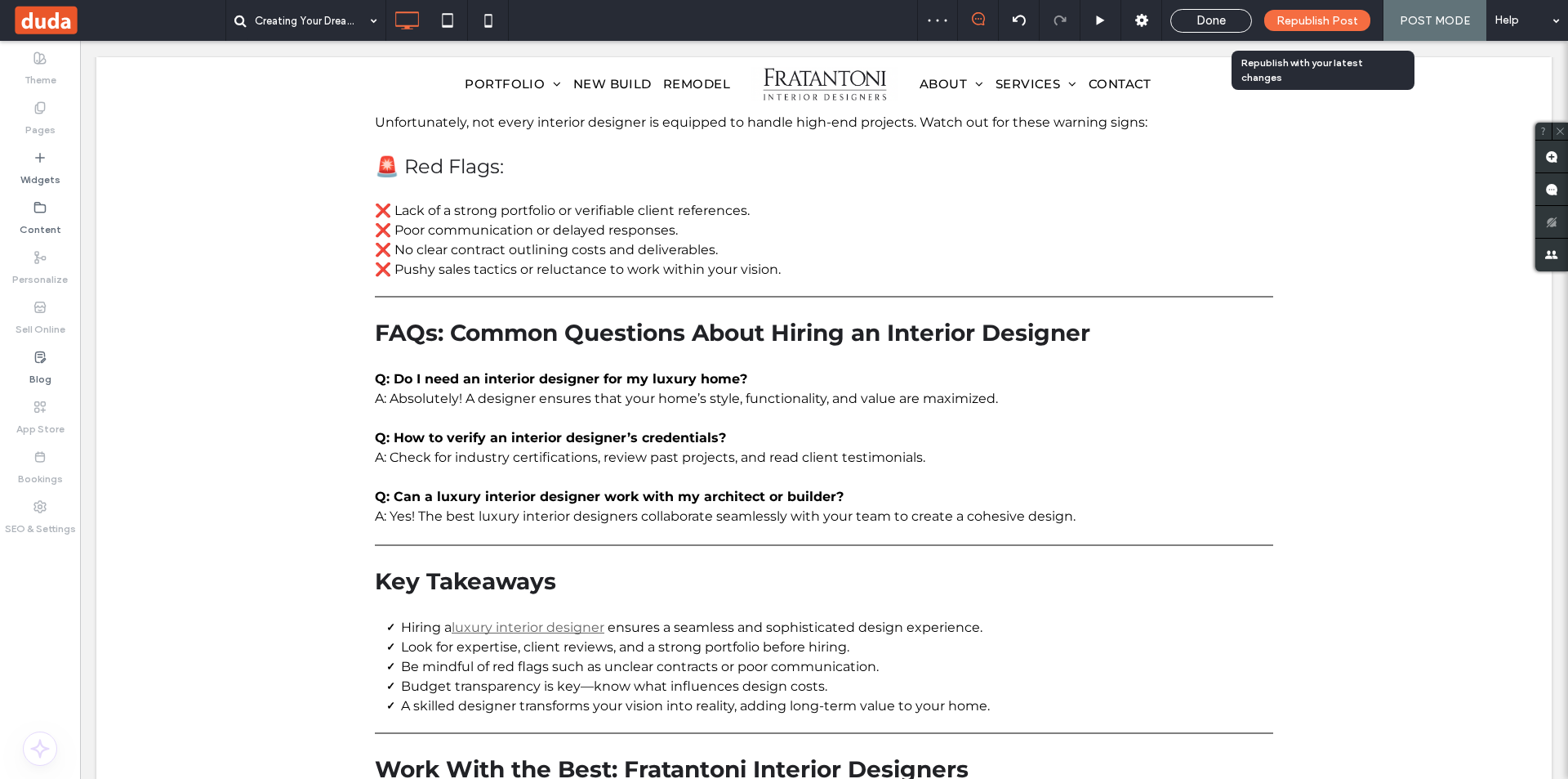
click at [1334, 24] on span "Republish Post" at bounding box center [1316, 21] width 81 height 14
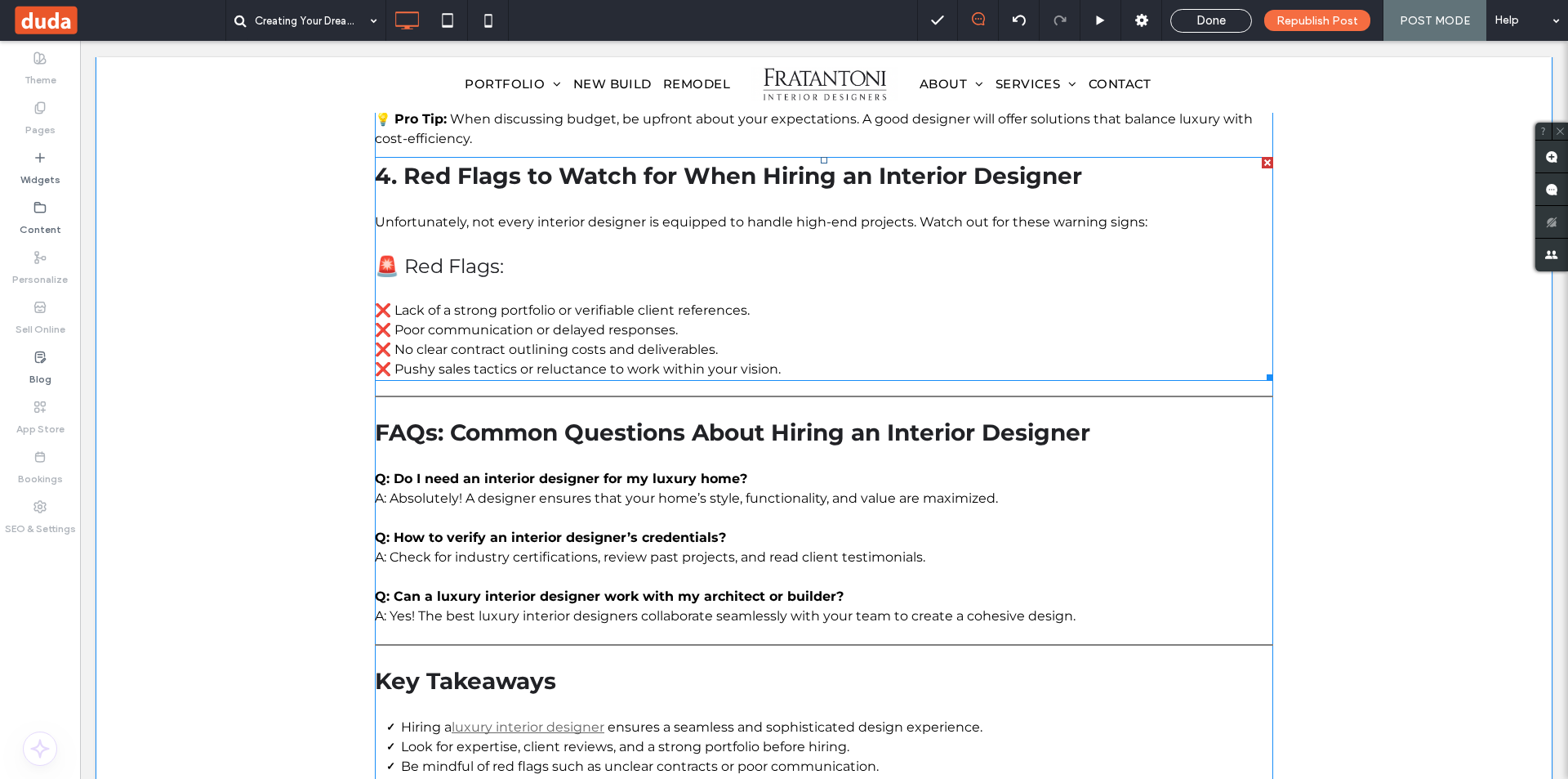
scroll to position [2115, 0]
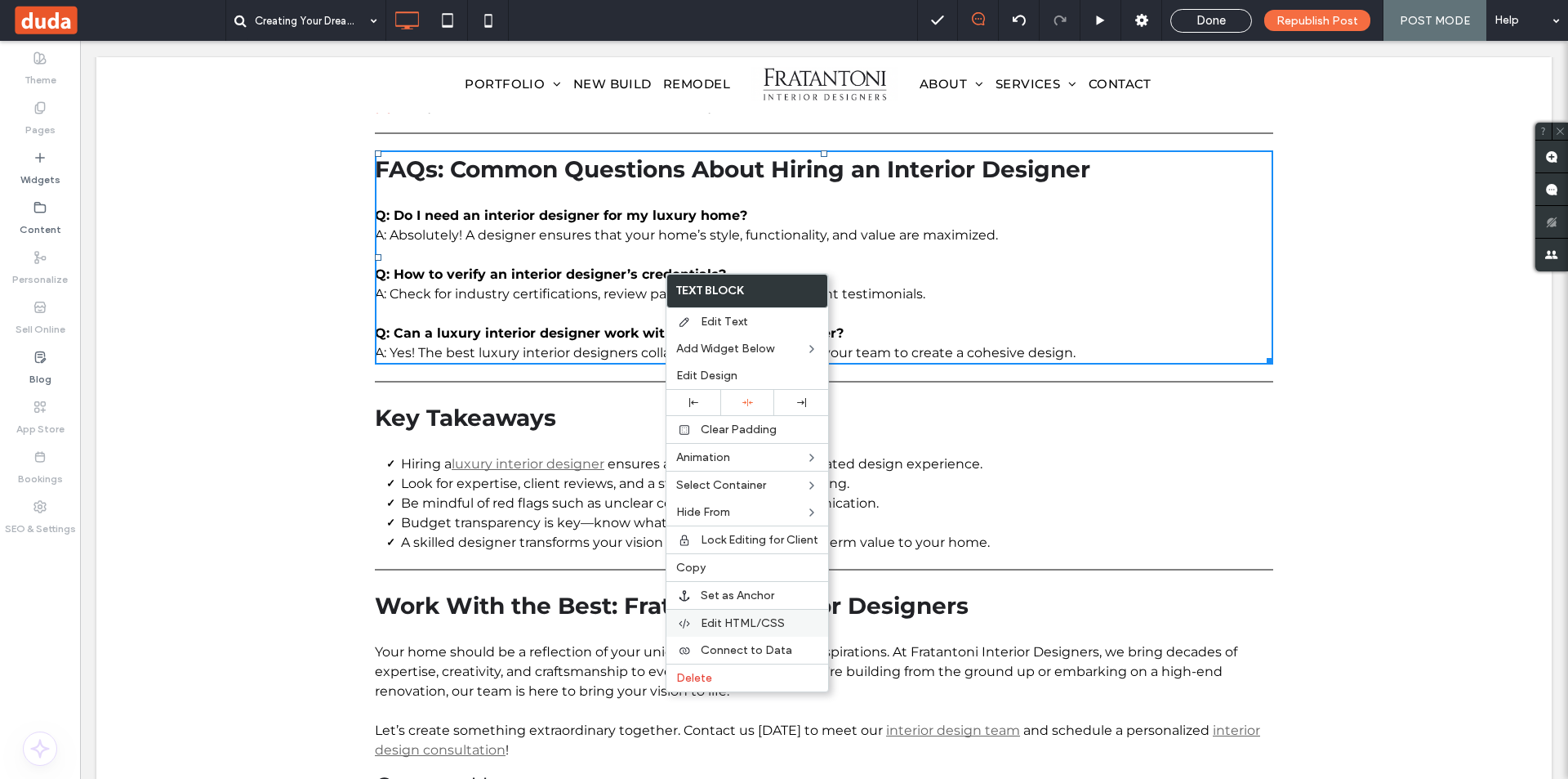
click at [773, 625] on span "Edit HTML/CSS" at bounding box center [742, 623] width 84 height 14
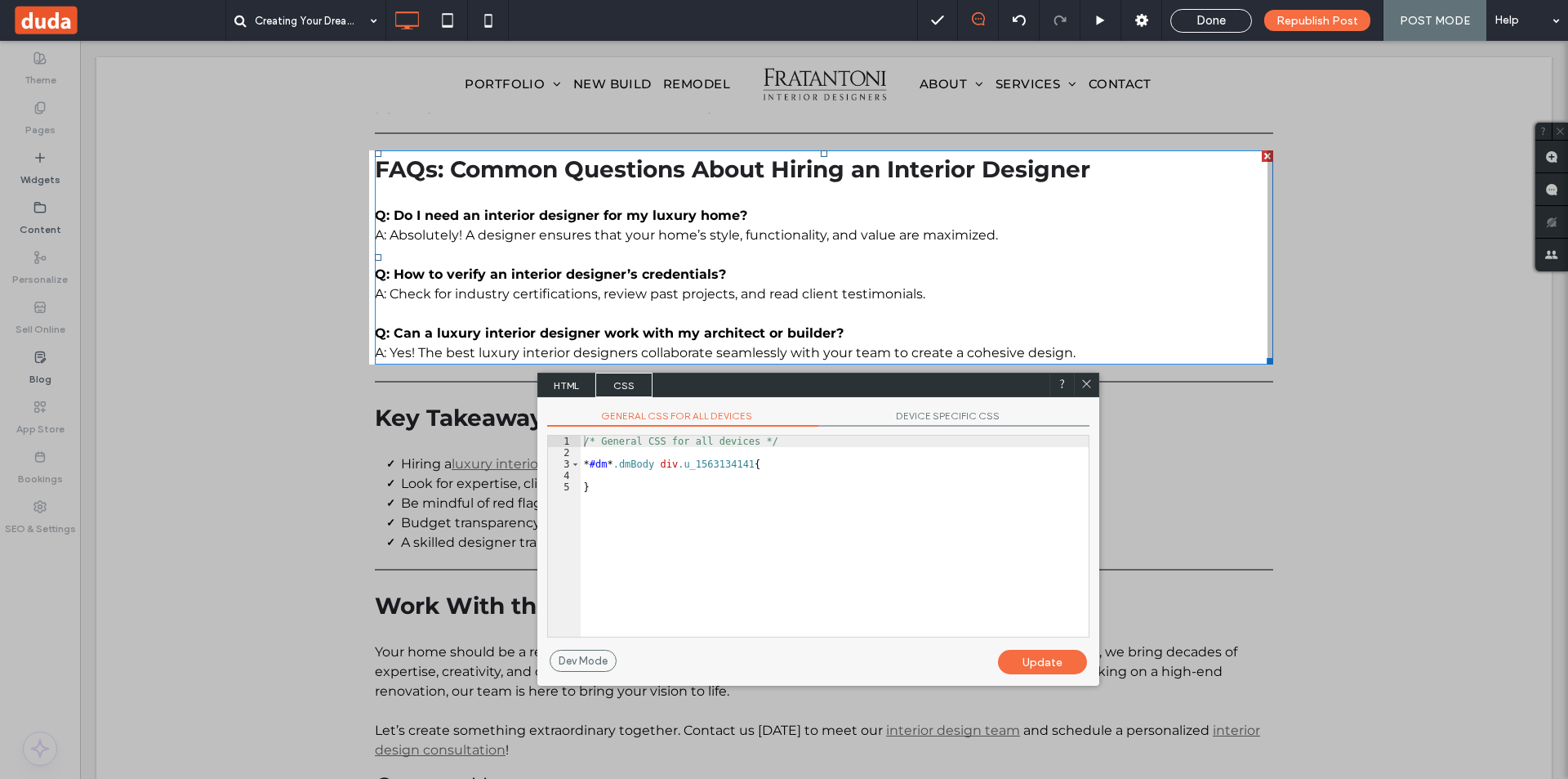
click at [550, 384] on span "HTML" at bounding box center [567, 385] width 57 height 25
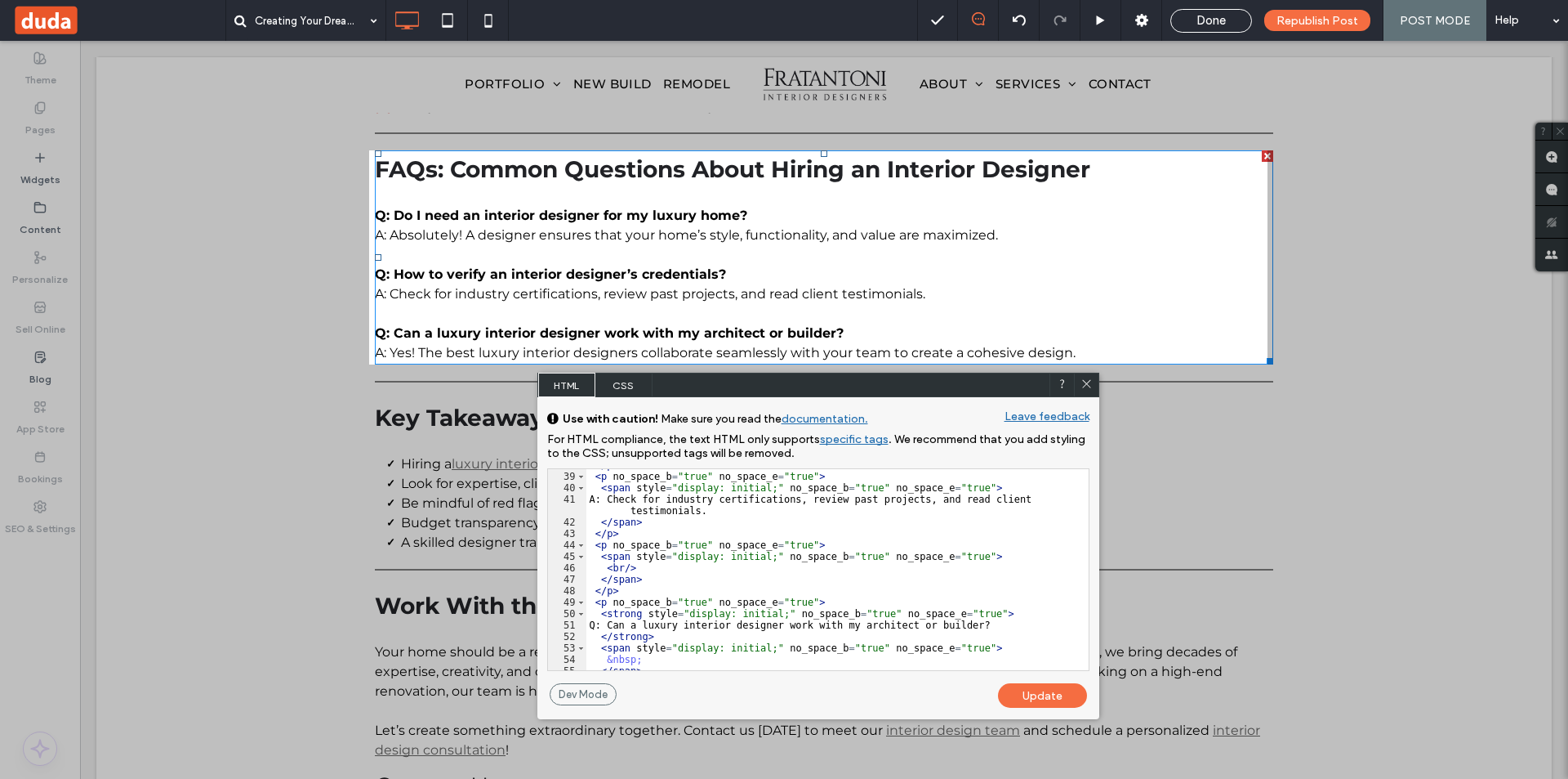
scroll to position [737, 0]
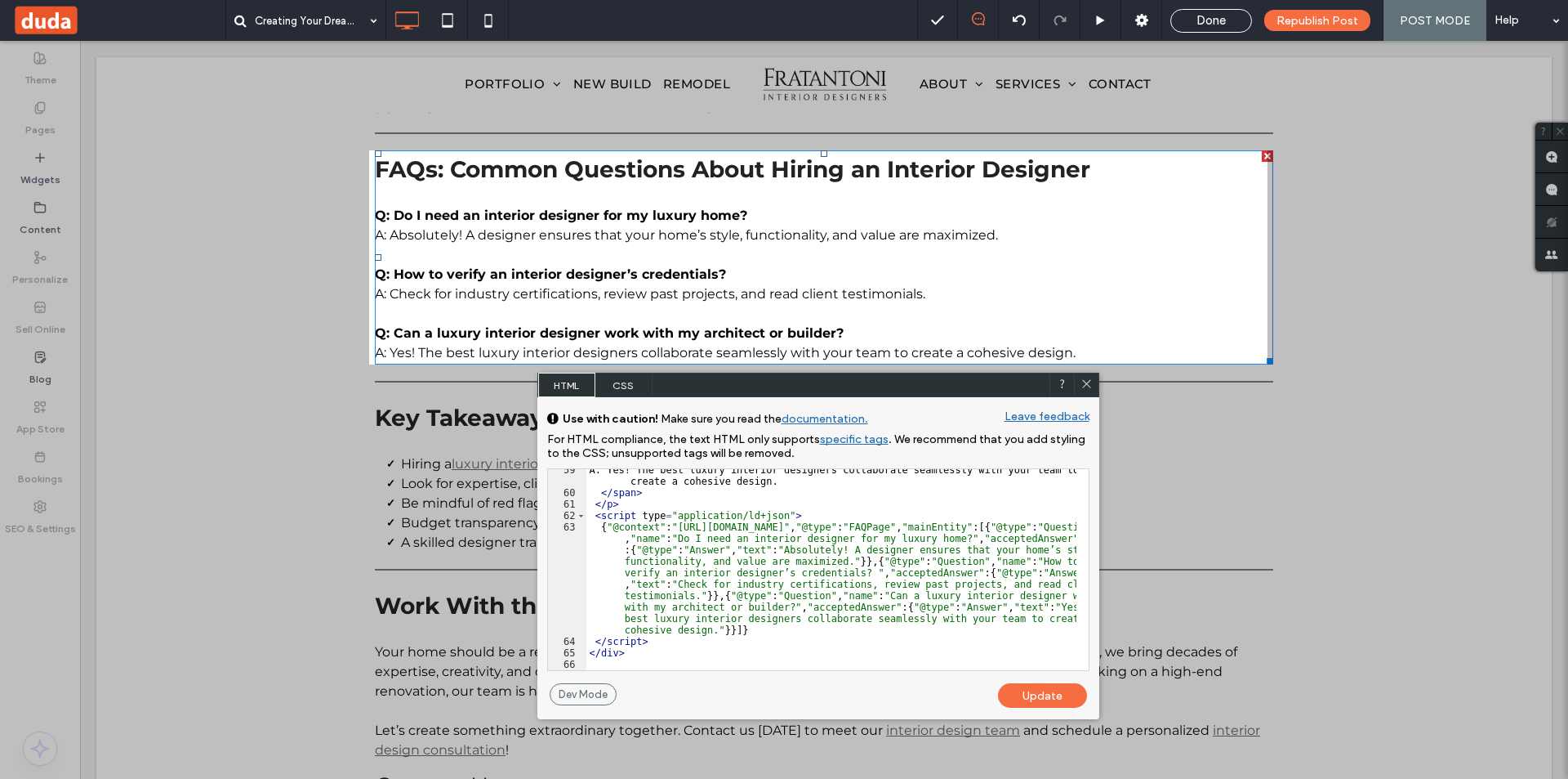
click at [741, 633] on div "A: Yes! The best luxury interior designers collaborate seamlessly with your tea…" at bounding box center [832, 582] width 490 height 235
click at [654, 642] on div "A: Yes! The best luxury interior designers collaborate seamlessly with your tea…" at bounding box center [832, 582] width 490 height 235
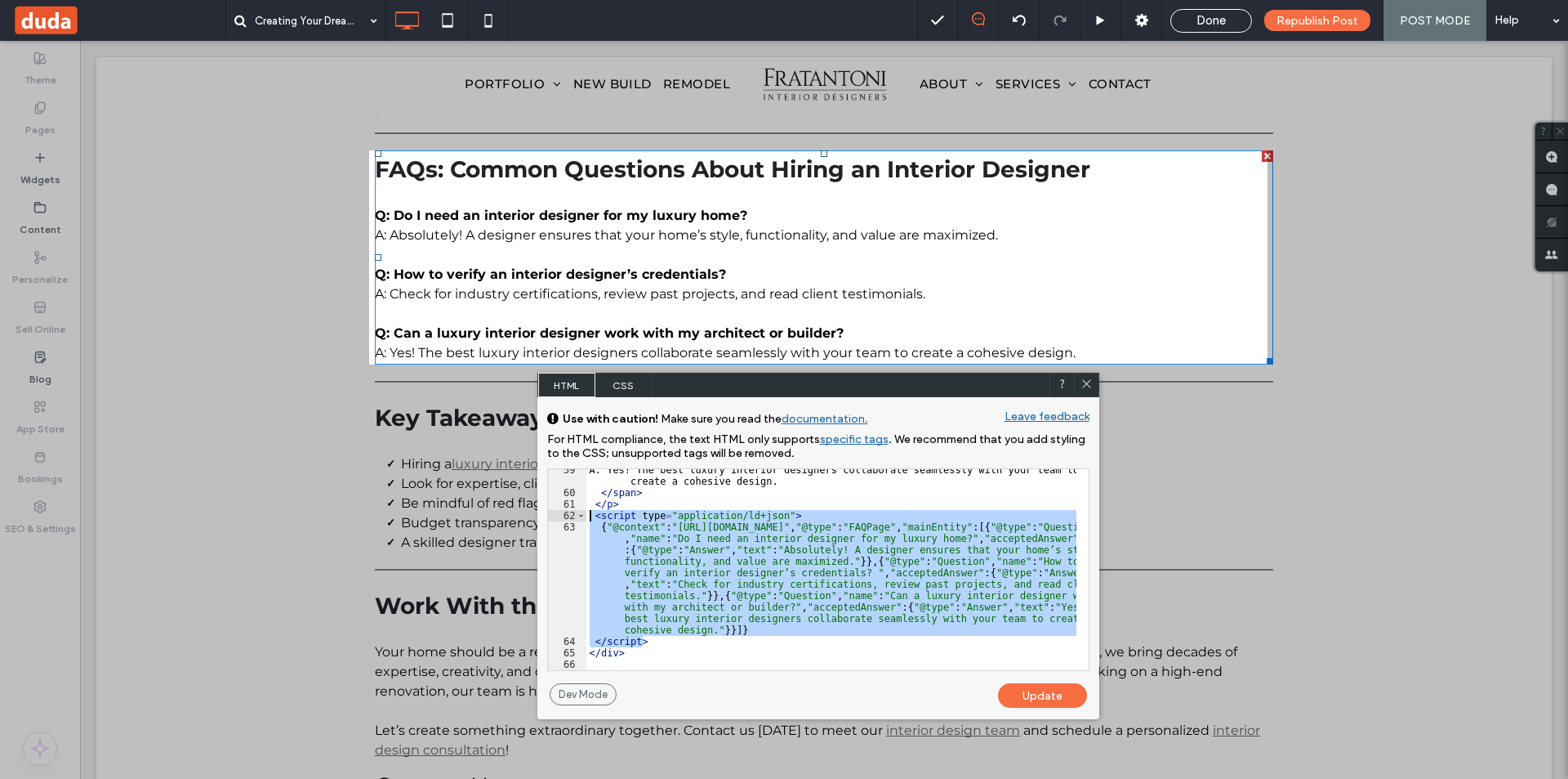
drag, startPoint x: 665, startPoint y: 644, endPoint x: 572, endPoint y: 511, distance: 162.3
click at [572, 511] on div "** 59 60 61 62 63 64 65 66 A: Yes! The best luxury interior designers collabora…" at bounding box center [818, 569] width 542 height 203
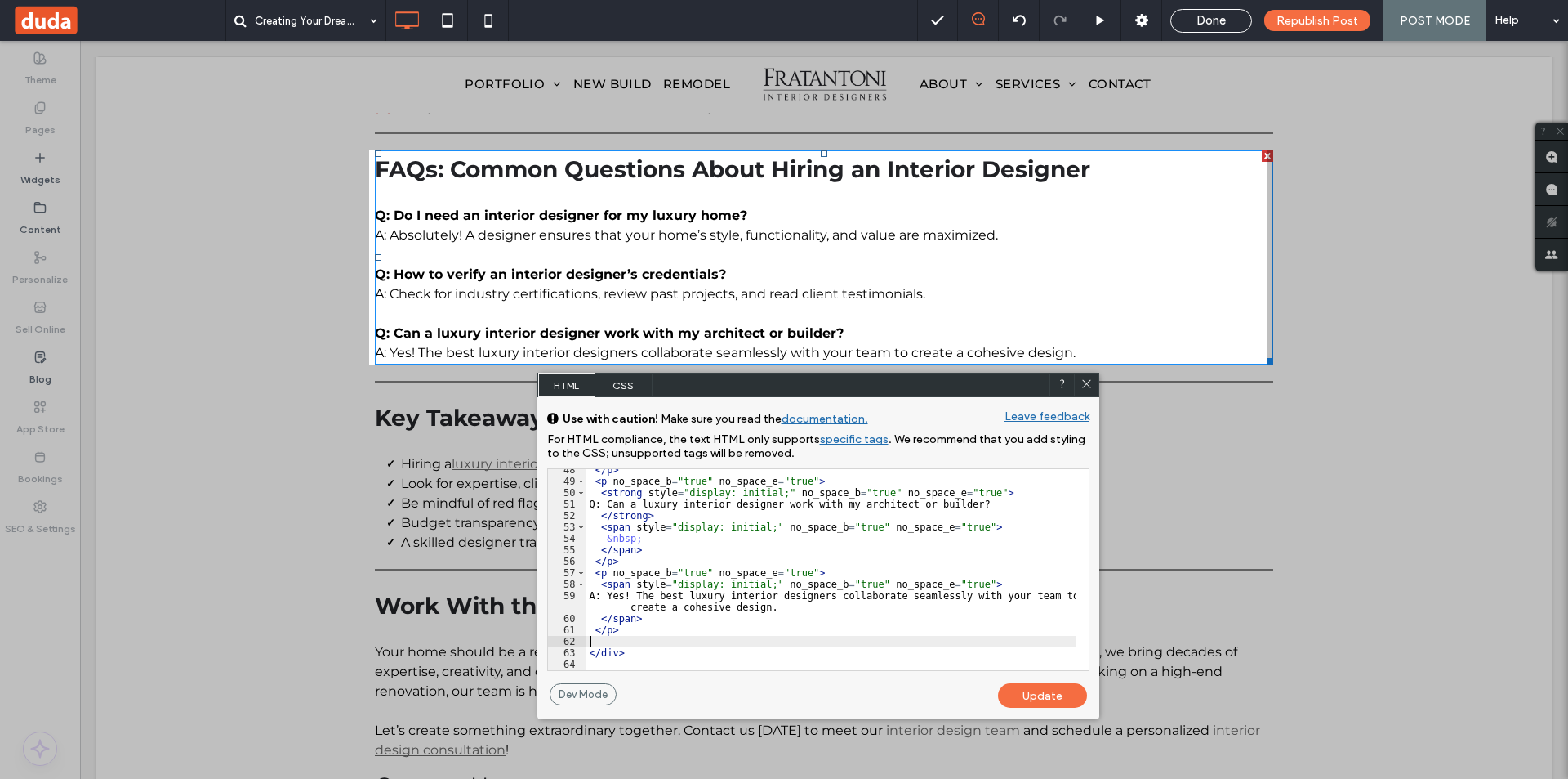
scroll to position [599, 0]
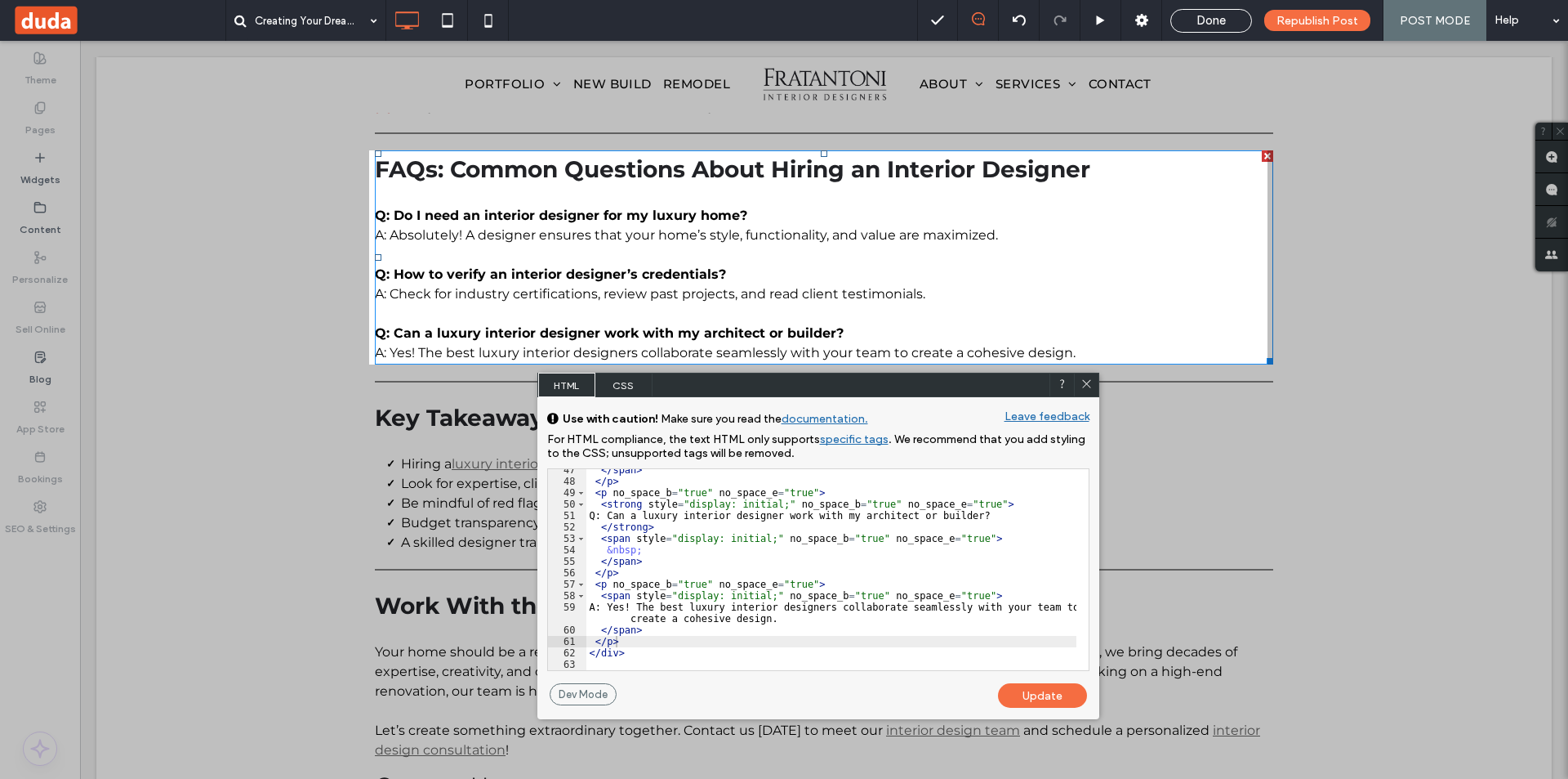
click at [1066, 689] on div "Update" at bounding box center [1042, 695] width 89 height 25
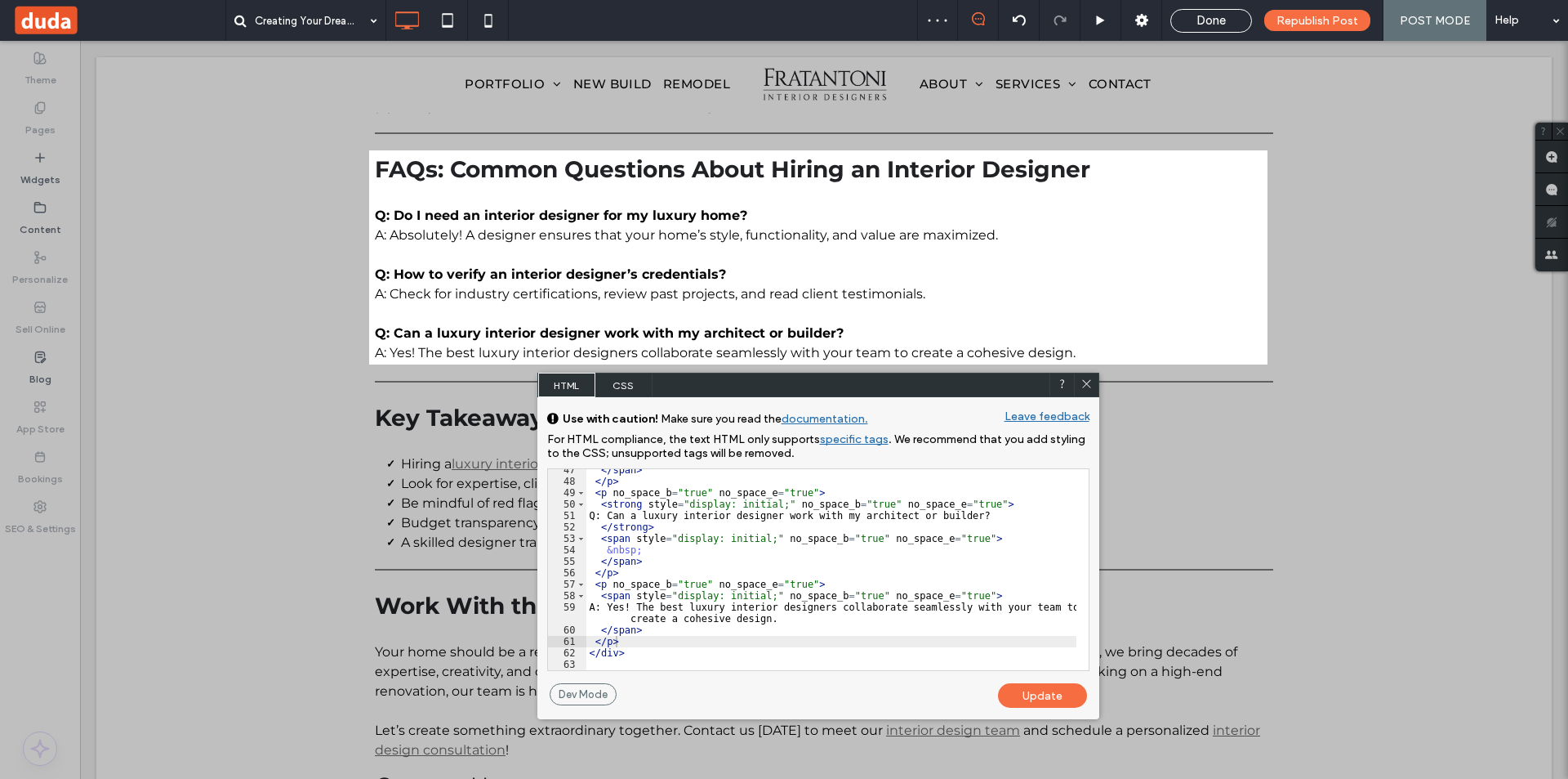
drag, startPoint x: 1037, startPoint y: 699, endPoint x: 1046, endPoint y: 691, distance: 12.0
click at [1037, 698] on div "Update" at bounding box center [1042, 695] width 89 height 25
click at [1086, 384] on use at bounding box center [1086, 384] width 8 height 8
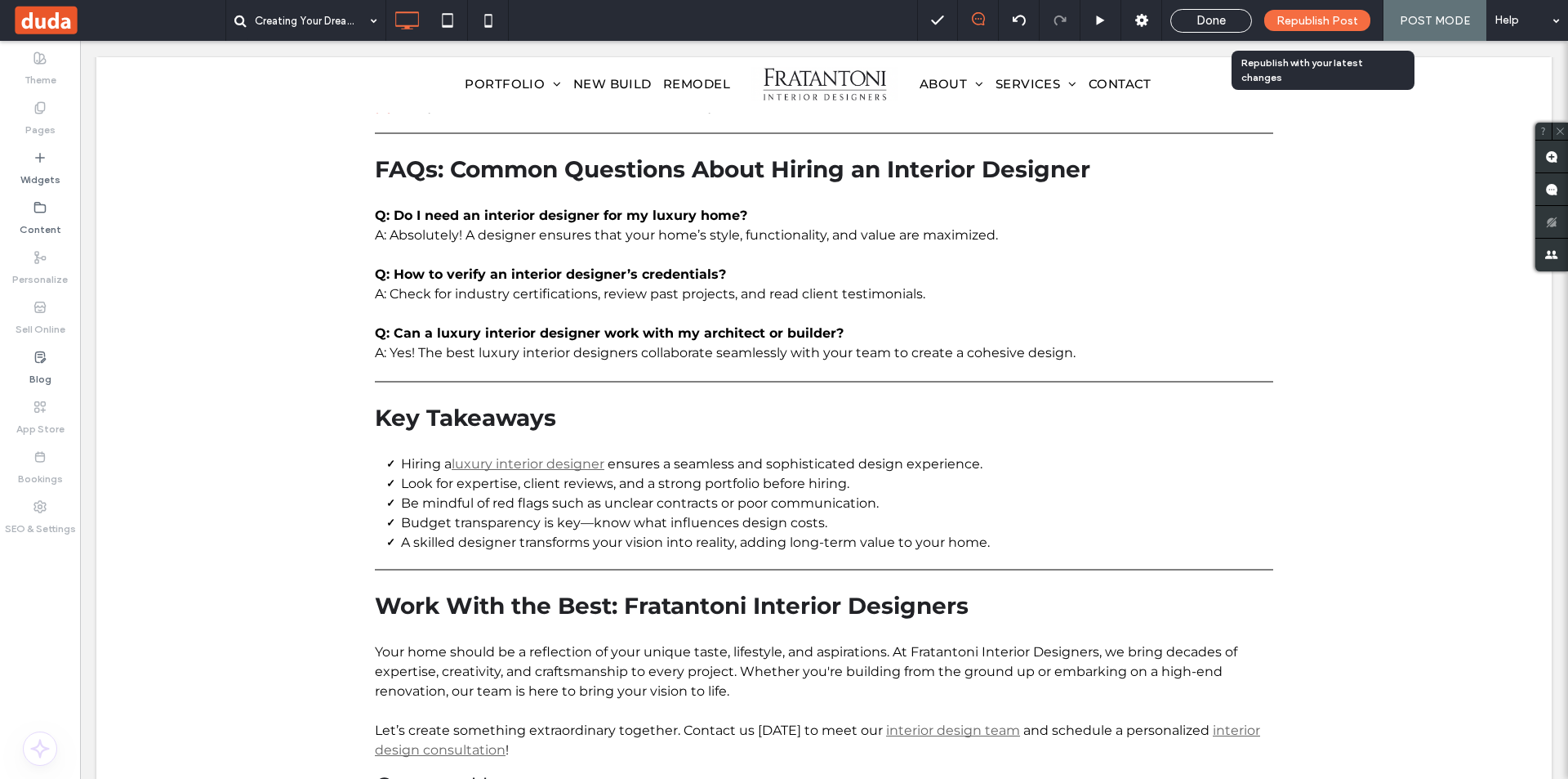
click at [1333, 25] on span "Republish Post" at bounding box center [1316, 21] width 81 height 14
click at [1300, 16] on span "Republish Post" at bounding box center [1316, 21] width 81 height 14
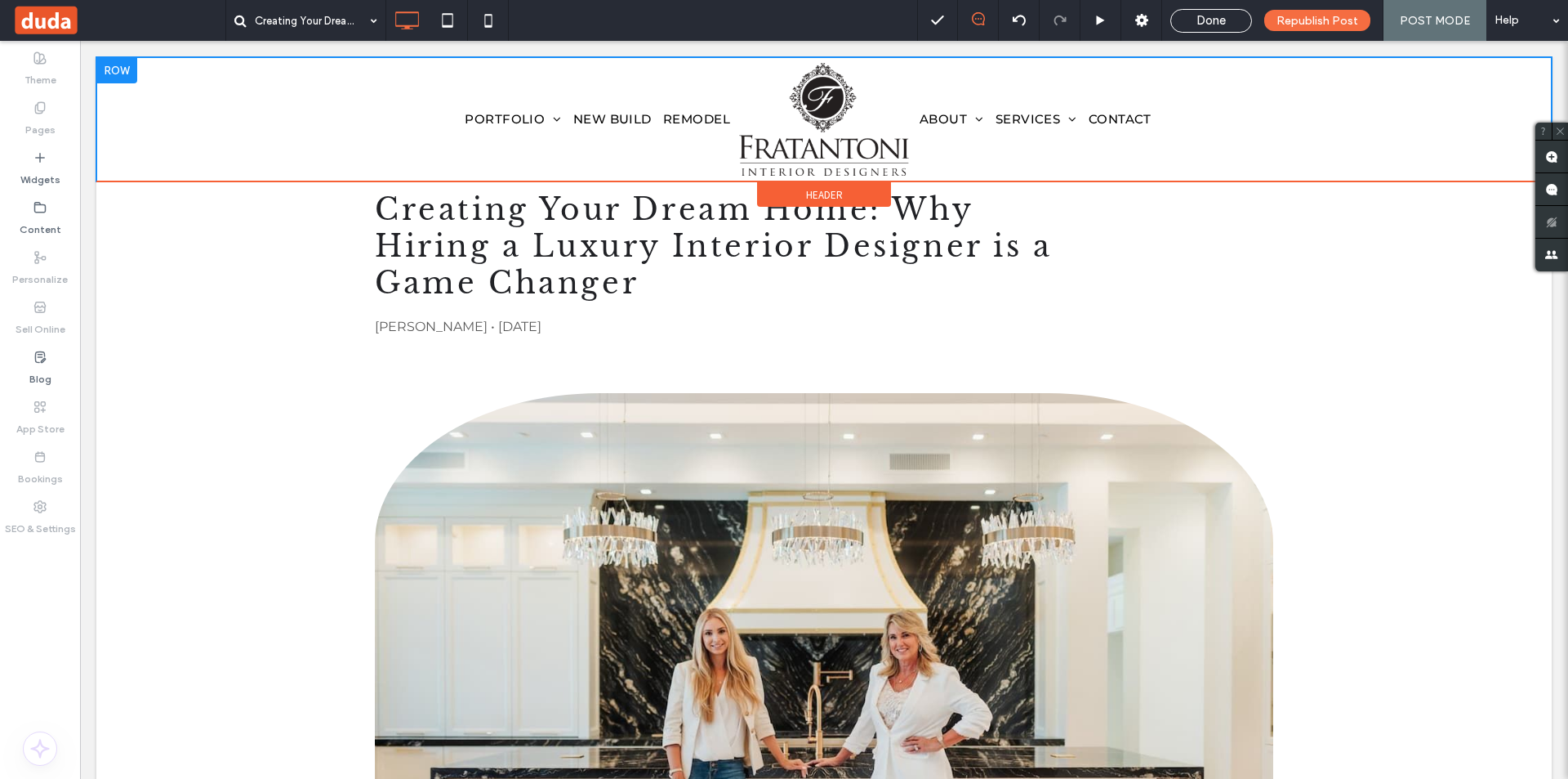
scroll to position [0, 0]
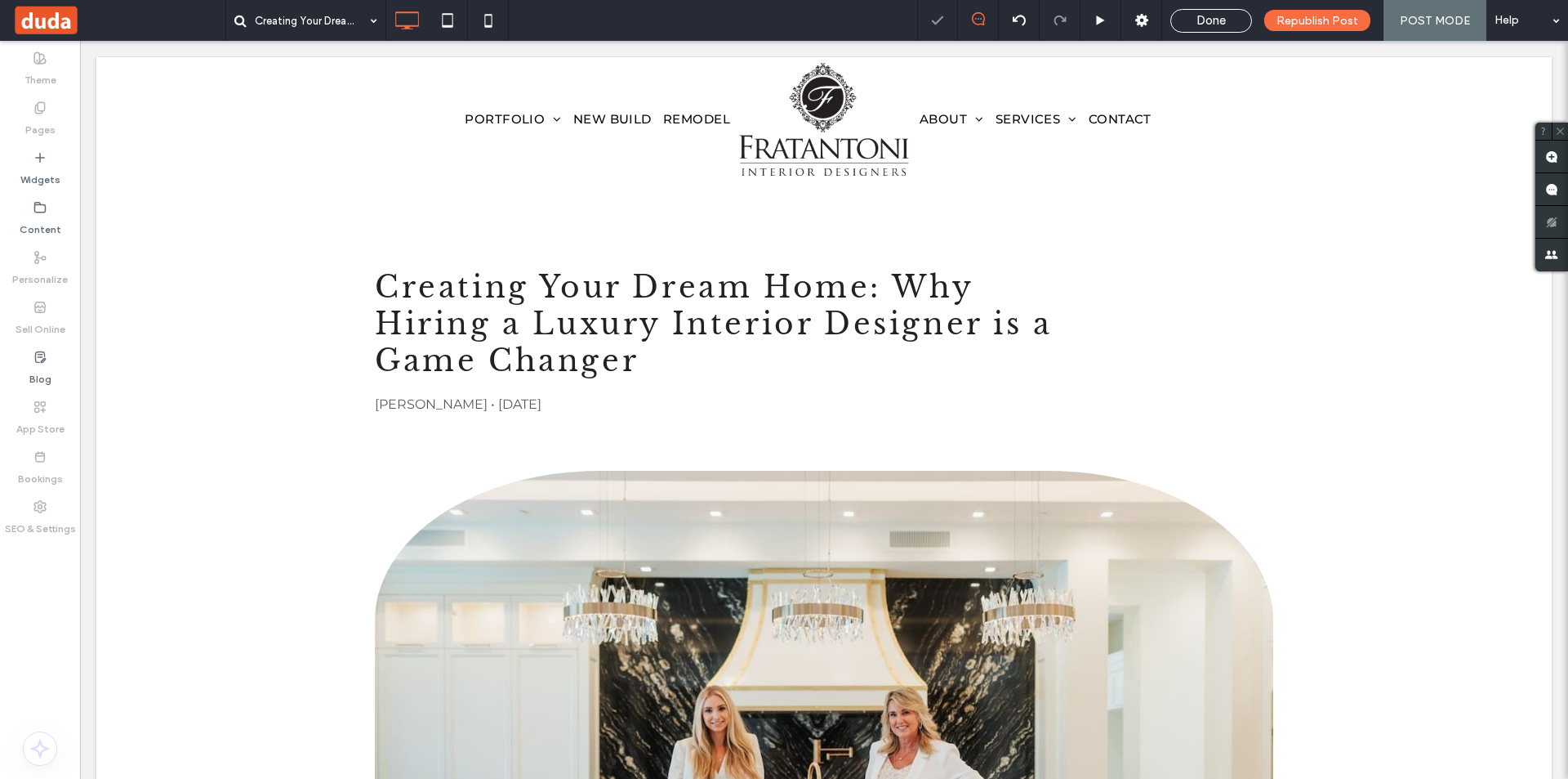
drag, startPoint x: 1207, startPoint y: 22, endPoint x: 798, endPoint y: 1, distance: 409.5
click at [1208, 22] on span "Done" at bounding box center [1211, 20] width 29 height 15
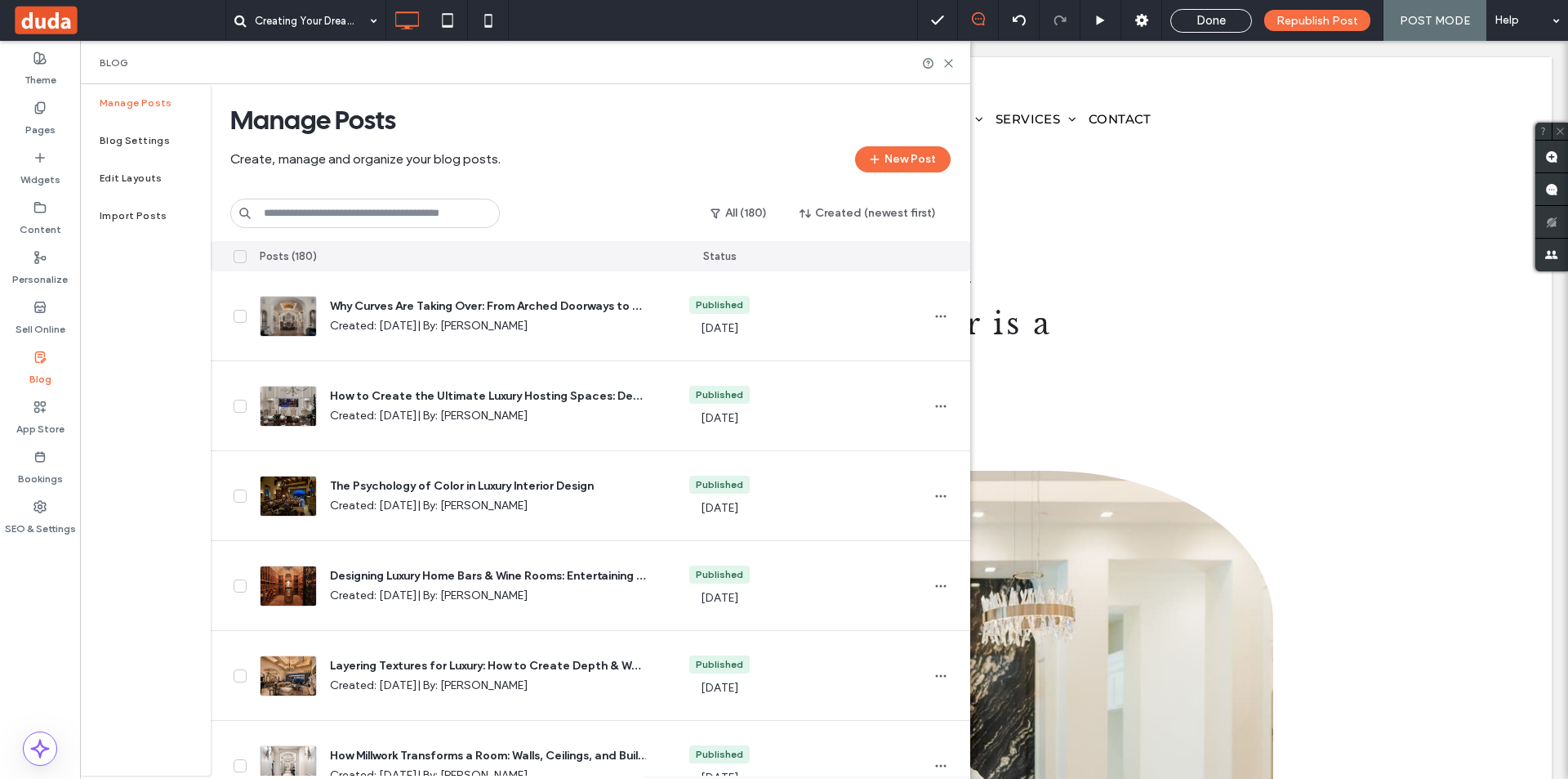
click at [352, 212] on input at bounding box center [365, 213] width 270 height 29
paste input "**********"
type input "**********"
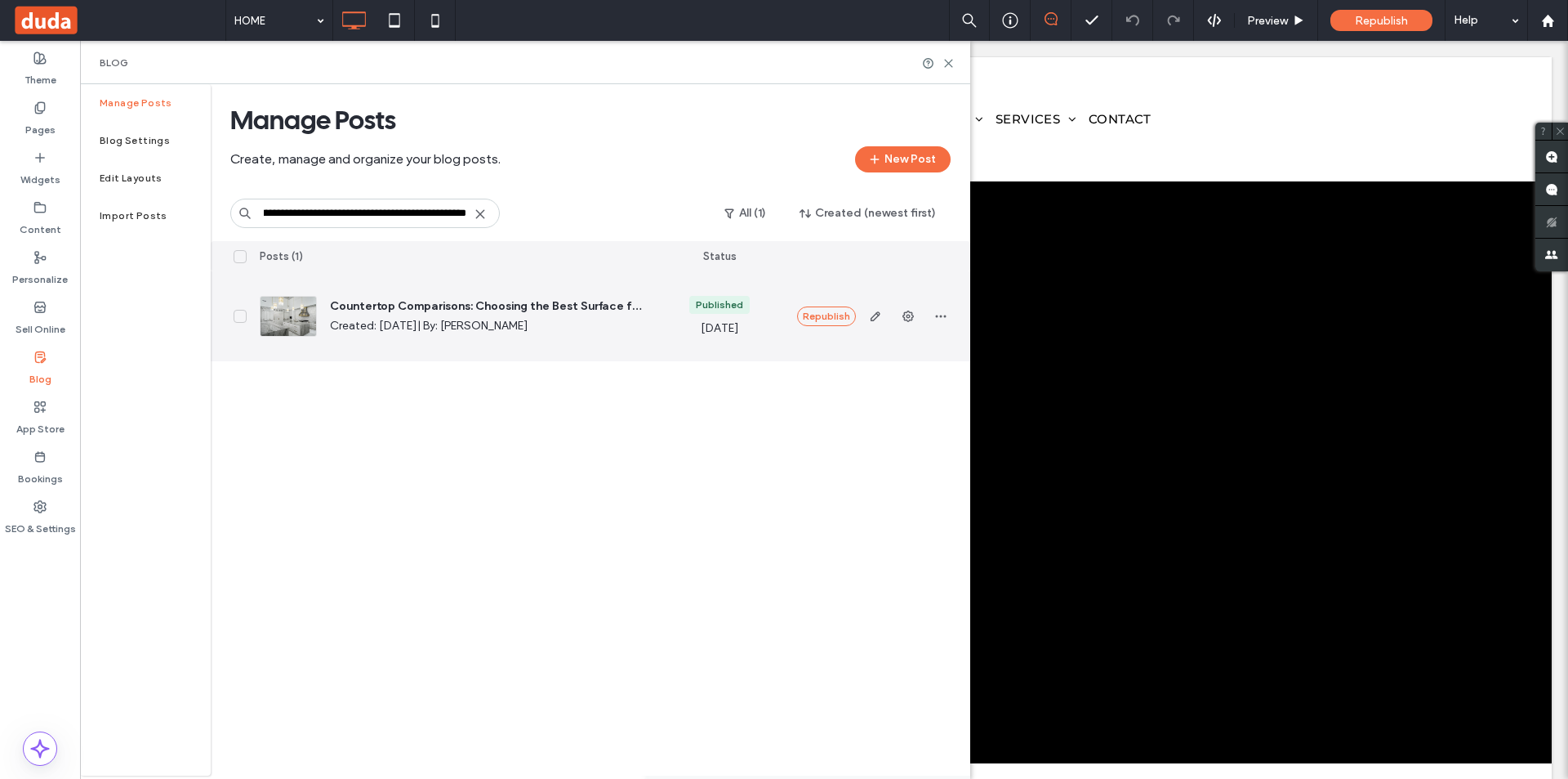
click at [871, 317] on use "button" at bounding box center [875, 316] width 10 height 10
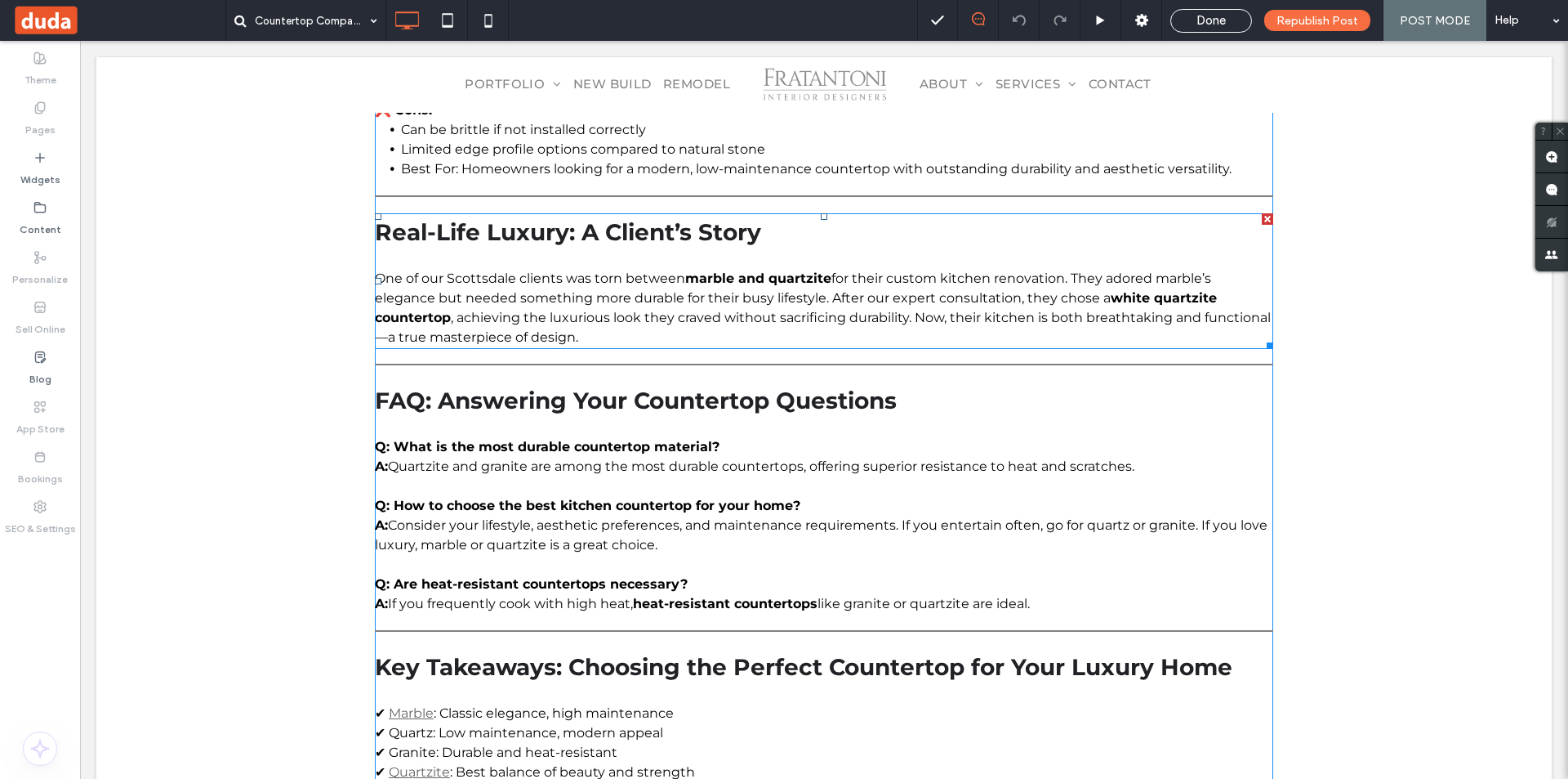
scroll to position [2791, 0]
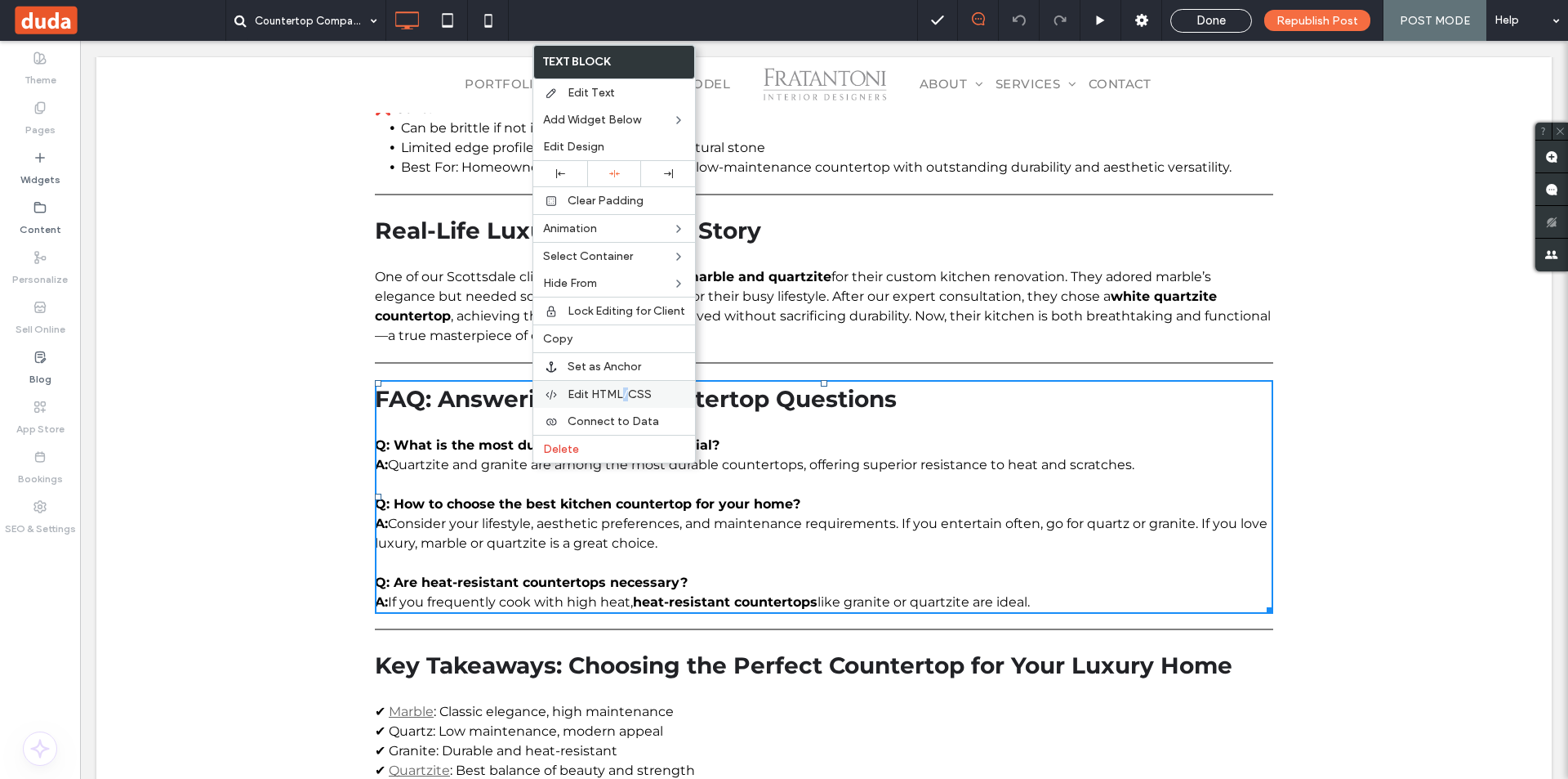
drag, startPoint x: 628, startPoint y: 393, endPoint x: 619, endPoint y: 398, distance: 10.3
click at [619, 398] on span "Edit HTML/CSS" at bounding box center [610, 394] width 84 height 14
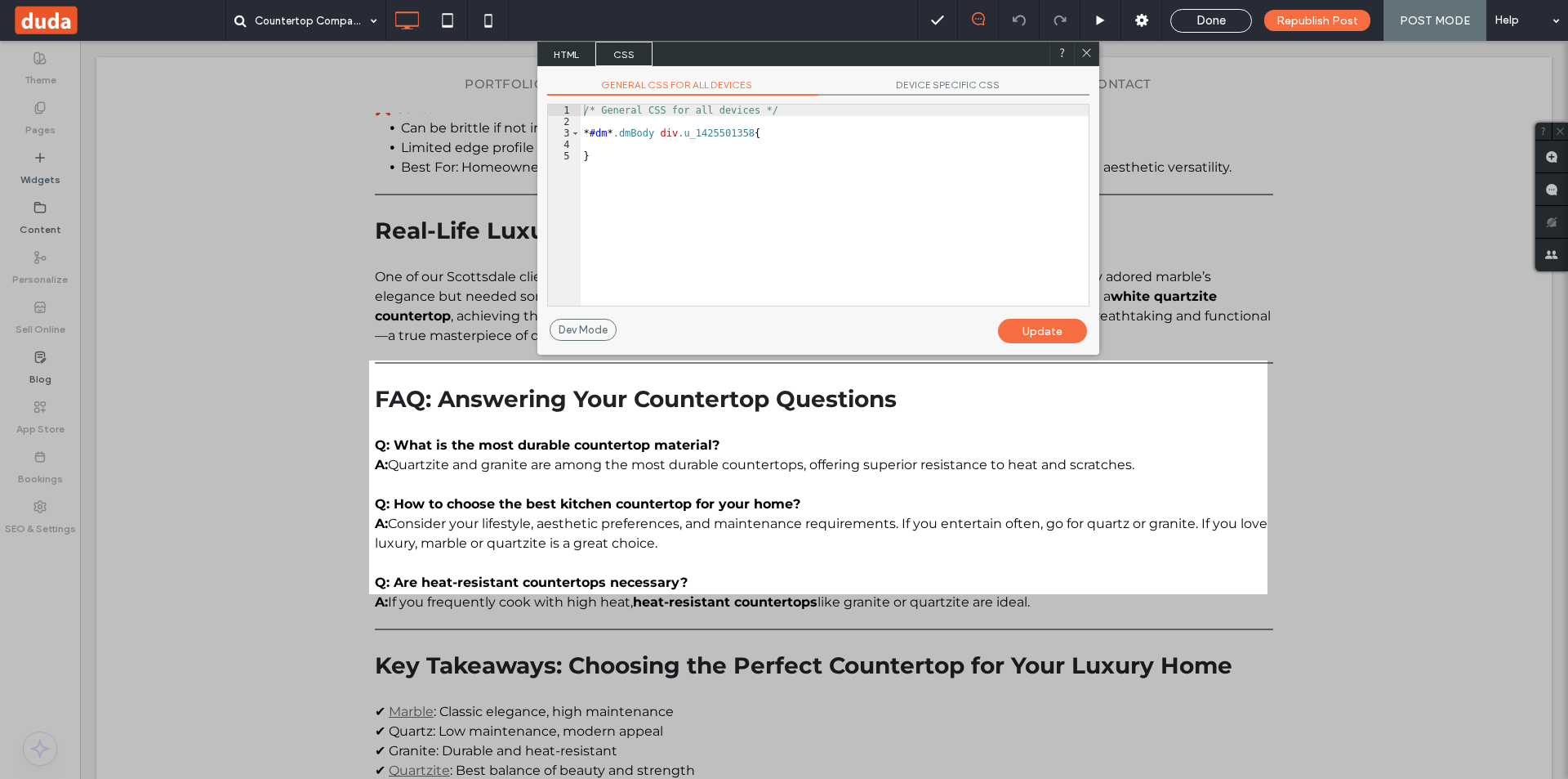
click at [563, 58] on span "HTML" at bounding box center [567, 53] width 57 height 25
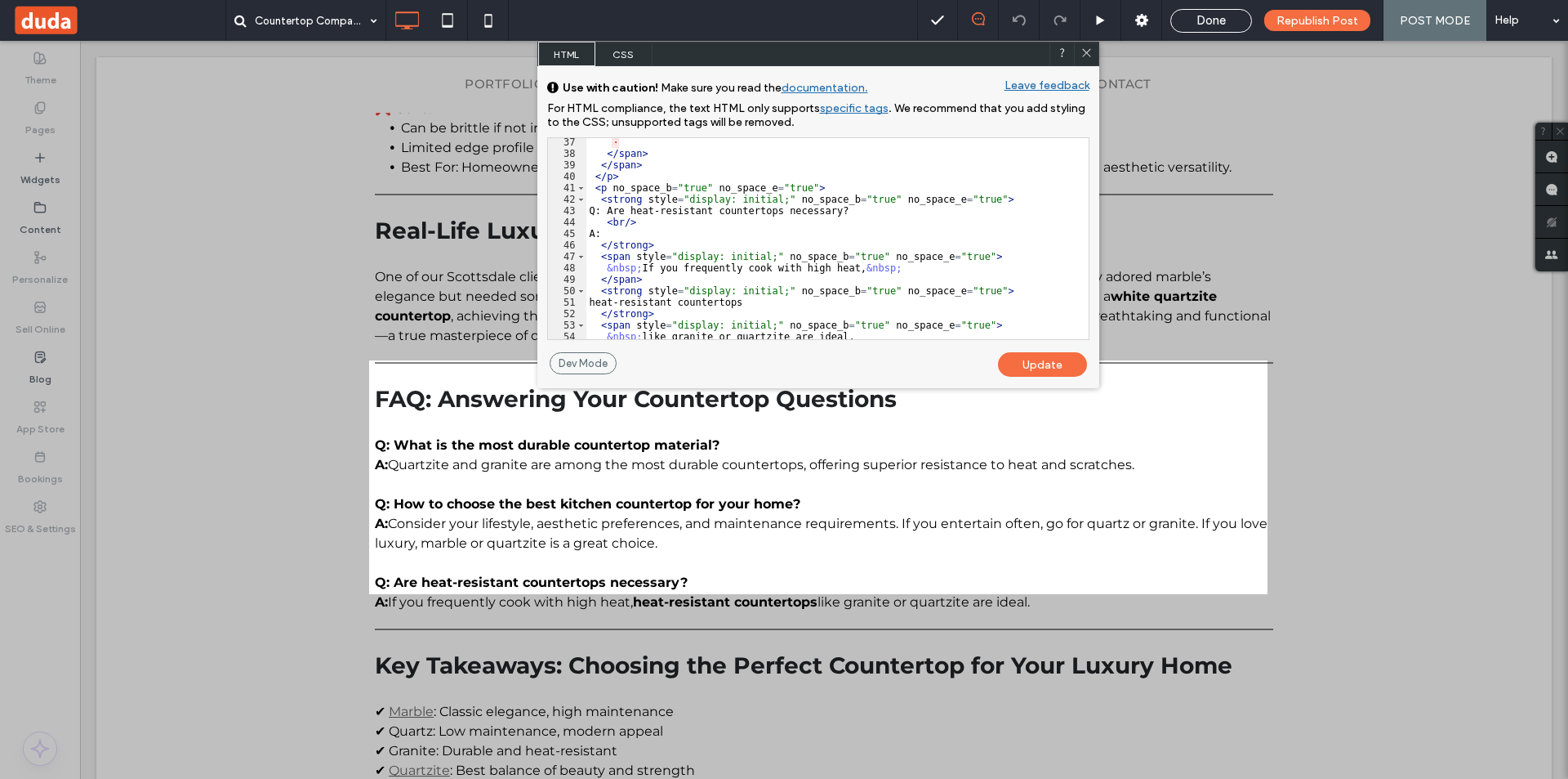
scroll to position [543, 0]
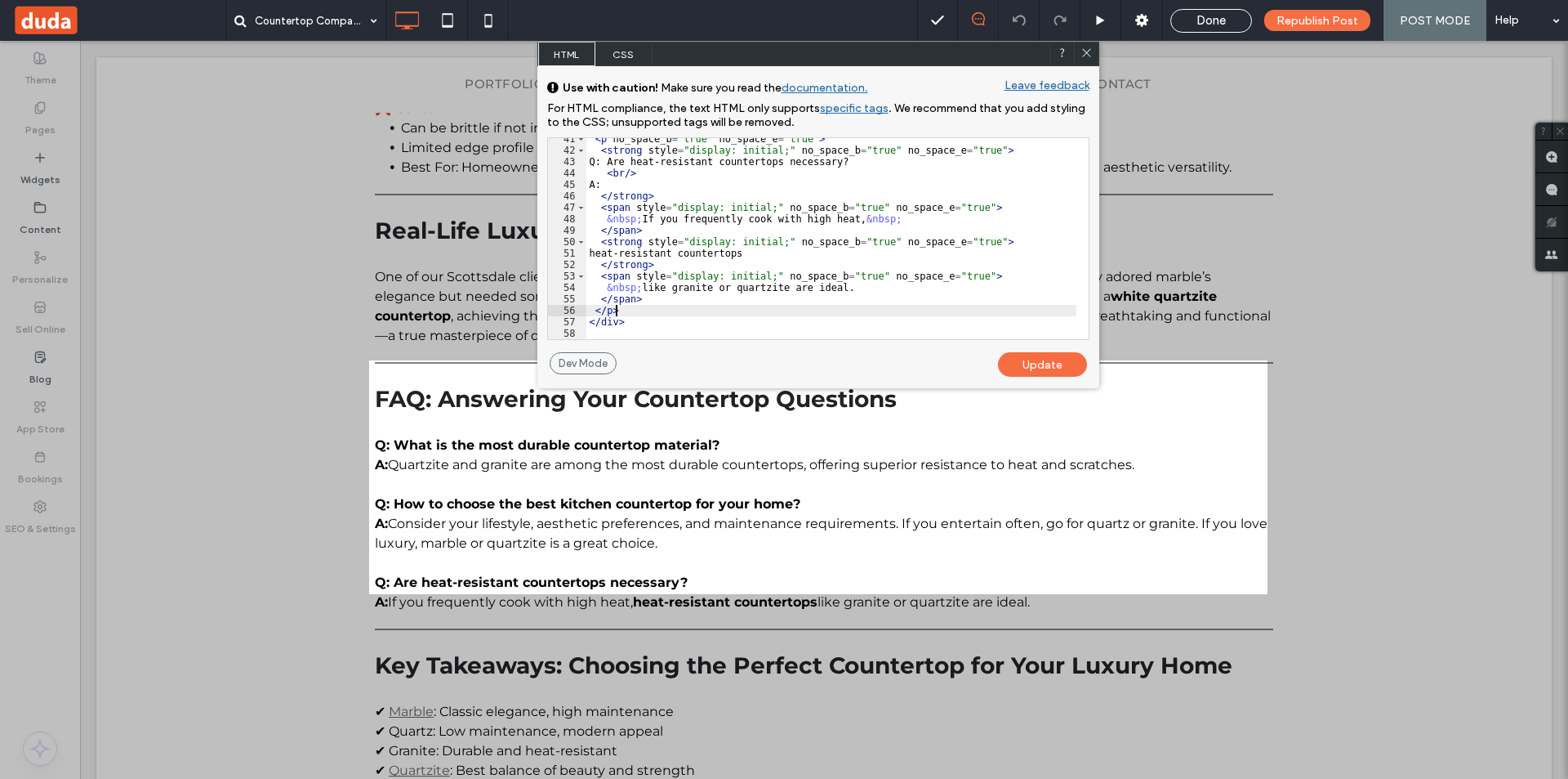
click at [648, 310] on div "< p no_space_b = "true" no_space_e = "true" > < strong style = "display: initia…" at bounding box center [832, 245] width 490 height 224
type textarea "**"
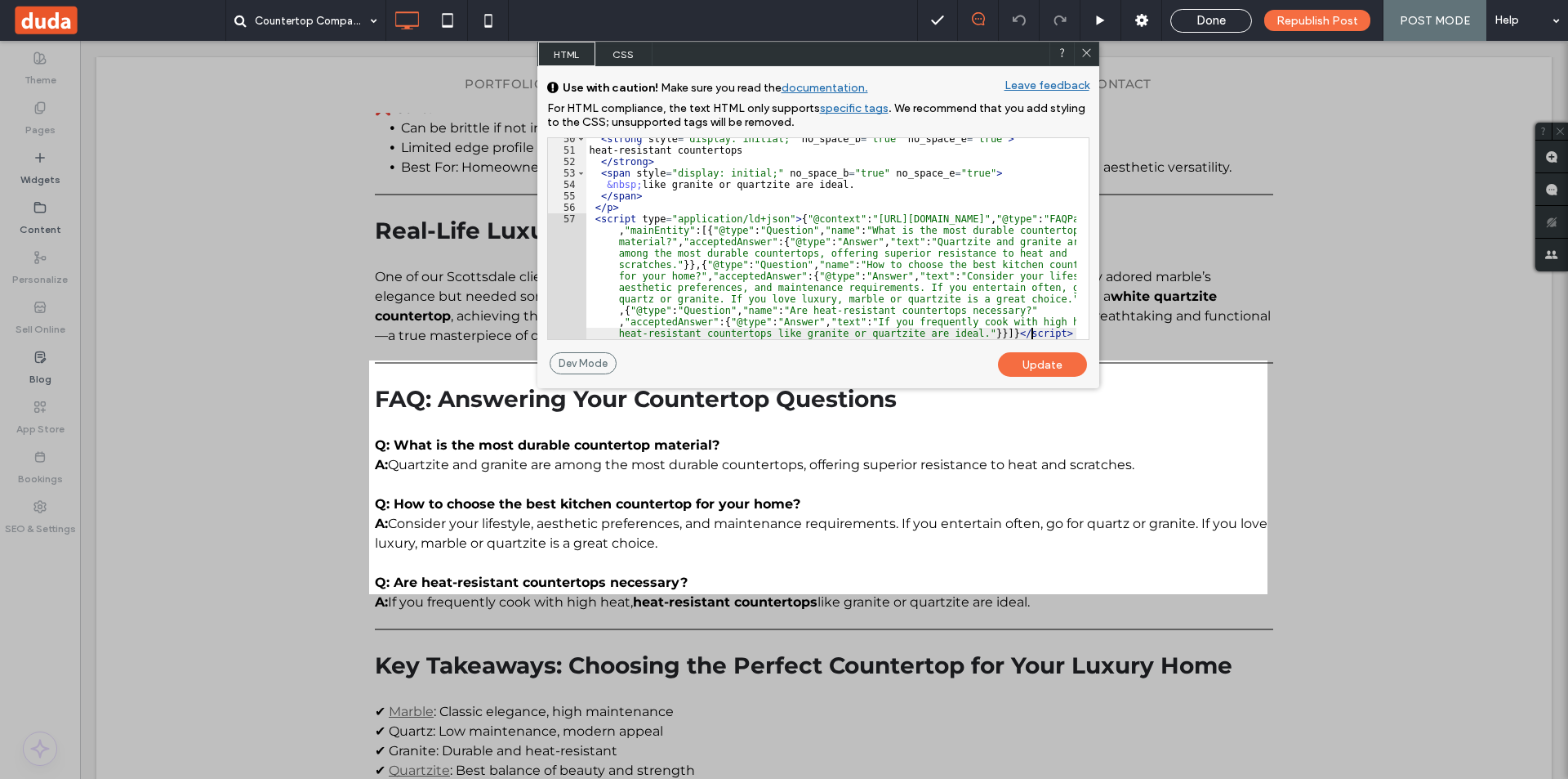
scroll to position [668, 0]
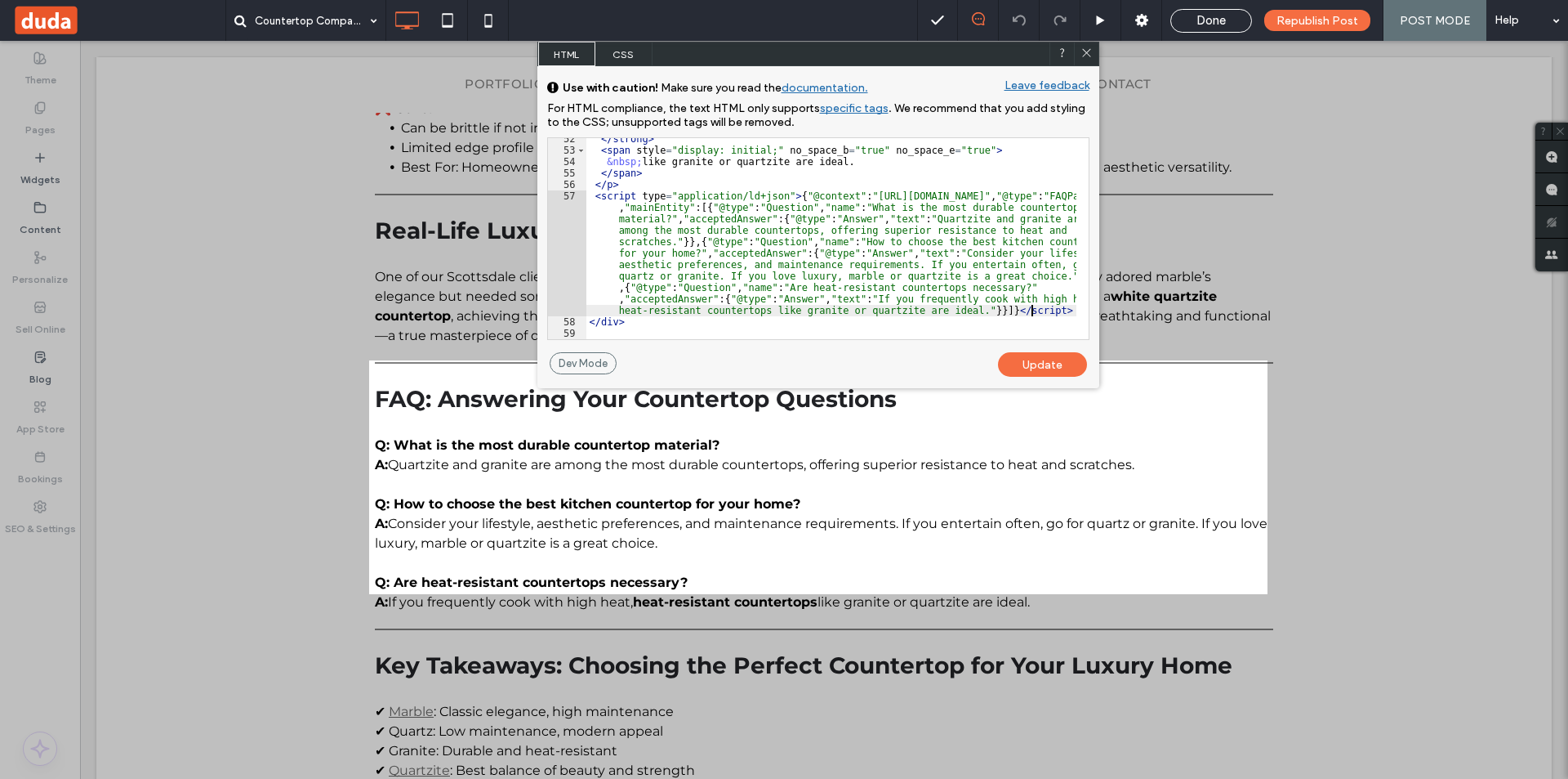
click at [1053, 360] on div "Update" at bounding box center [1042, 364] width 89 height 25
click at [1032, 367] on div "Update" at bounding box center [1042, 364] width 89 height 25
click at [1090, 55] on icon at bounding box center [1087, 52] width 12 height 12
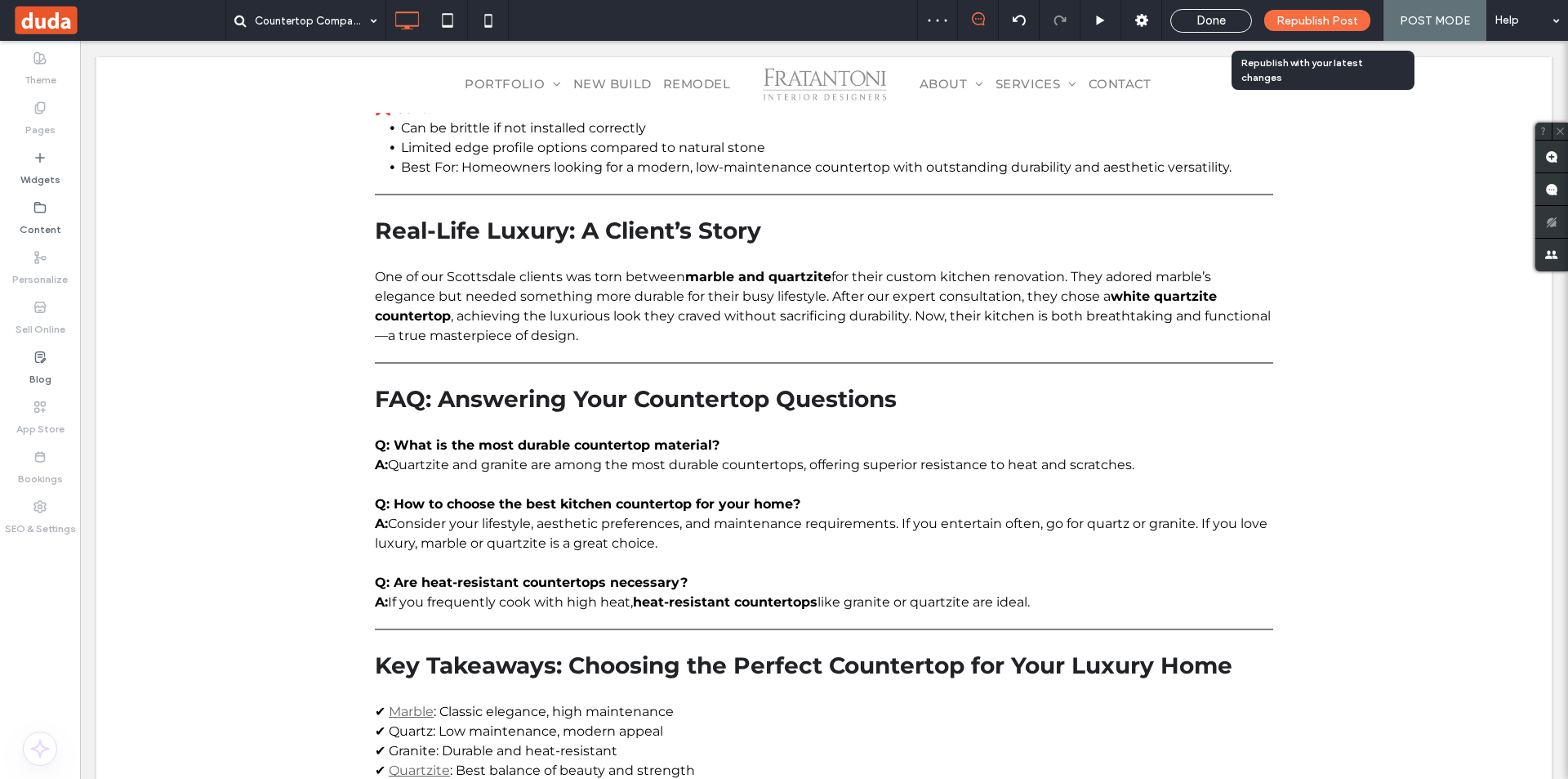
click at [1337, 29] on div "Republish Post" at bounding box center [1317, 21] width 106 height 22
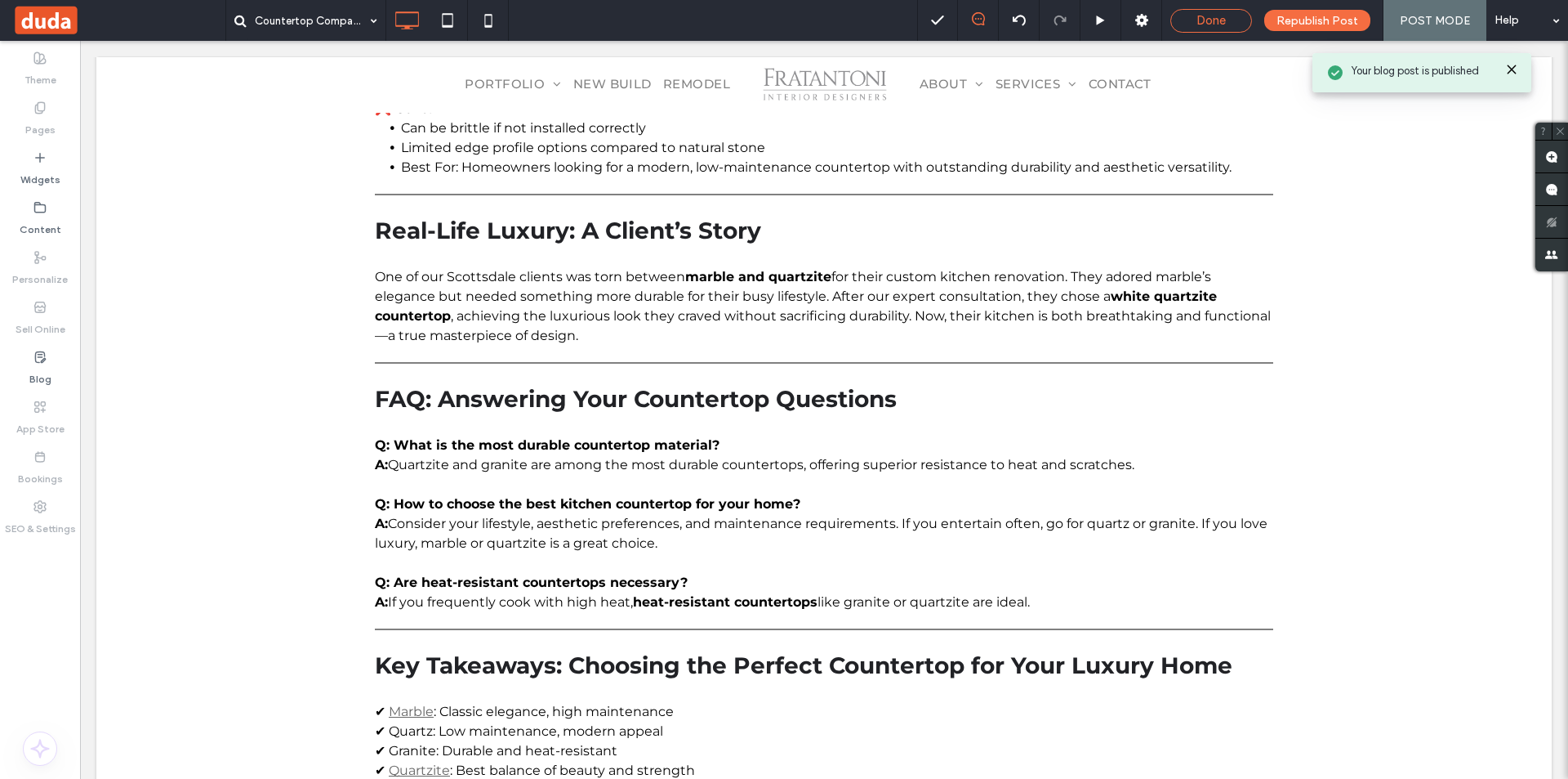
click at [1211, 18] on span "Done" at bounding box center [1211, 20] width 29 height 15
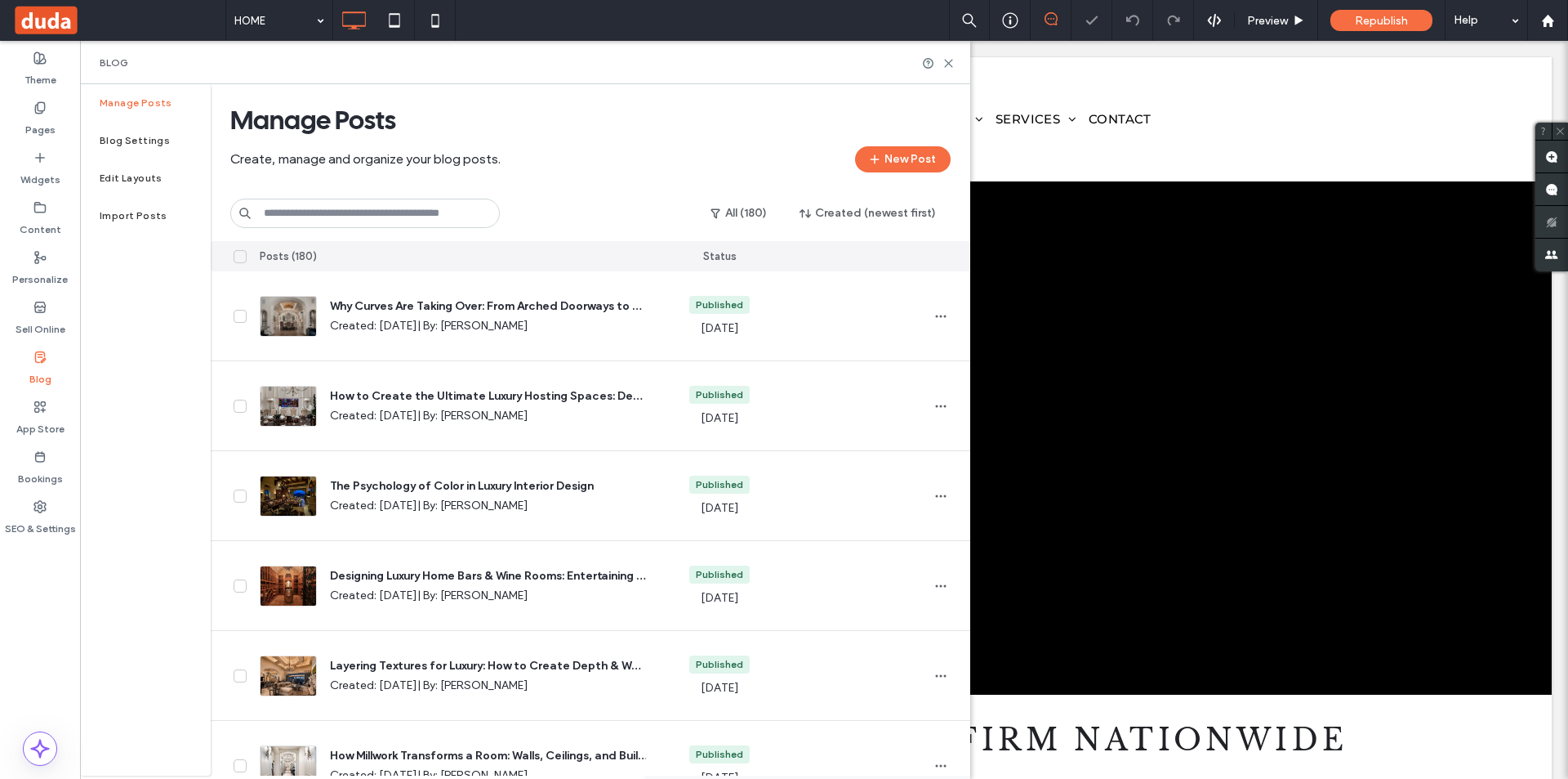
click at [312, 207] on input at bounding box center [365, 213] width 270 height 29
paste input "**********"
type input "**********"
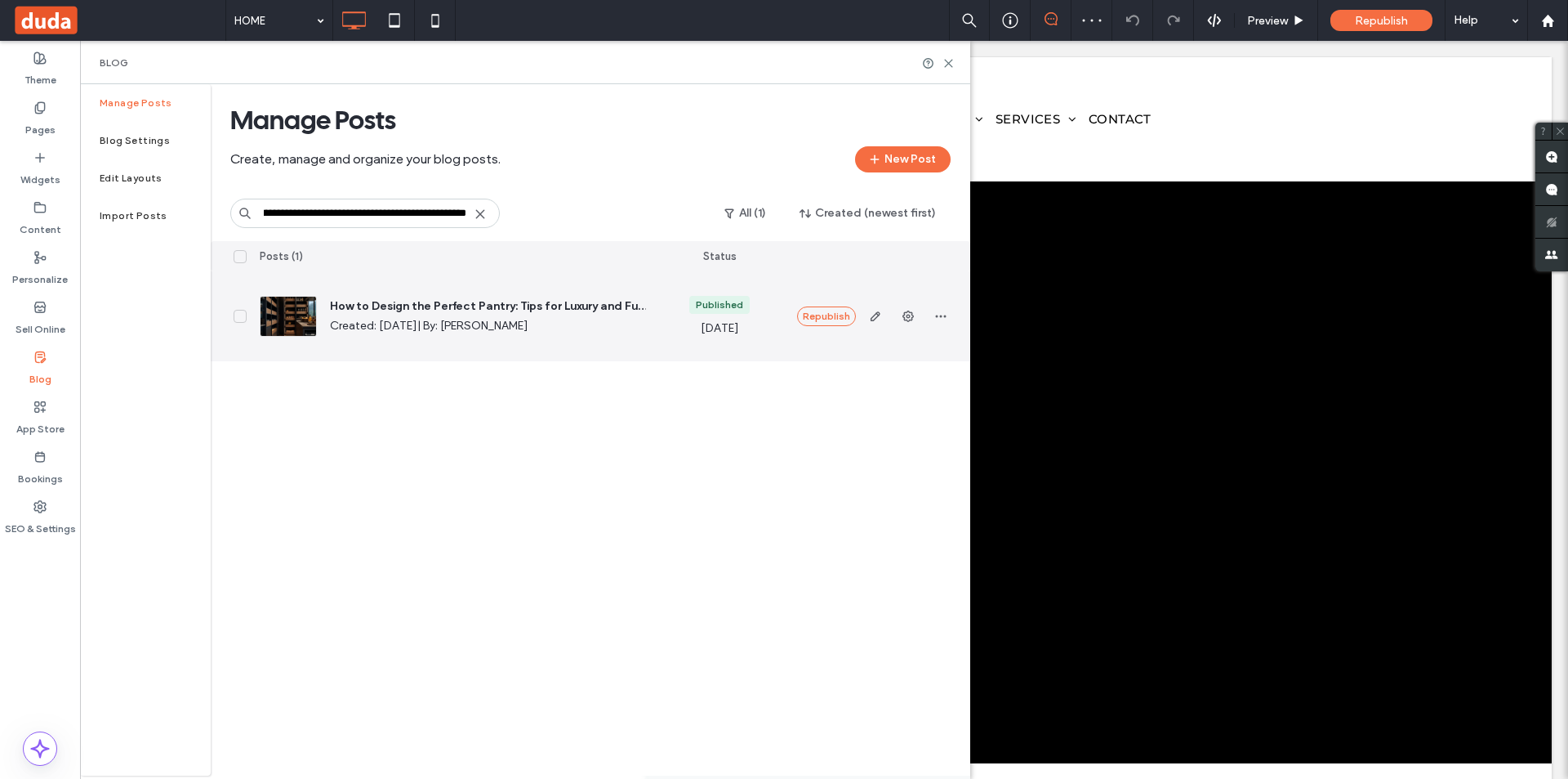
click at [442, 304] on span "How to Design the Perfect Pantry: Tips for Luxury and Functionality" at bounding box center [487, 306] width 316 height 17
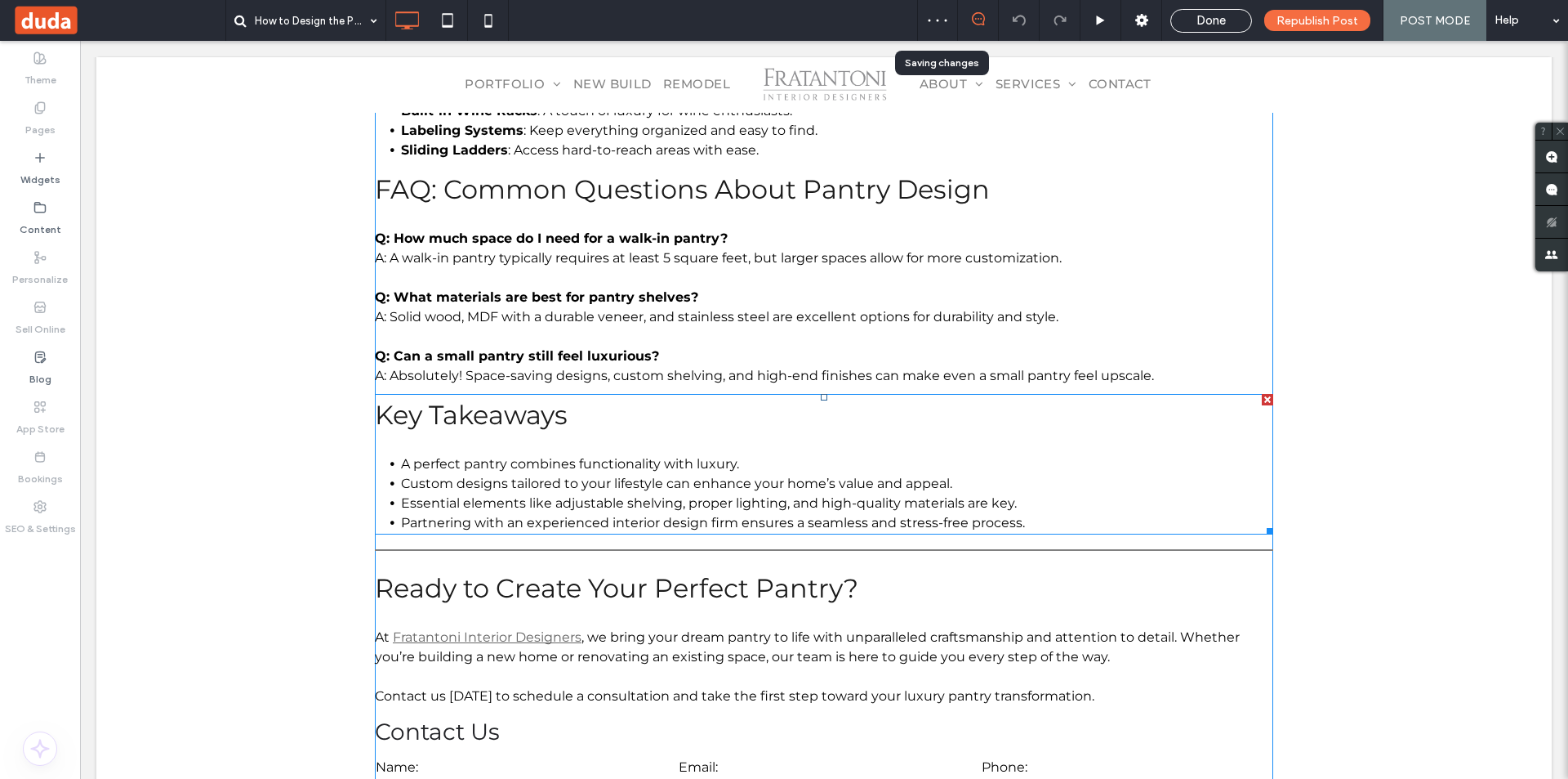
scroll to position [2302, 0]
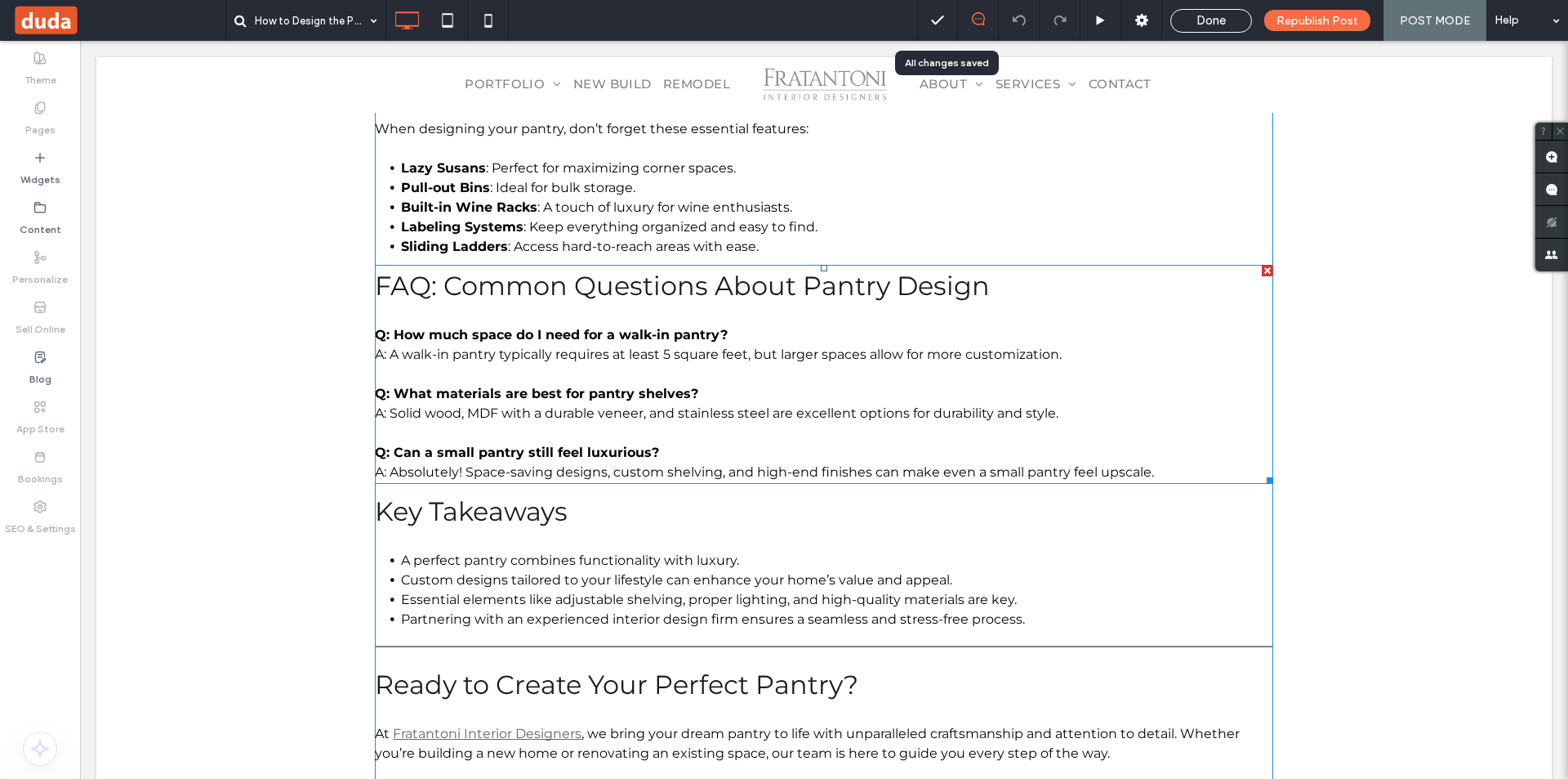
click at [656, 325] on p "Q: How much space do I need for a walk-in pantry?" at bounding box center [824, 335] width 898 height 20
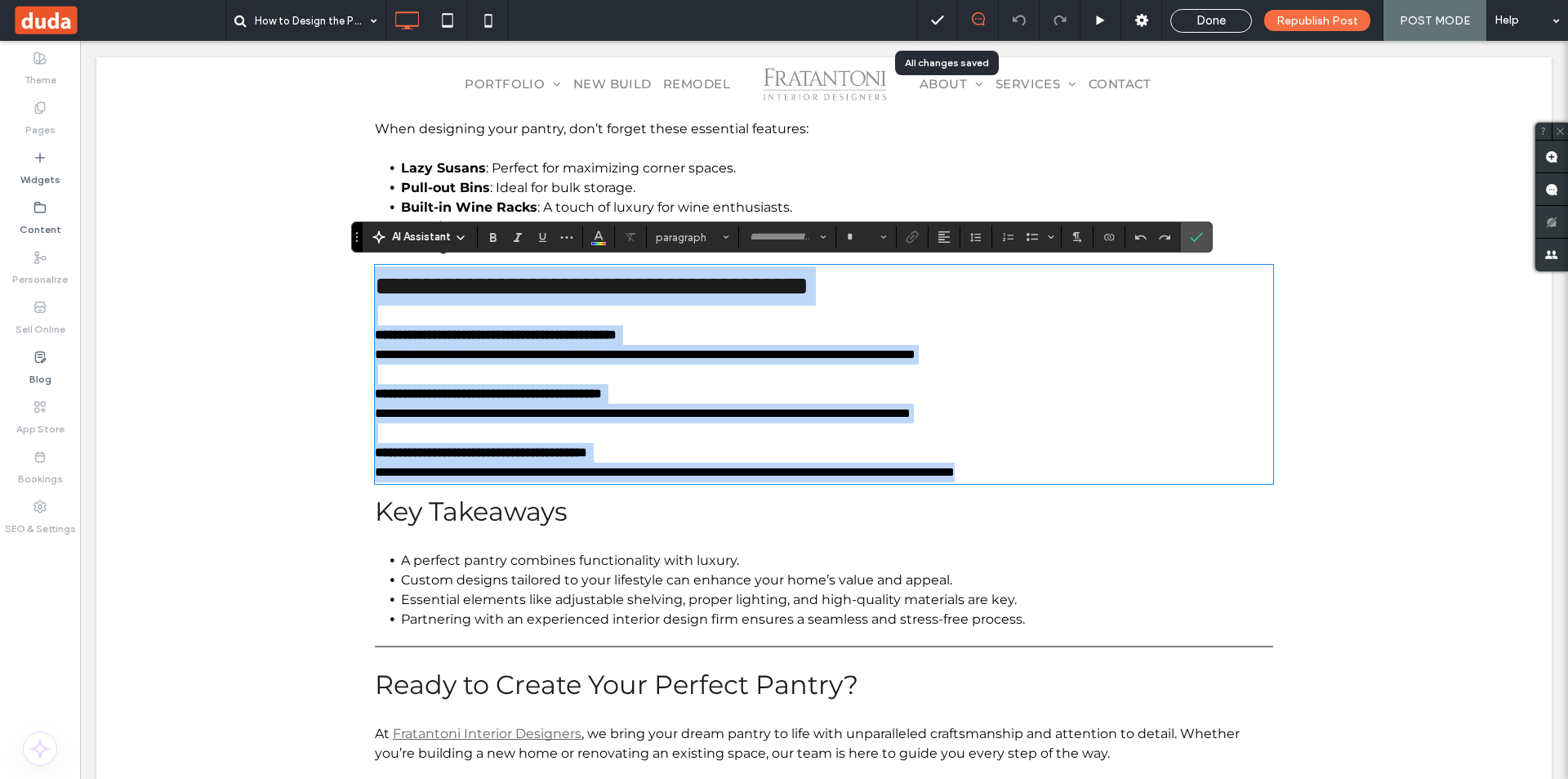
type input "**********"
click at [574, 359] on span "**********" at bounding box center [644, 354] width 540 height 12
type input "**"
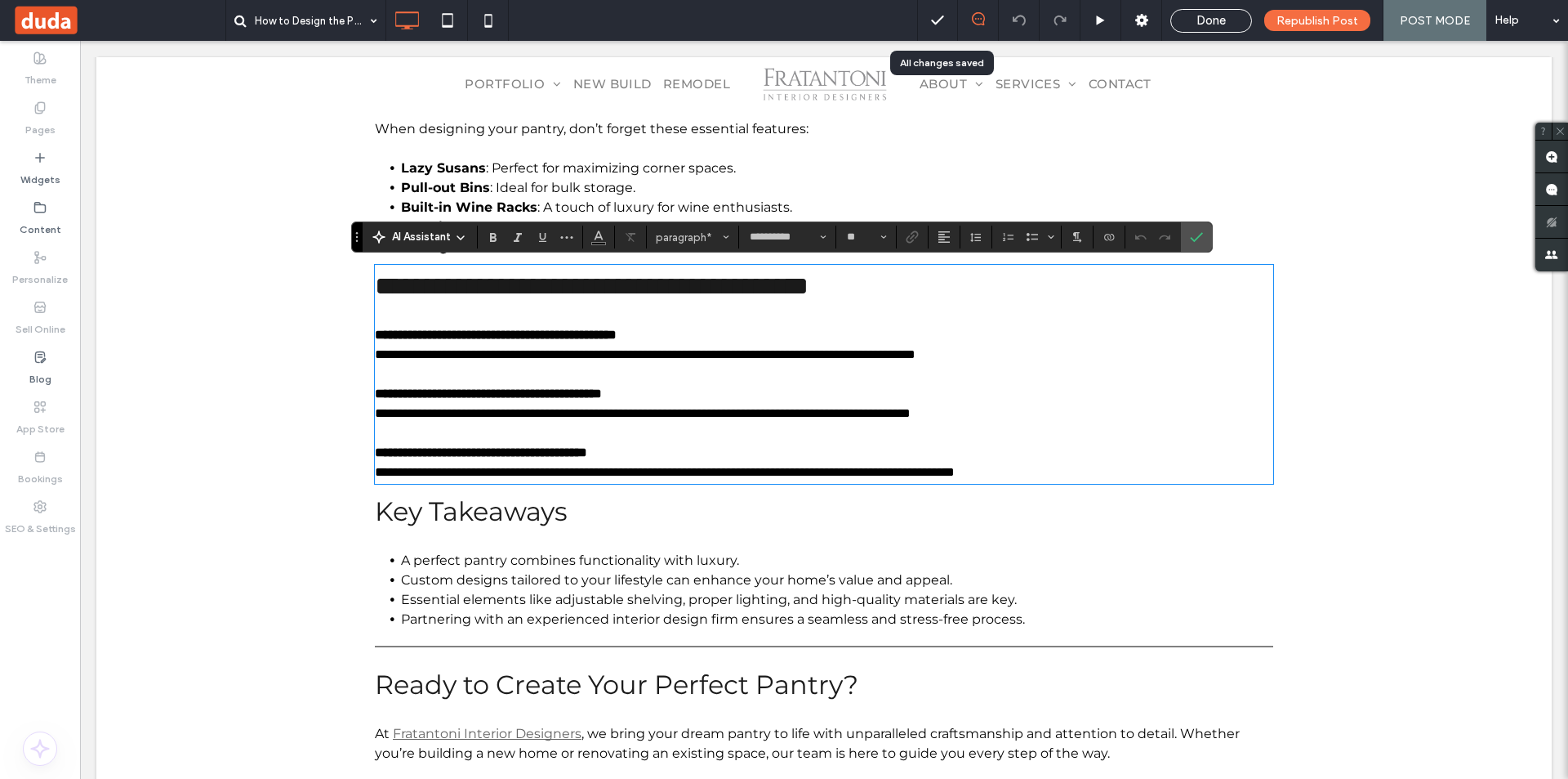
click at [821, 548] on p at bounding box center [824, 541] width 898 height 20
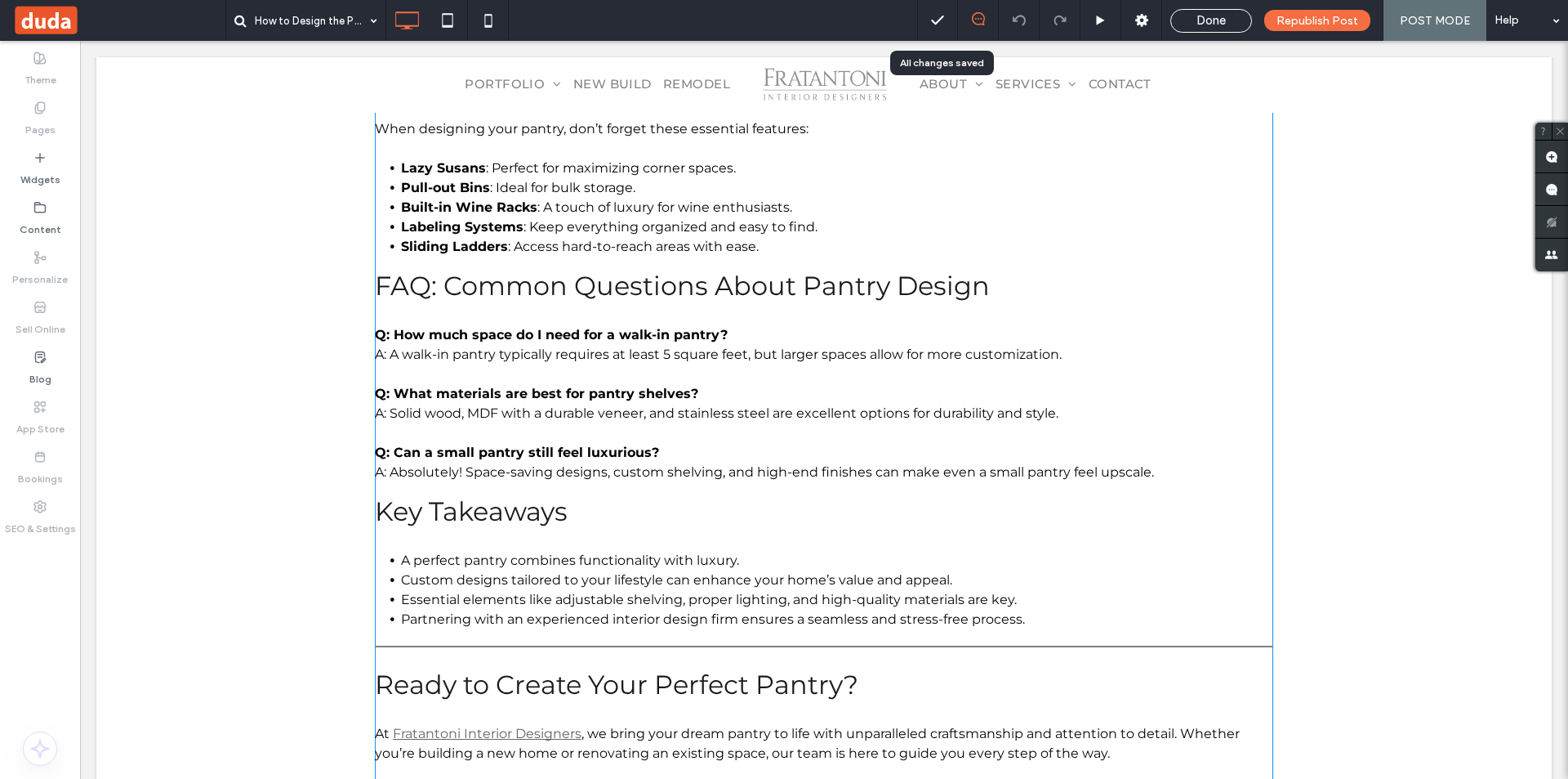
click at [714, 428] on p at bounding box center [824, 433] width 898 height 20
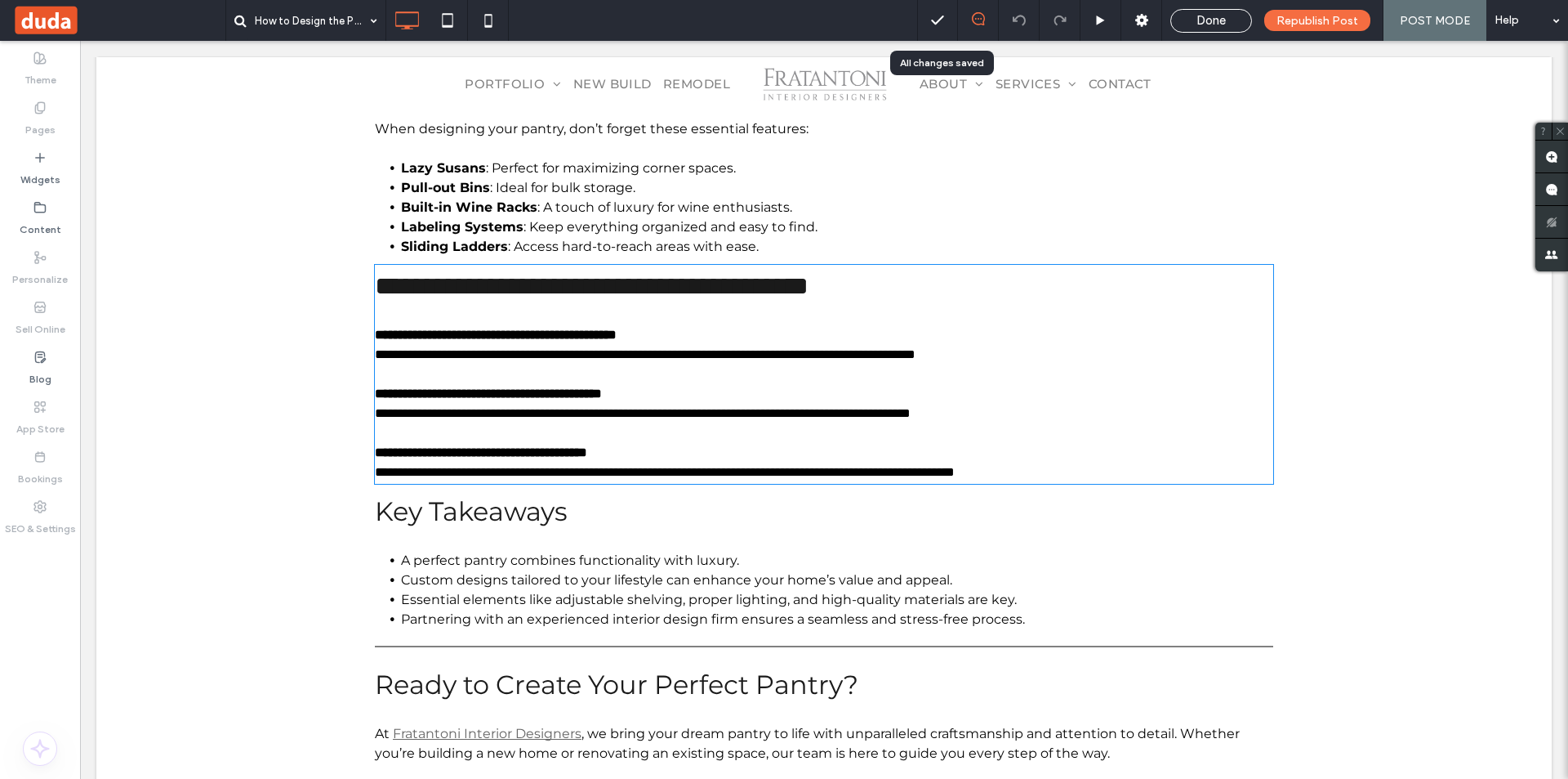
type input "**********"
type input "**"
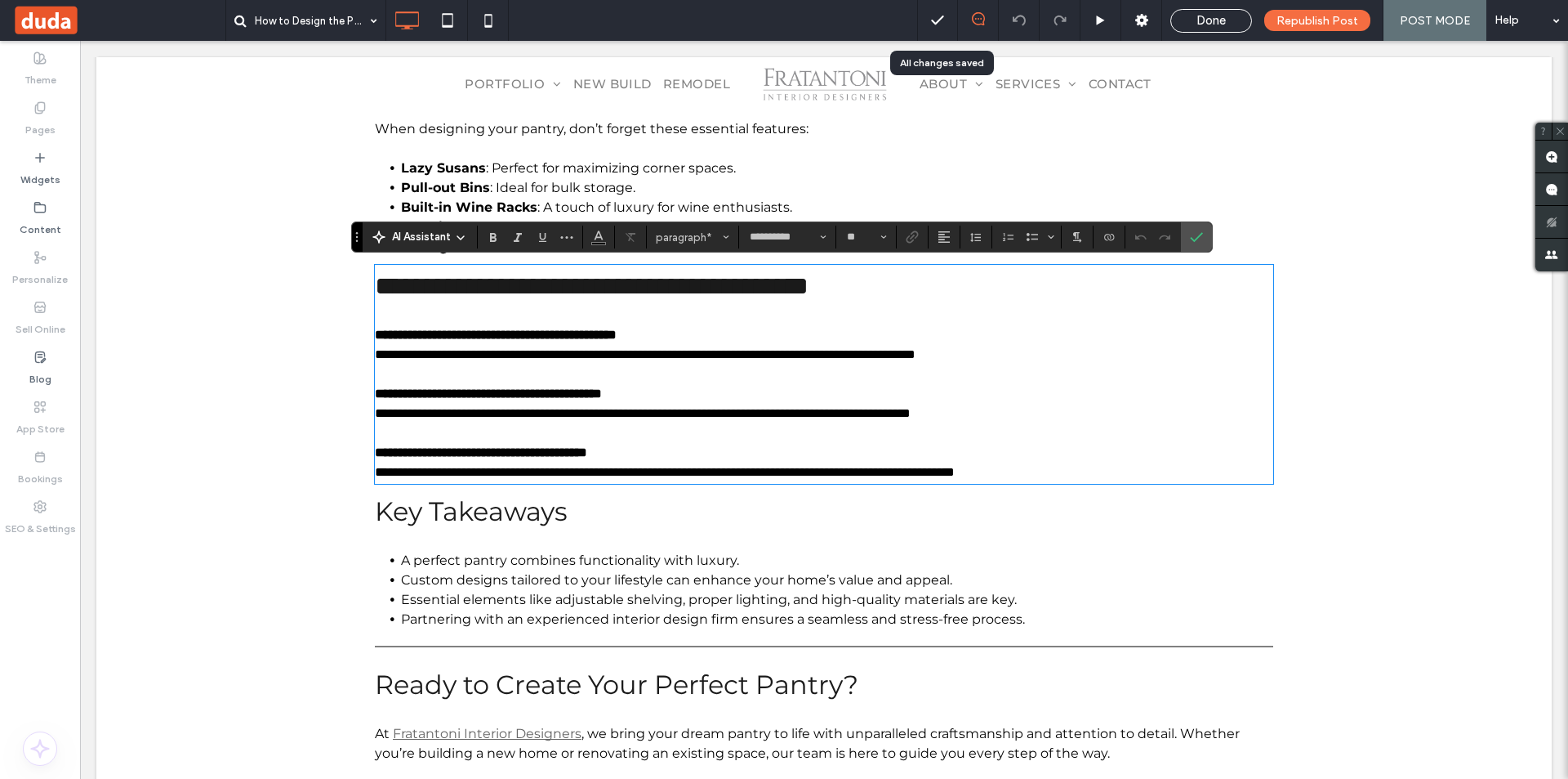
drag, startPoint x: 689, startPoint y: 412, endPoint x: 638, endPoint y: 609, distance: 203.5
click at [638, 609] on li "Partnering with an experienced interior design firm ensures a seamless and stre…" at bounding box center [836, 619] width 872 height 20
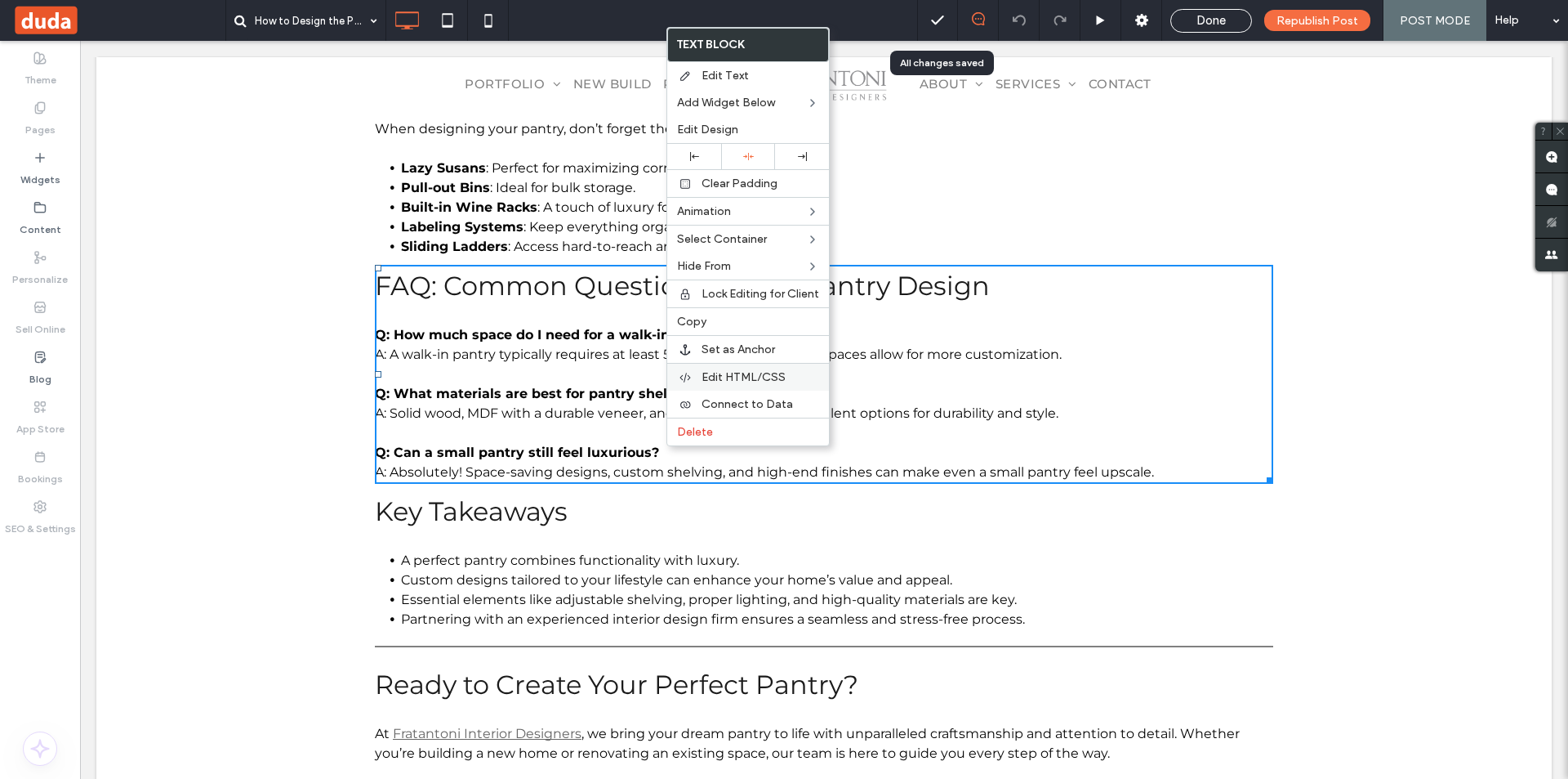
click at [754, 378] on span "Edit HTML/CSS" at bounding box center [743, 377] width 84 height 14
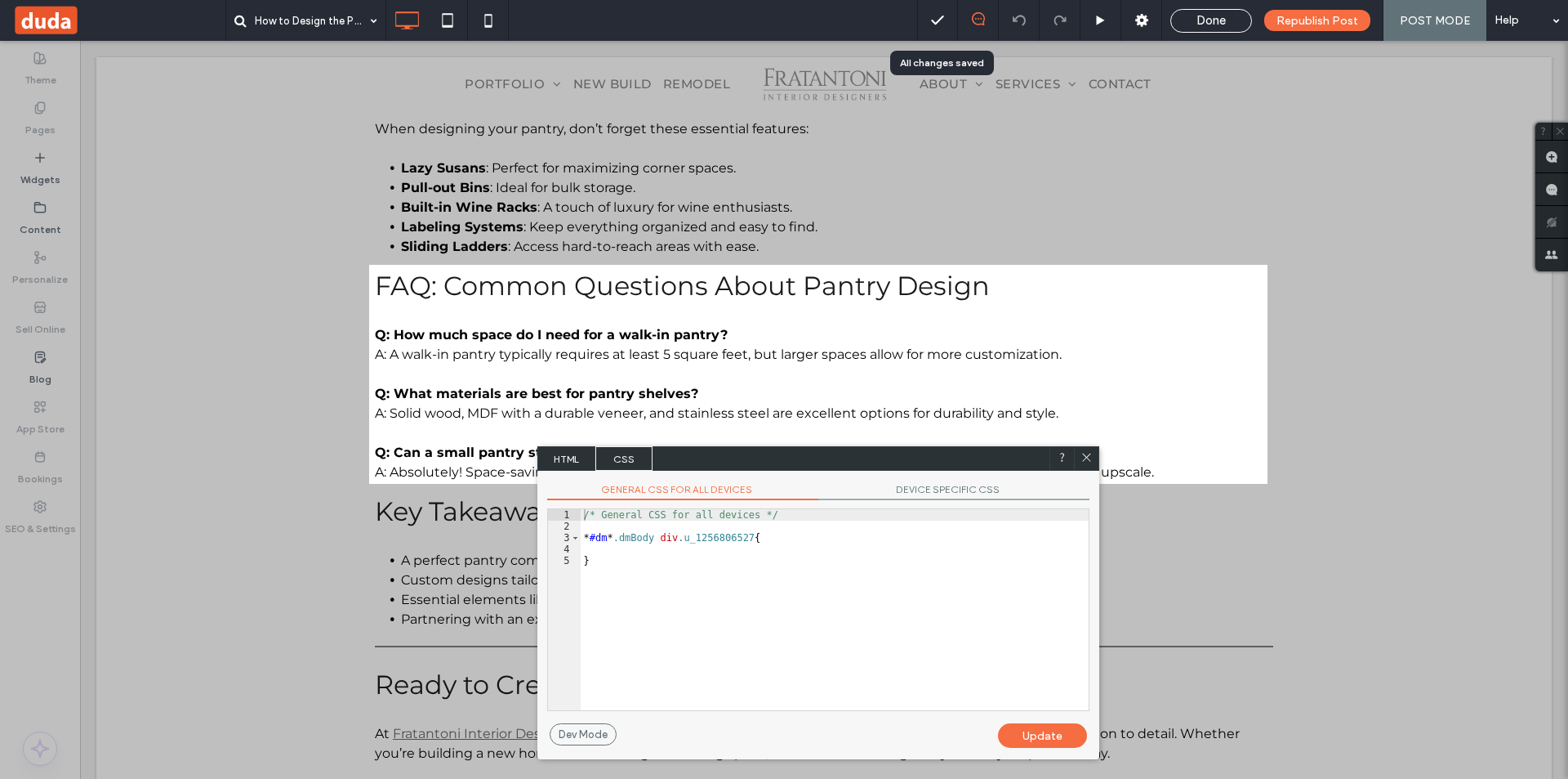
click at [559, 463] on span "HTML" at bounding box center [567, 458] width 57 height 25
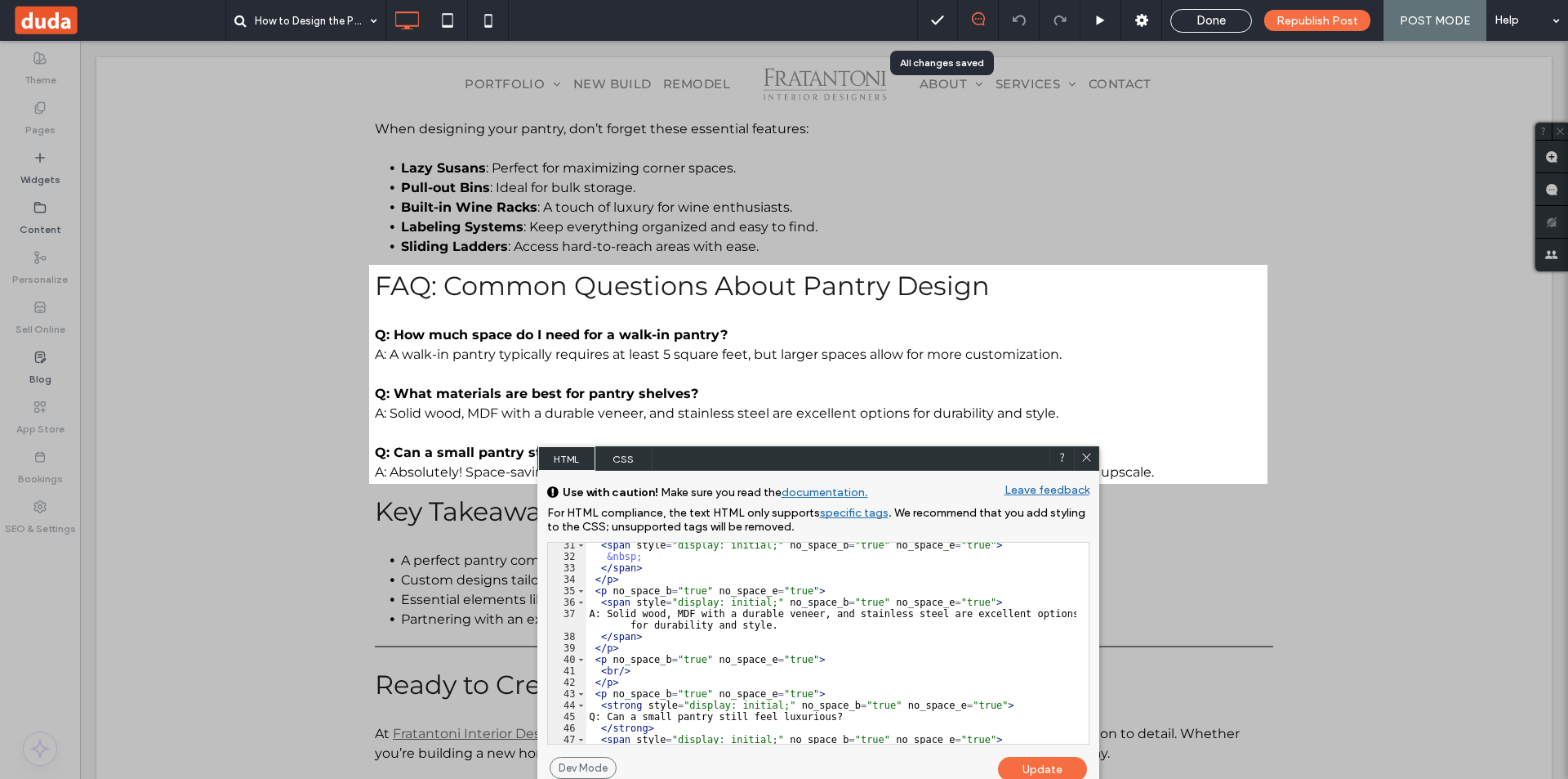
scroll to position [554, 0]
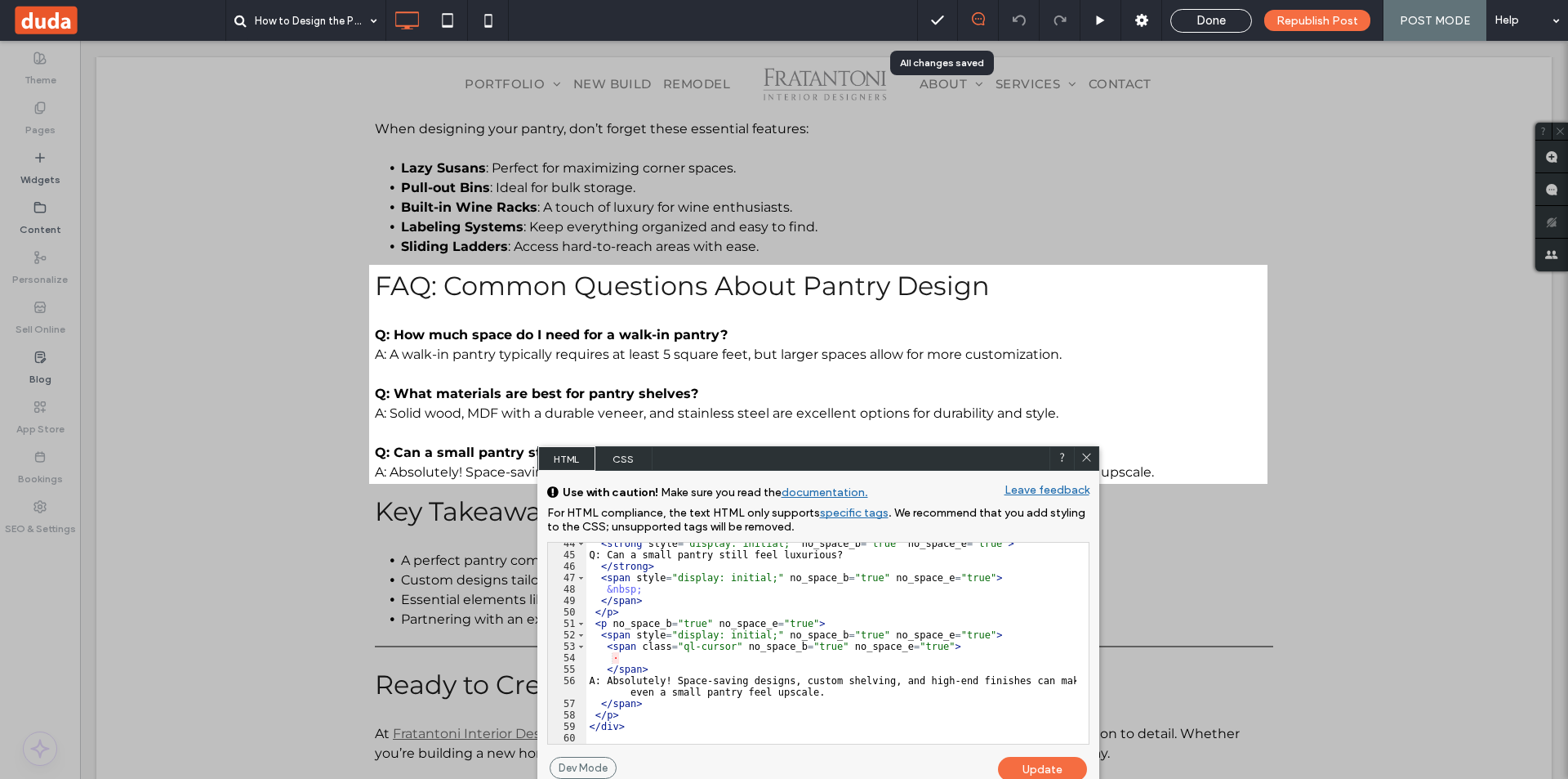
click at [637, 715] on div "< strong style = "display: initial;" no_space_b = "true" no_space_e = "true" > …" at bounding box center [832, 649] width 490 height 224
type textarea "**"
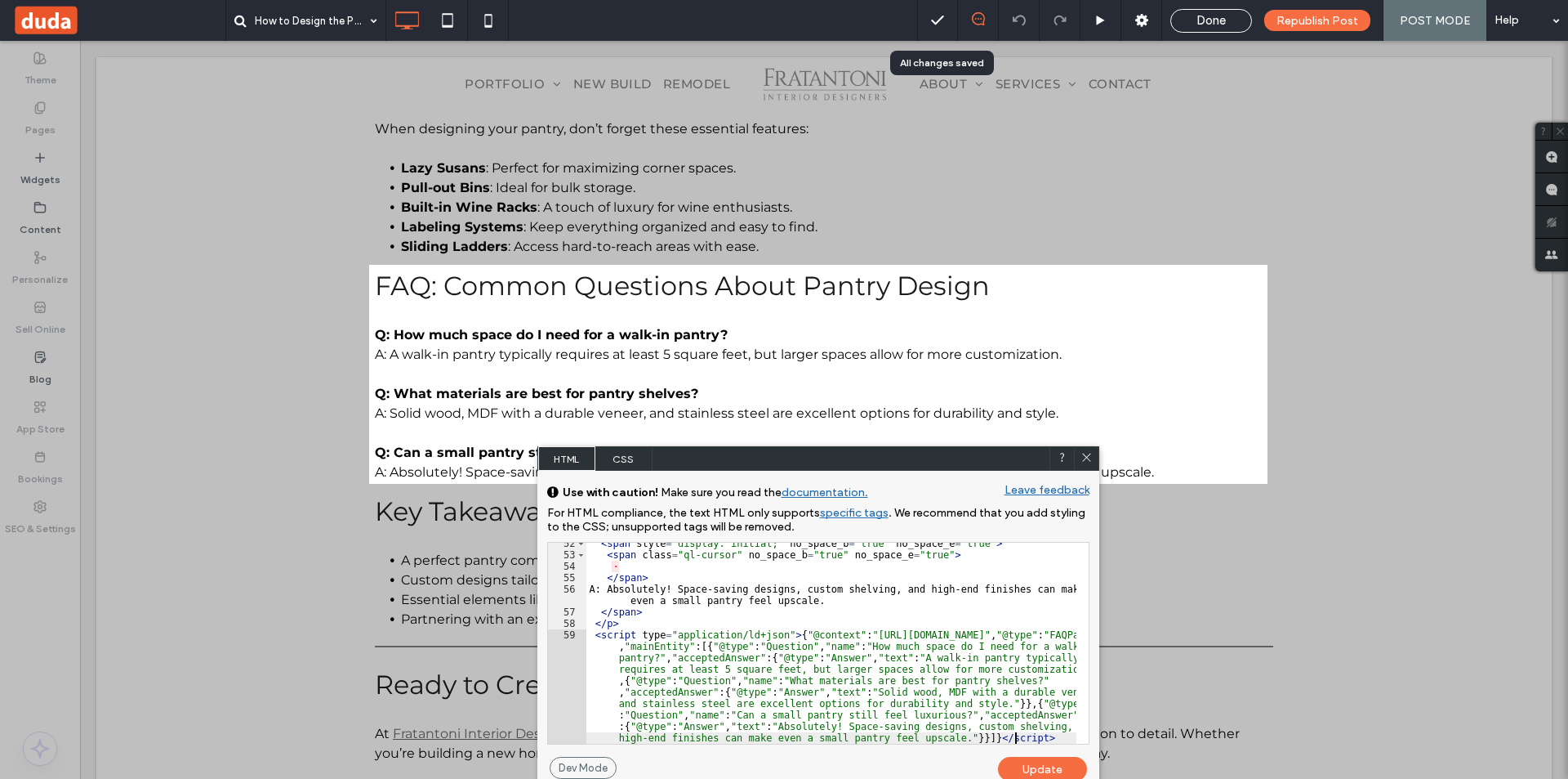
scroll to position [668, 0]
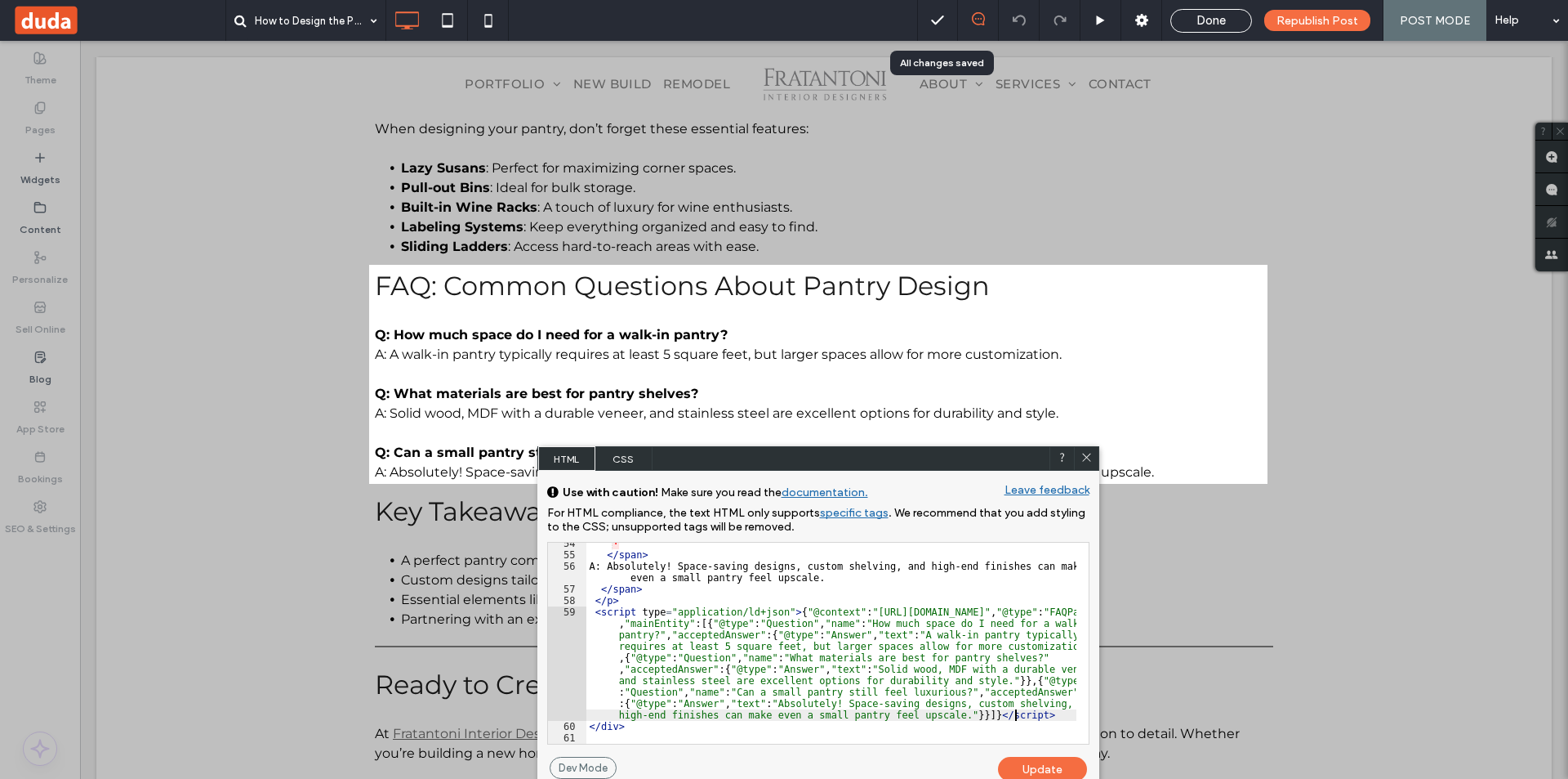
click at [1056, 769] on div "Update" at bounding box center [1042, 768] width 89 height 25
click at [1042, 766] on div "Update" at bounding box center [1042, 768] width 89 height 25
drag, startPoint x: 1087, startPoint y: 456, endPoint x: 1023, endPoint y: 363, distance: 112.9
click at [1087, 456] on use at bounding box center [1086, 457] width 8 height 8
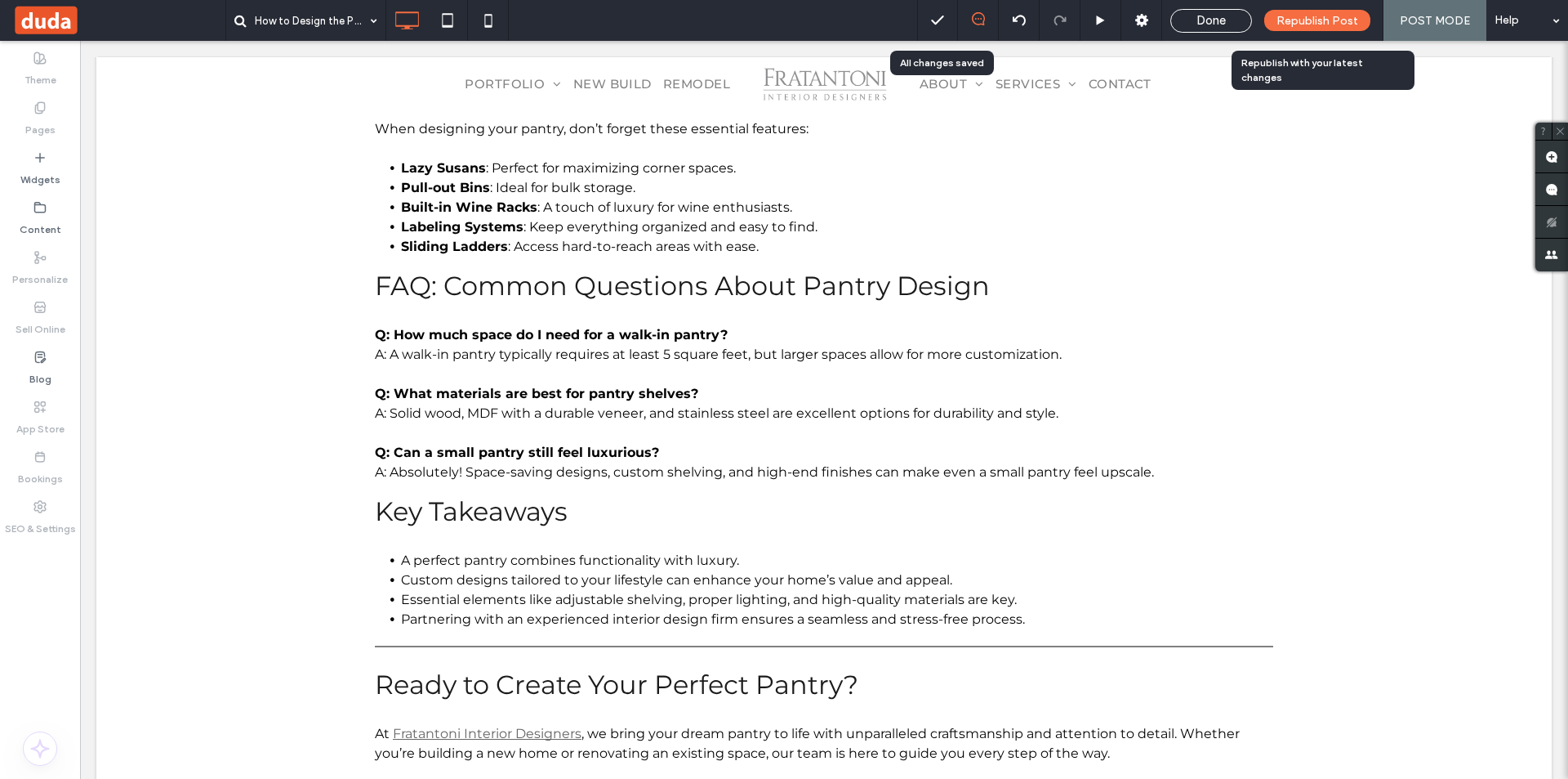
click at [1323, 22] on span "Republish Post" at bounding box center [1316, 21] width 81 height 14
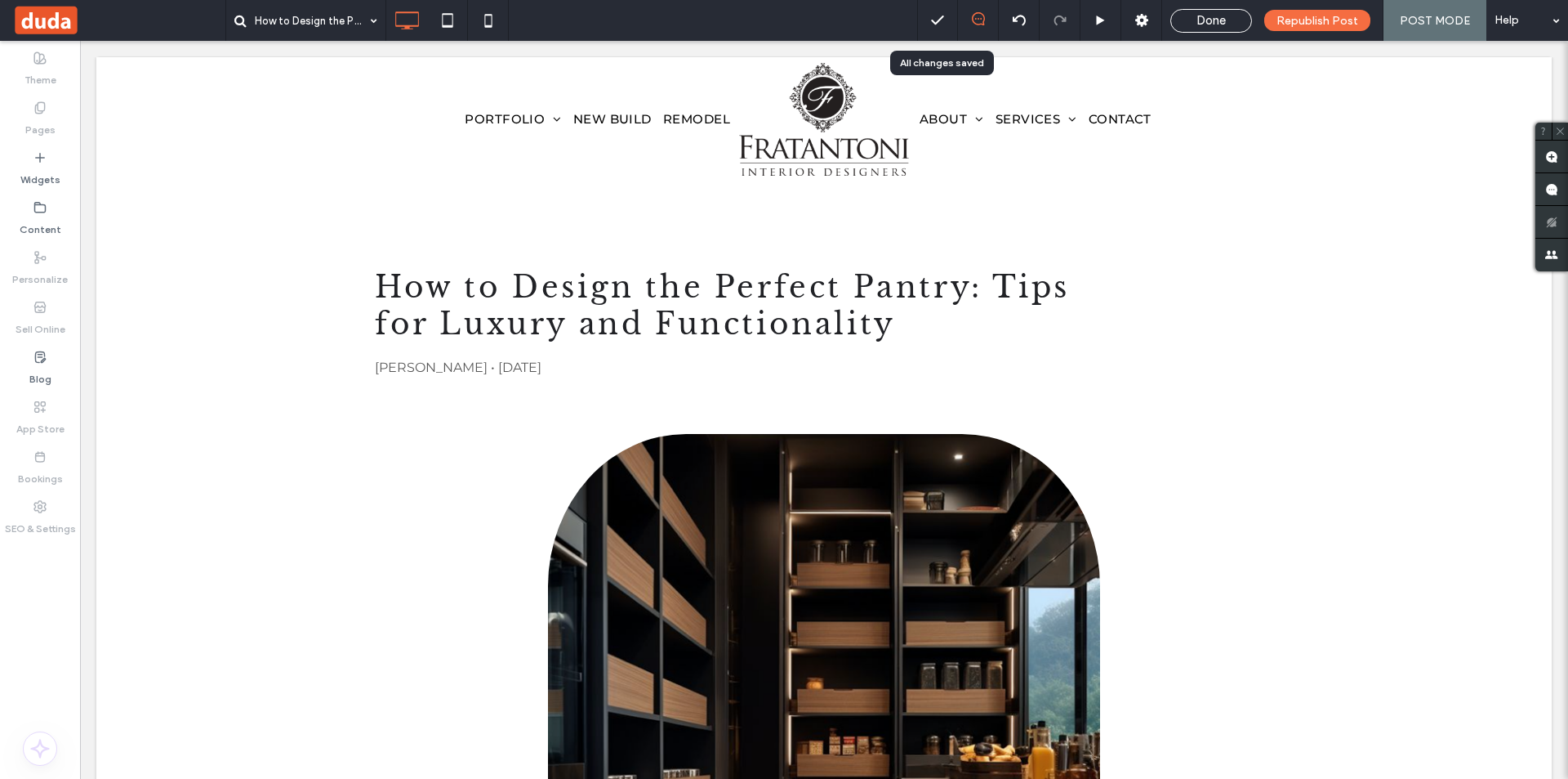
scroll to position [0, 0]
click at [1206, 18] on span "Done" at bounding box center [1211, 20] width 29 height 15
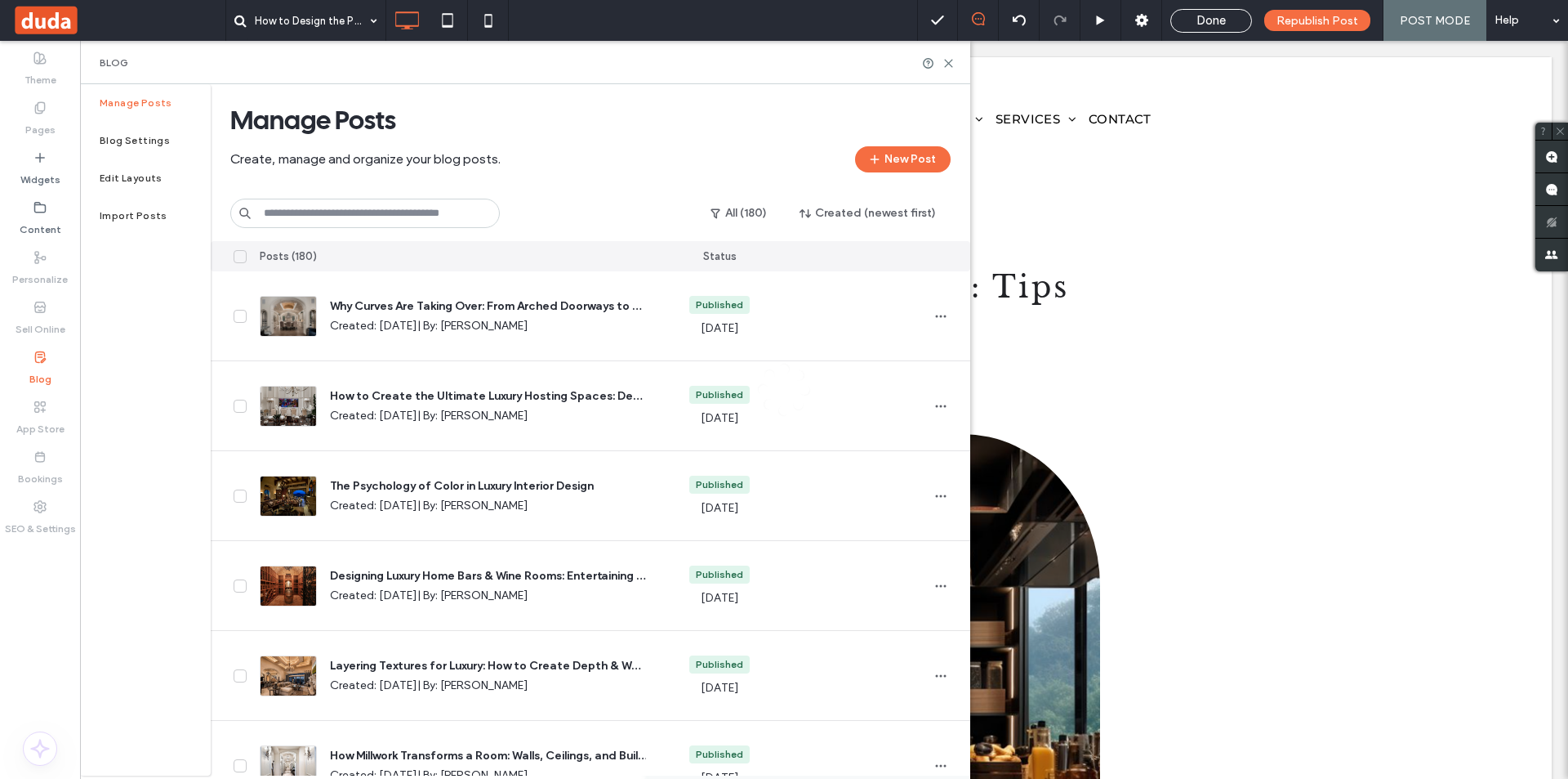
click at [357, 207] on div at bounding box center [784, 390] width 1568 height 779
click at [360, 218] on input at bounding box center [365, 213] width 270 height 29
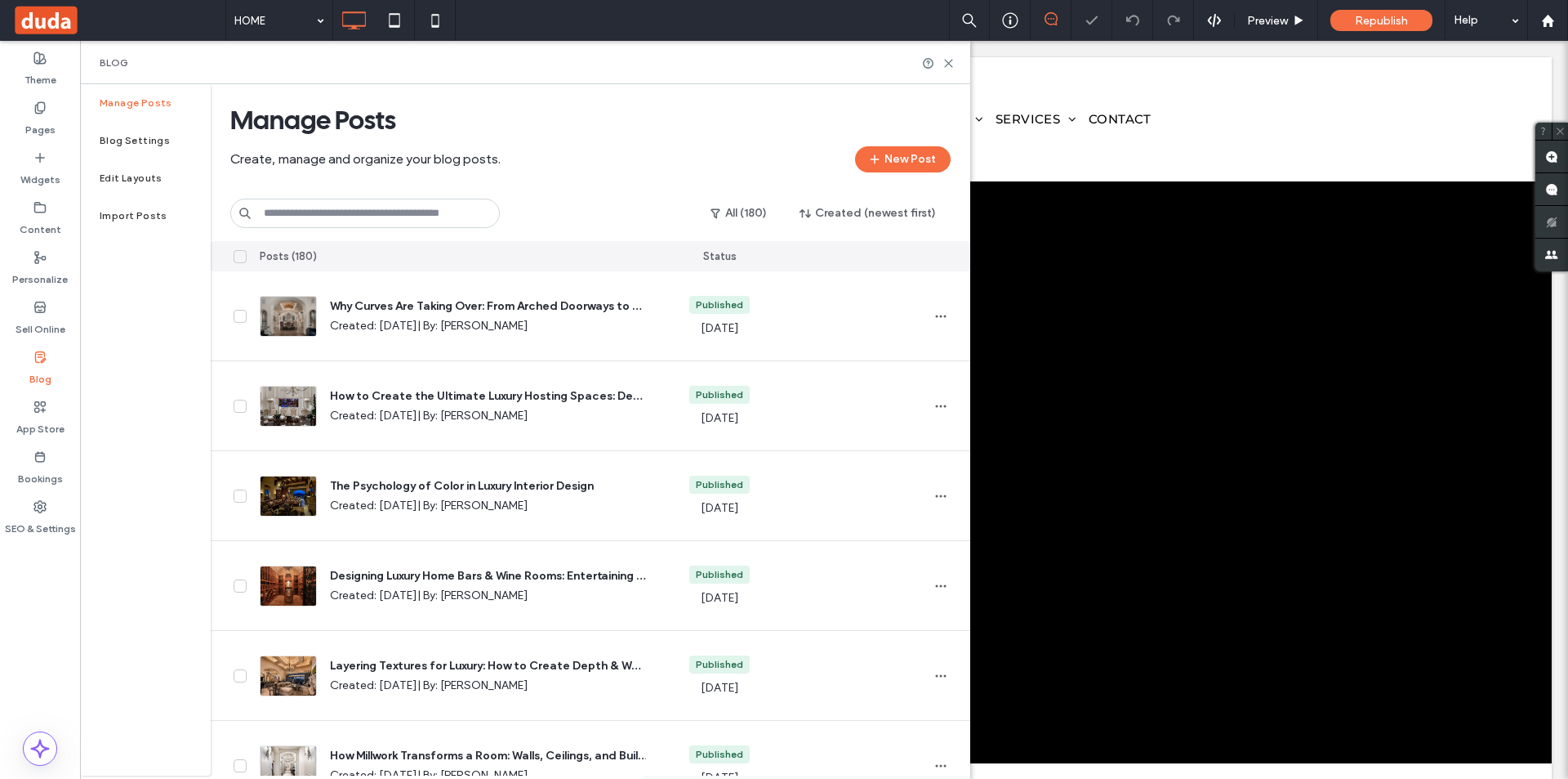
paste input "**********"
type input "**********"
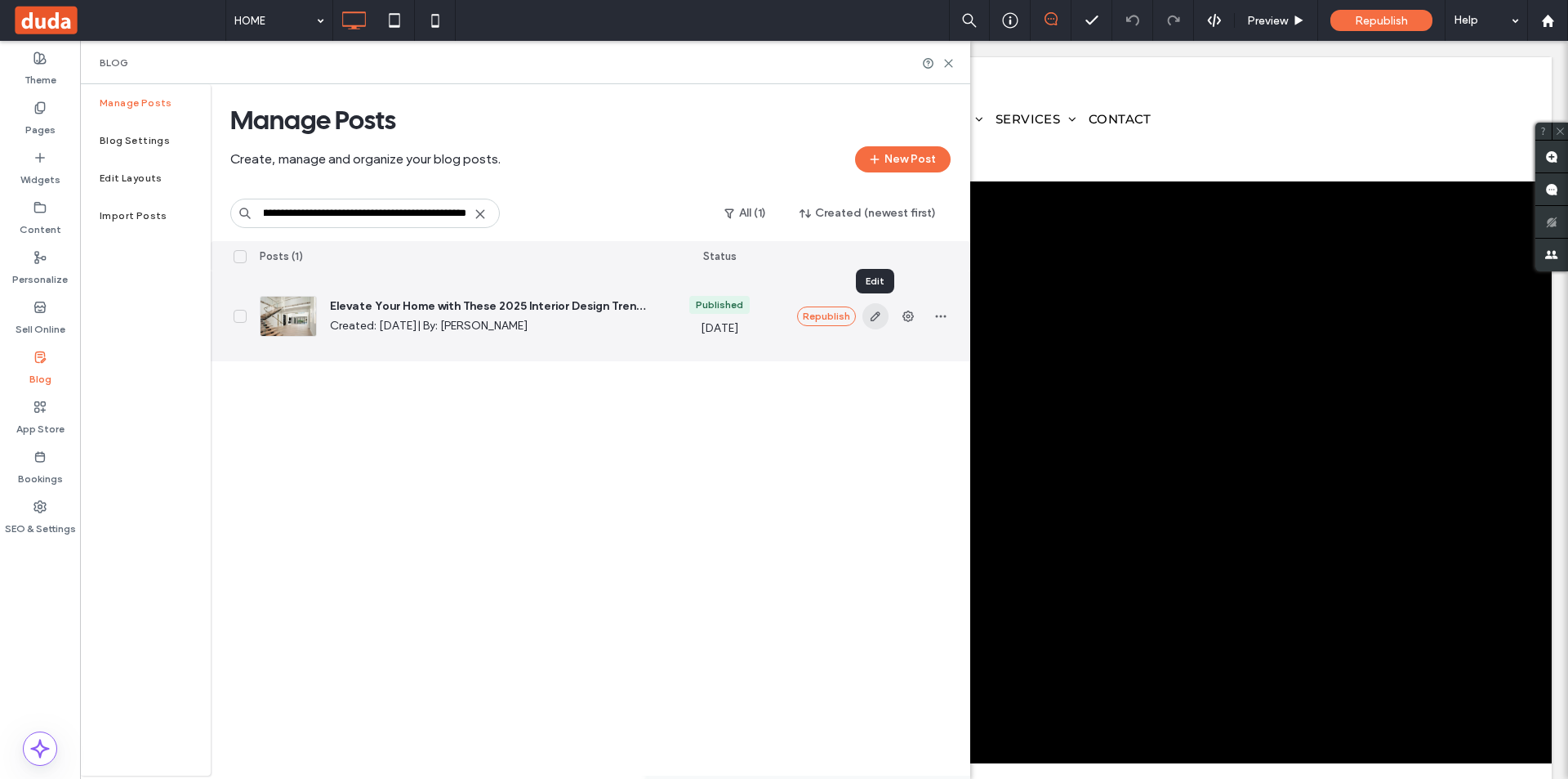
click at [880, 320] on icon "button" at bounding box center [875, 316] width 13 height 13
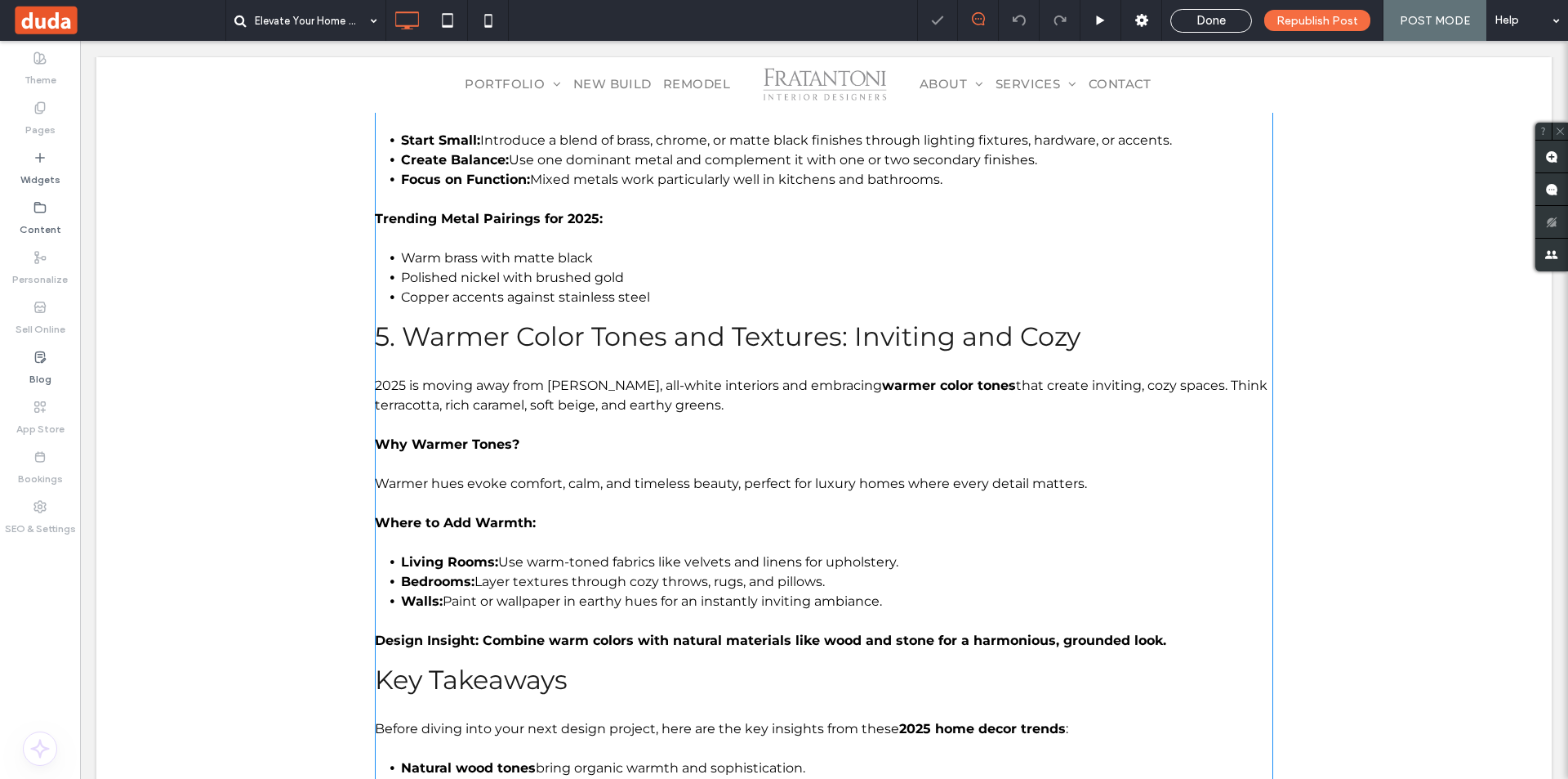
scroll to position [3184, 0]
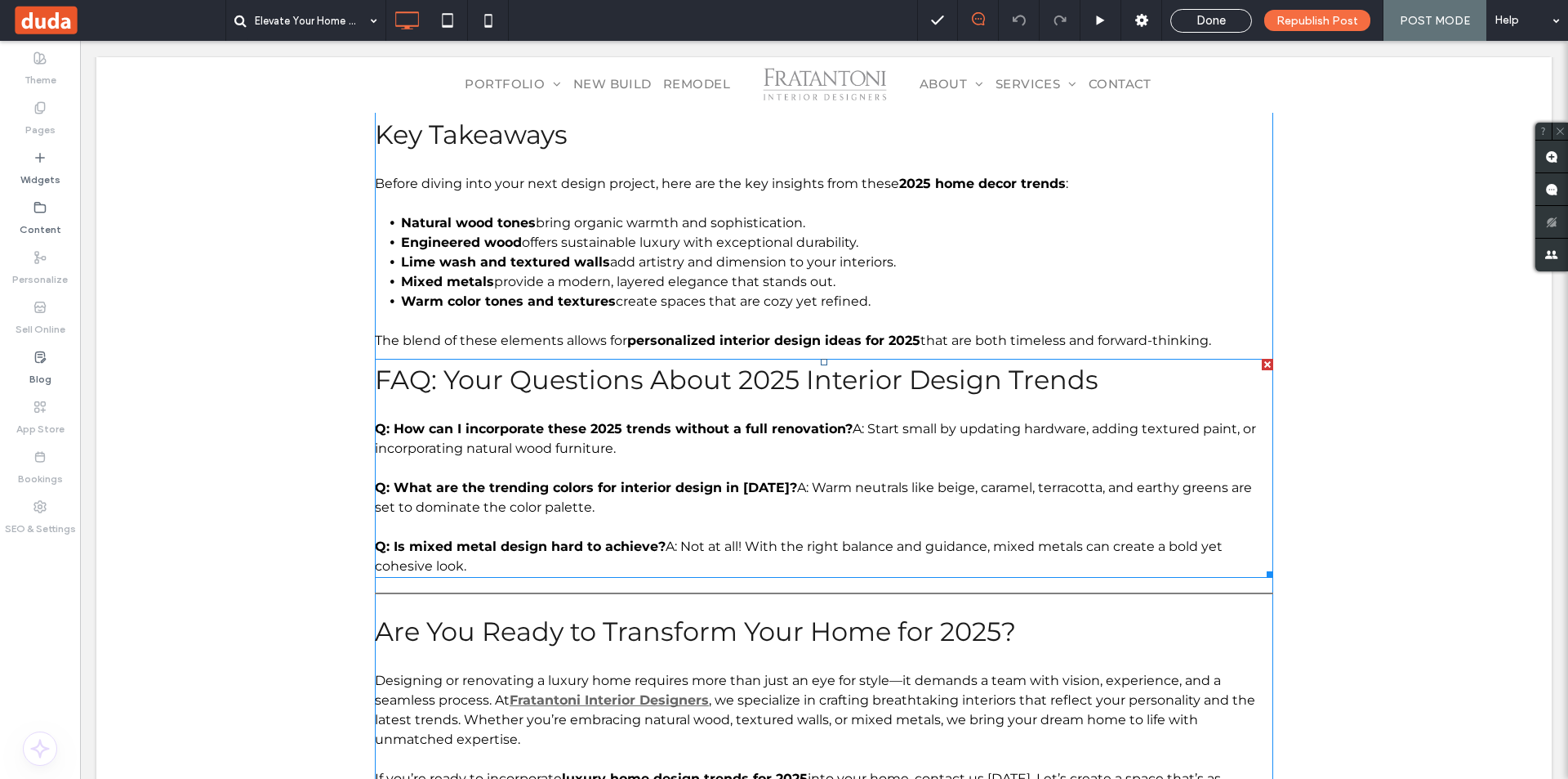
scroll to position [3184, 0]
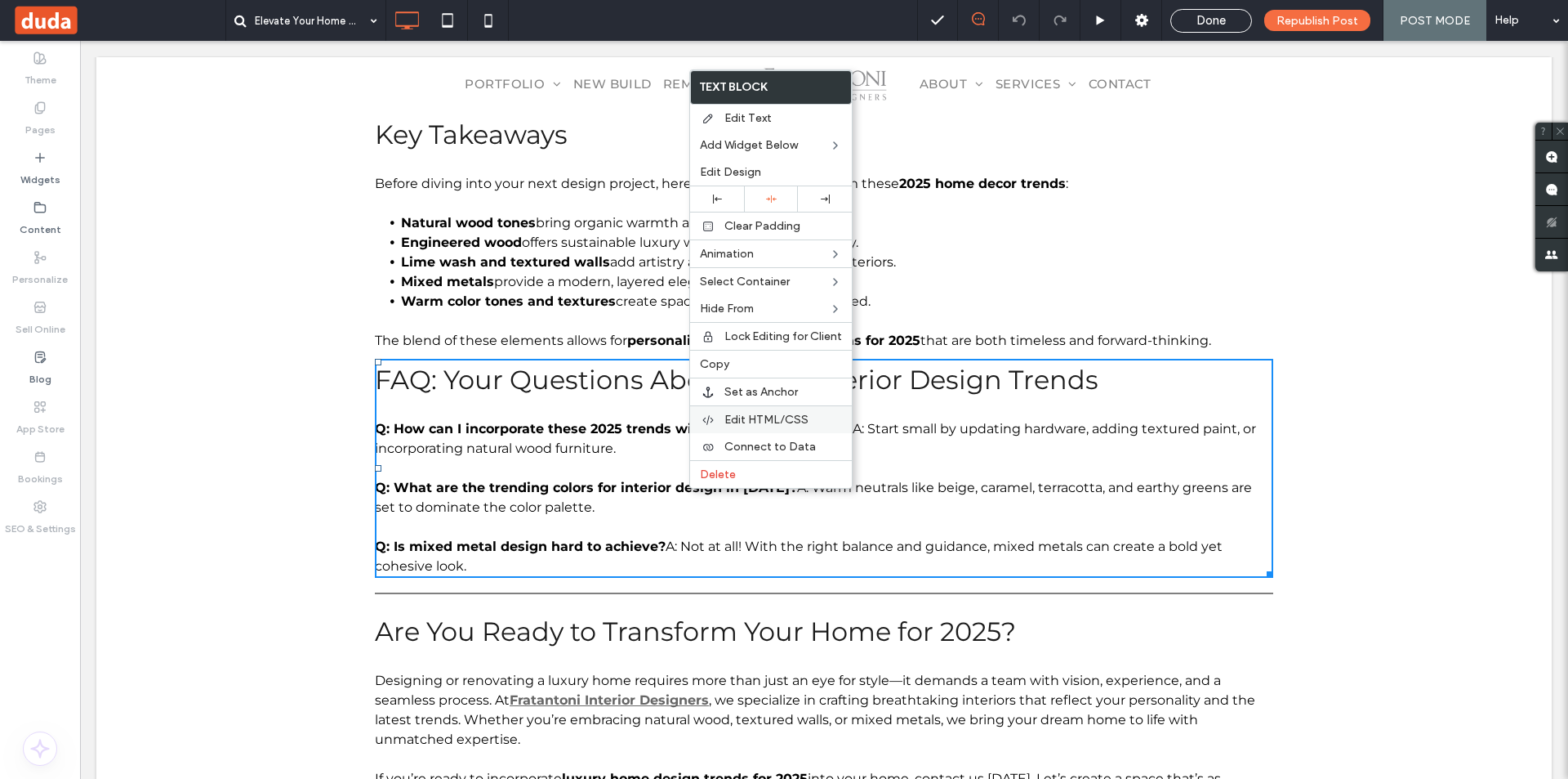
click at [789, 422] on span "Edit HTML/CSS" at bounding box center [767, 419] width 84 height 14
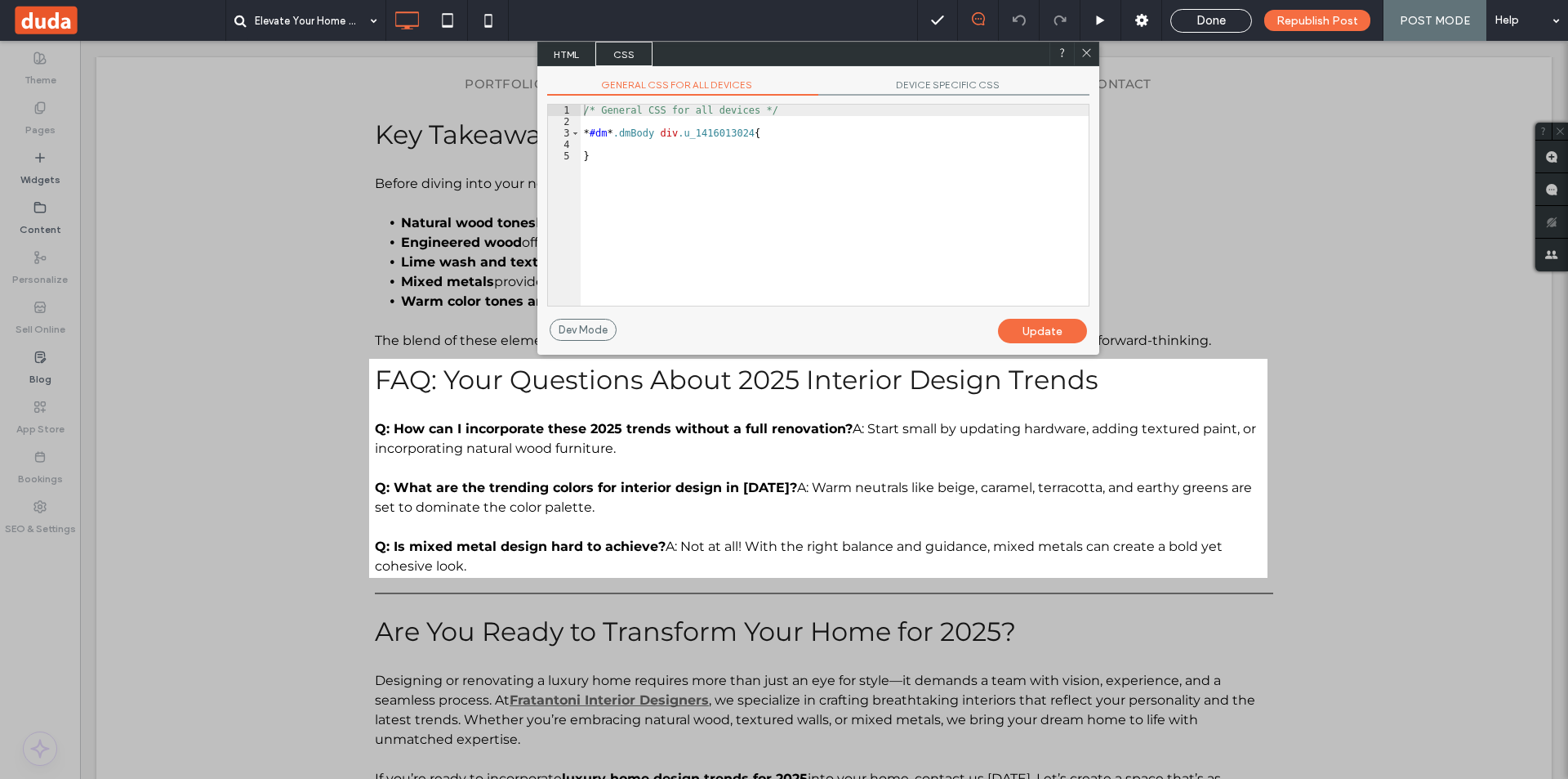
click at [569, 51] on span "HTML" at bounding box center [567, 53] width 57 height 25
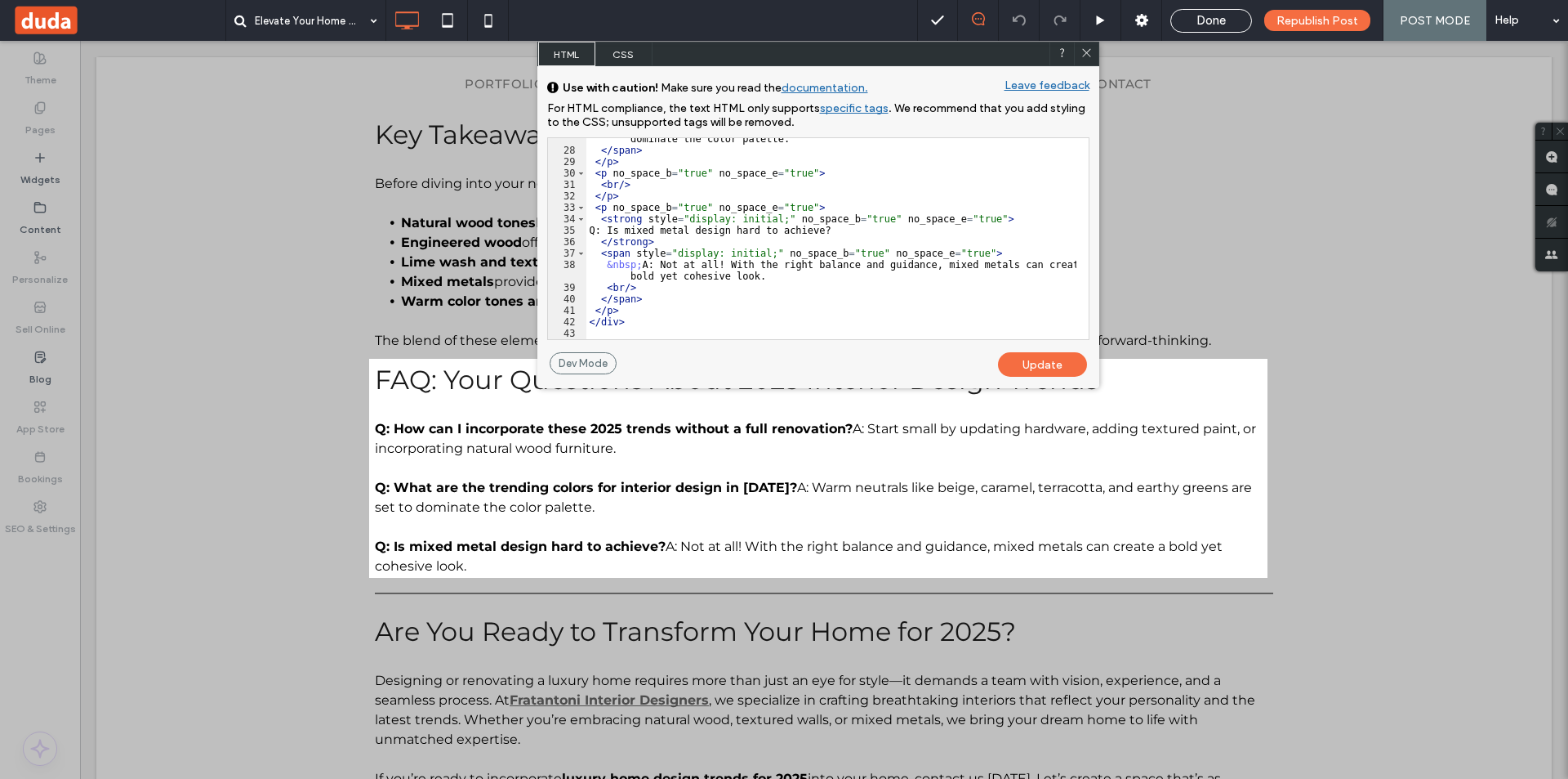
scroll to position [359, 0]
click at [629, 308] on div "&nbsp; A: Warm neutrals like beige, caramel, terracotta, and earthy greens are …" at bounding box center [832, 239] width 490 height 235
type textarea "**"
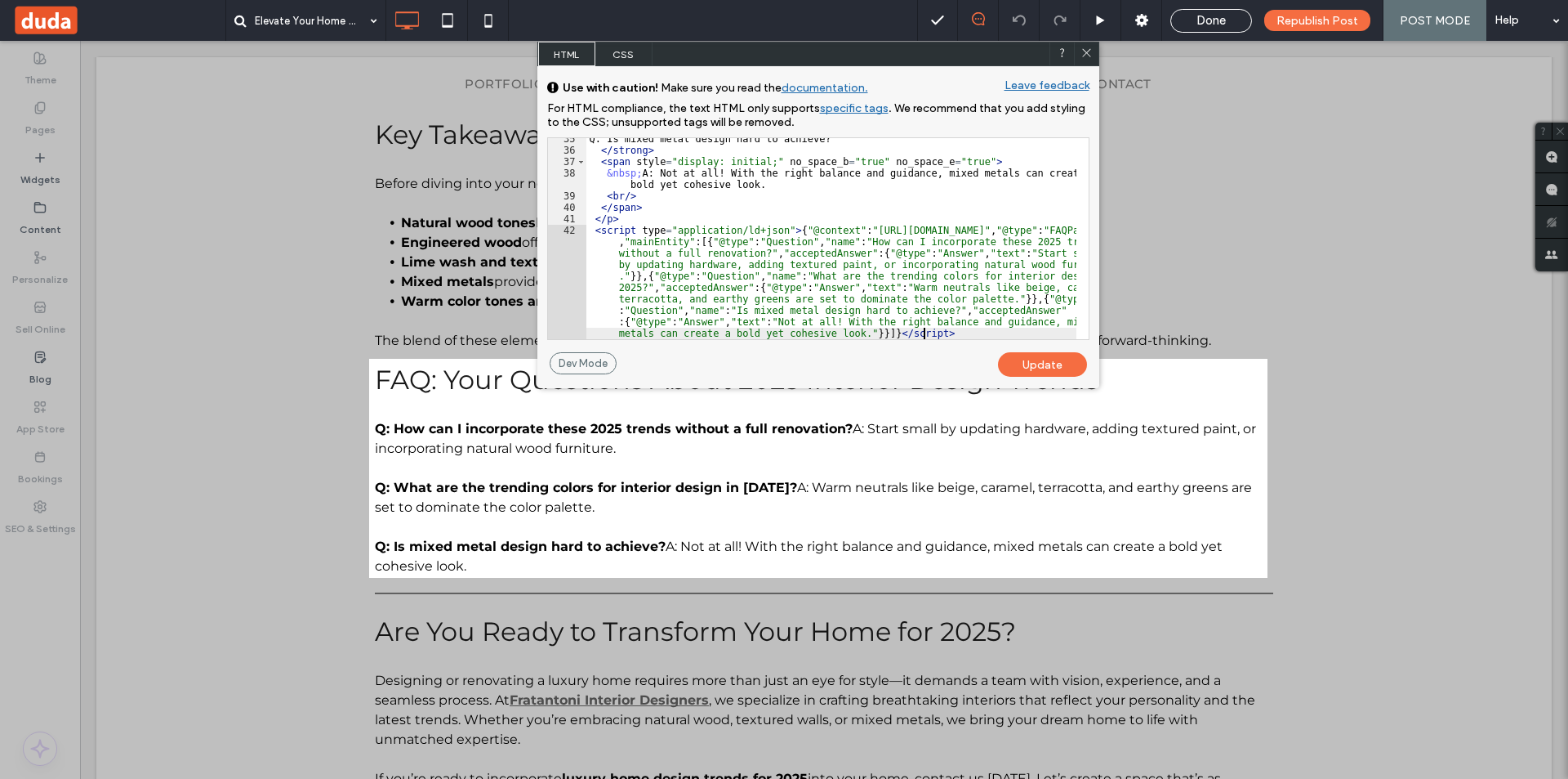
scroll to position [474, 0]
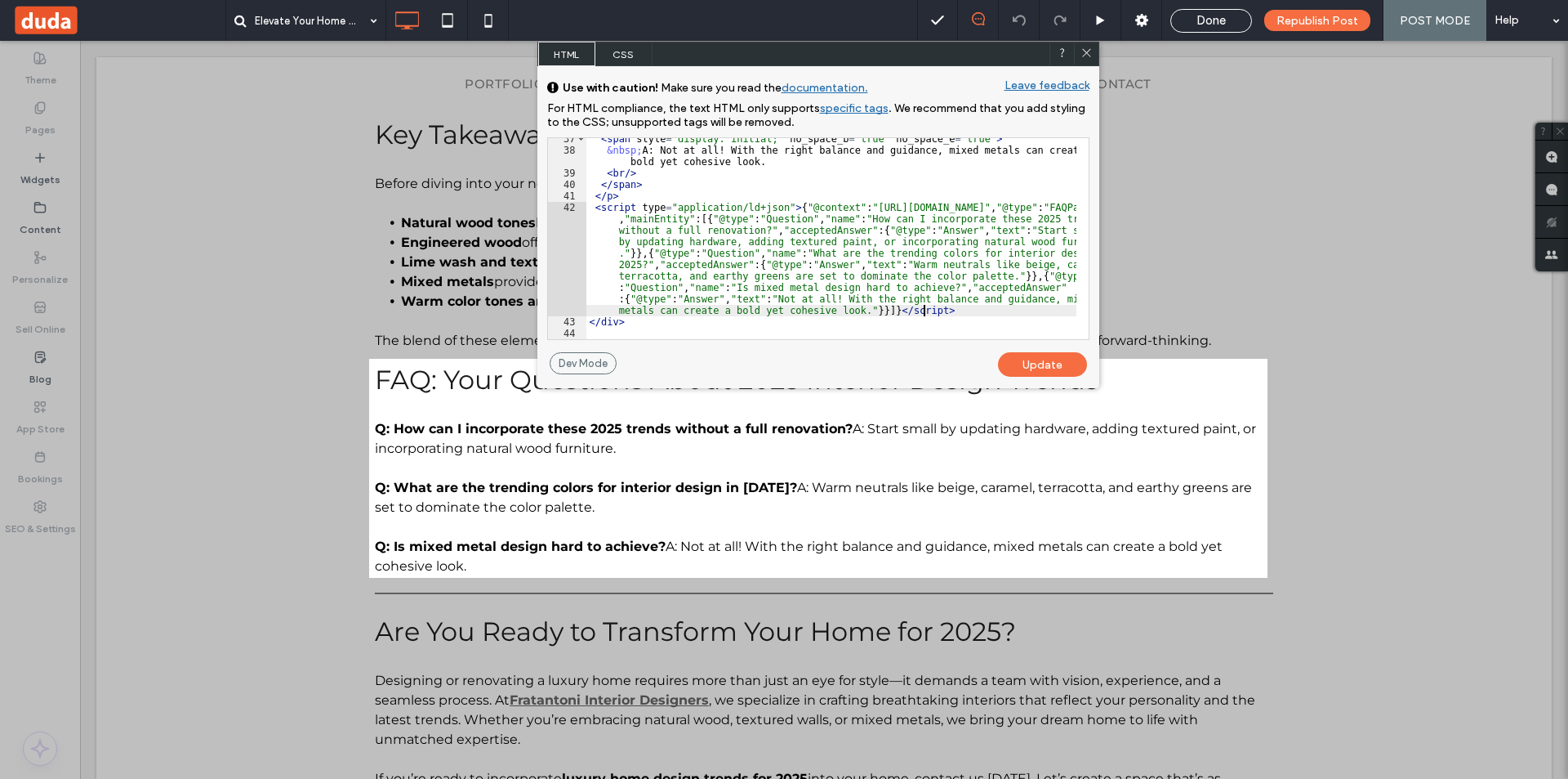
click at [1054, 361] on div "Update" at bounding box center [1042, 364] width 89 height 25
click at [1036, 366] on div "Update" at bounding box center [1042, 364] width 89 height 25
click at [1042, 367] on div "Update" at bounding box center [1042, 364] width 89 height 25
click at [1087, 51] on icon at bounding box center [1087, 52] width 12 height 12
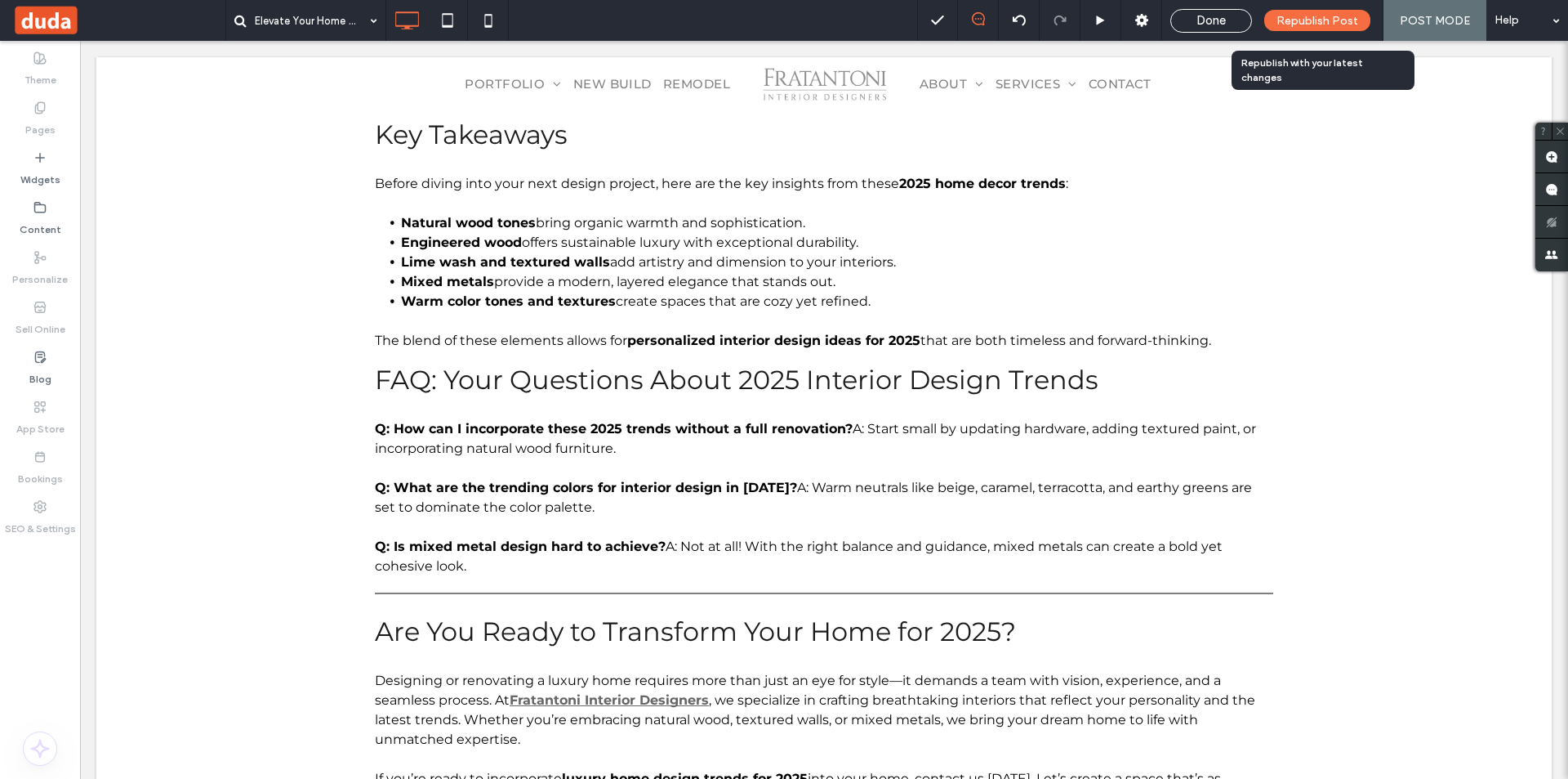
click at [1325, 26] on span "Republish Post" at bounding box center [1316, 21] width 81 height 14
click at [1311, 26] on span "Republish Post" at bounding box center [1316, 21] width 81 height 14
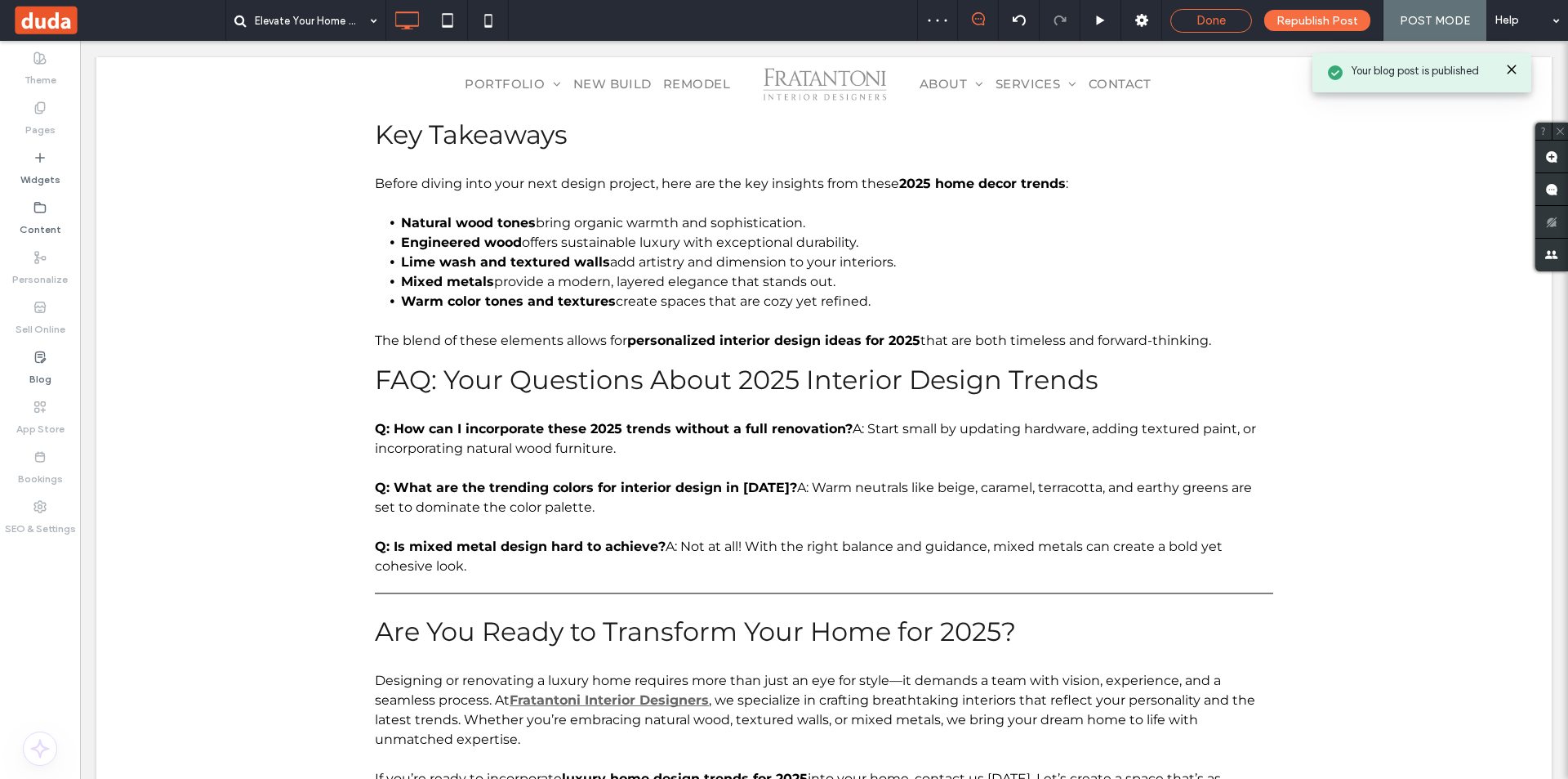
click at [1223, 20] on span "Done" at bounding box center [1211, 20] width 29 height 15
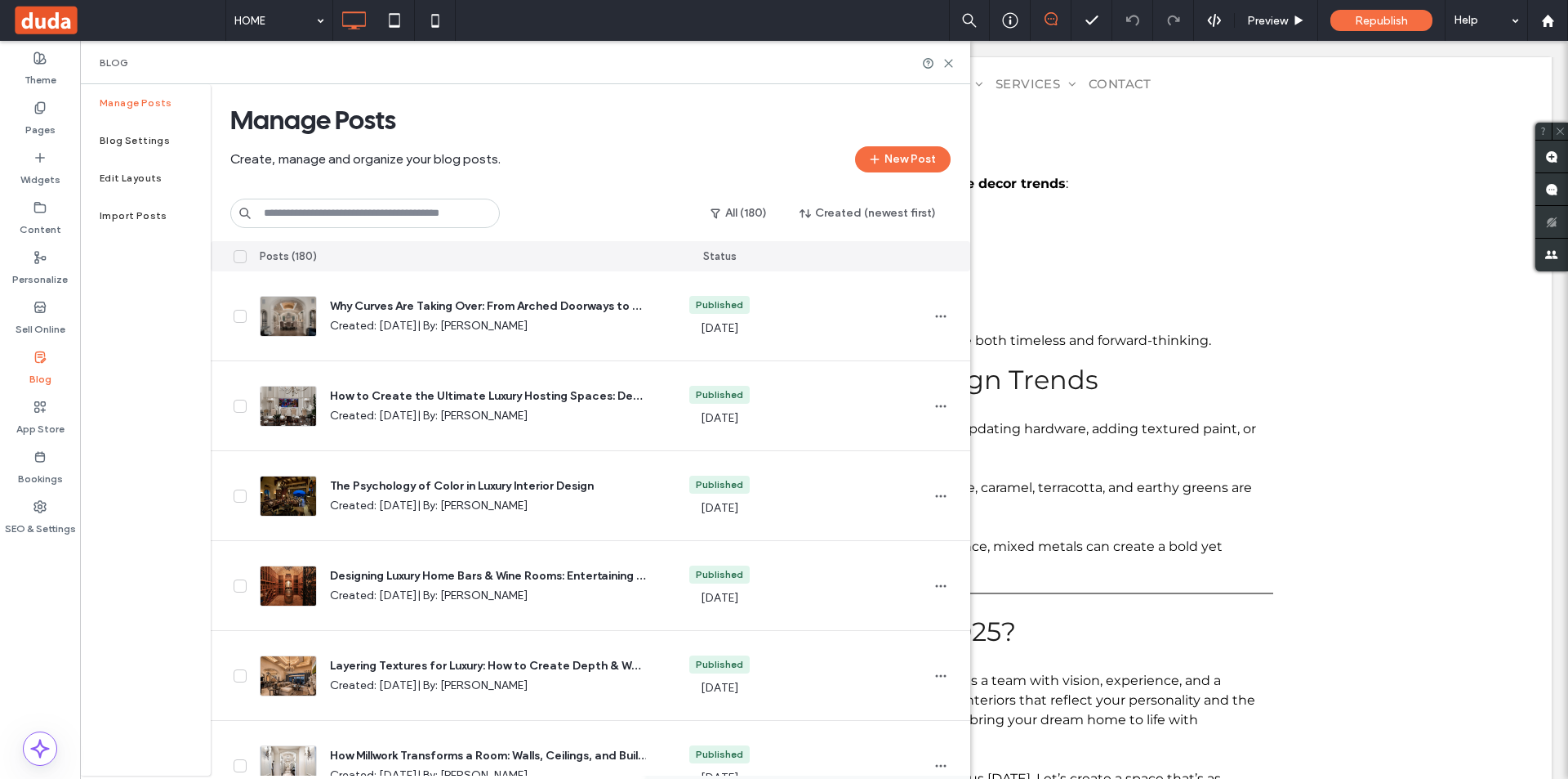
click at [374, 211] on input at bounding box center [365, 213] width 270 height 29
paste input "**********"
type input "**********"
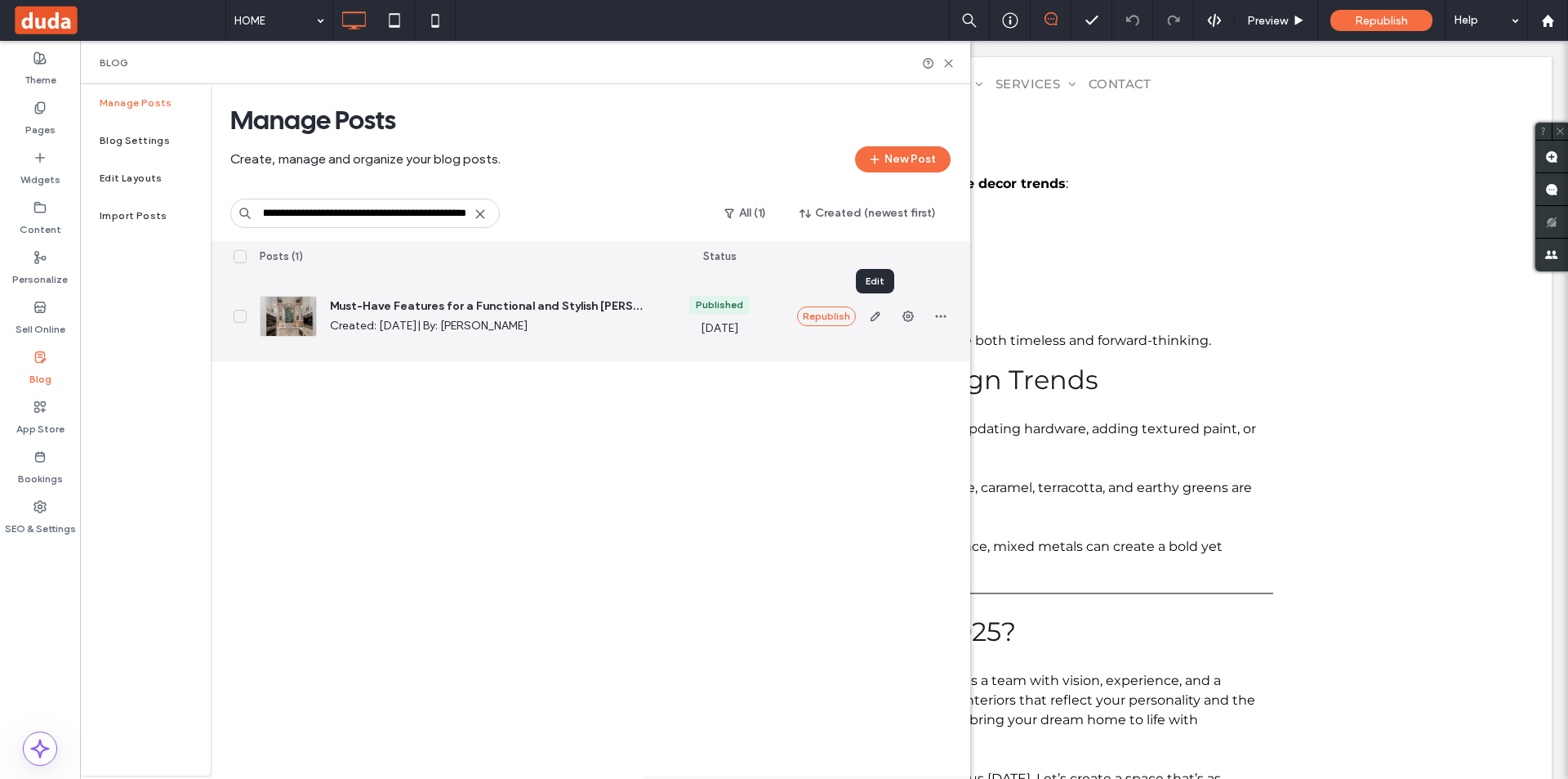
click at [501, 318] on span "Created: Feb 20, 2025 | By: Josie Fratantoni" at bounding box center [487, 326] width 316 height 17
click at [500, 318] on span "Created: Feb 20, 2025 | By: Josie Fratantoni" at bounding box center [487, 326] width 316 height 17
click at [481, 309] on span "Must-Have Features for a Functional and Stylish Butler’s Pantry" at bounding box center [487, 306] width 316 height 17
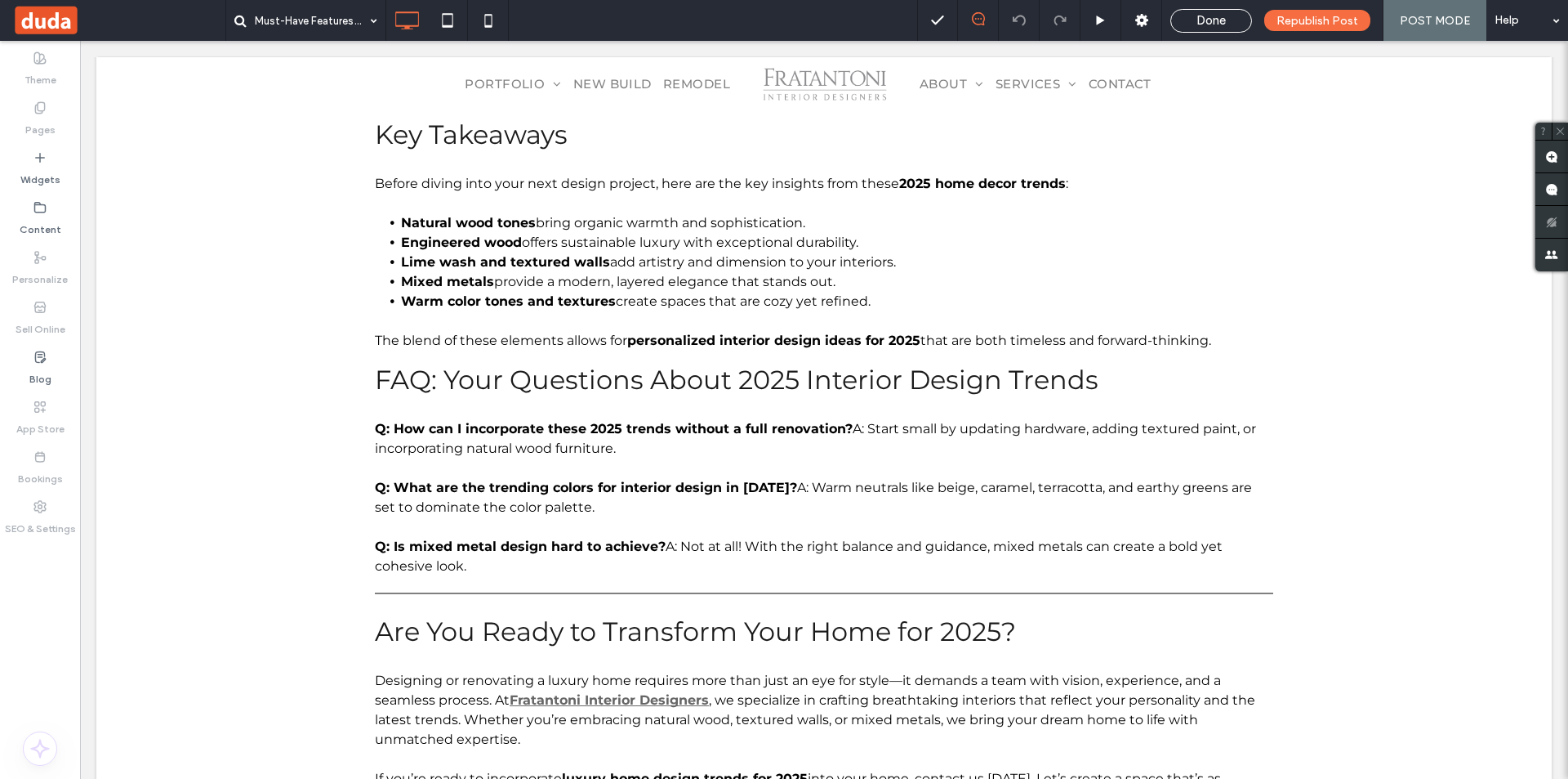
type input "**********"
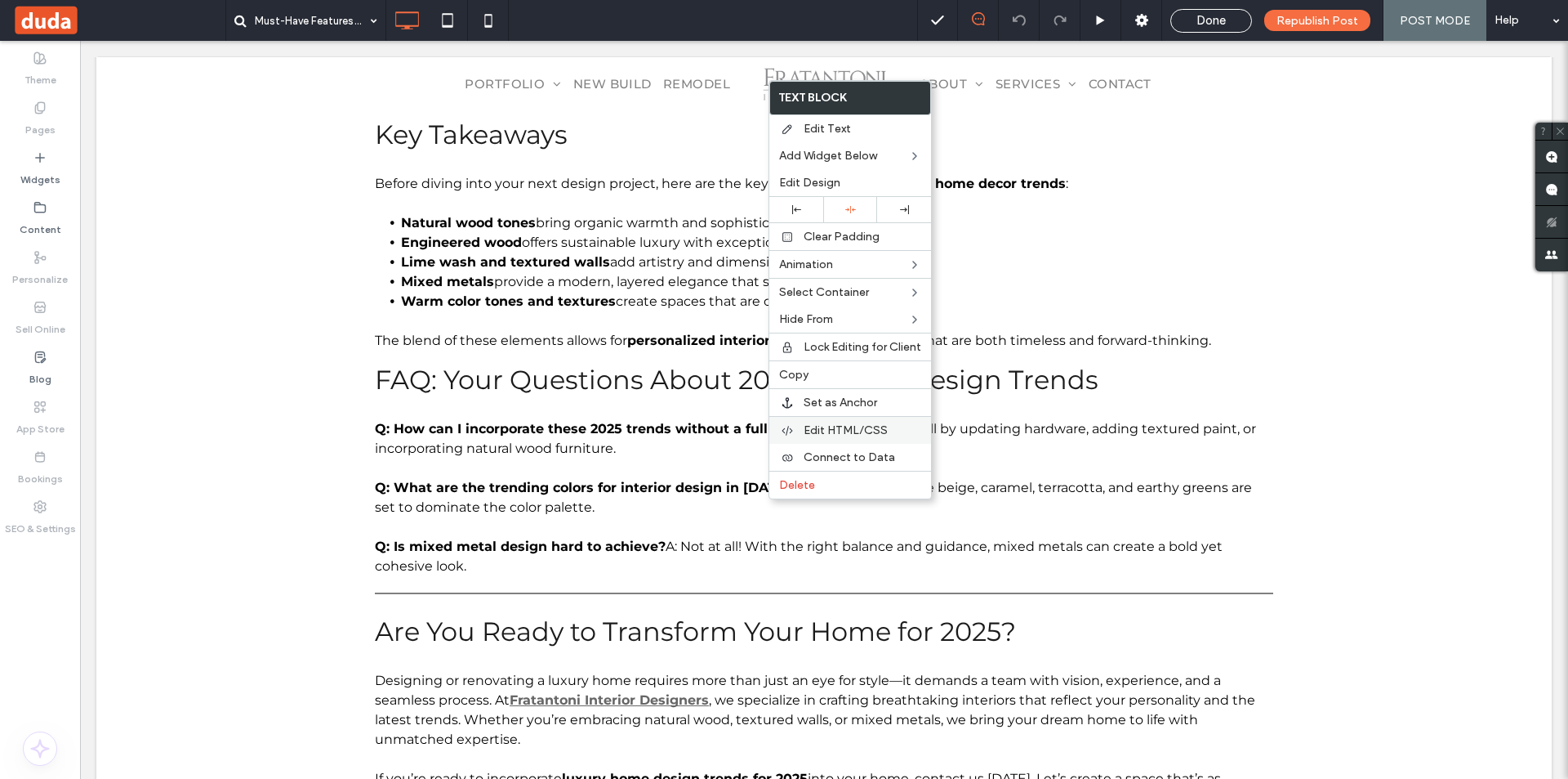
click at [860, 430] on span "Edit HTML/CSS" at bounding box center [845, 430] width 84 height 14
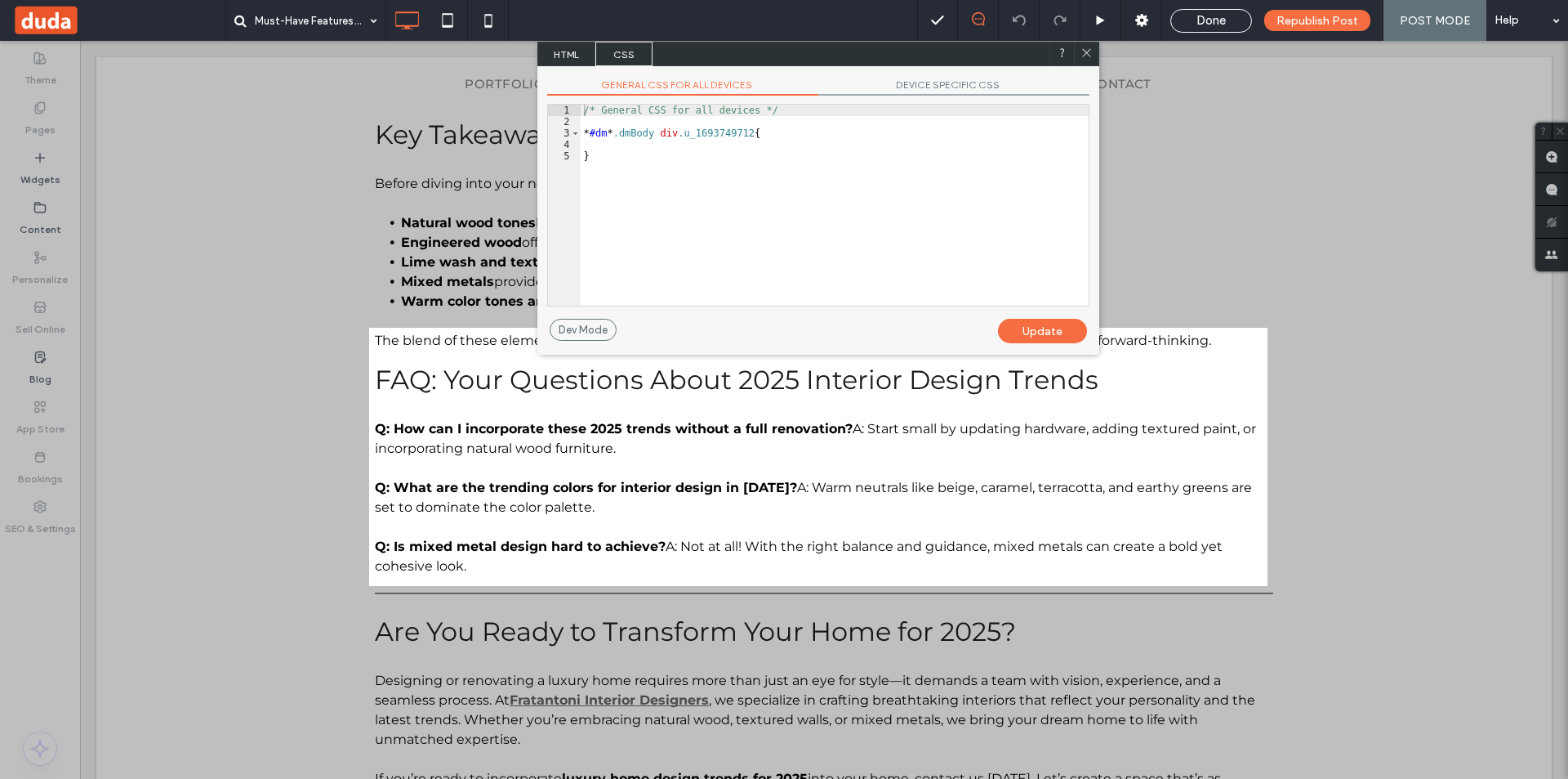
click at [564, 53] on span "HTML" at bounding box center [567, 53] width 57 height 25
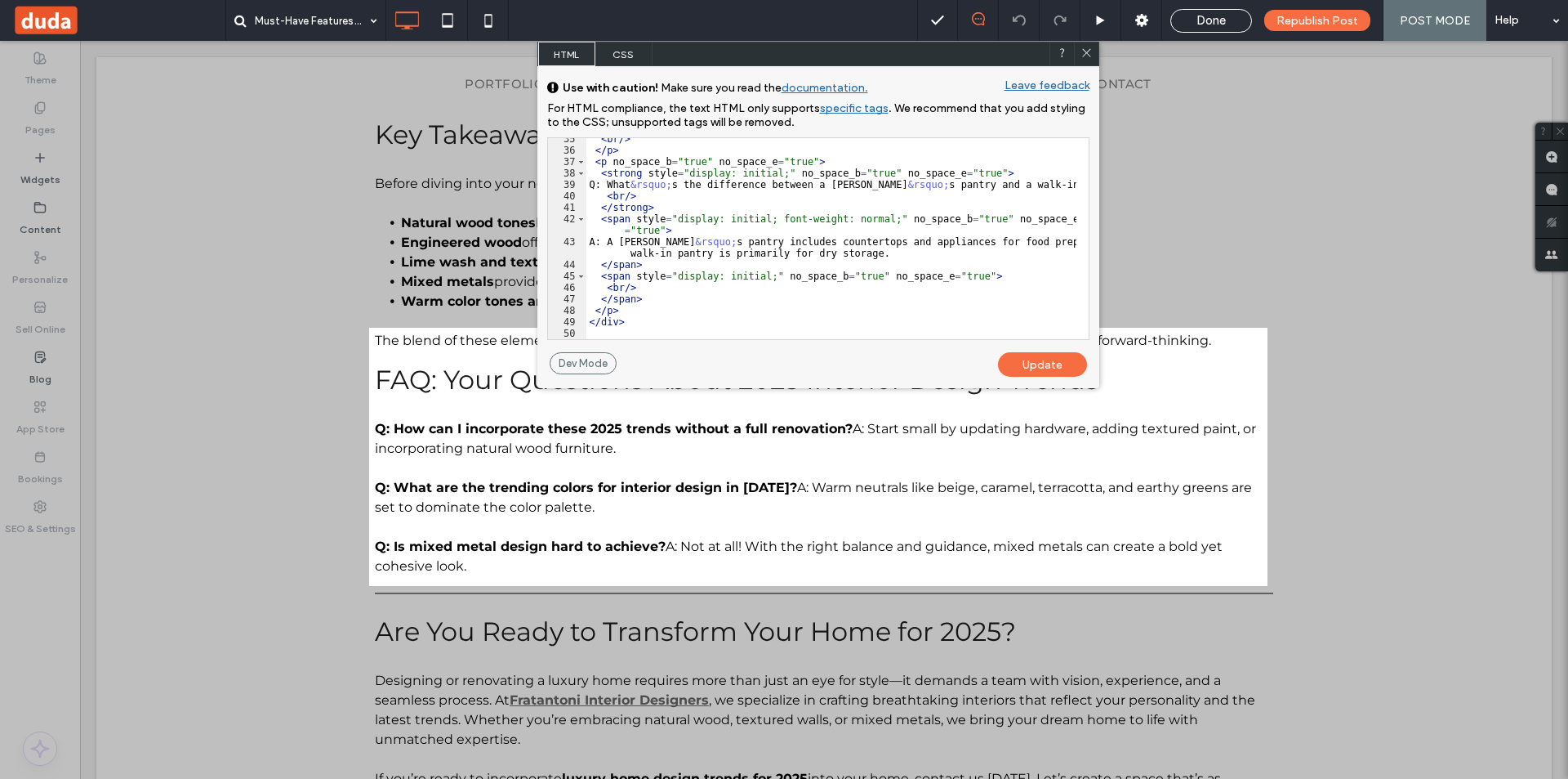
scroll to position [486, 0]
click at [627, 305] on div "< br /> </ p > < p no_space_b = "true" no_space_e = "true" > < strong style = "…" at bounding box center [832, 245] width 490 height 224
type textarea "**"
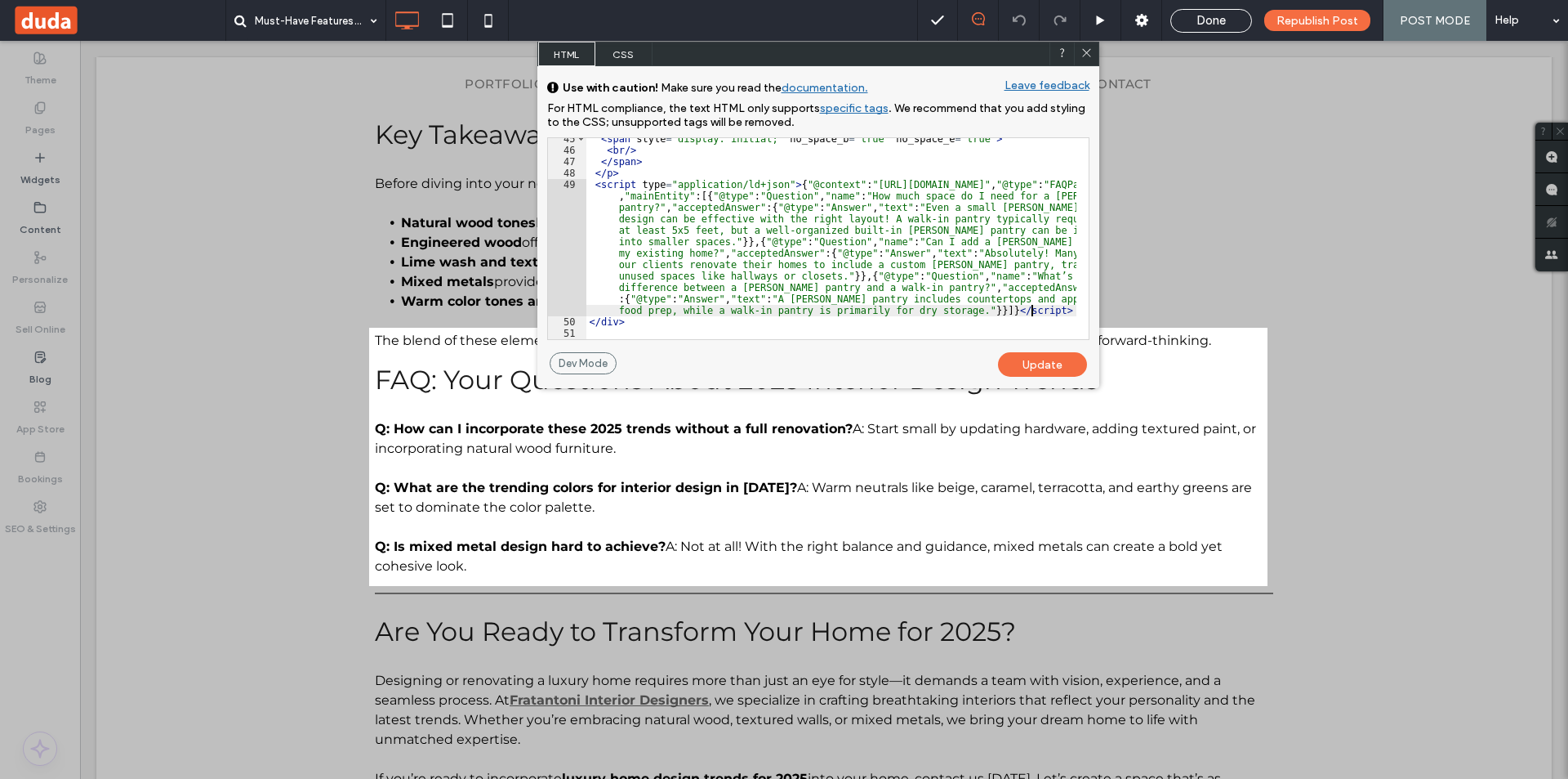
scroll to position [622, 0]
click at [1061, 369] on div "Update" at bounding box center [1042, 364] width 89 height 25
click at [1062, 369] on div "Update" at bounding box center [1042, 364] width 89 height 25
click at [1087, 59] on span at bounding box center [1087, 53] width 12 height 15
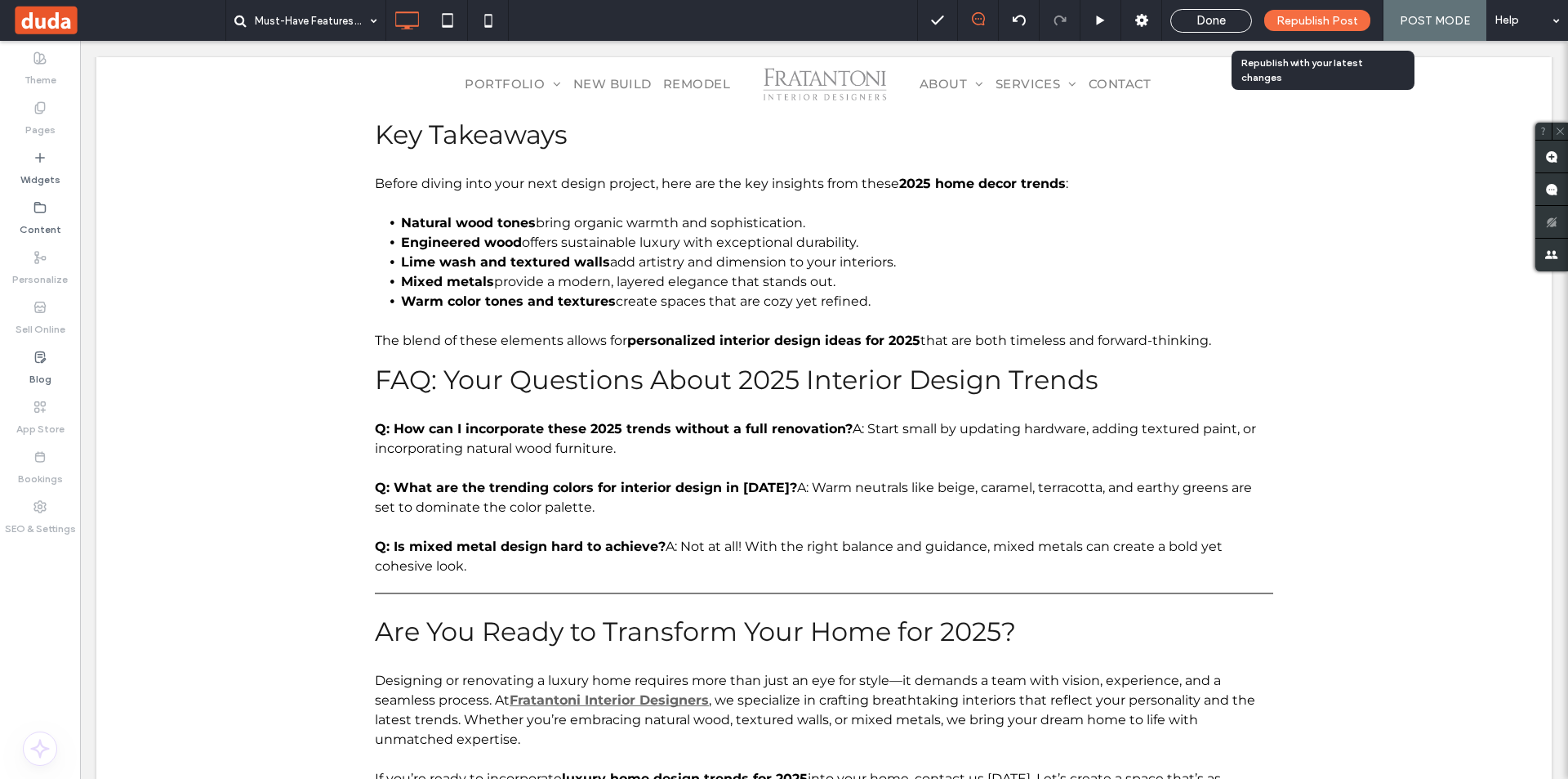
click at [1330, 22] on span "Republish Post" at bounding box center [1316, 21] width 81 height 14
click at [1323, 18] on span "Republish Post" at bounding box center [1316, 21] width 81 height 14
click at [1216, 9] on div "Done" at bounding box center [1210, 21] width 81 height 24
click at [1212, 28] on div "Done" at bounding box center [1210, 21] width 81 height 24
click at [1213, 17] on span "Done" at bounding box center [1211, 20] width 29 height 15
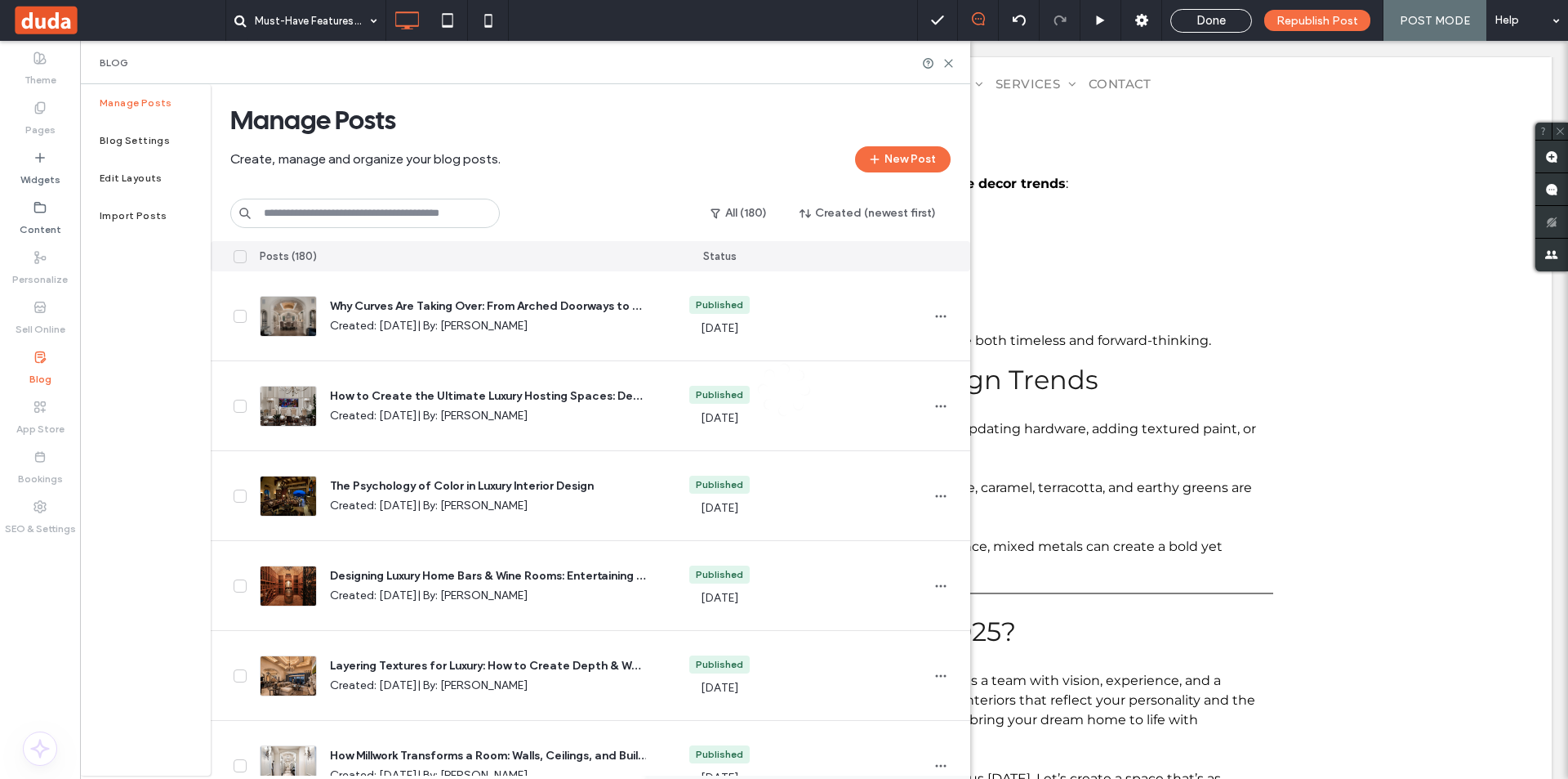
click at [341, 218] on div at bounding box center [784, 390] width 1568 height 779
click at [348, 217] on input at bounding box center [365, 213] width 270 height 29
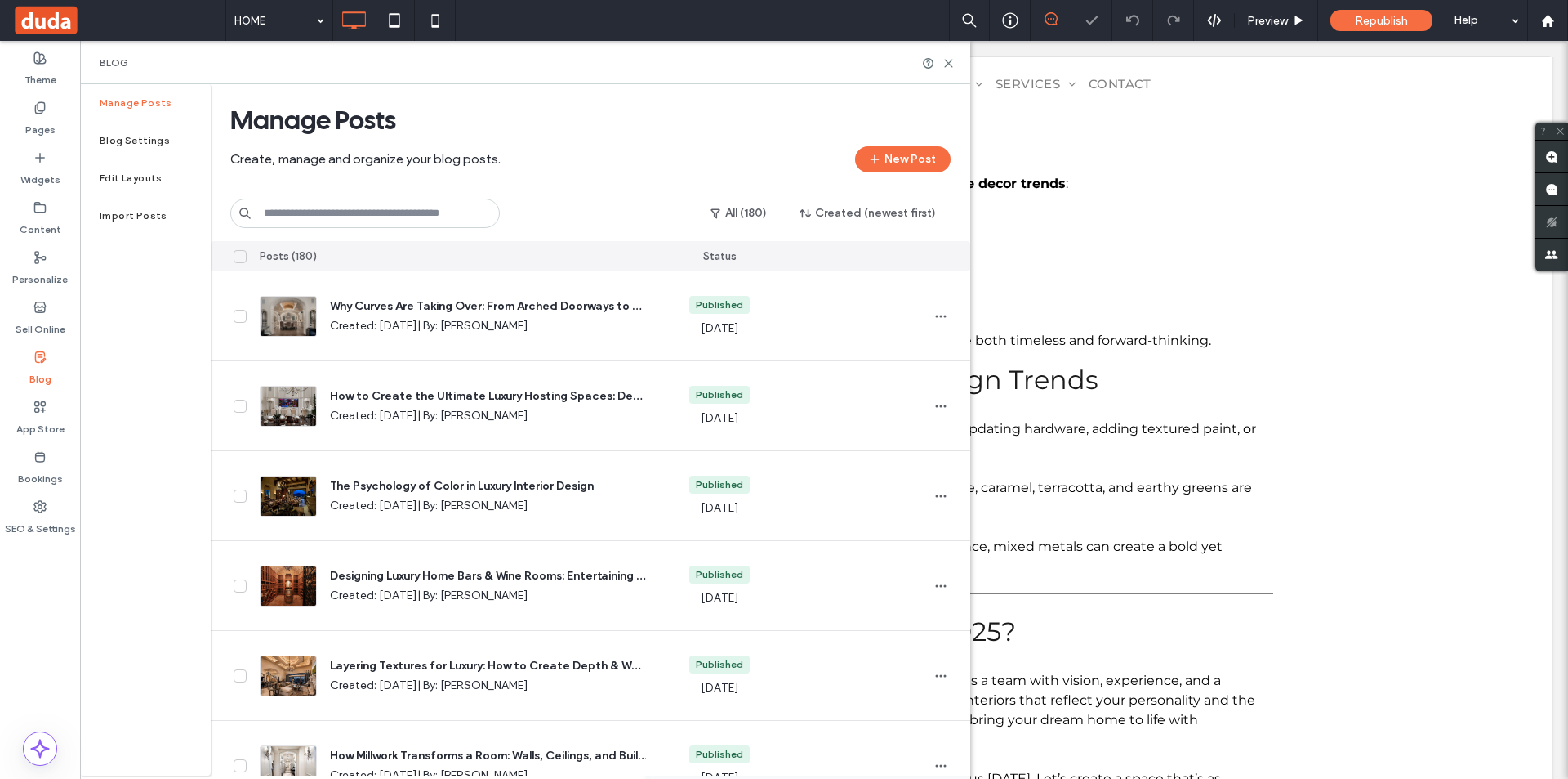
paste input "**********"
type input "**********"
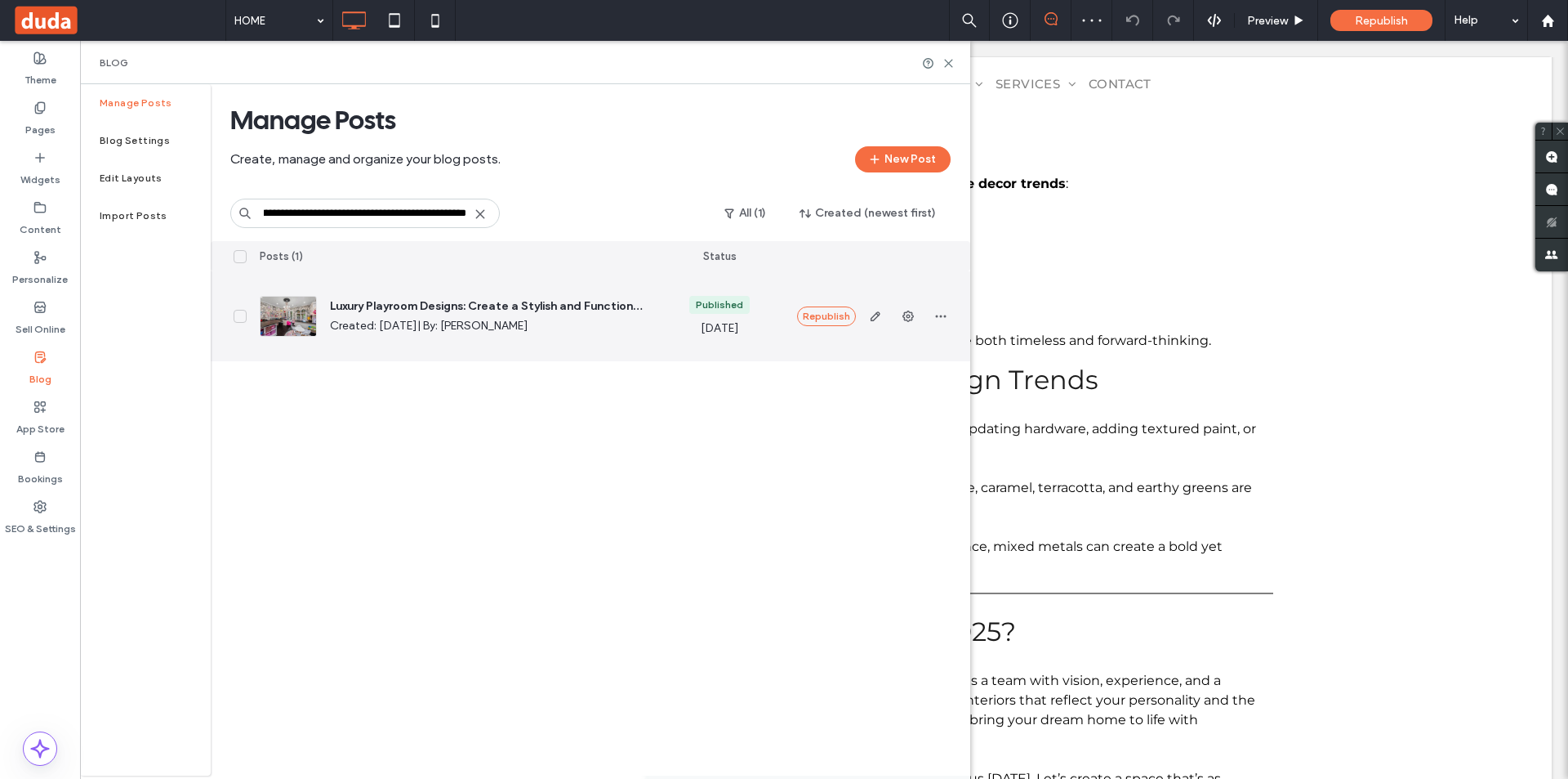
click at [453, 303] on span "Luxury Playroom Designs: Create a Stylish and Functional Space for Kids" at bounding box center [487, 306] width 316 height 17
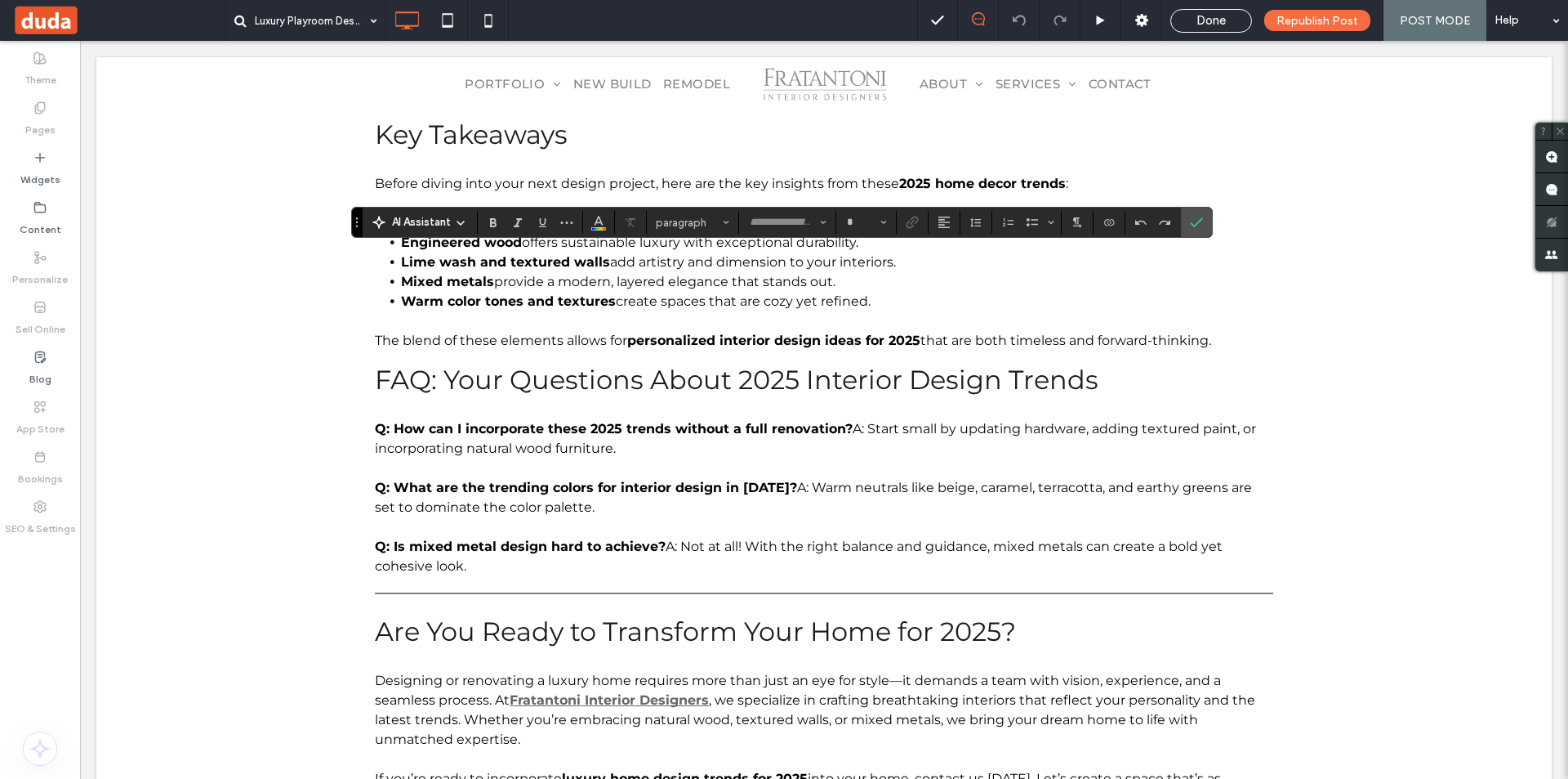
type input "**********"
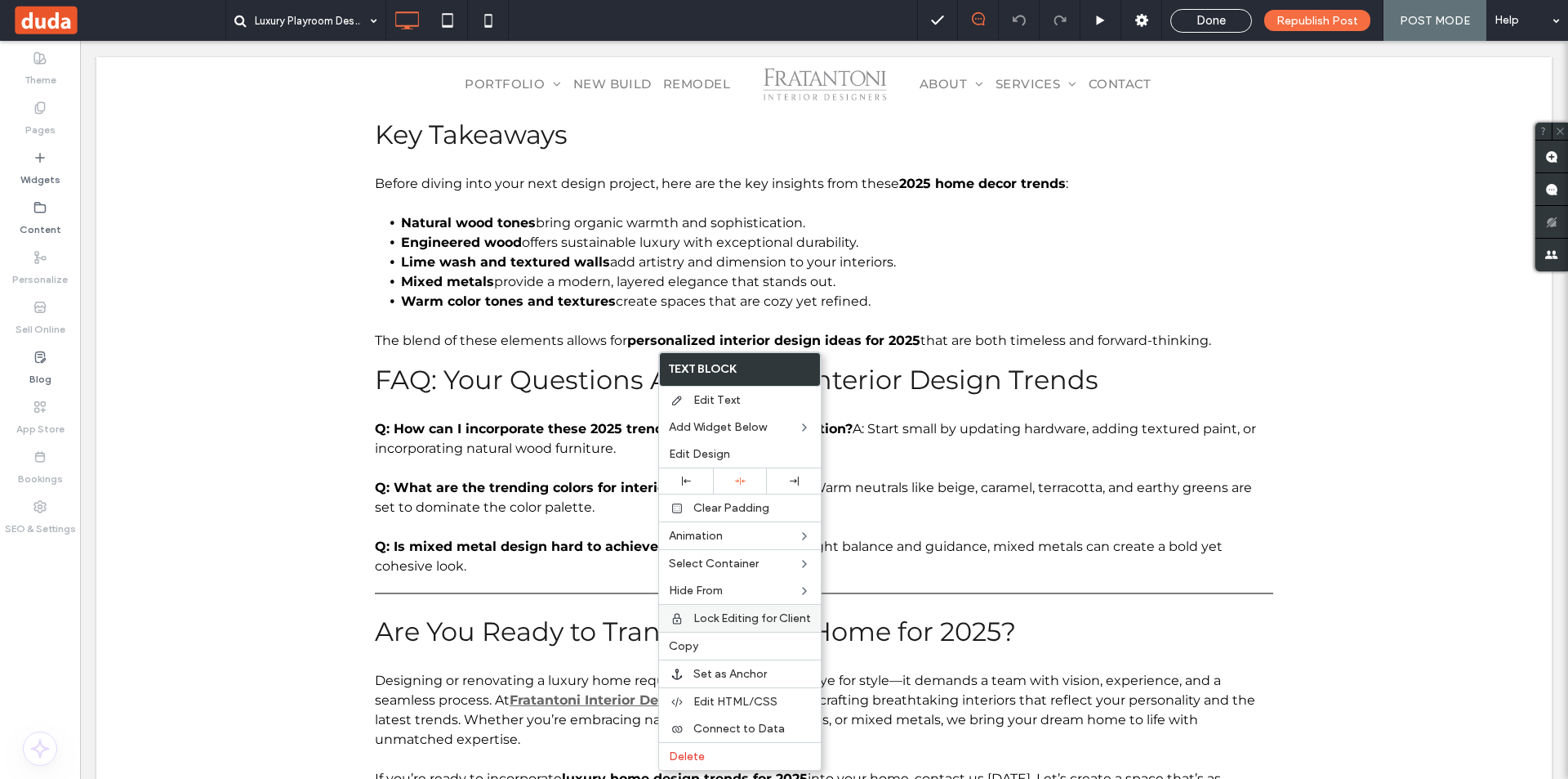
click at [753, 698] on span "Edit HTML/CSS" at bounding box center [735, 701] width 84 height 14
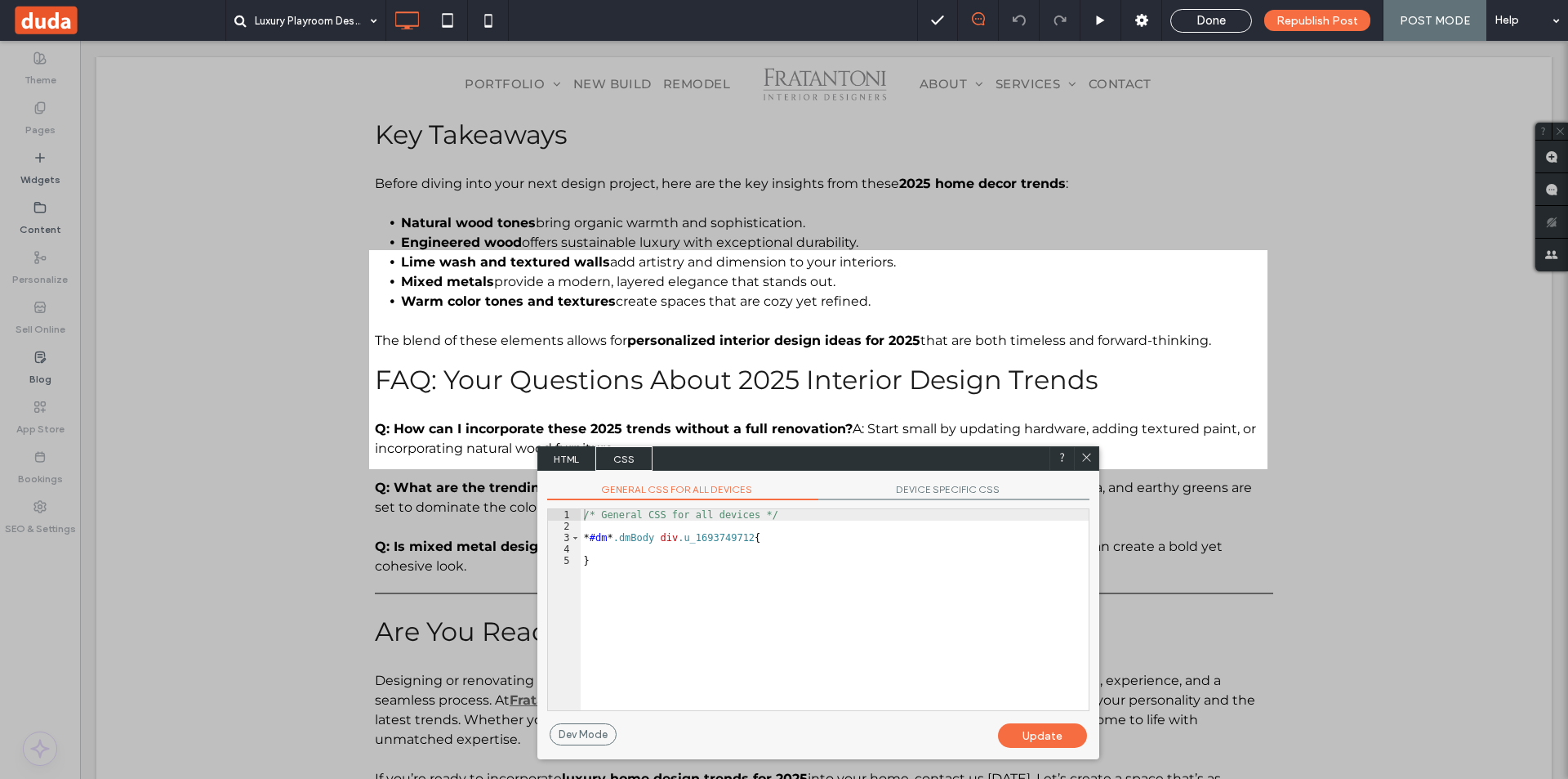
click at [571, 465] on span "HTML" at bounding box center [567, 458] width 57 height 25
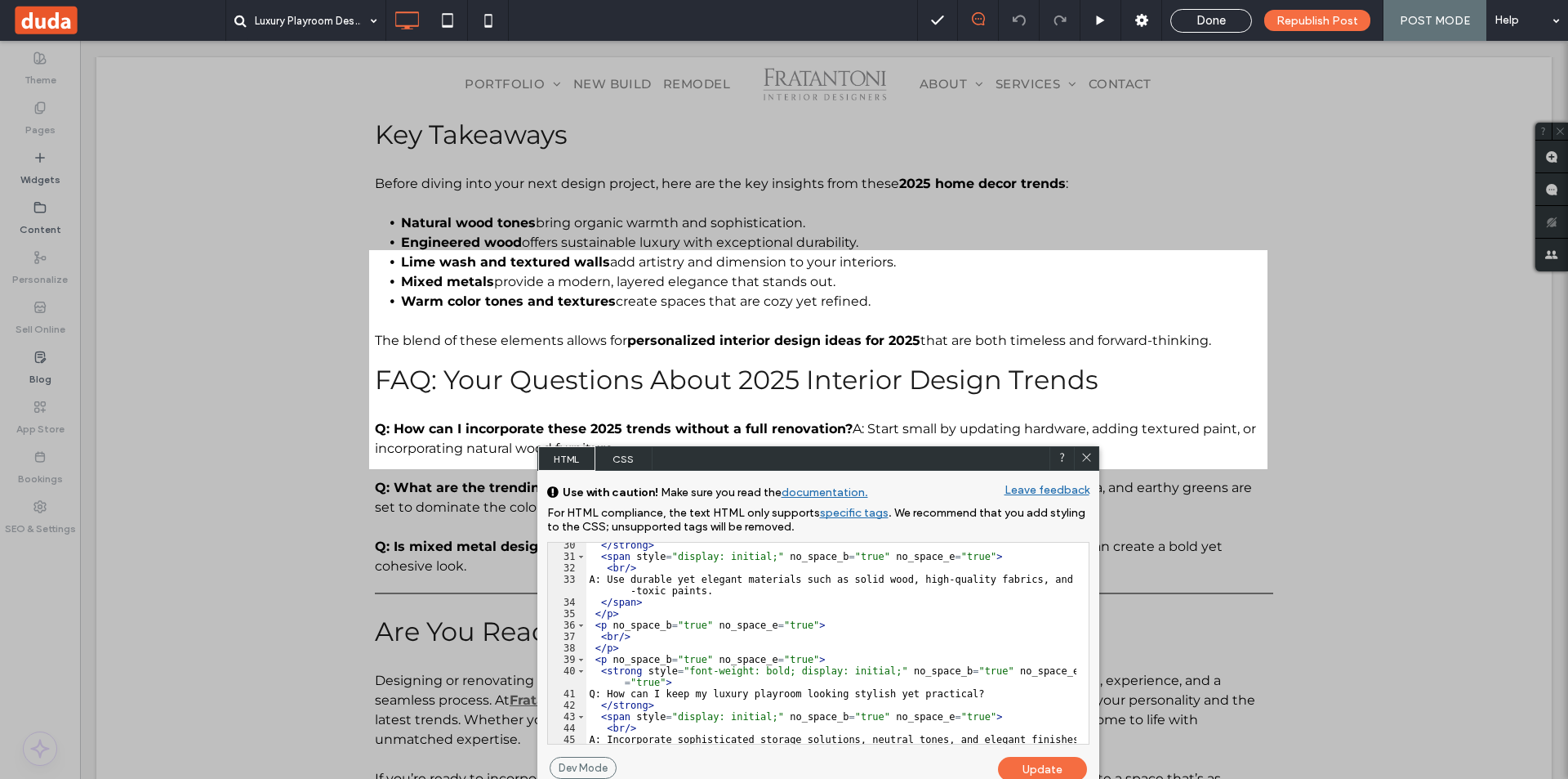
scroll to position [462, 0]
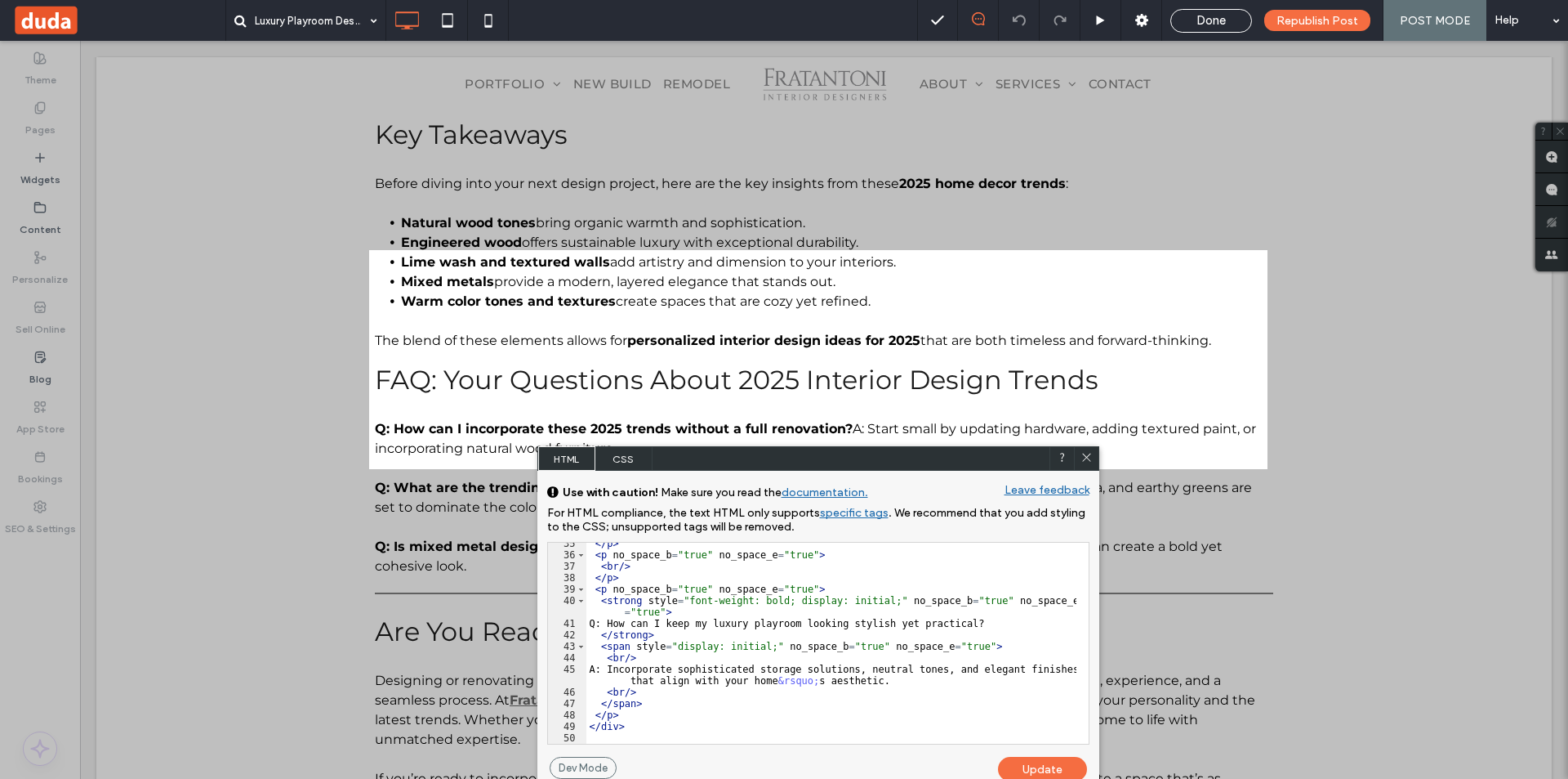
click at [632, 719] on div "</ p > < p no_space_b = "true" no_space_e = "true" > < br /> </ p > < p no_spac…" at bounding box center [832, 649] width 490 height 224
type textarea "**"
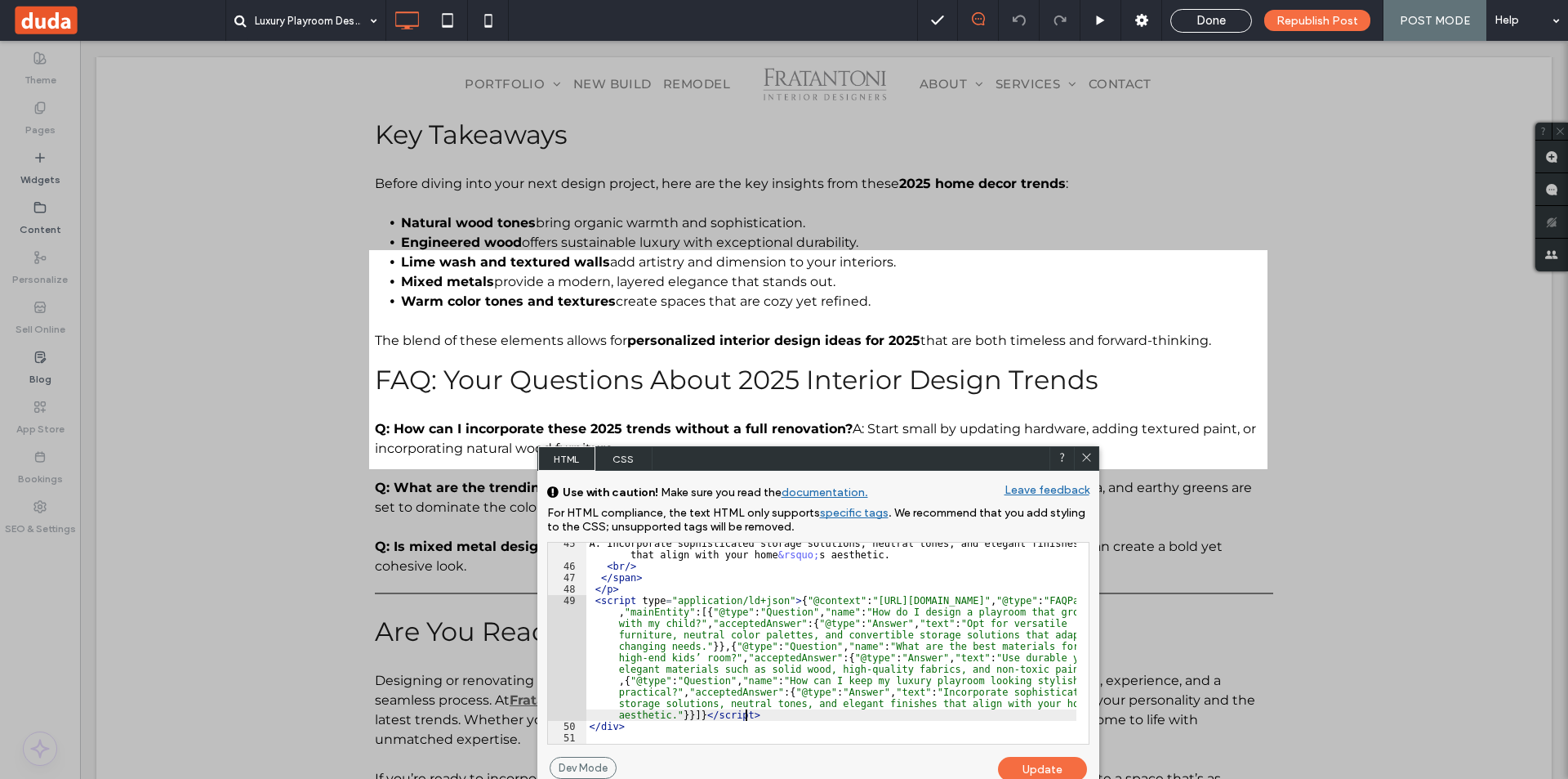
scroll to position [589, 0]
click at [1039, 774] on div "Update" at bounding box center [1042, 768] width 89 height 25
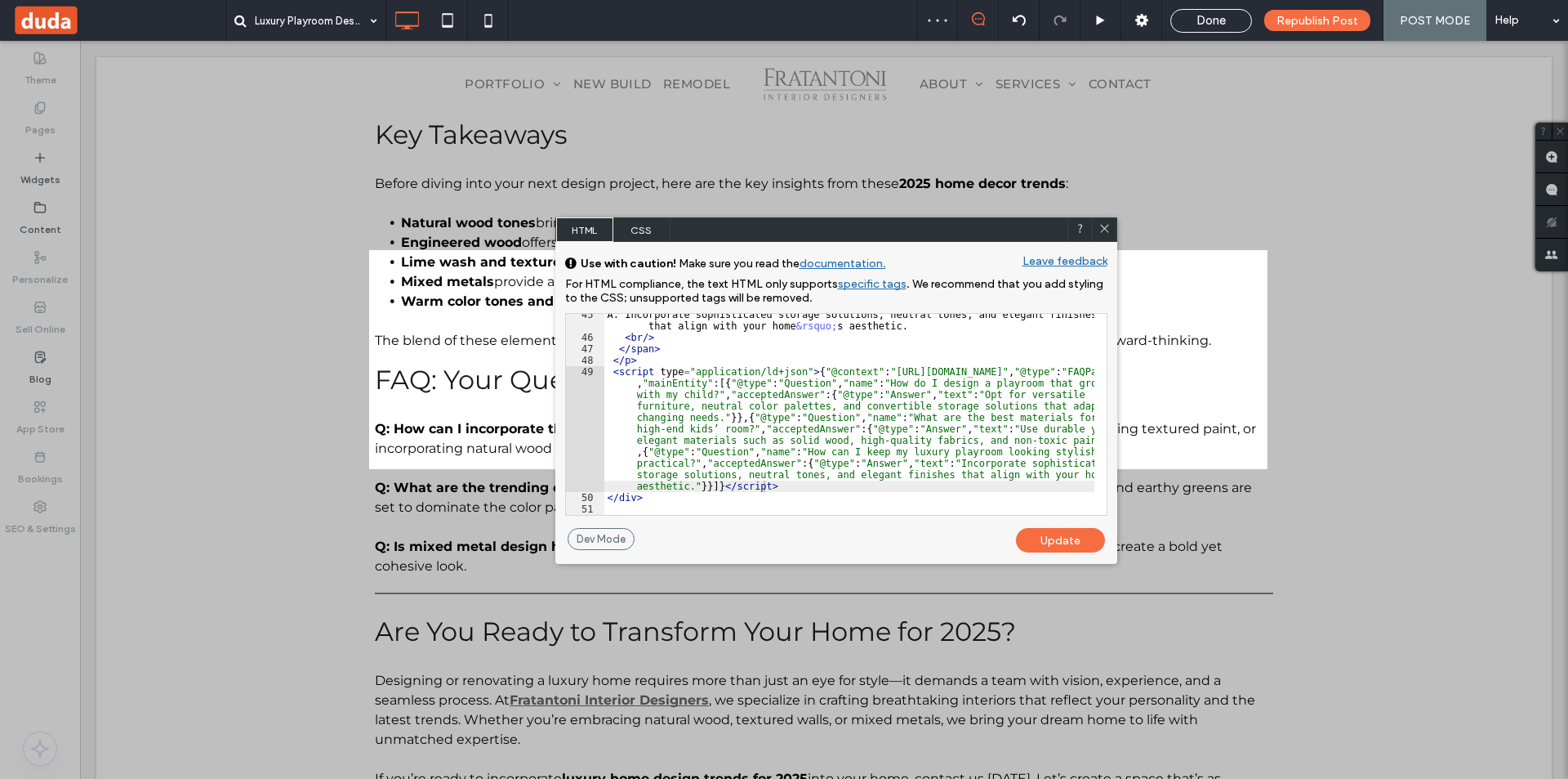
drag, startPoint x: 909, startPoint y: 457, endPoint x: 927, endPoint y: 216, distance: 241.7
click at [927, 217] on div "HTML CSS" at bounding box center [835, 229] width 562 height 25
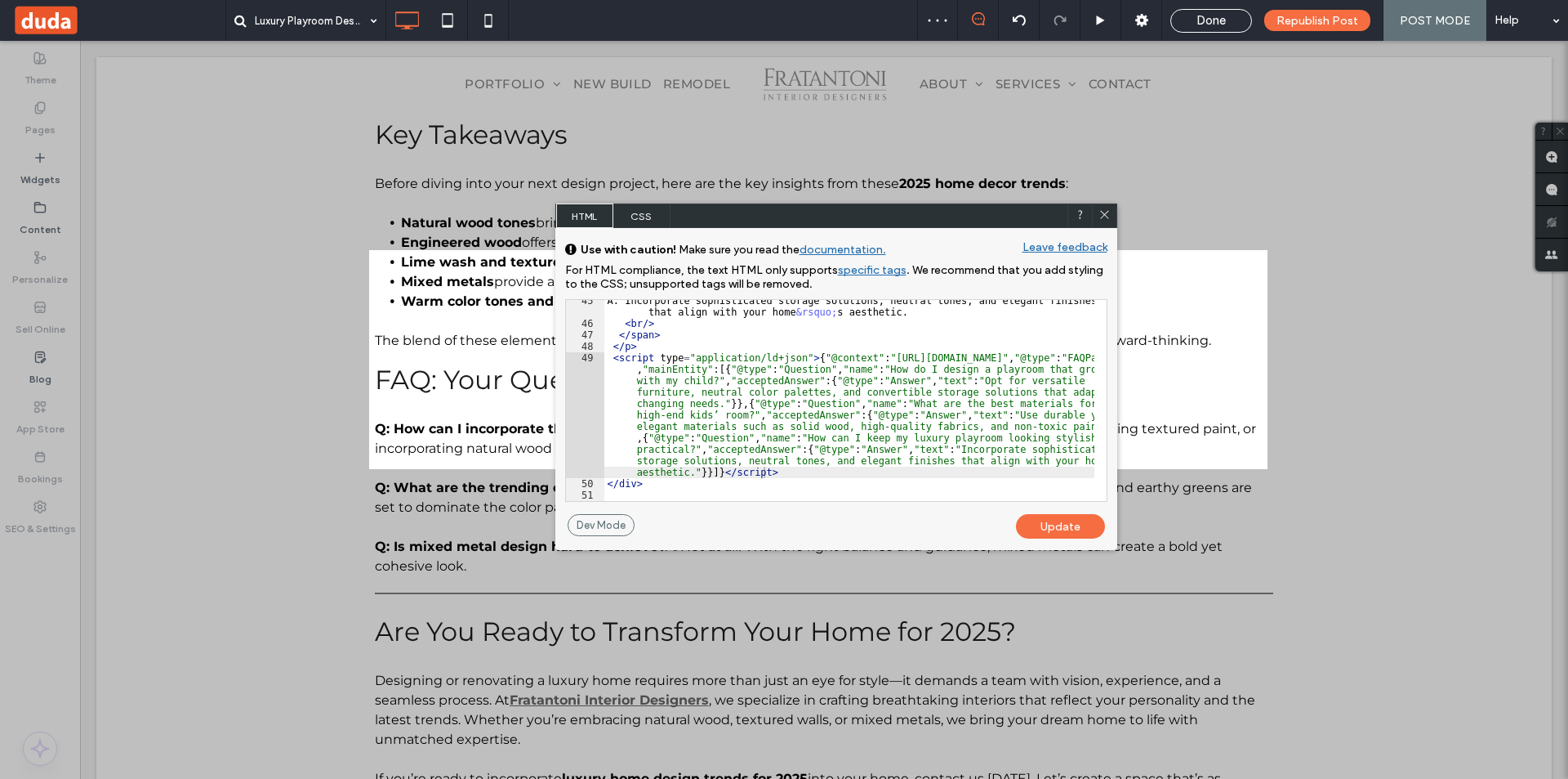
click at [1056, 533] on div "Update" at bounding box center [1060, 526] width 89 height 25
click at [1063, 521] on div "Update" at bounding box center [1060, 526] width 89 height 25
click at [1103, 221] on span at bounding box center [1104, 215] width 12 height 15
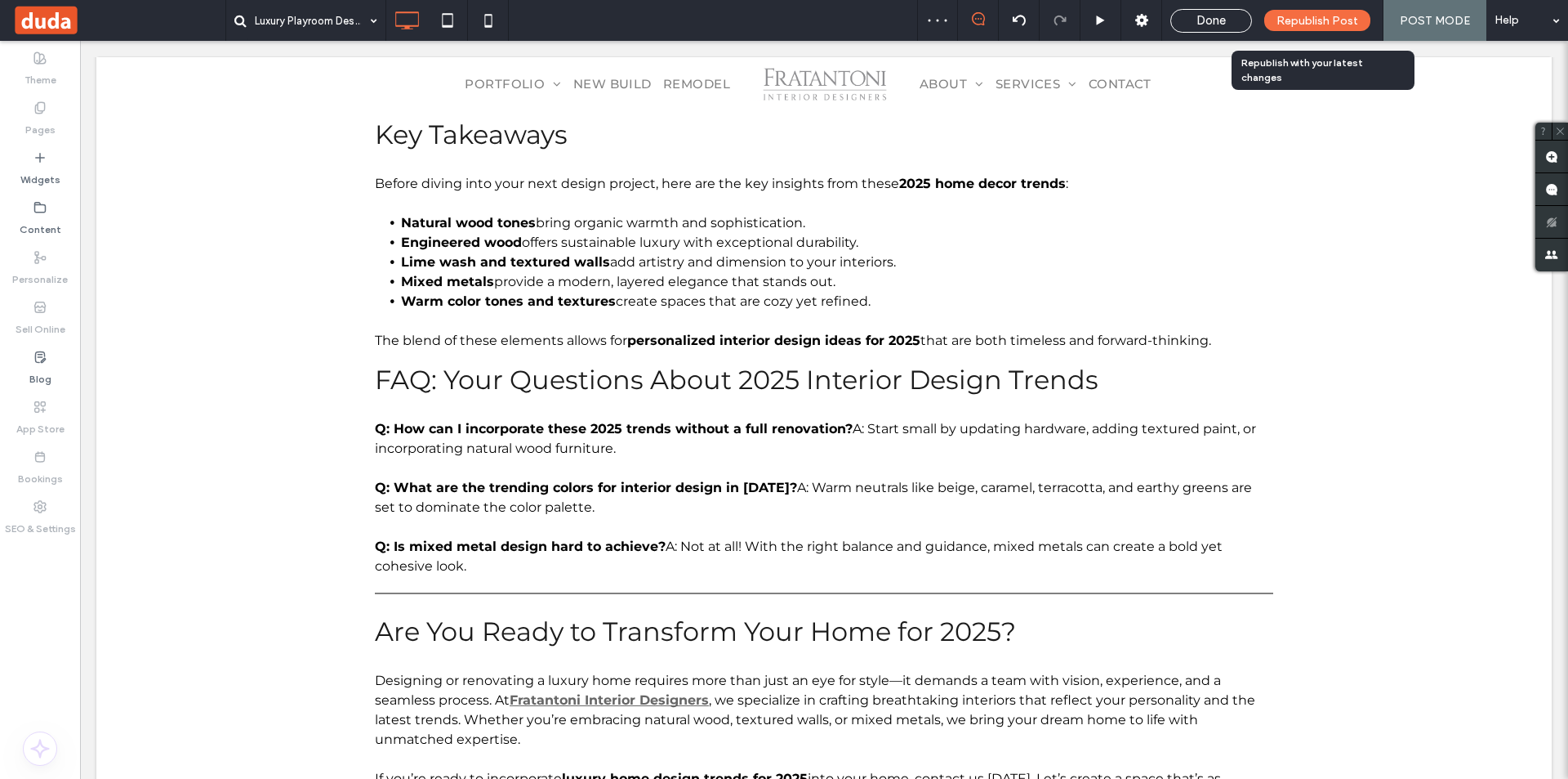
click at [1343, 17] on span "Republish Post" at bounding box center [1316, 21] width 81 height 14
click at [1327, 21] on span "Republish Post" at bounding box center [1316, 21] width 81 height 14
click at [1218, 21] on span "Done" at bounding box center [1211, 20] width 29 height 15
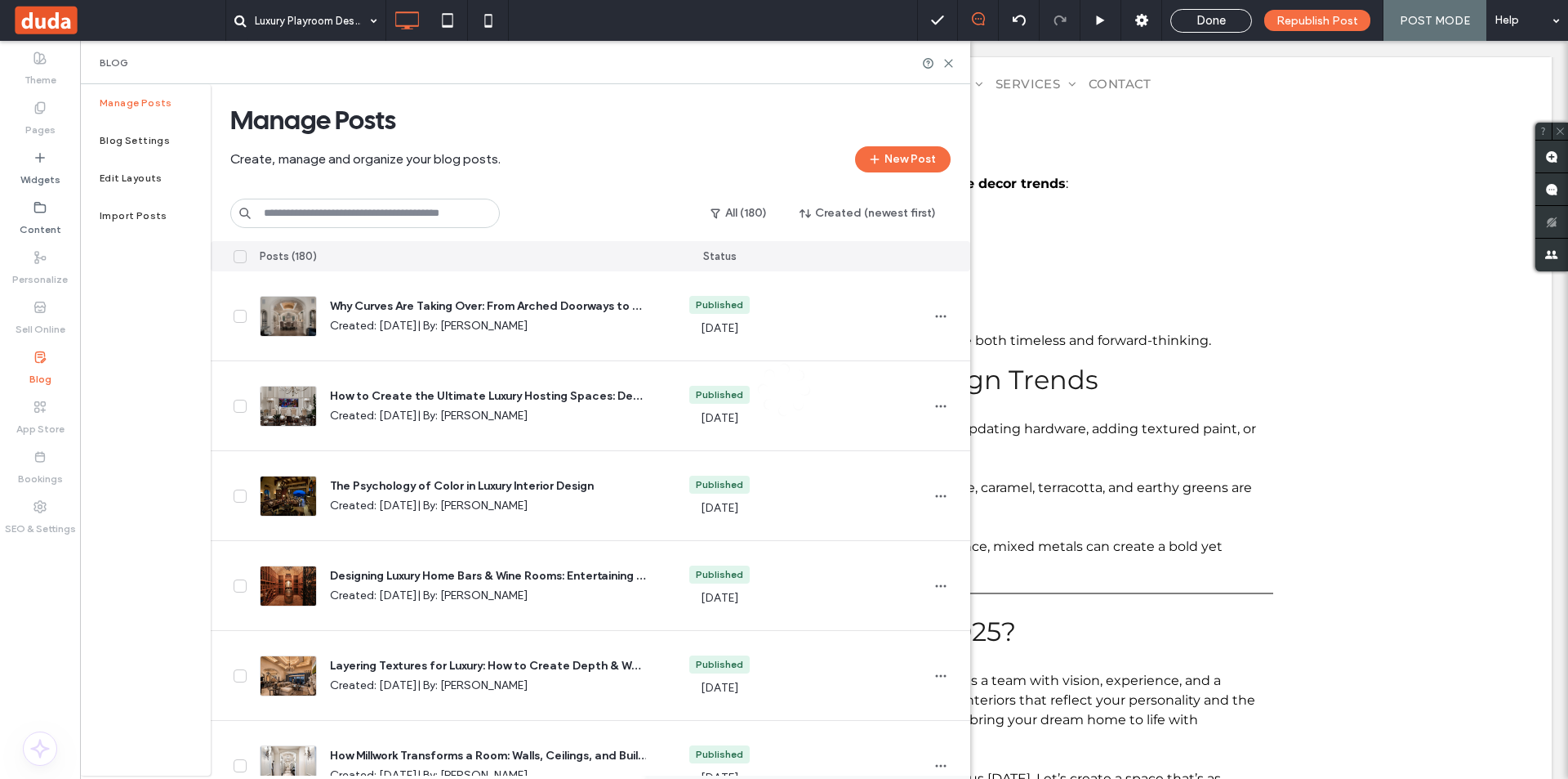
click at [355, 212] on input at bounding box center [365, 213] width 270 height 29
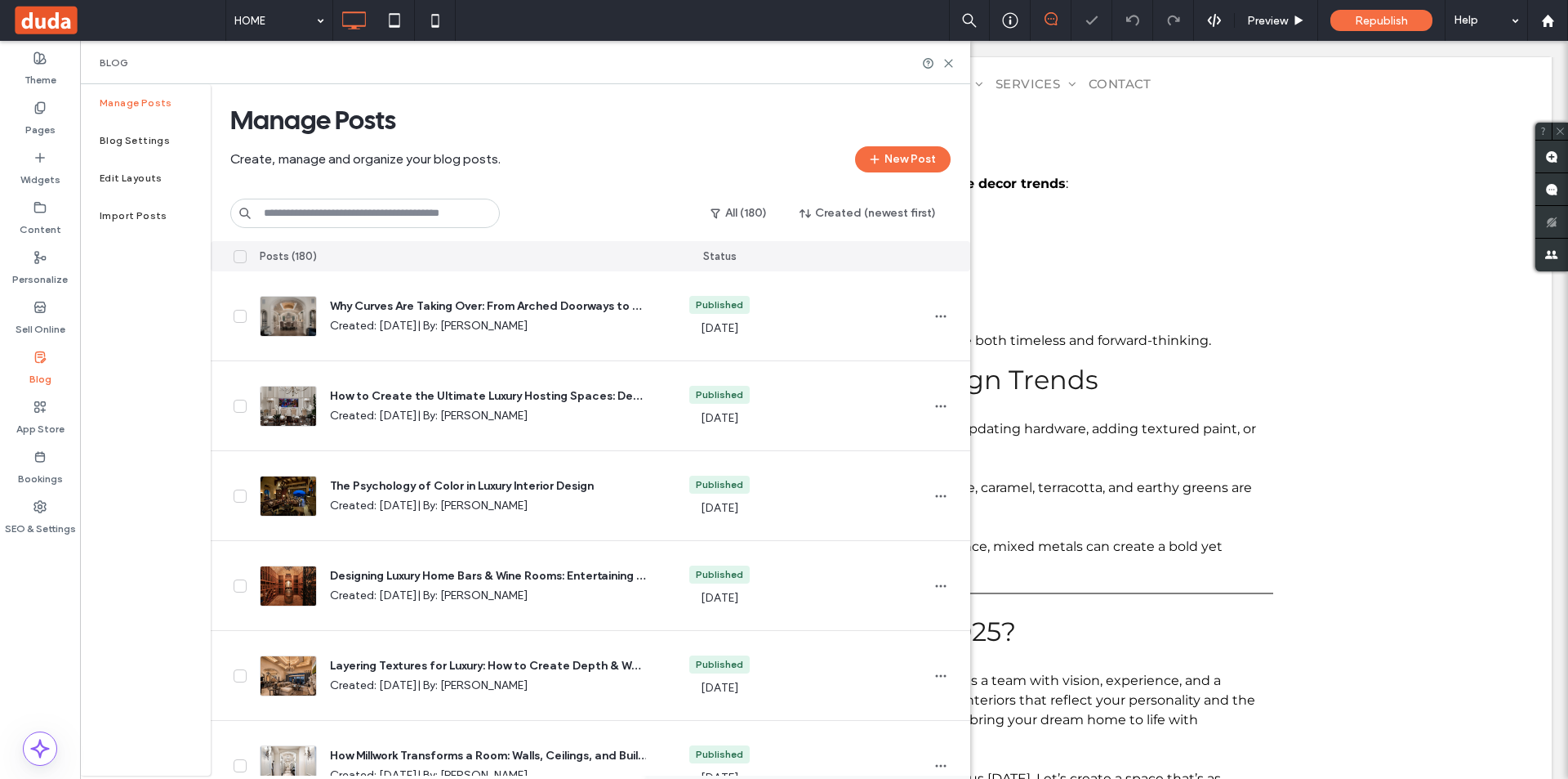
paste input "**********"
type input "**********"
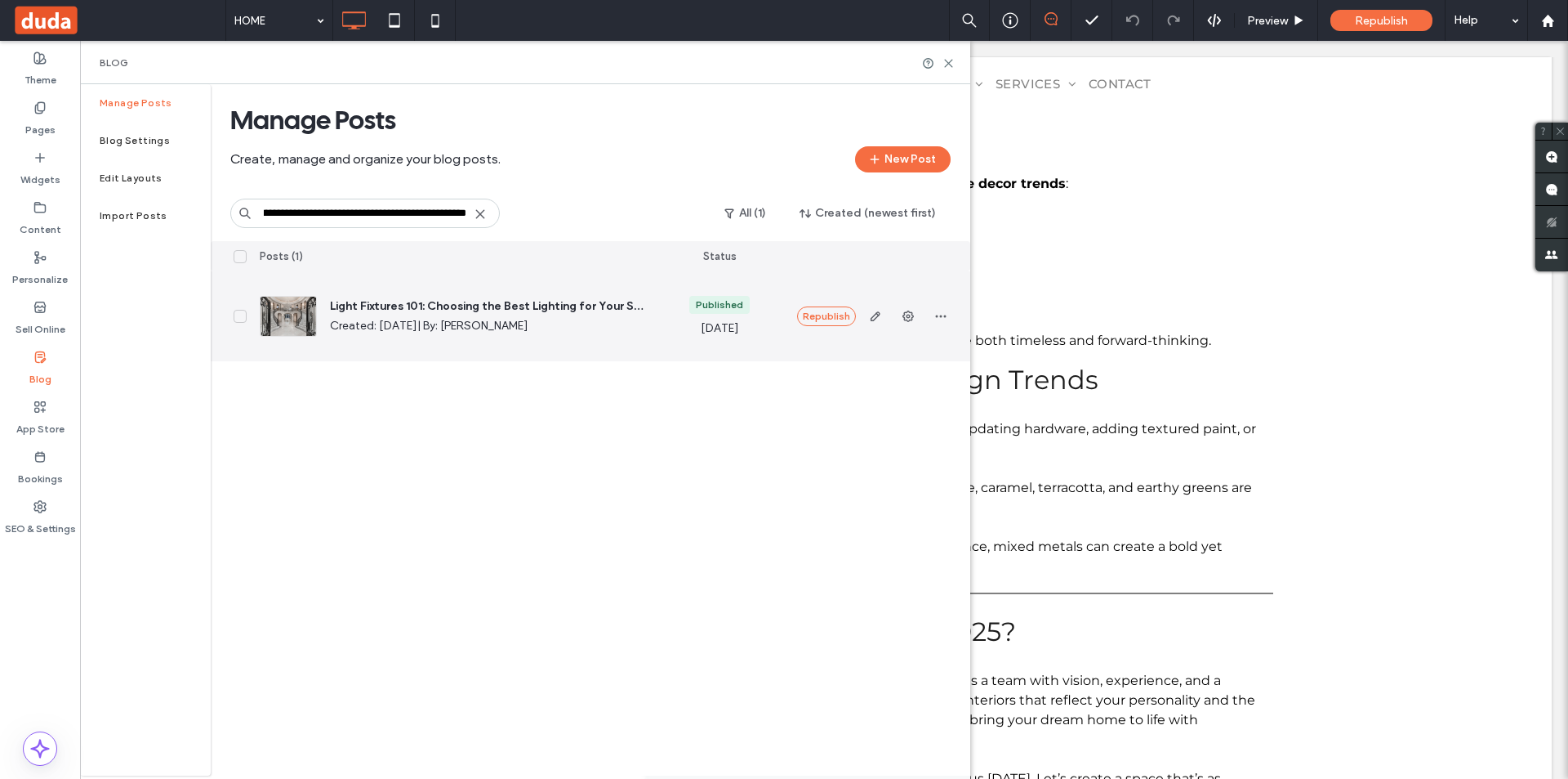
click at [438, 306] on span "Light Fixtures 101: Choosing the Best Lighting for Your Space" at bounding box center [487, 306] width 316 height 17
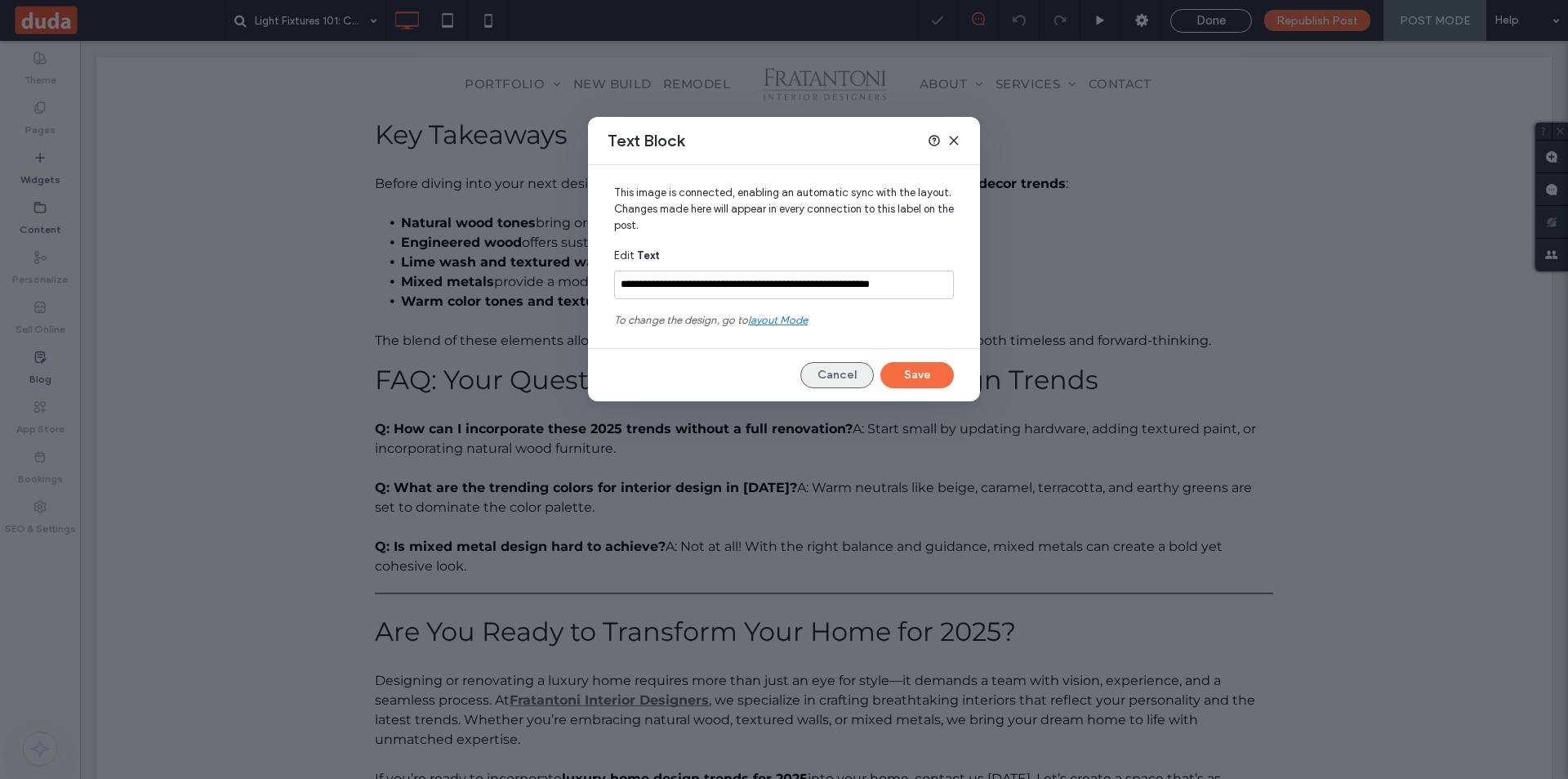
click at [836, 381] on button "Cancel" at bounding box center [836, 375] width 74 height 26
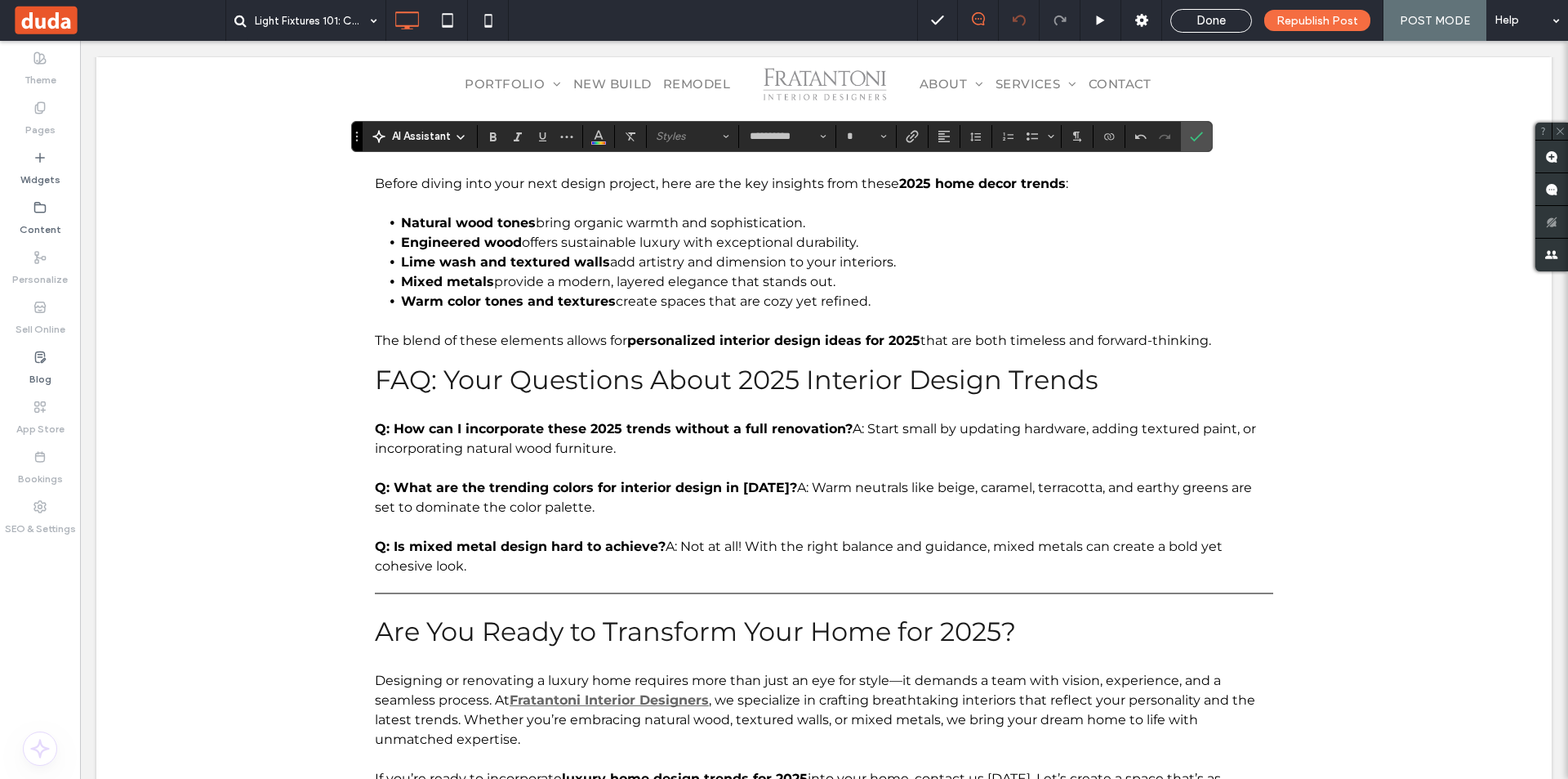
type input "**********"
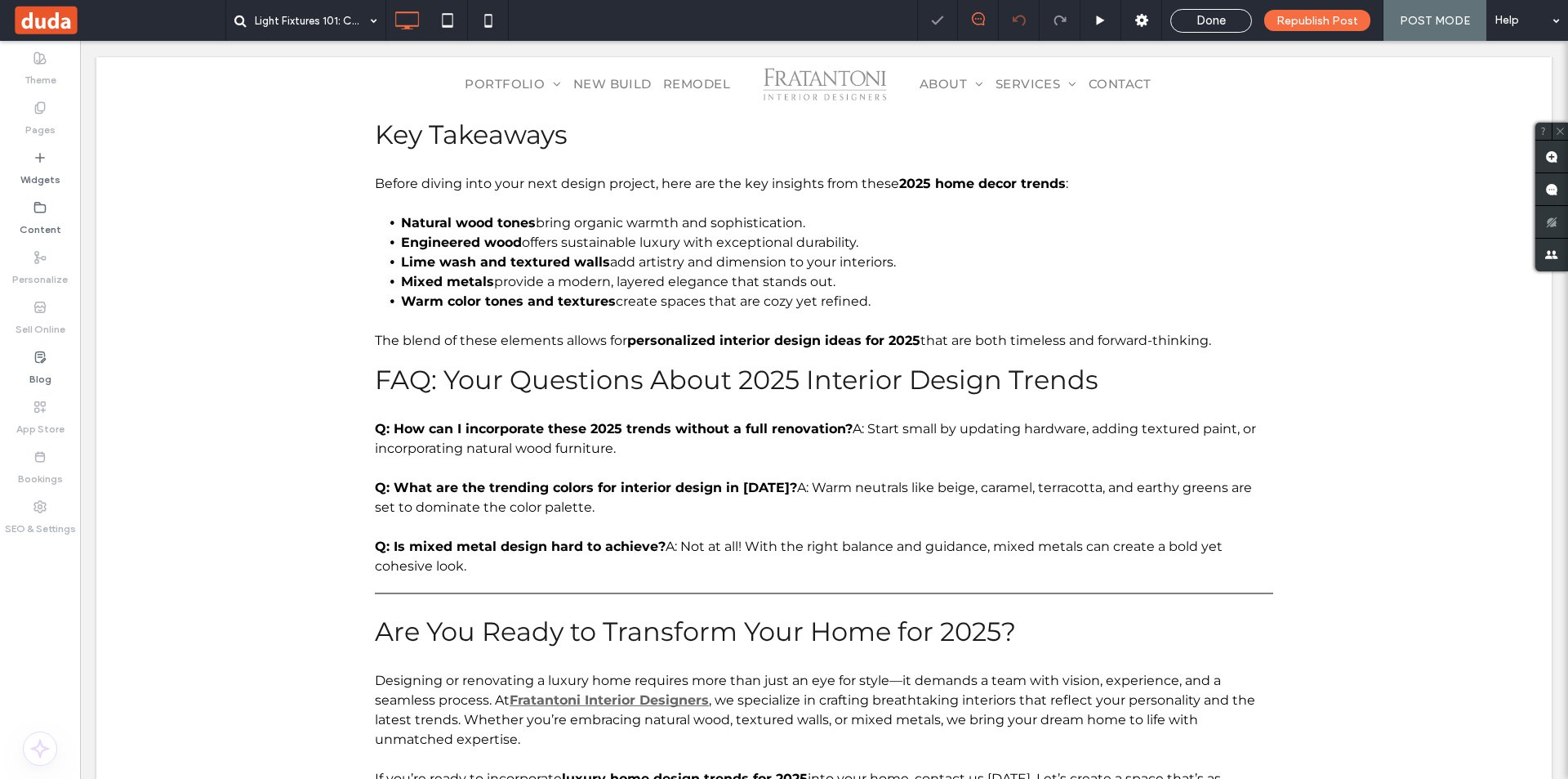
type input "**********"
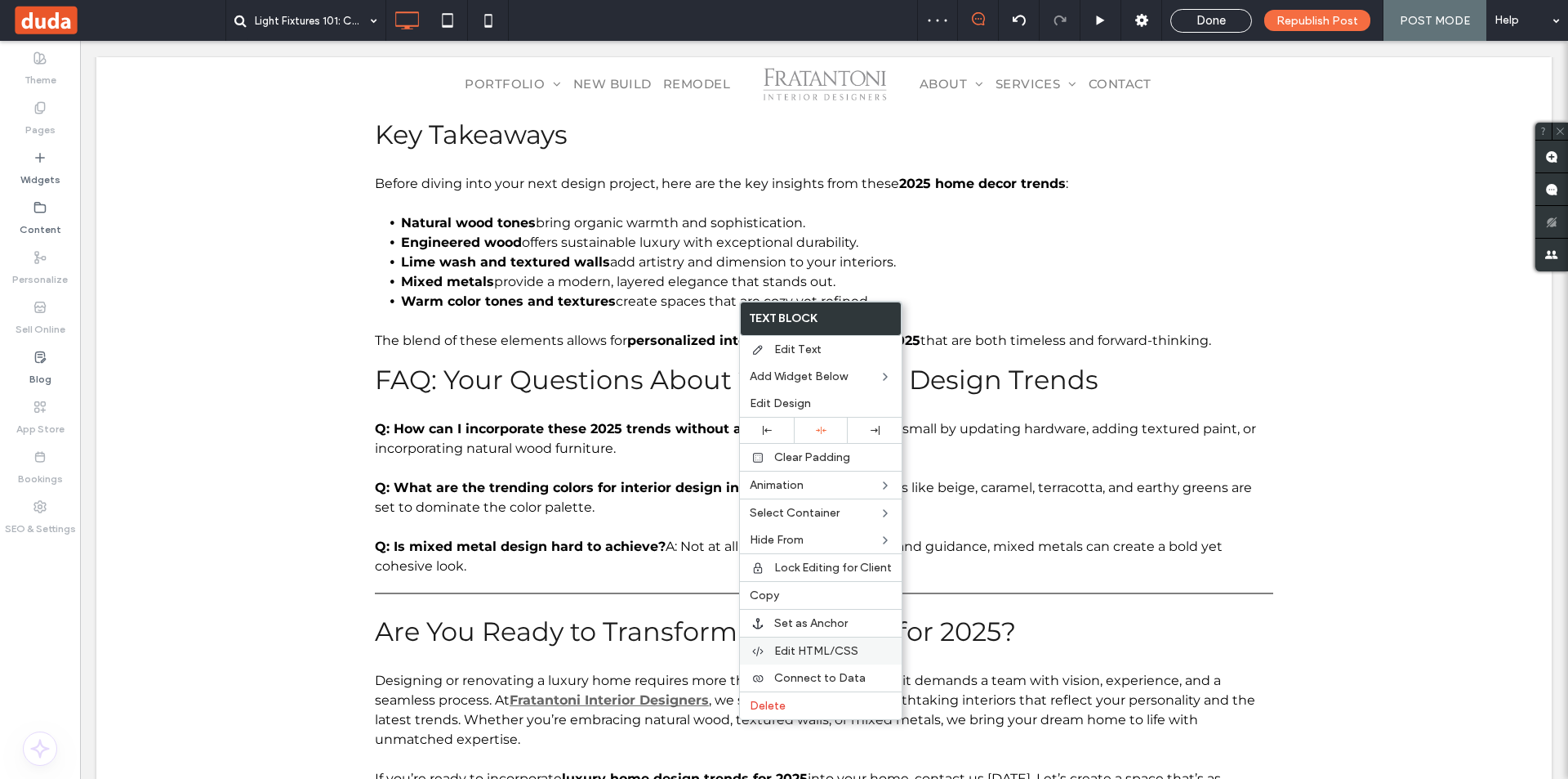
click at [826, 650] on span "Edit HTML/CSS" at bounding box center [816, 650] width 84 height 14
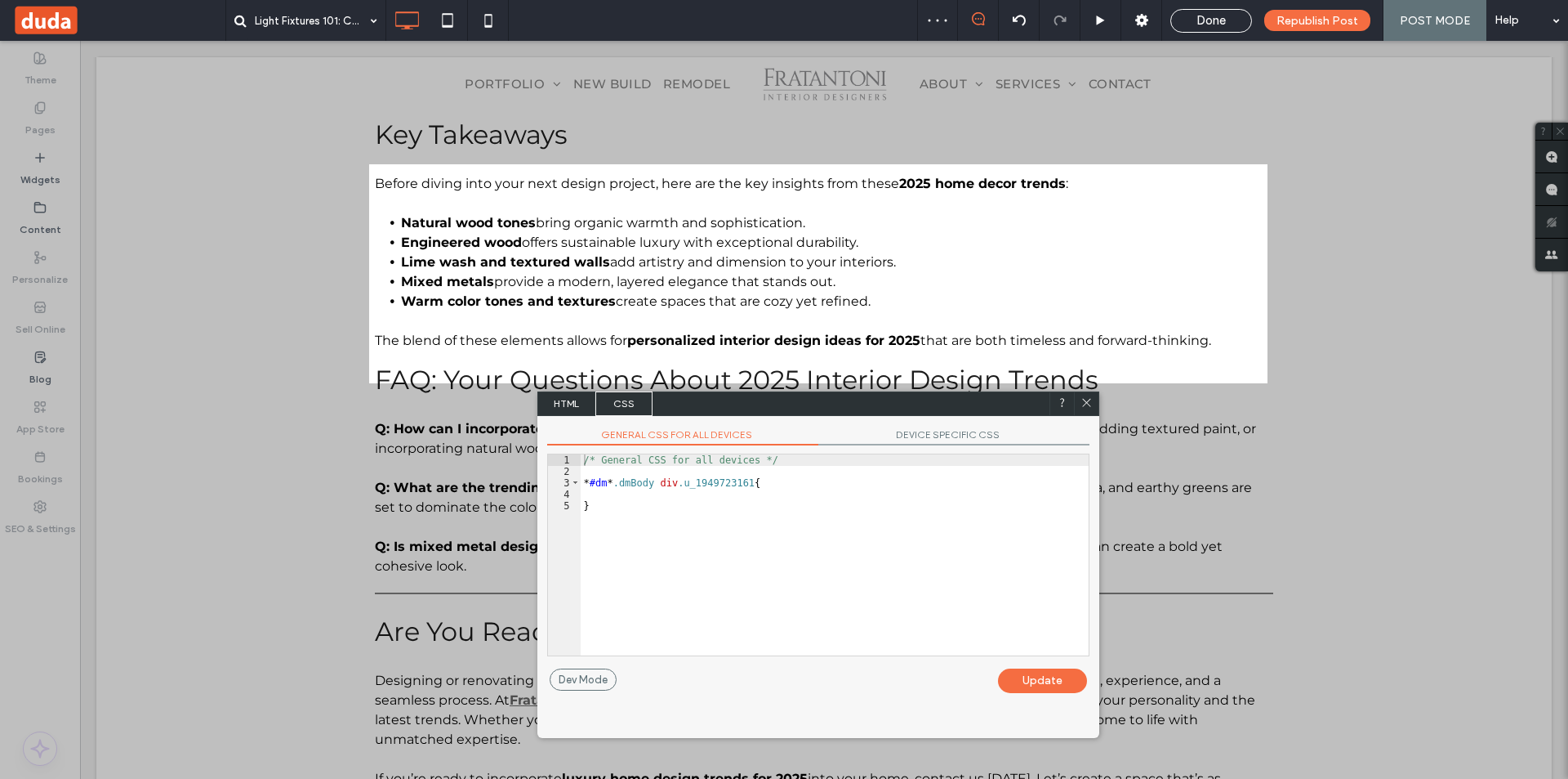
click at [571, 405] on span "HTML" at bounding box center [567, 403] width 57 height 25
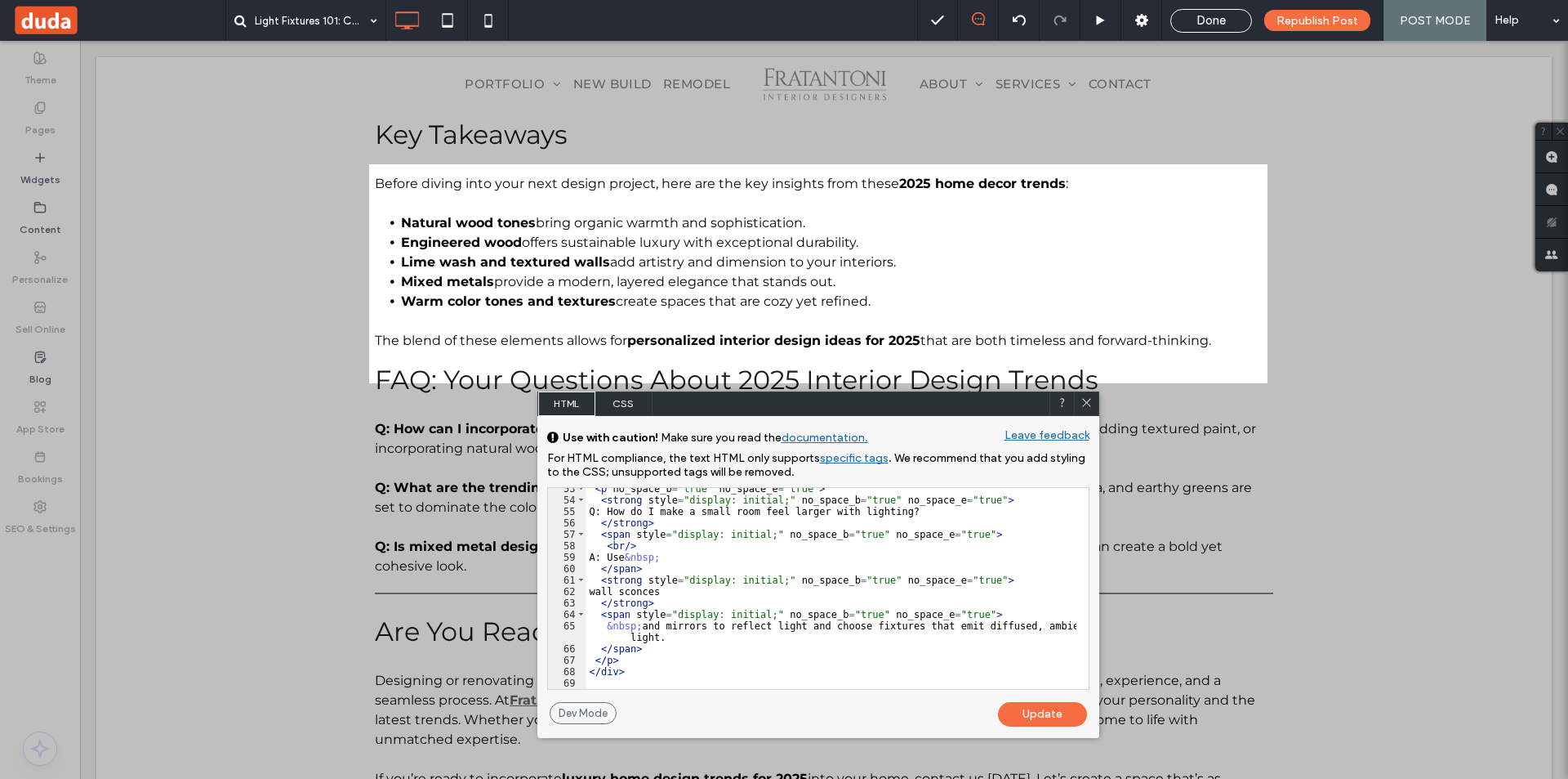
scroll to position [656, 0]
click at [624, 660] on div "< p no_space_b = "true" no_space_e = "true" > < strong style = "display: initia…" at bounding box center [832, 595] width 490 height 224
type textarea "**"
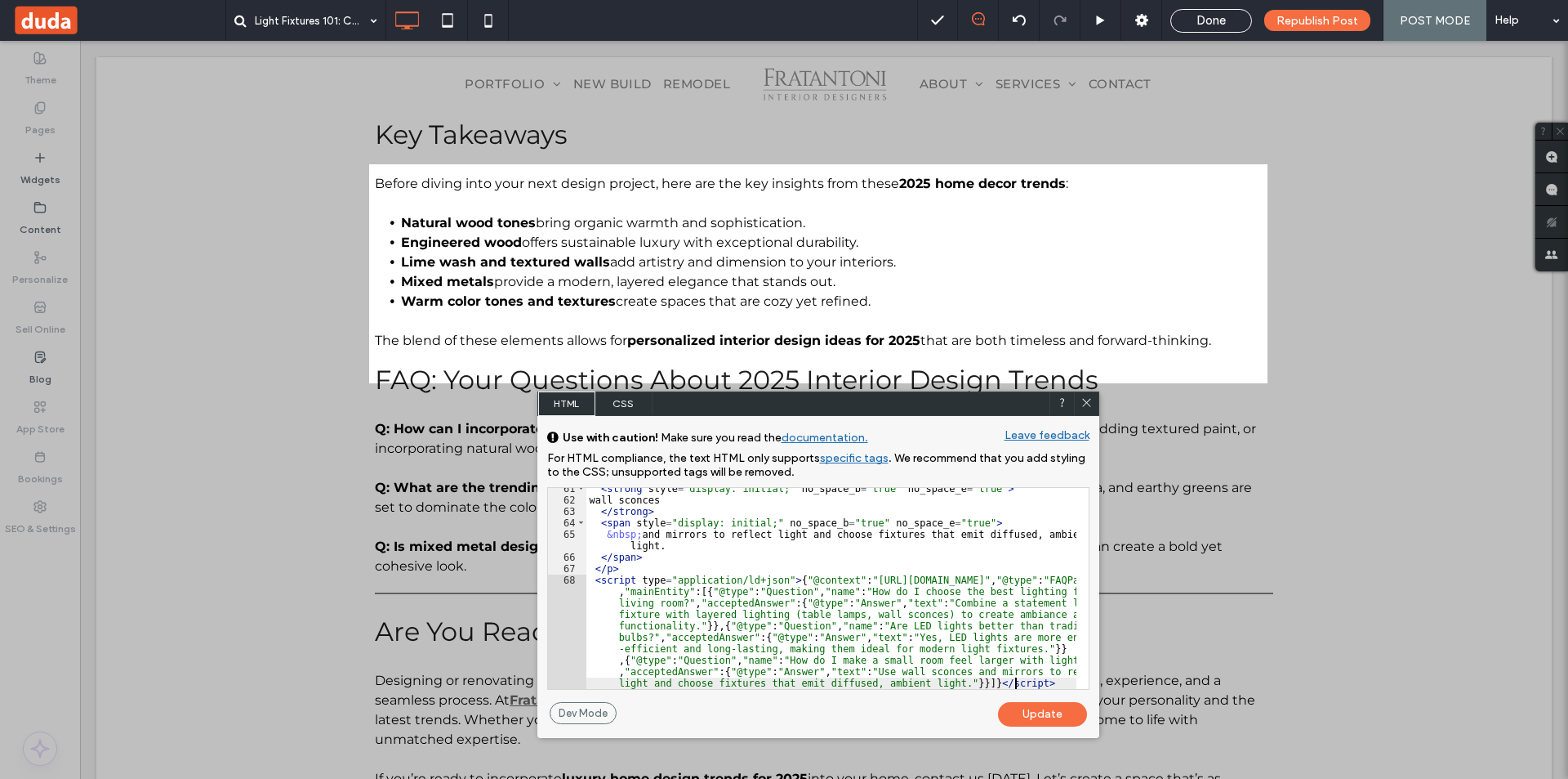
scroll to position [771, 0]
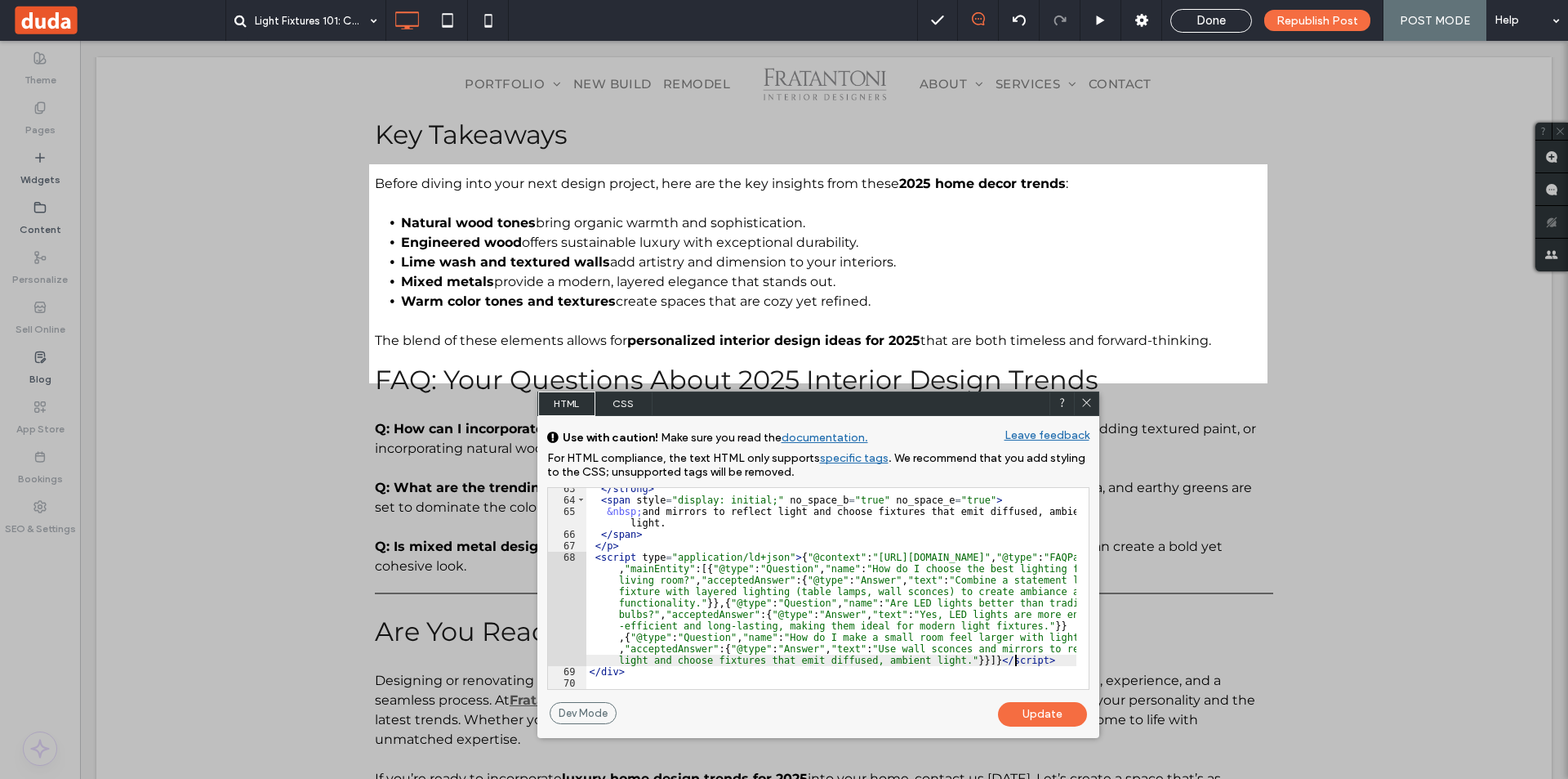
click at [1039, 719] on div "Update" at bounding box center [1042, 713] width 89 height 25
click at [1049, 715] on div "Update" at bounding box center [1042, 713] width 89 height 25
click at [1083, 408] on span at bounding box center [1087, 403] width 12 height 15
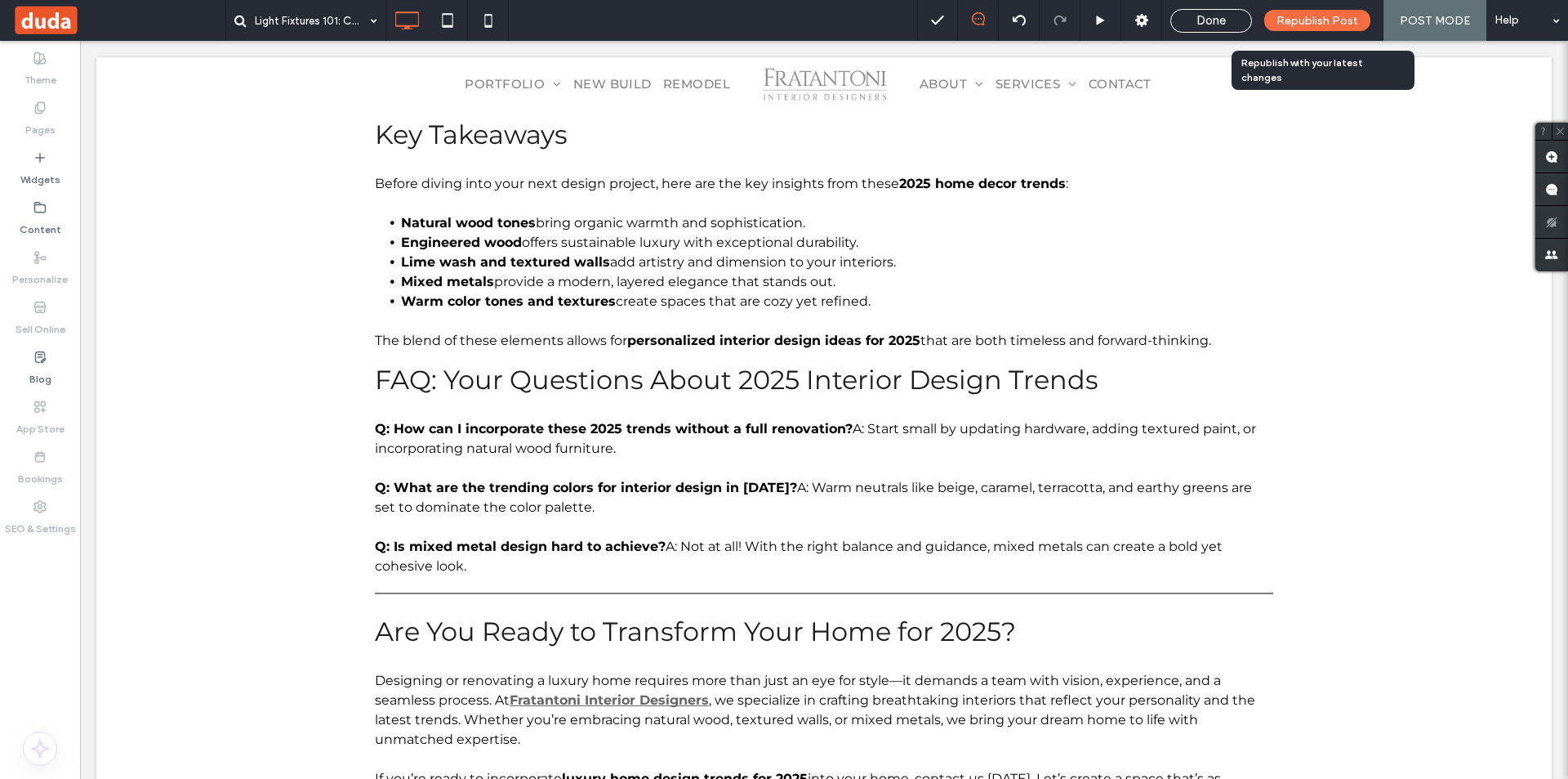
drag, startPoint x: 1306, startPoint y: 22, endPoint x: 1315, endPoint y: 81, distance: 59.7
click at [1307, 22] on span "Republish Post" at bounding box center [1316, 21] width 81 height 14
click at [1317, 20] on span "Republish Post" at bounding box center [1316, 21] width 81 height 14
click at [1222, 24] on span "Done" at bounding box center [1211, 20] width 29 height 15
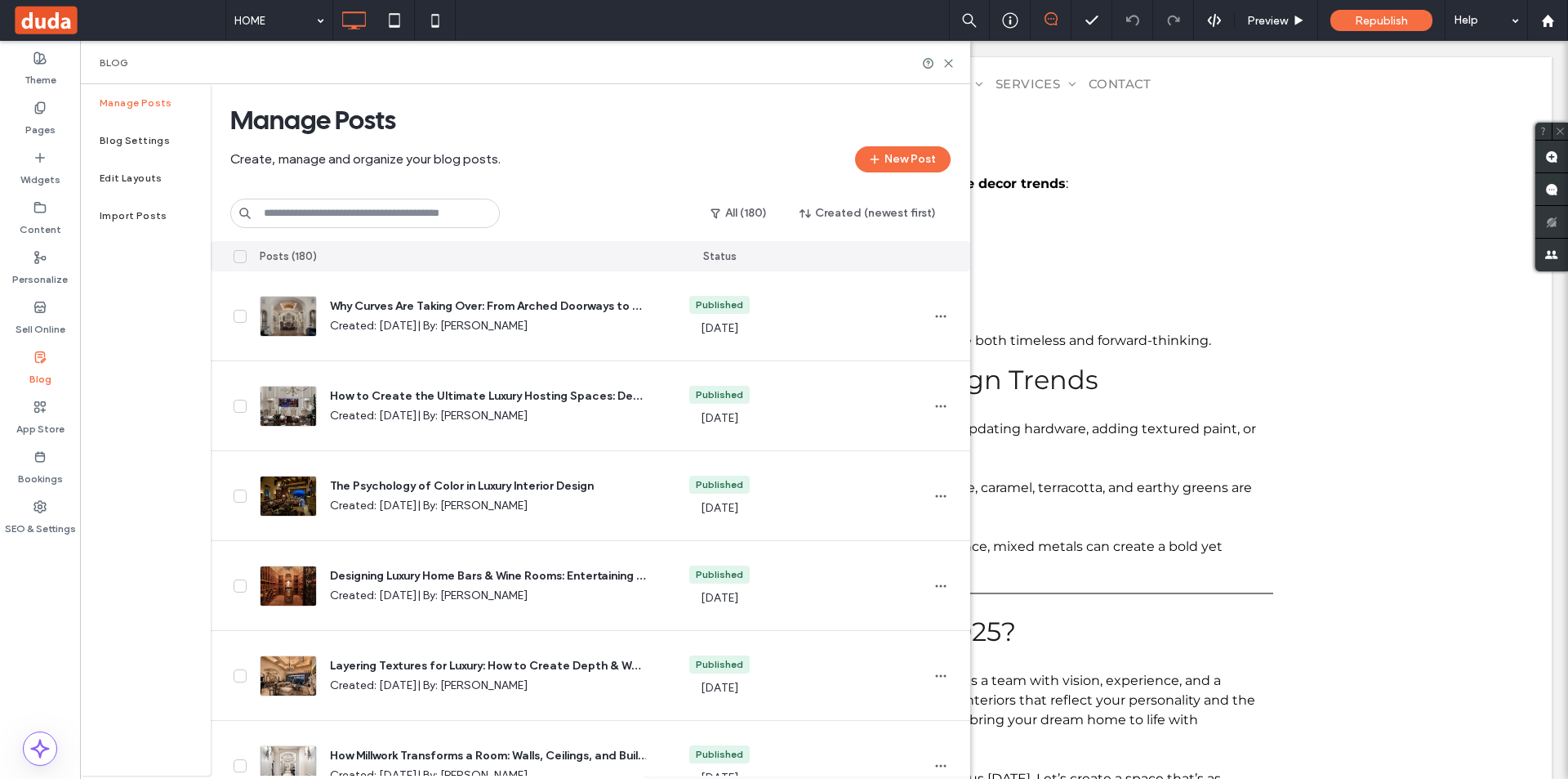
click at [383, 207] on input at bounding box center [365, 213] width 270 height 29
paste input "**********"
type input "**********"
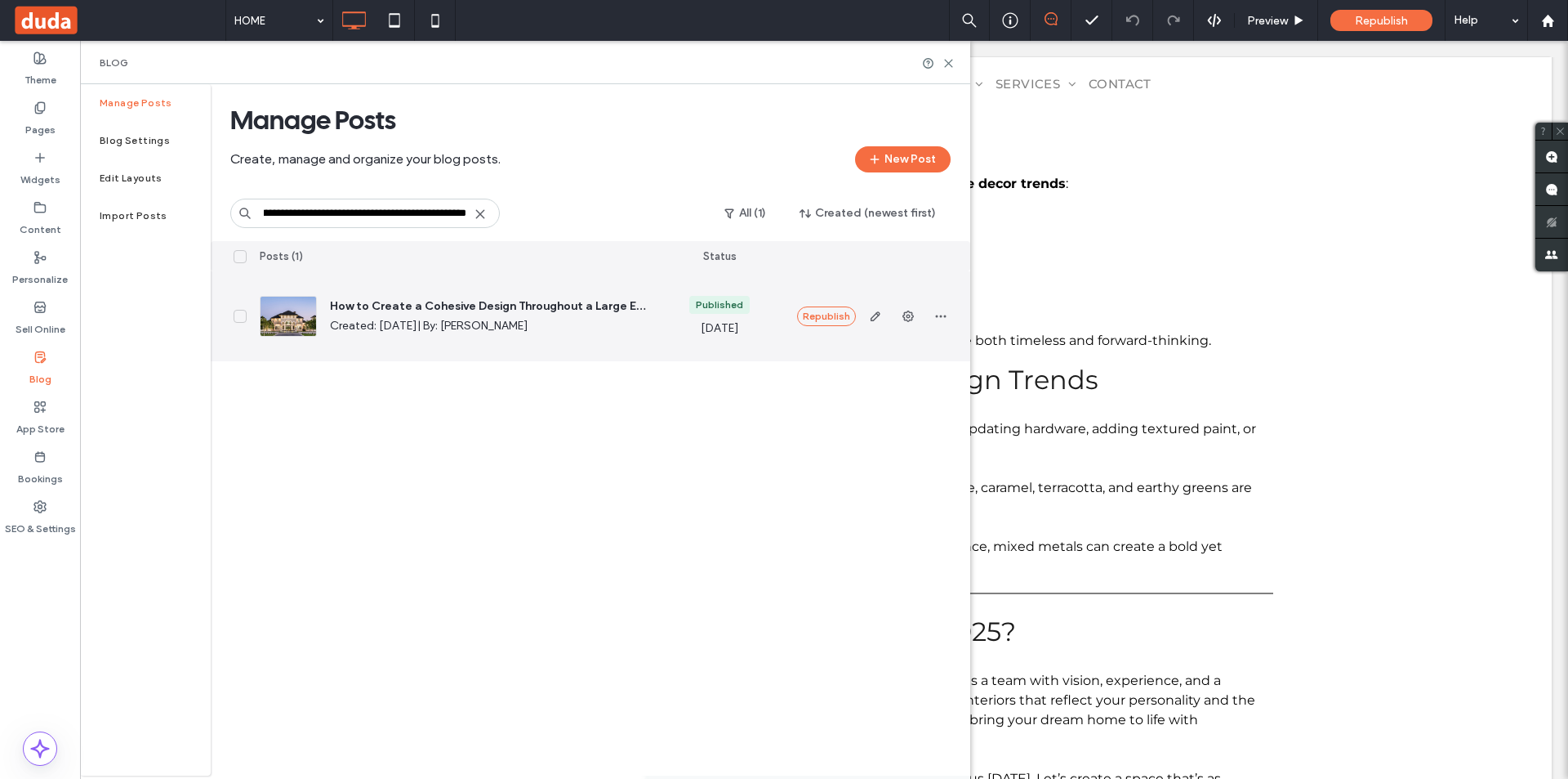
click at [488, 295] on div "How to Create a Cohesive Design Throughout a Large Estate Created: Nov 16, 2024…" at bounding box center [452, 316] width 412 height 90
click at [463, 309] on span "How to Create a Cohesive Design Throughout a Large Estate" at bounding box center [487, 306] width 316 height 17
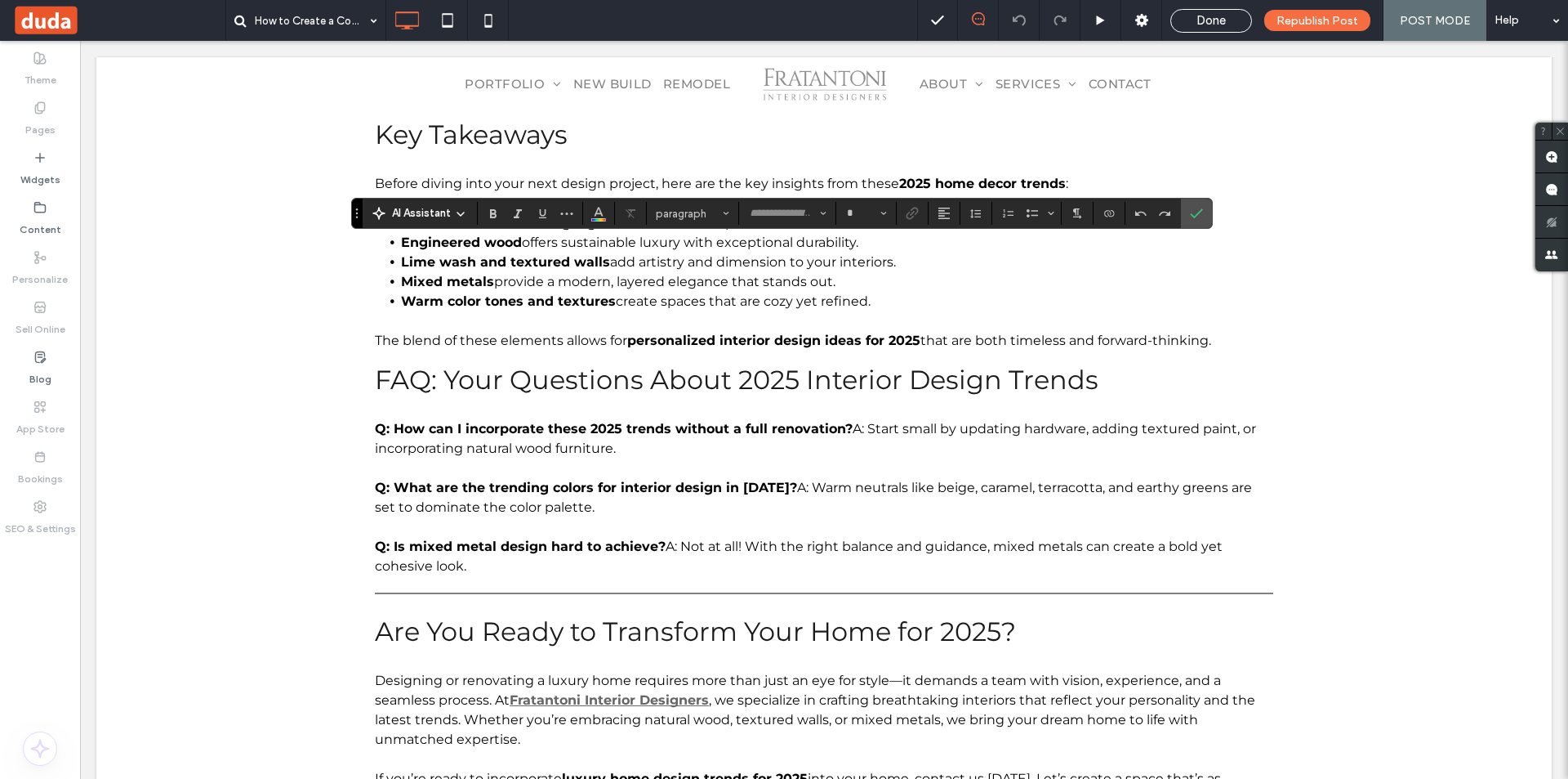
type input "**********"
type input "**"
click at [858, 221] on button "**" at bounding box center [866, 213] width 53 height 23
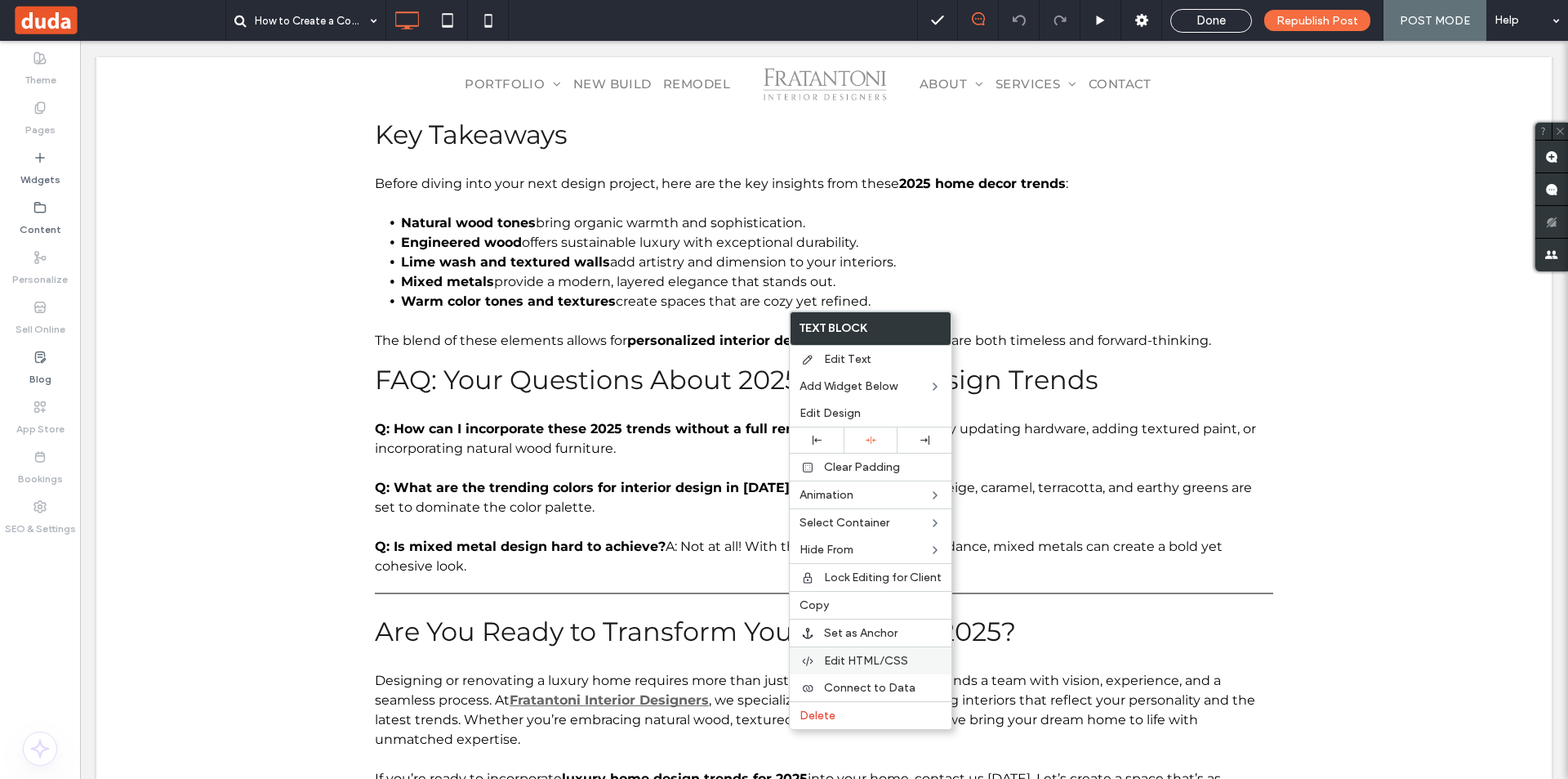
click at [865, 663] on span "Edit HTML/CSS" at bounding box center [866, 660] width 84 height 14
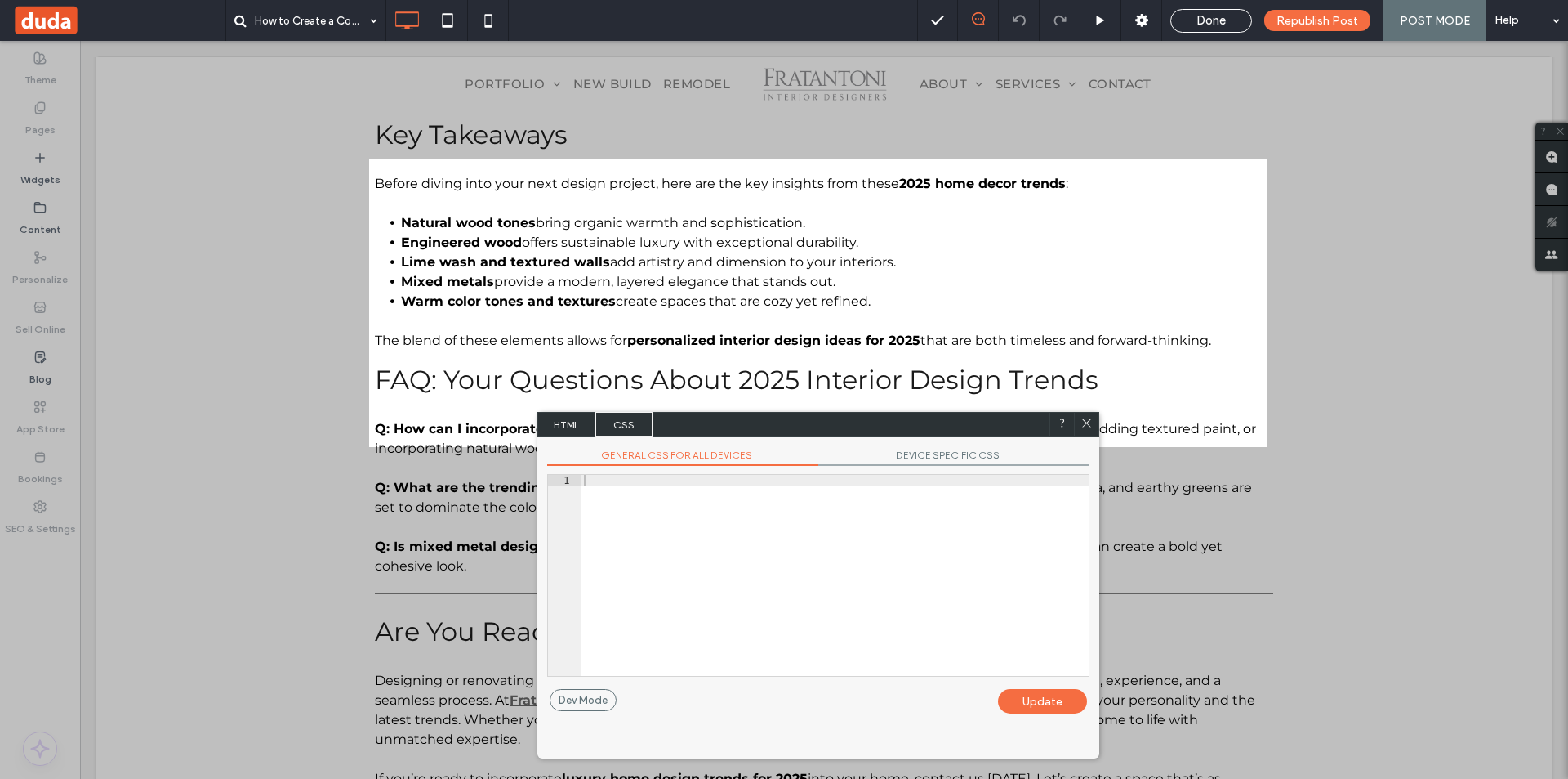
click at [574, 418] on span "HTML" at bounding box center [567, 424] width 57 height 25
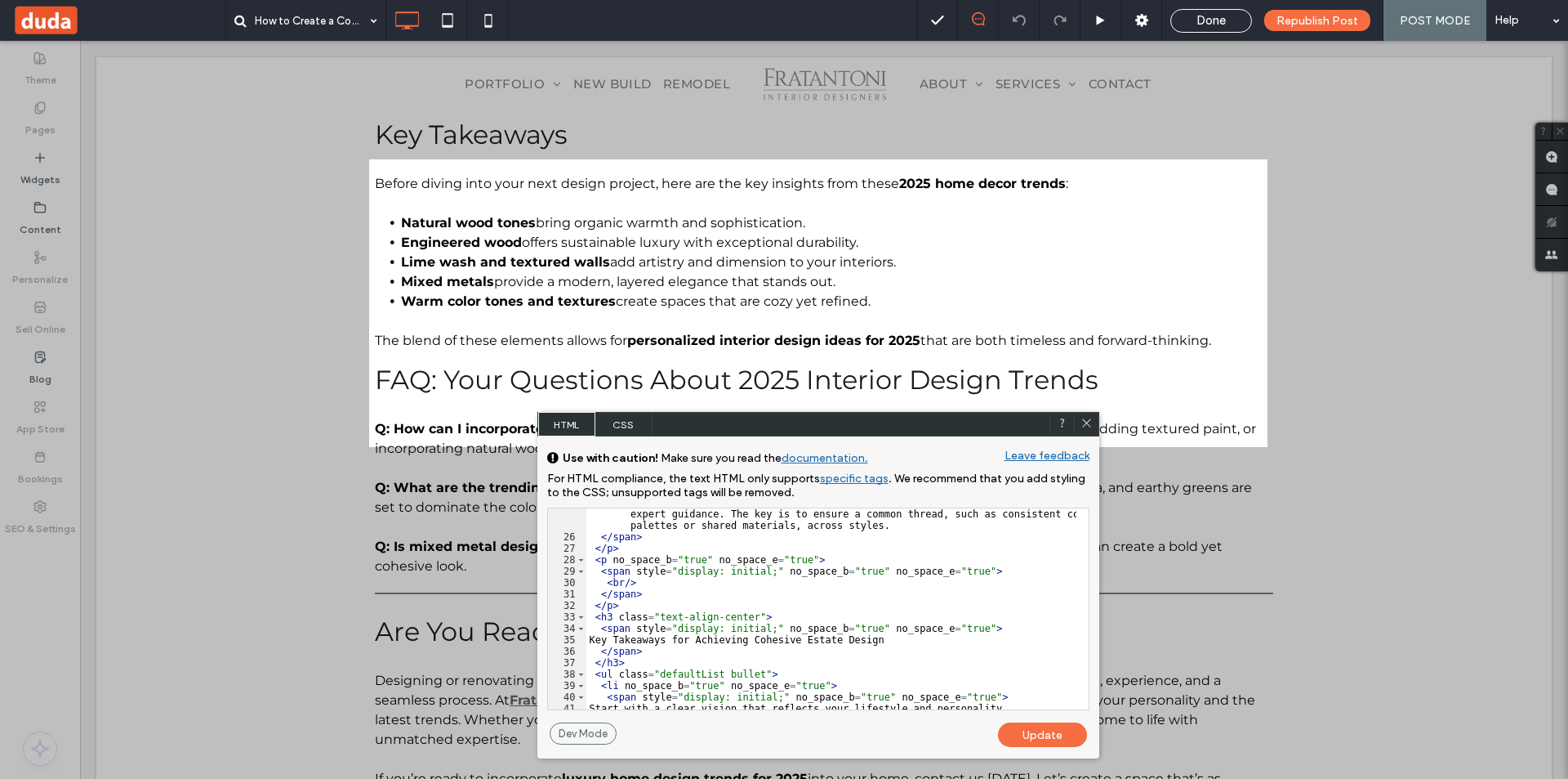
scroll to position [305, 0]
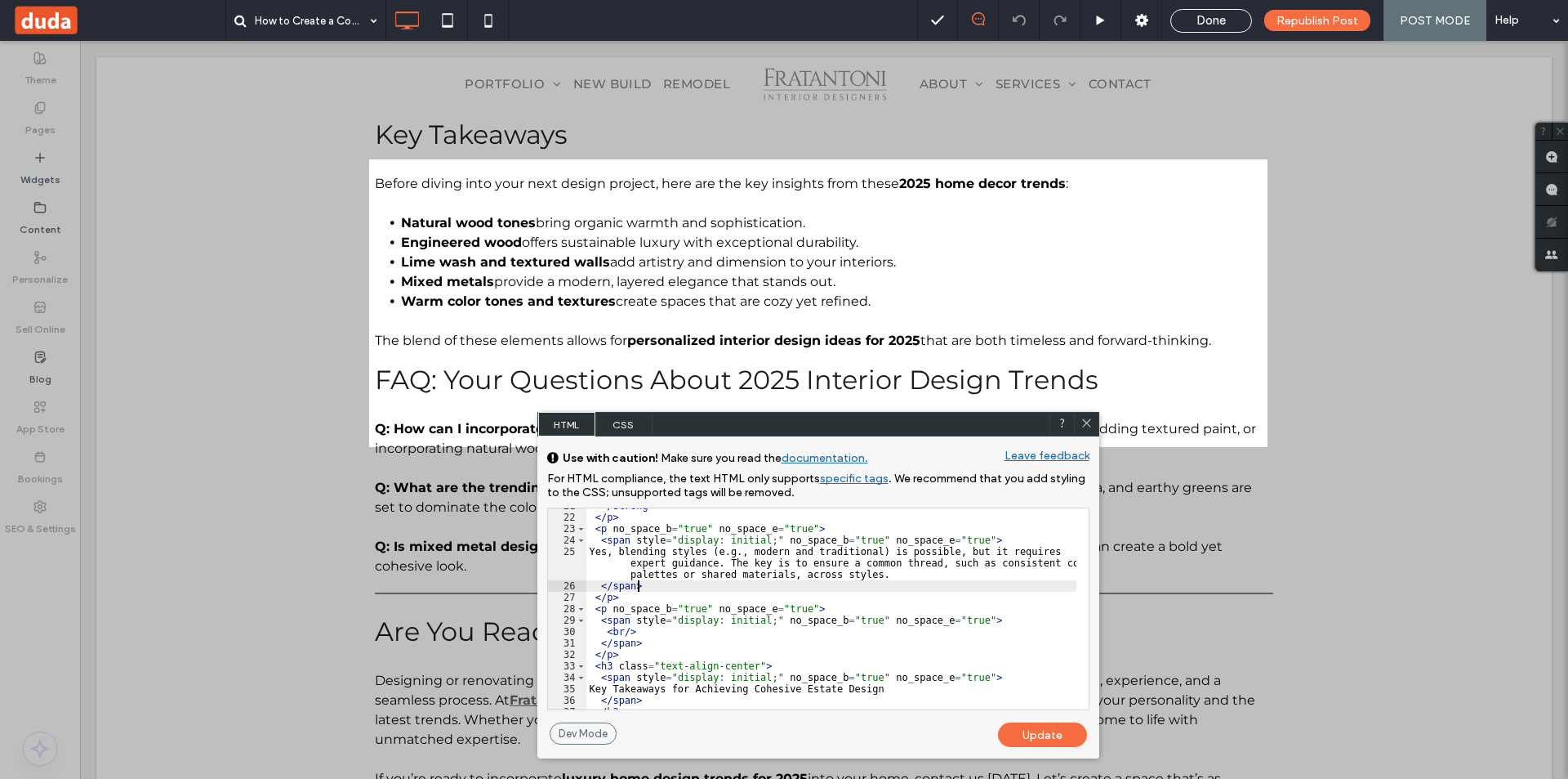
click at [641, 584] on div "</ strong > </ p > < p no_space_b = "true" no_space_e = "true" > < span style =…" at bounding box center [832, 612] width 490 height 224
click at [671, 594] on div "</ strong > </ p > < p no_space_b = "true" no_space_e = "true" > < span style =…" at bounding box center [832, 612] width 490 height 224
type textarea "**"
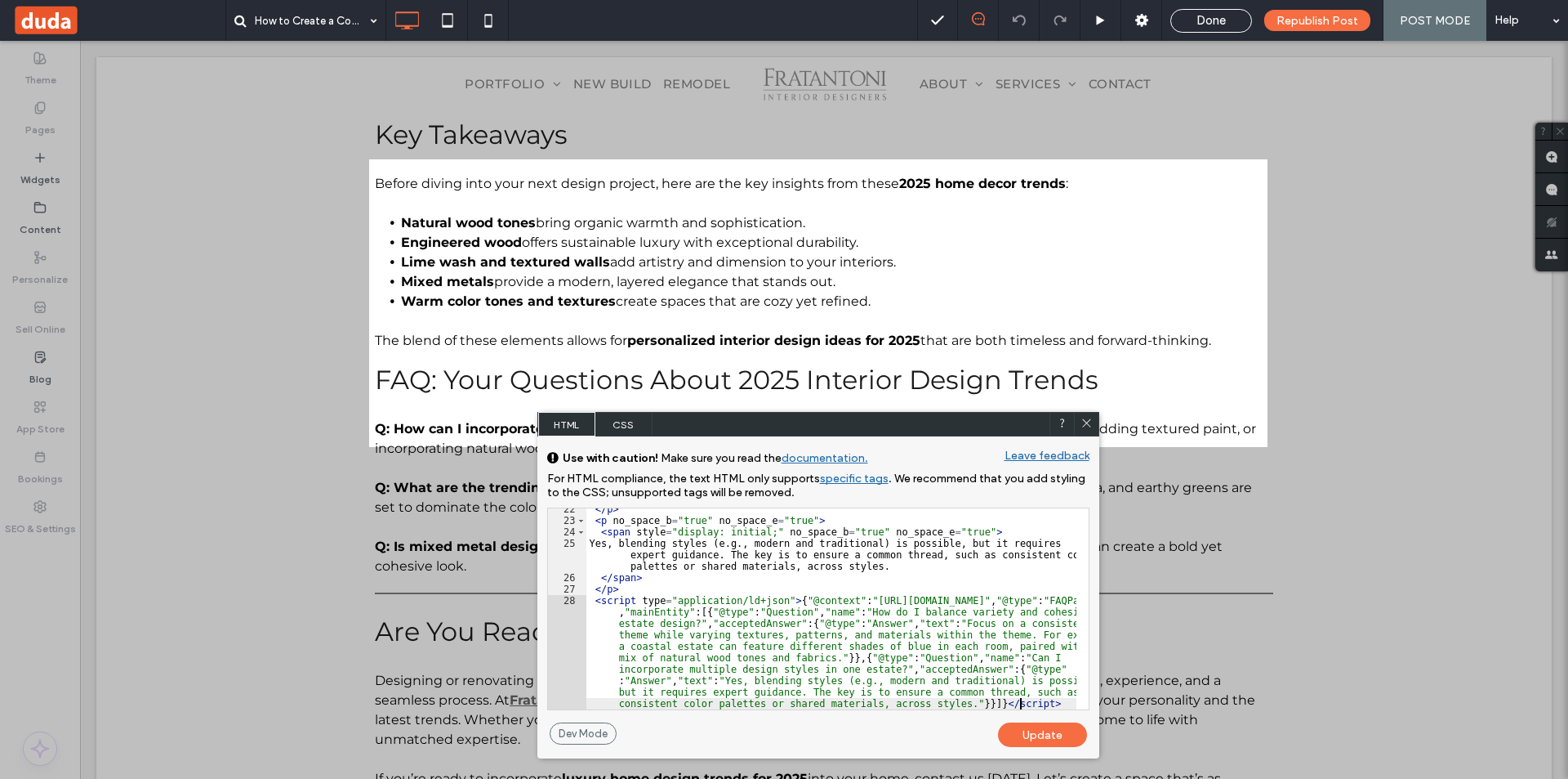
scroll to position [461, 0]
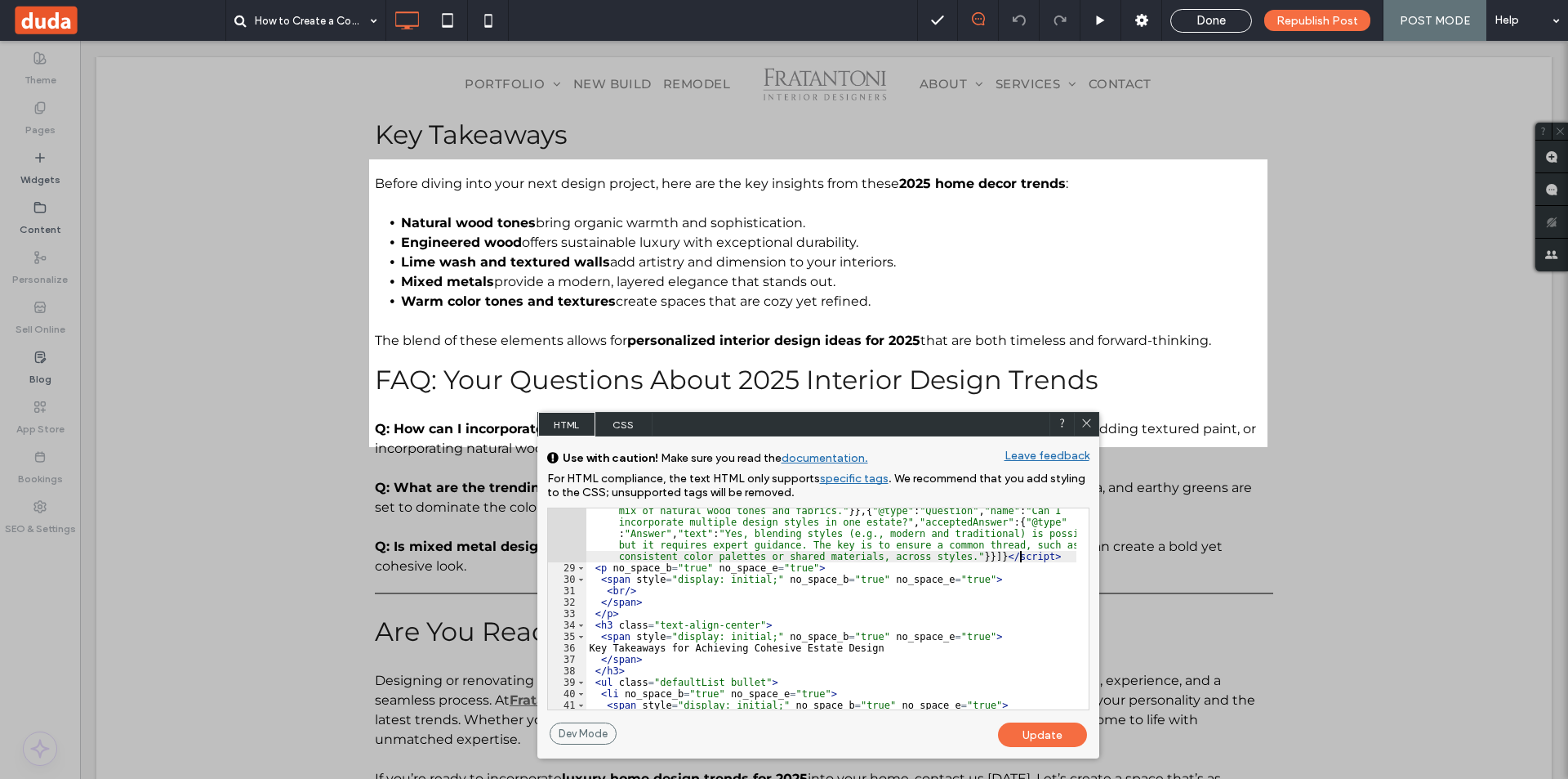
click at [1041, 731] on div "Update" at bounding box center [1042, 734] width 89 height 25
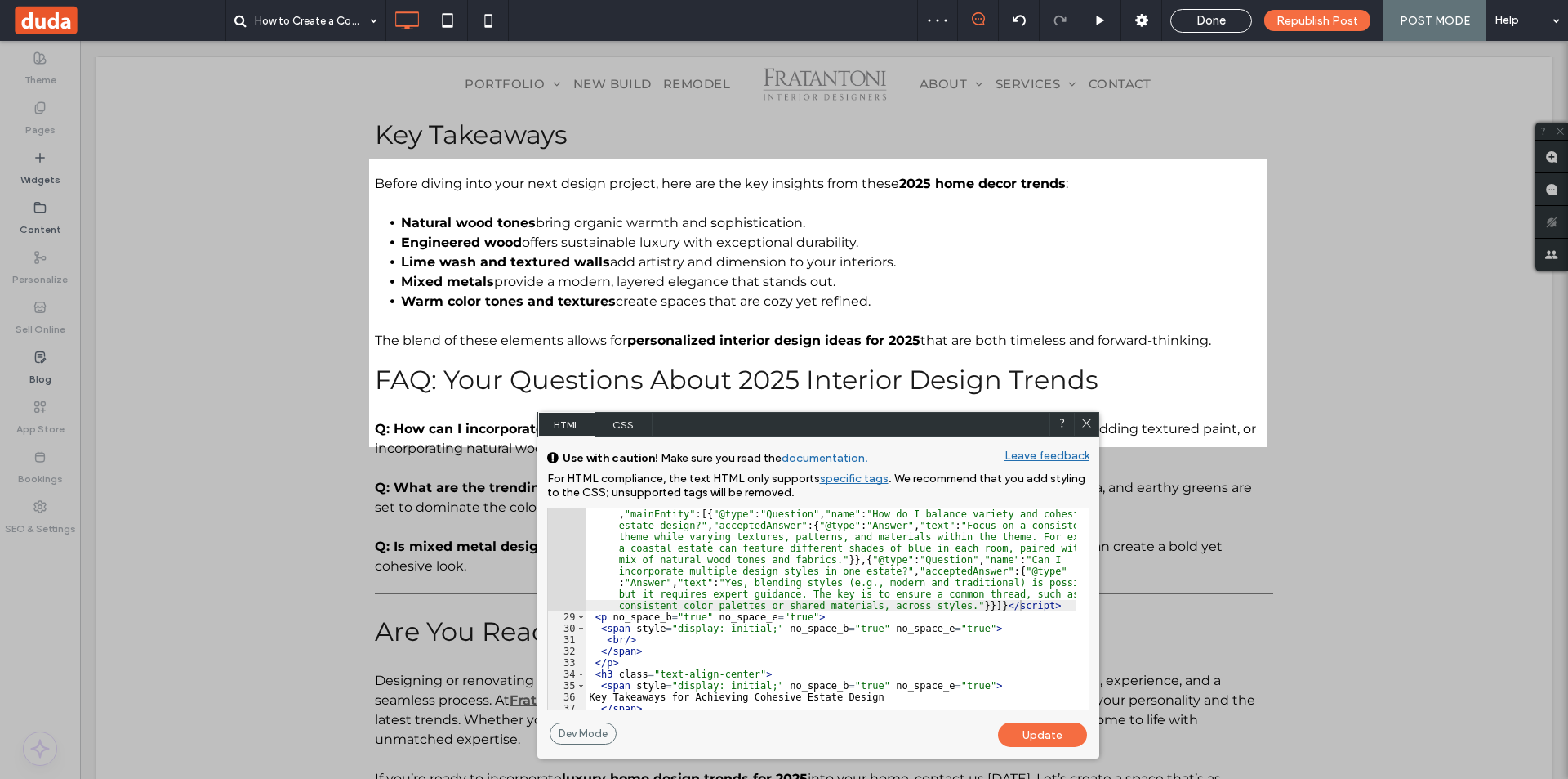
click at [1034, 727] on div "Update" at bounding box center [1042, 734] width 89 height 25
click at [1086, 422] on icon at bounding box center [1087, 423] width 12 height 12
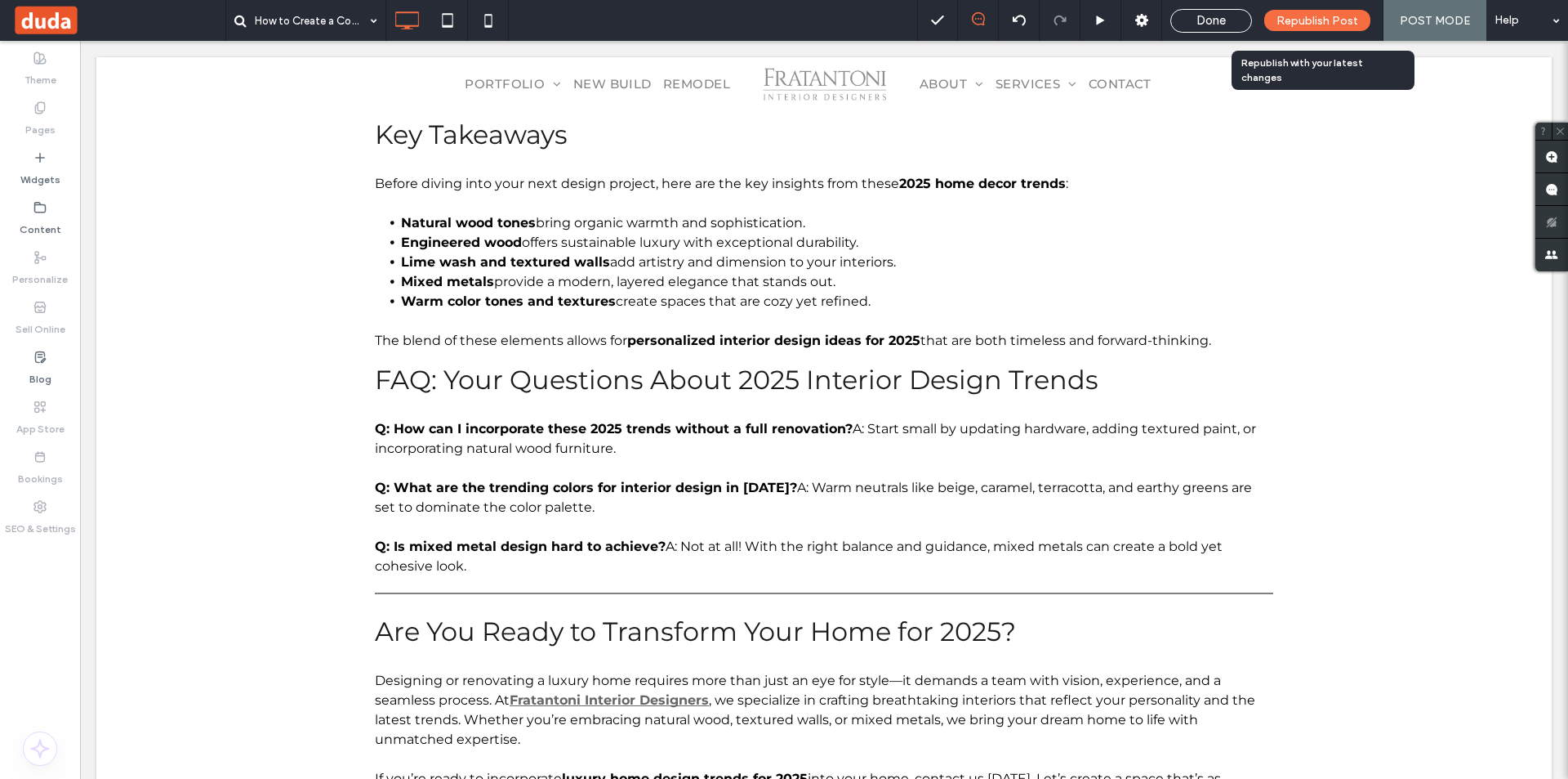
click at [1308, 26] on span "Republish Post" at bounding box center [1316, 21] width 81 height 14
click at [1335, 21] on span "Republish Post" at bounding box center [1316, 21] width 81 height 14
